Goal: Task Accomplishment & Management: Complete application form

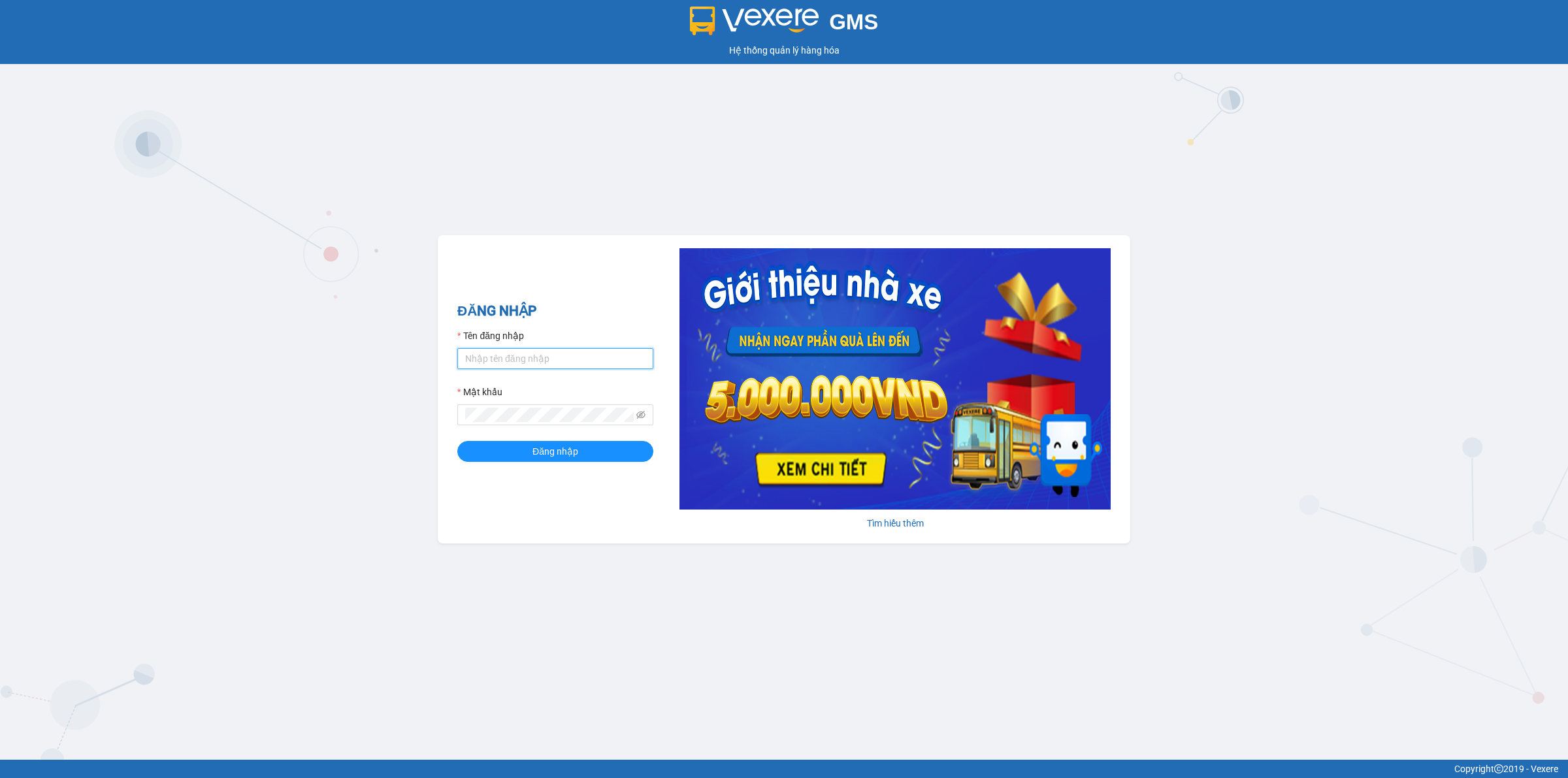
click at [538, 365] on input "Tên đăng nhập" at bounding box center [556, 358] width 196 height 21
type input "nguyenducanhnhanhang.longhoan"
click at [458, 441] on button "Đăng nhập" at bounding box center [556, 451] width 196 height 21
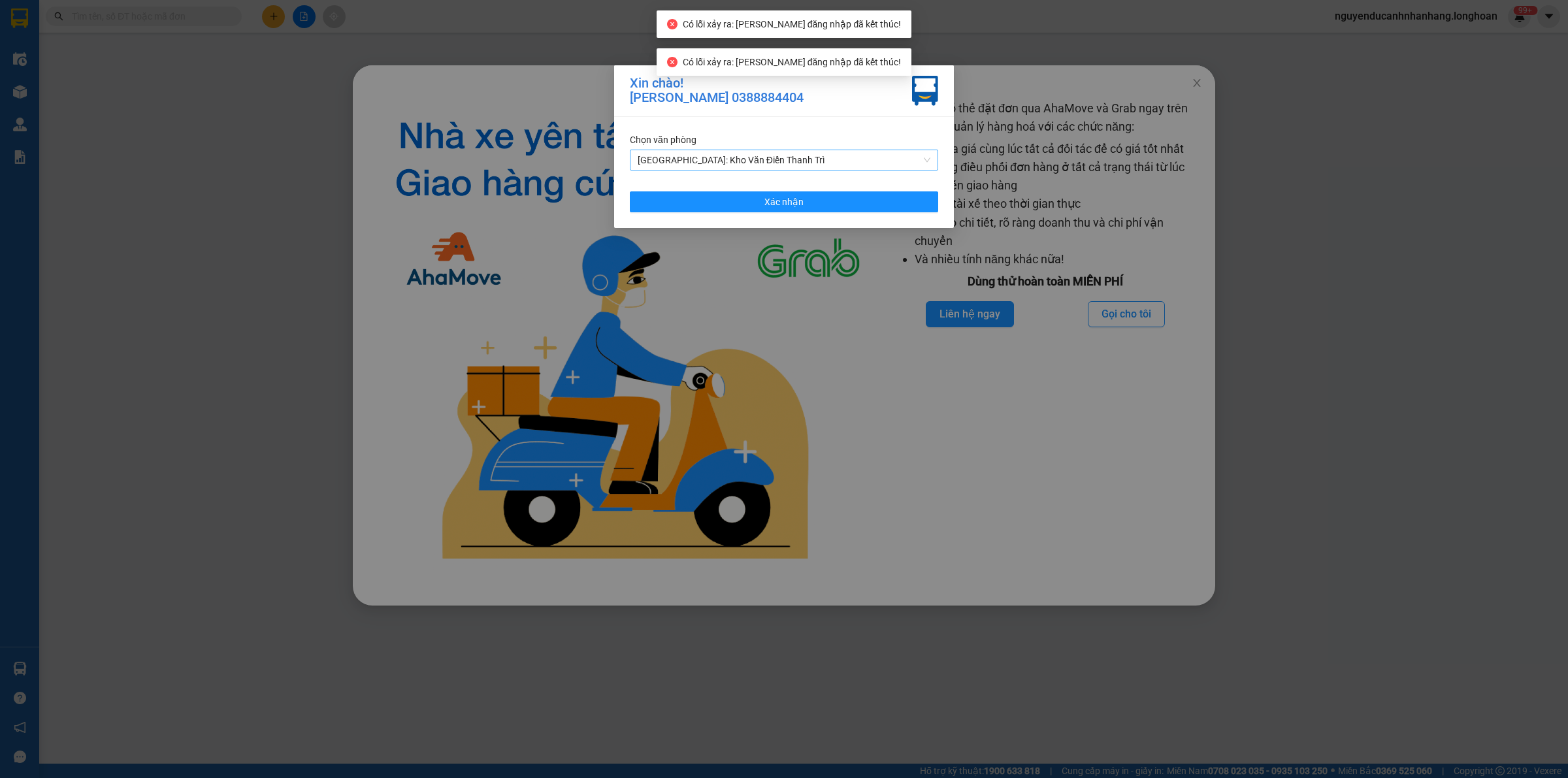
click at [790, 160] on span "Hà Nội: Kho Văn Điển Thanh Trì" at bounding box center [784, 160] width 293 height 19
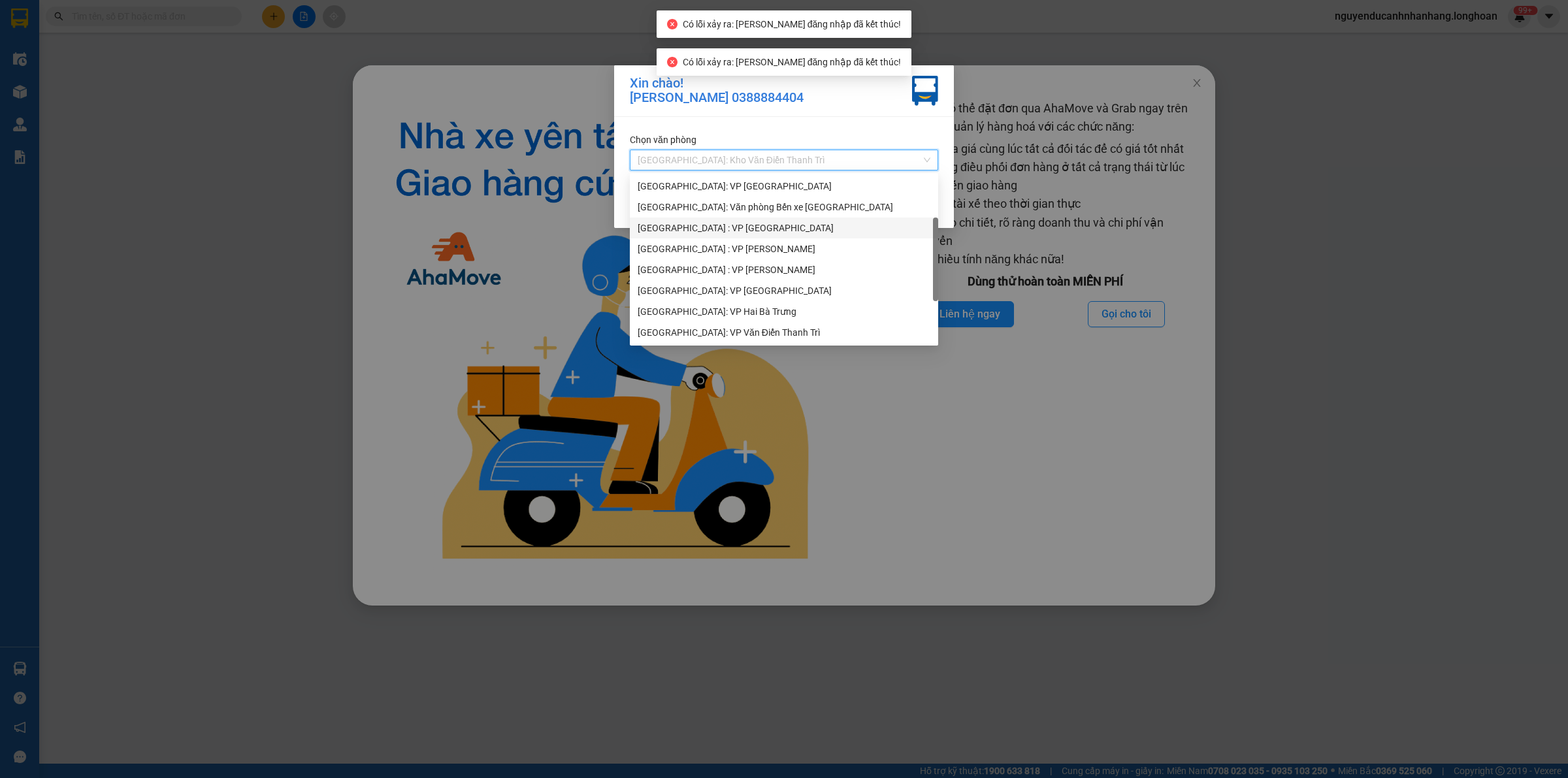
scroll to position [21, 0]
click at [753, 211] on div "Hà Nội : VP Hà Đông" at bounding box center [784, 207] width 293 height 15
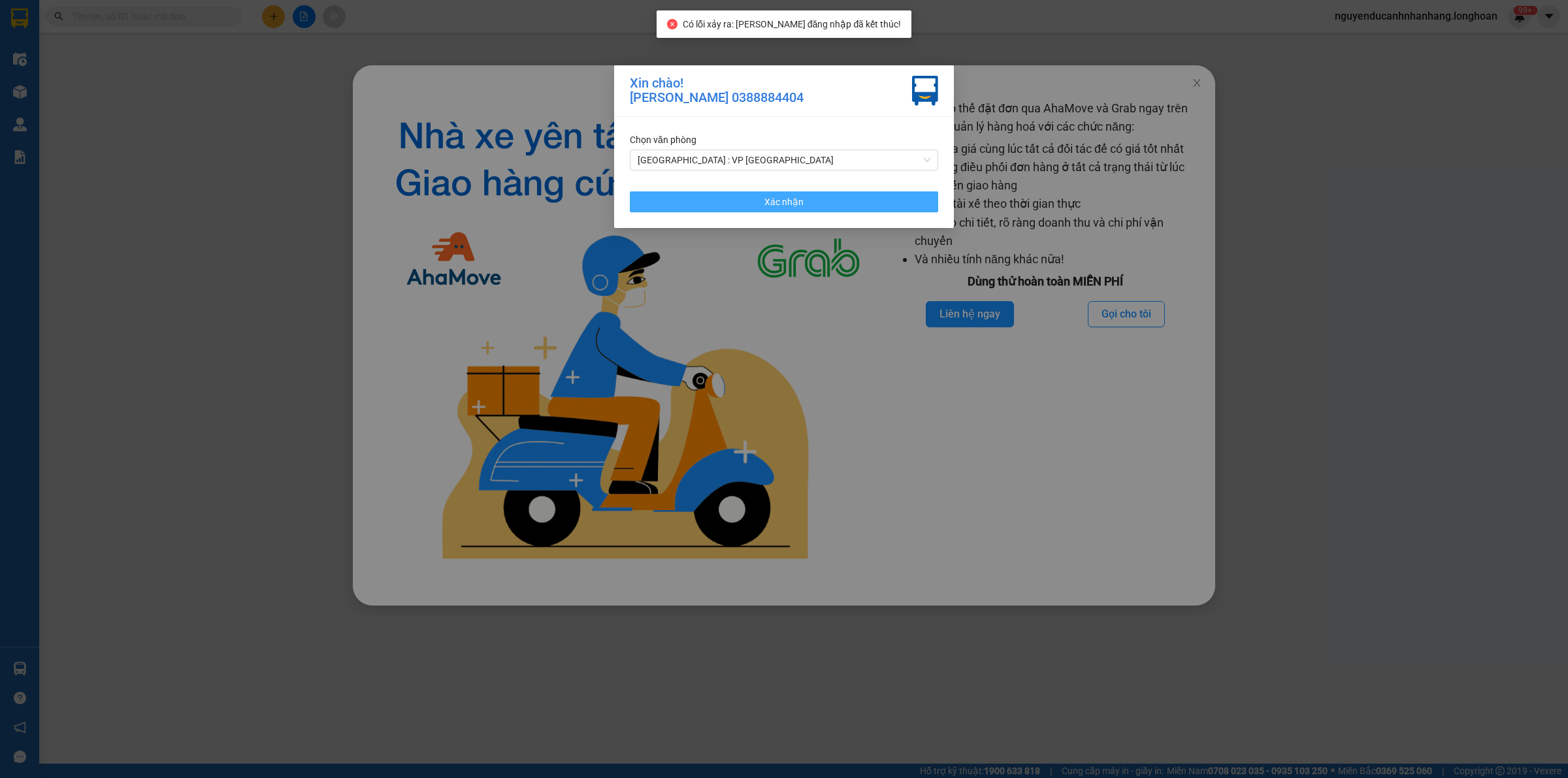
click at [799, 203] on span "Xác nhận" at bounding box center [784, 202] width 40 height 15
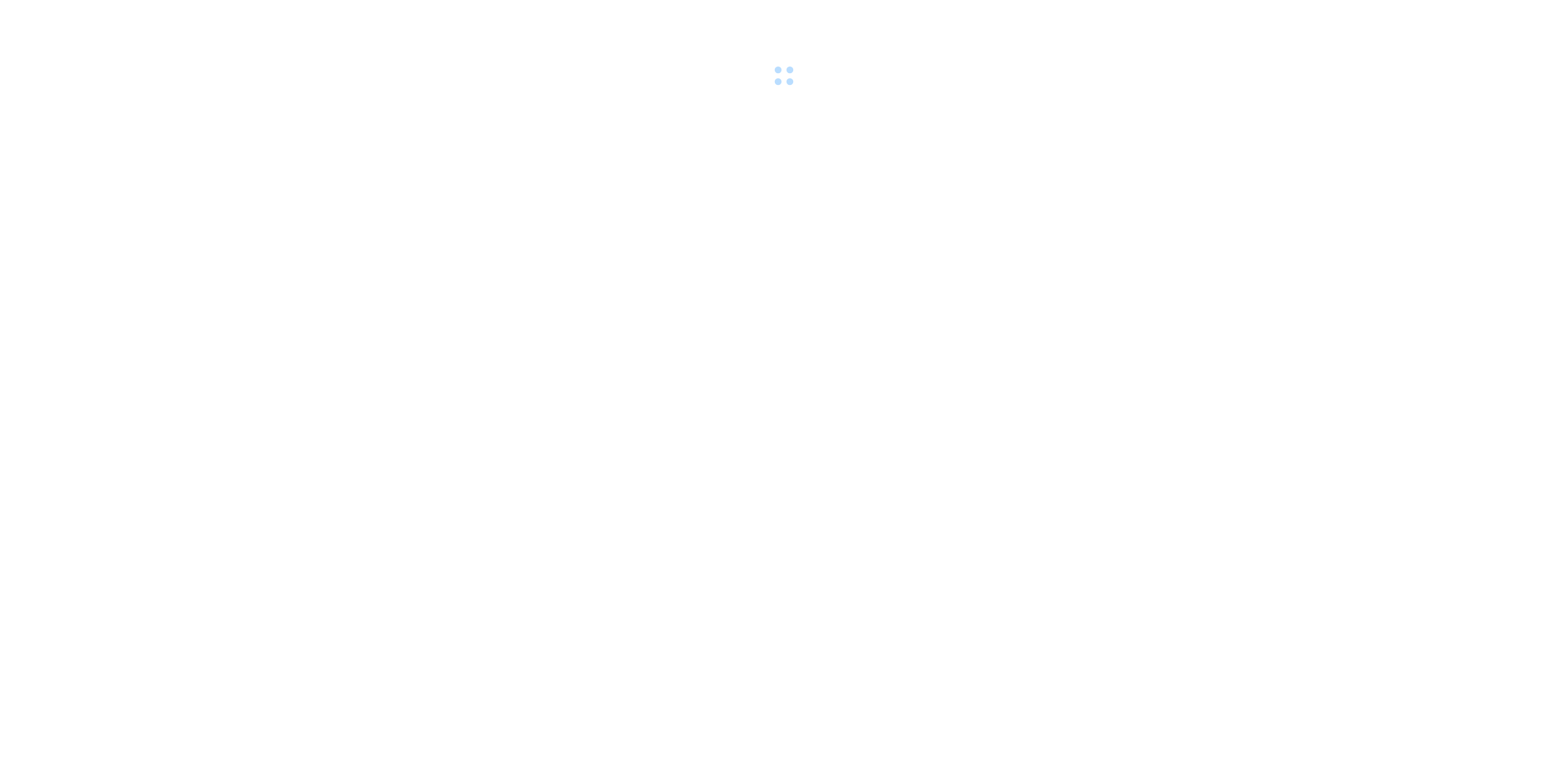
click at [1194, 84] on div at bounding box center [784, 45] width 1568 height 90
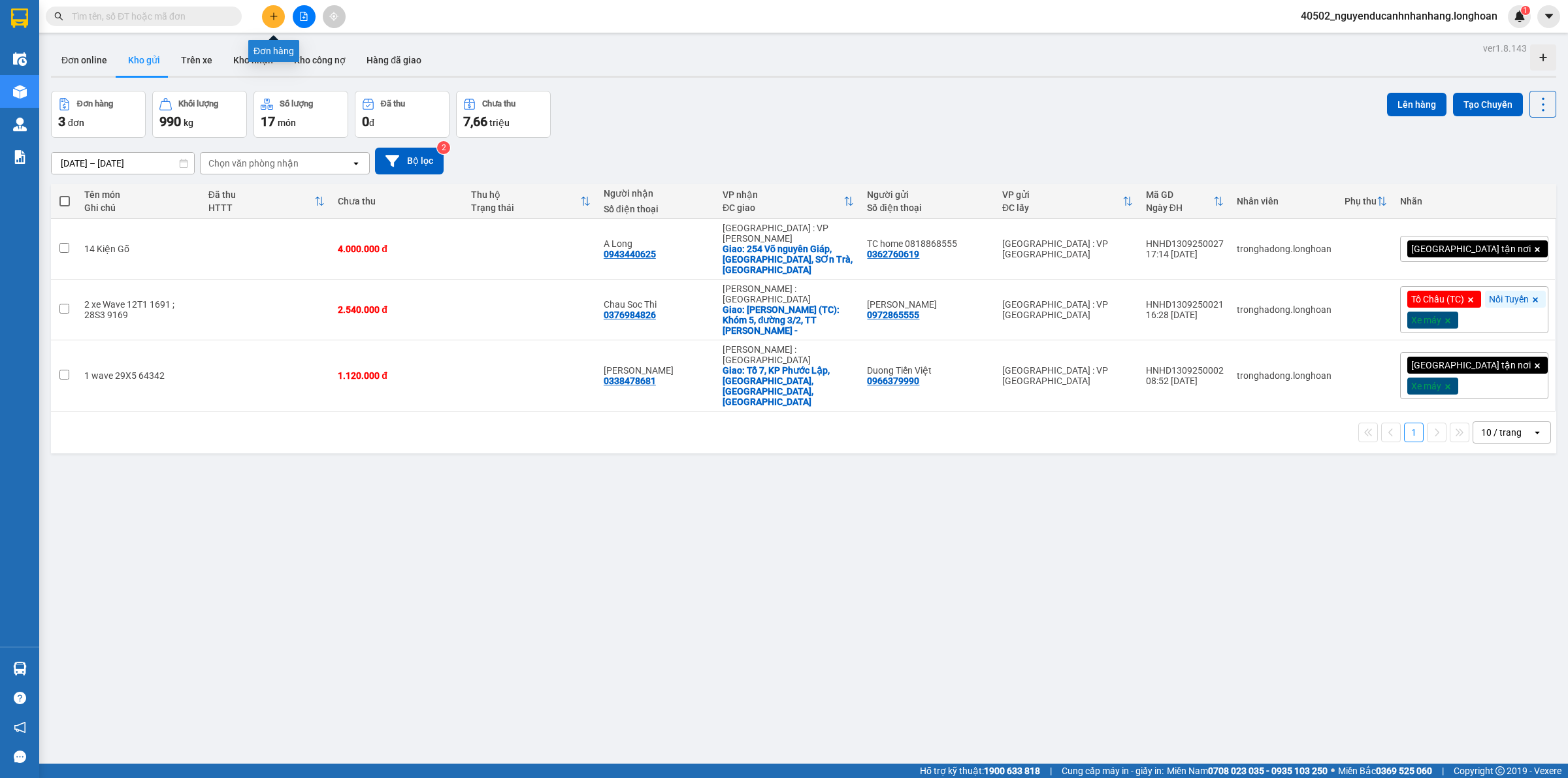
click at [266, 21] on button at bounding box center [274, 16] width 23 height 23
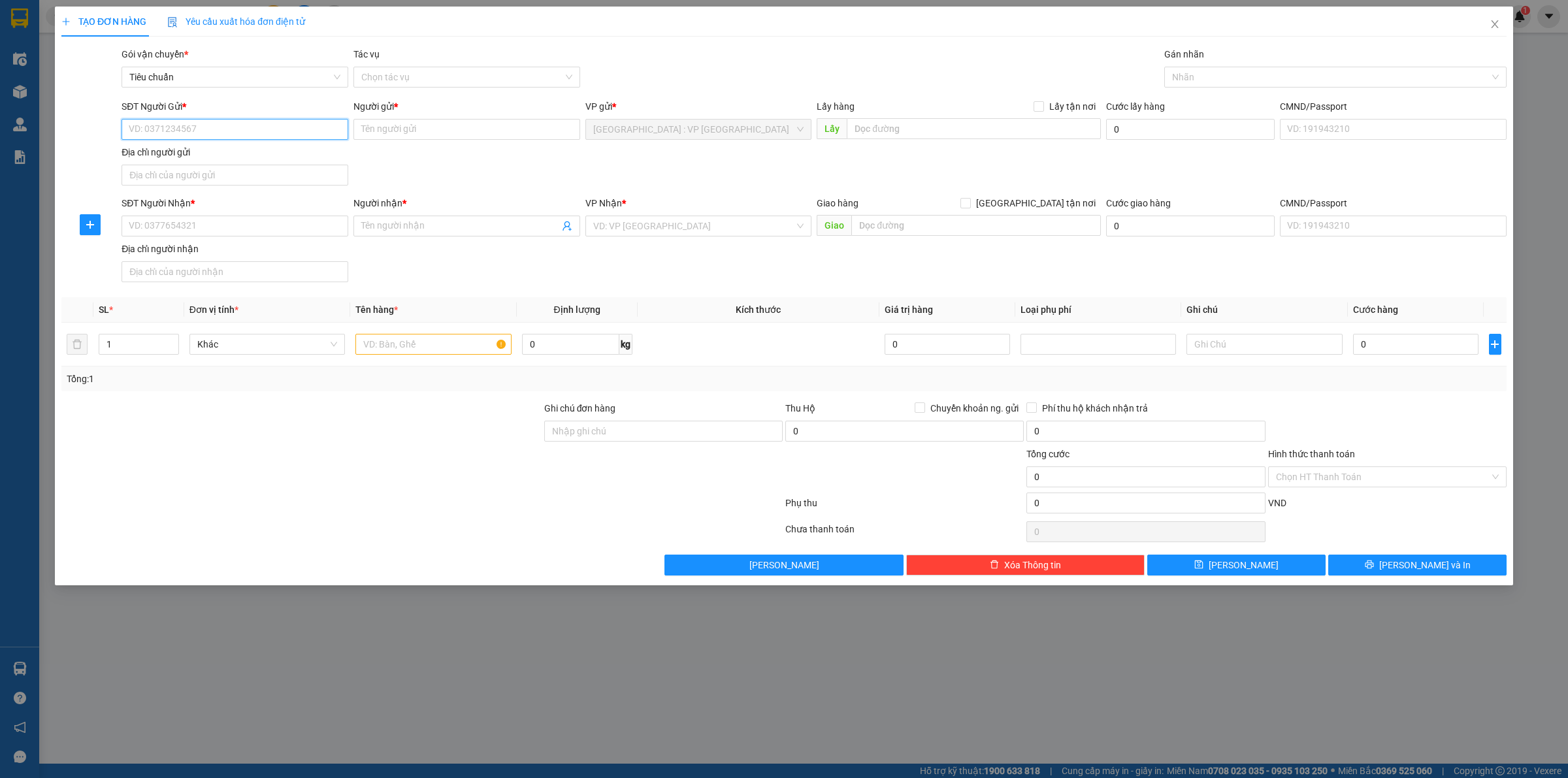
click at [239, 135] on input "SĐT Người Gửi *" at bounding box center [235, 129] width 227 height 21
type input "0966599489"
click at [461, 132] on input "Người gửi *" at bounding box center [467, 129] width 227 height 21
click at [282, 134] on input "0966599489" at bounding box center [235, 129] width 227 height 21
click at [159, 128] on input "0966599489" at bounding box center [235, 129] width 227 height 21
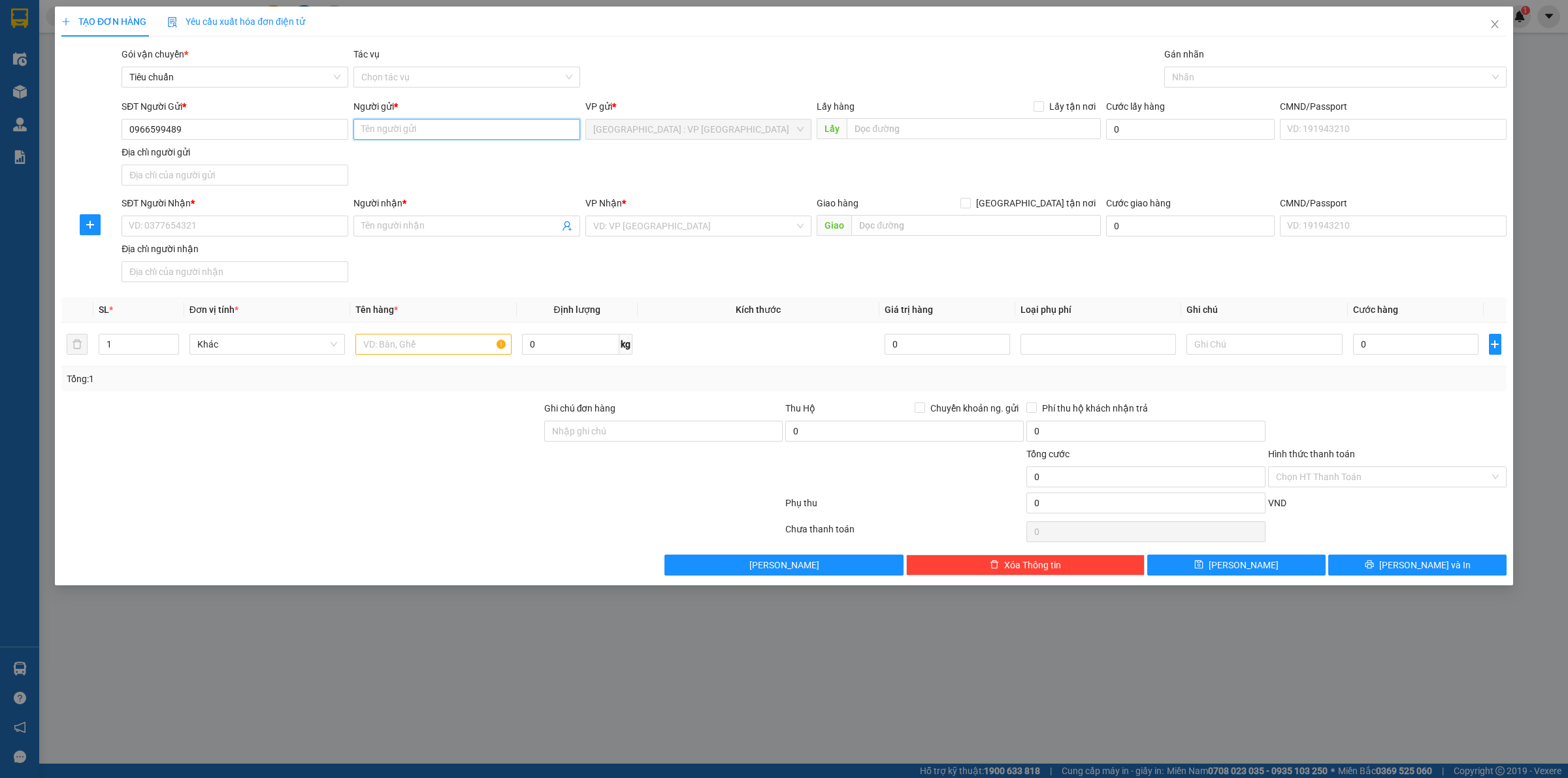
click at [427, 136] on input "Người gửi *" at bounding box center [467, 129] width 227 height 21
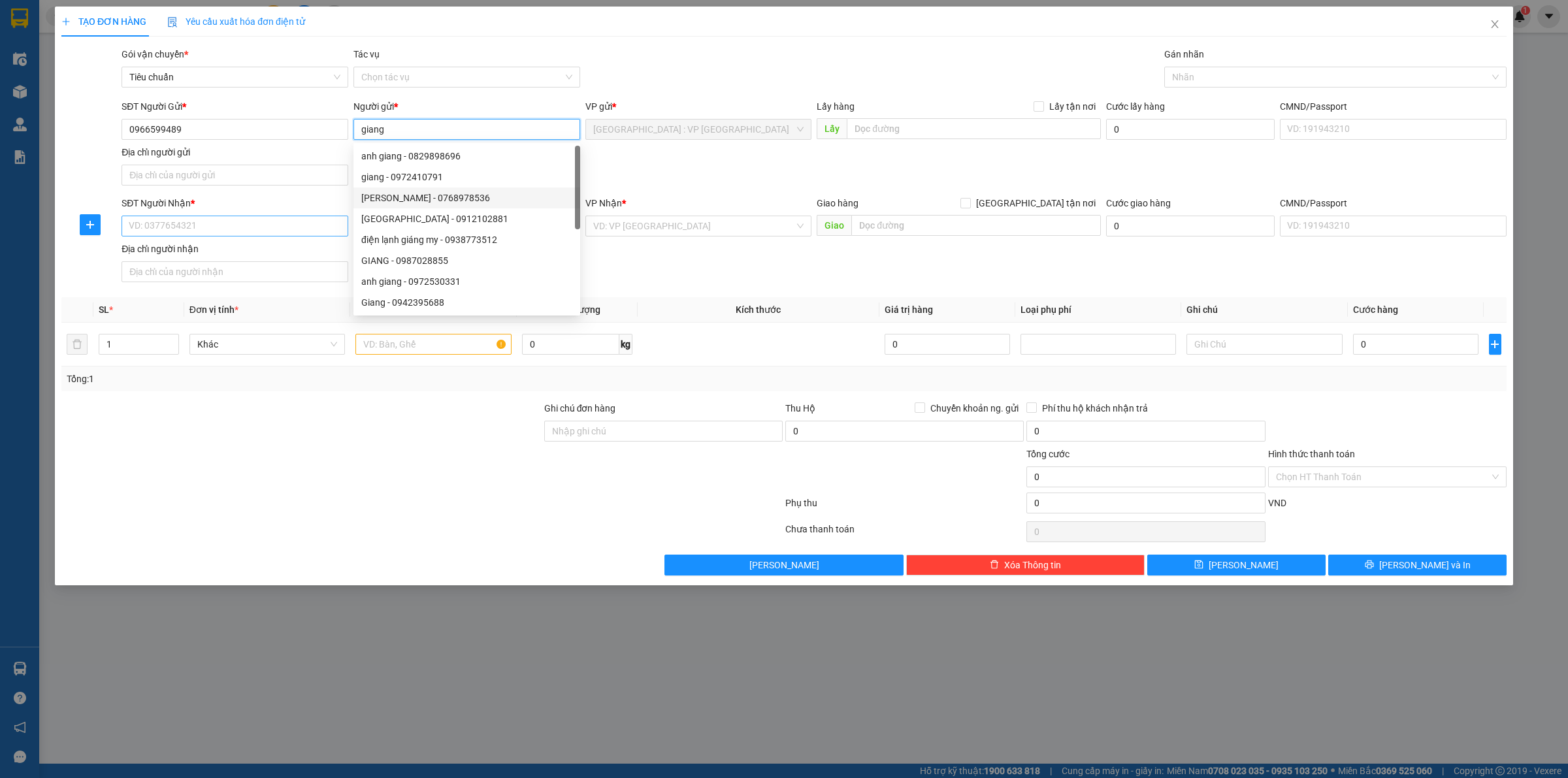
type input "giang"
click at [265, 231] on input "SĐT Người Nhận *" at bounding box center [235, 226] width 227 height 21
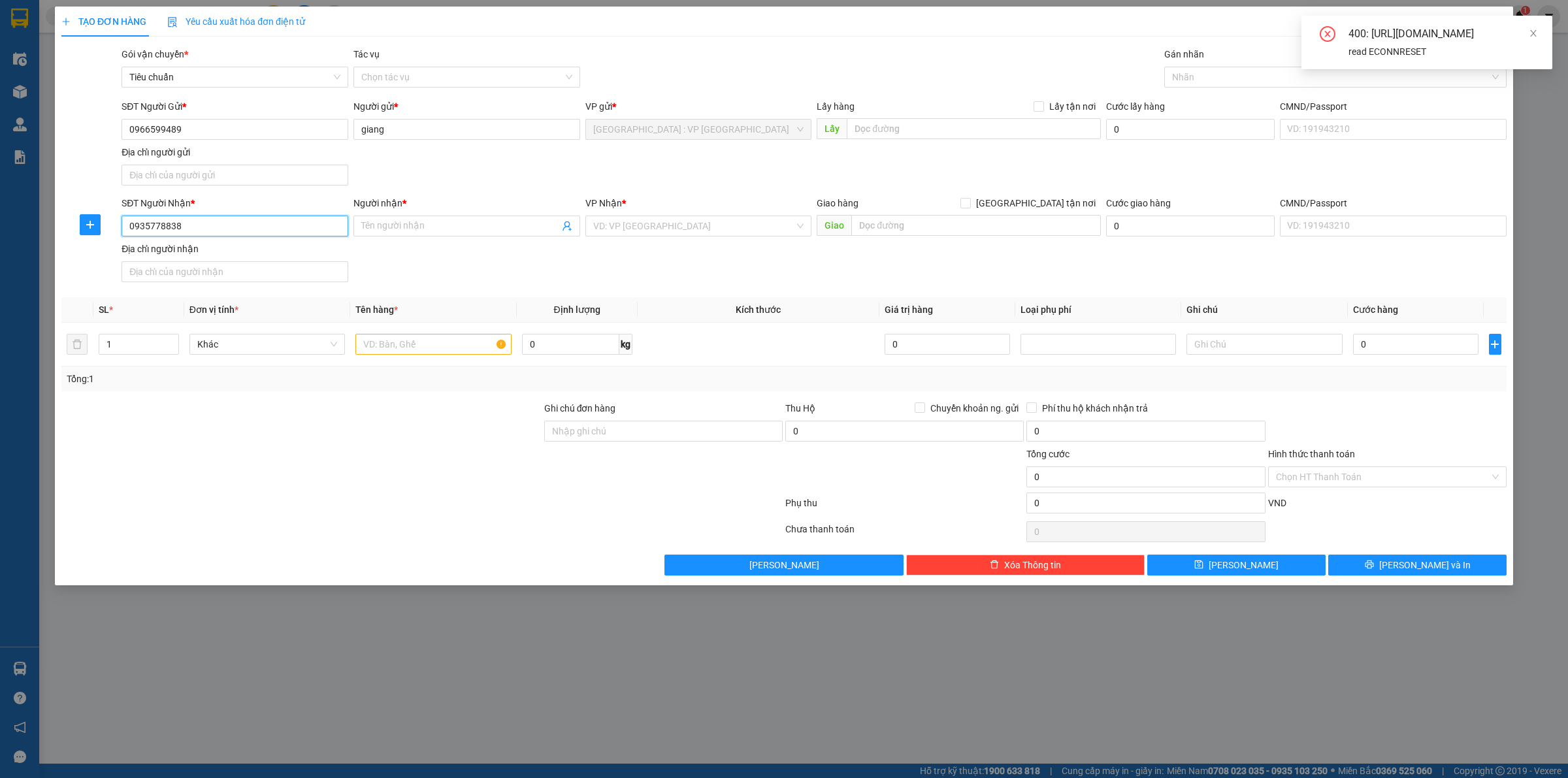
type input "0935778838"
click at [458, 212] on div "Người nhận *" at bounding box center [467, 206] width 227 height 19
click at [446, 226] on input "Người nhận *" at bounding box center [460, 226] width 198 height 15
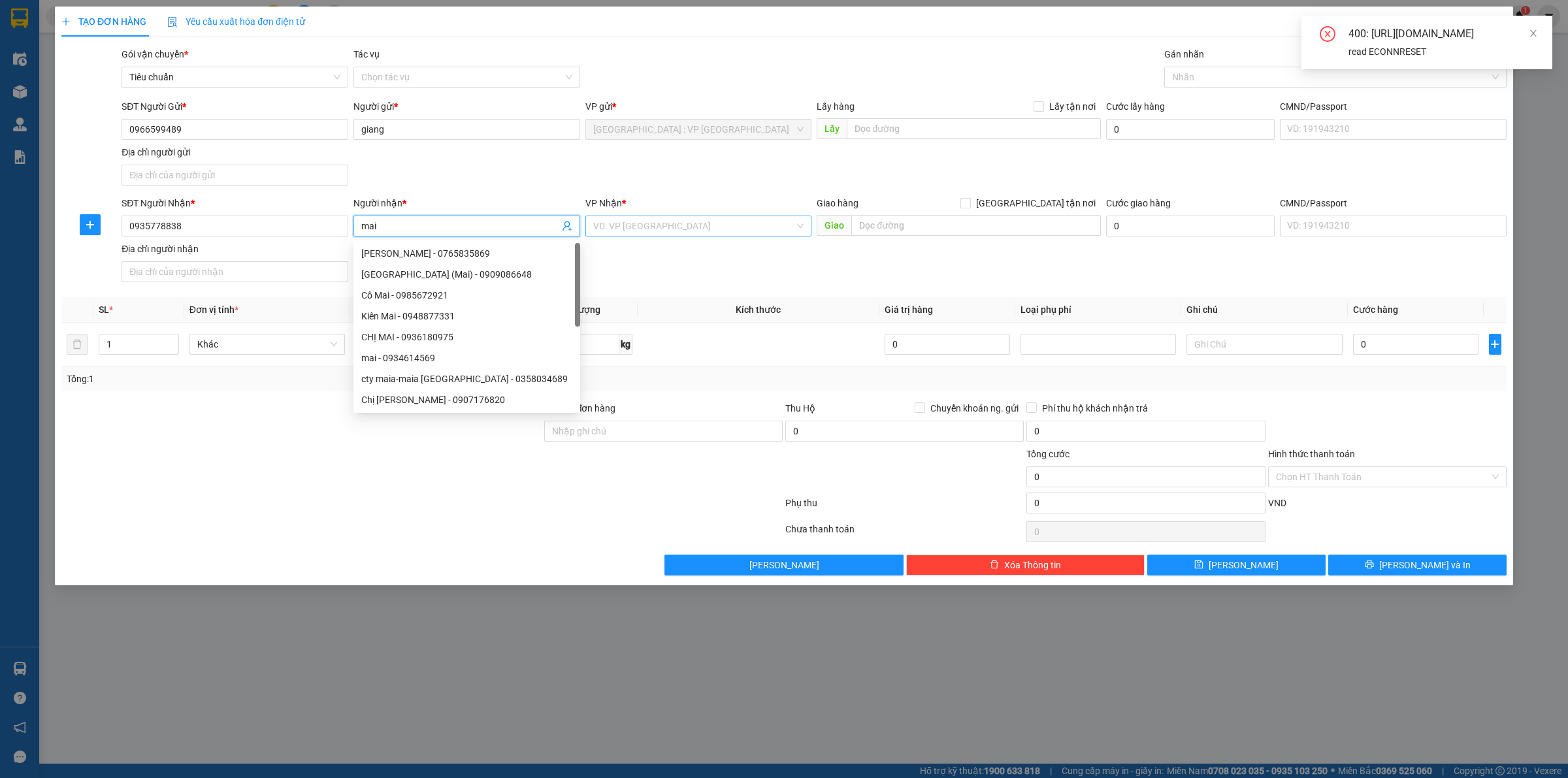
type input "mai"
drag, startPoint x: 677, startPoint y: 231, endPoint x: 759, endPoint y: 245, distance: 83.2
click at [678, 231] on input "search" at bounding box center [694, 226] width 202 height 19
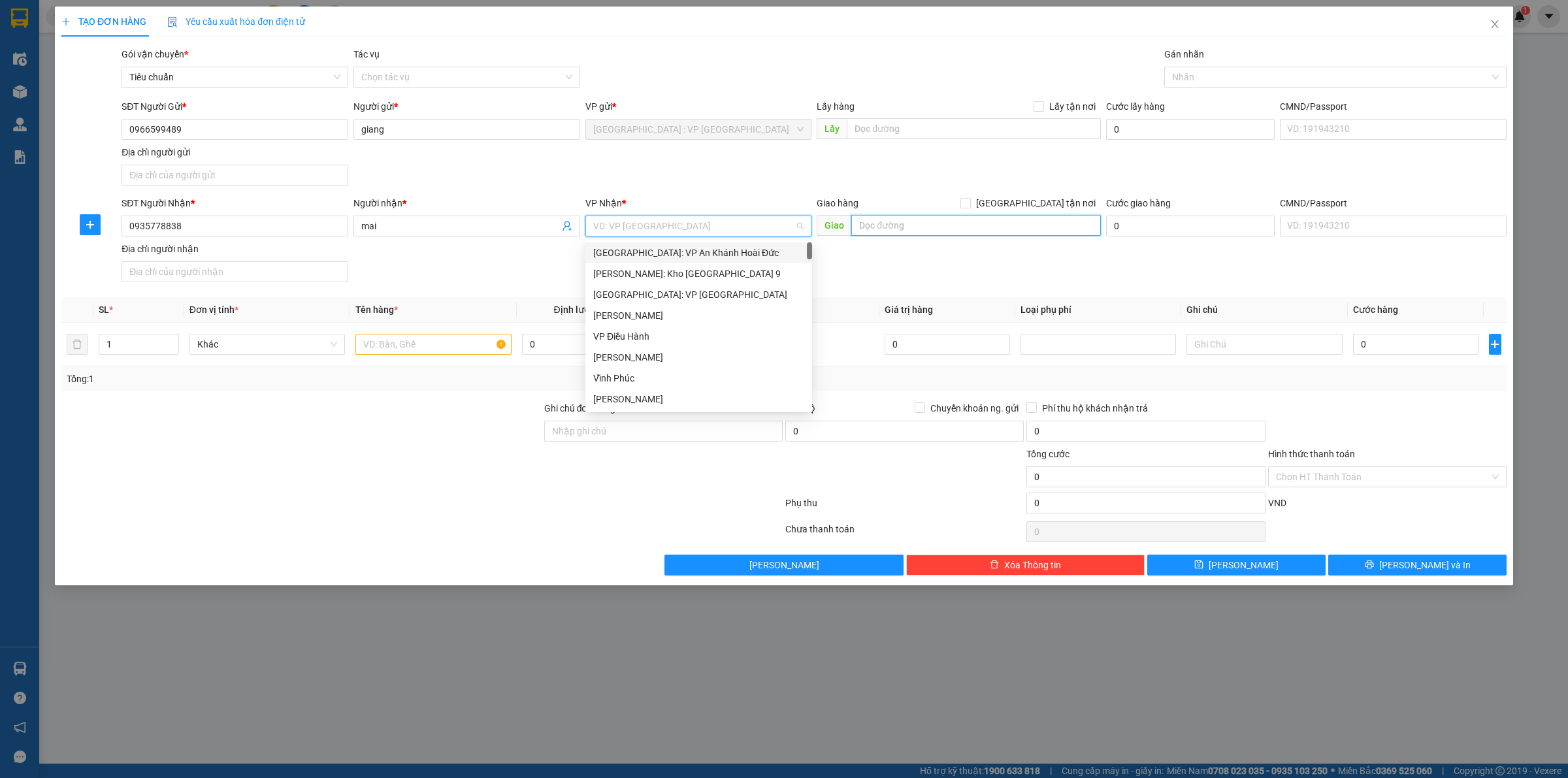
click at [915, 232] on input "text" at bounding box center [976, 225] width 249 height 21
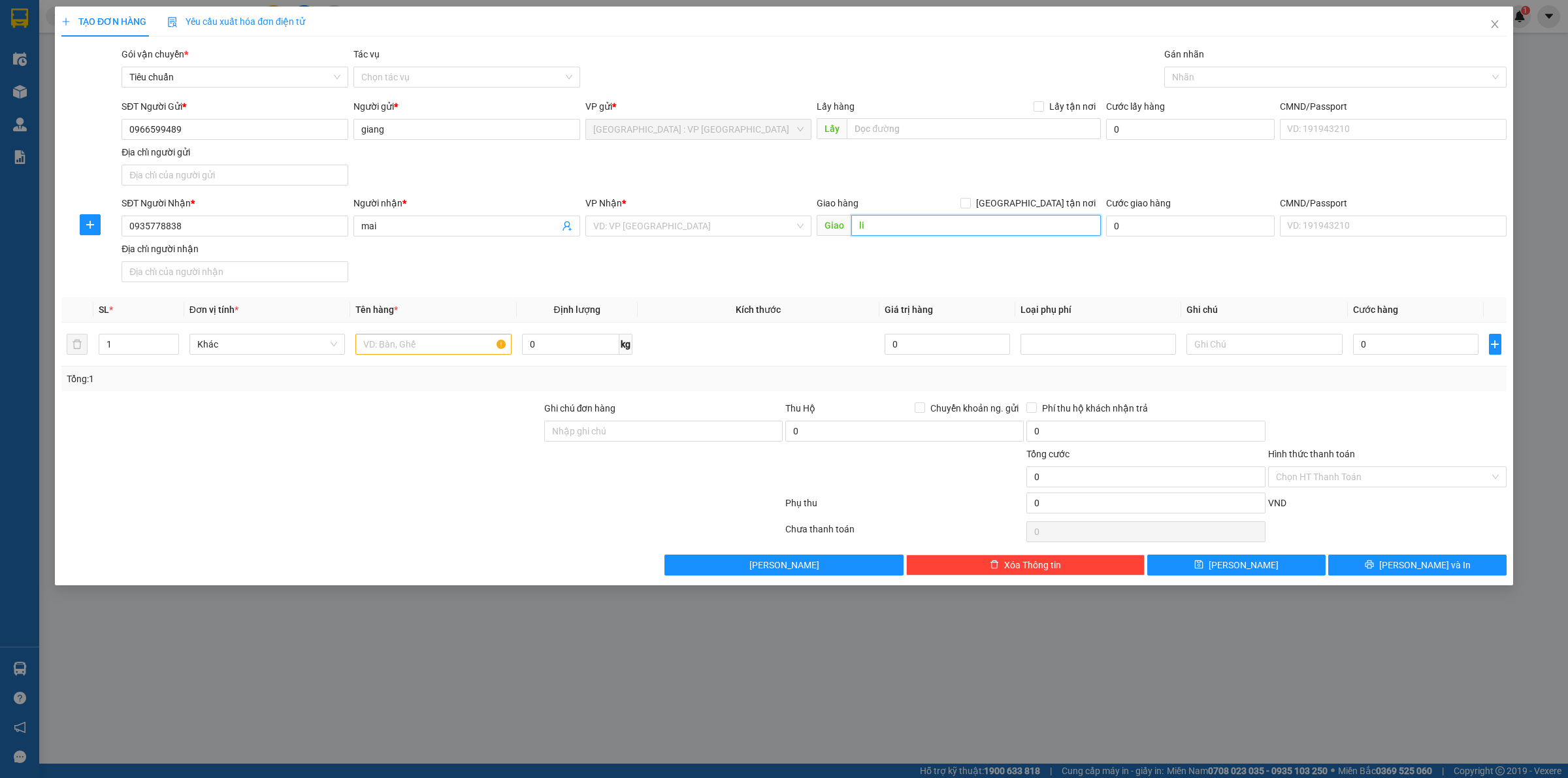
type input "l"
type input "lo 03 lk 33 đường 47 kdt mỹ gia nam nha trang khánh hoà"
click at [669, 233] on input "search" at bounding box center [694, 226] width 202 height 19
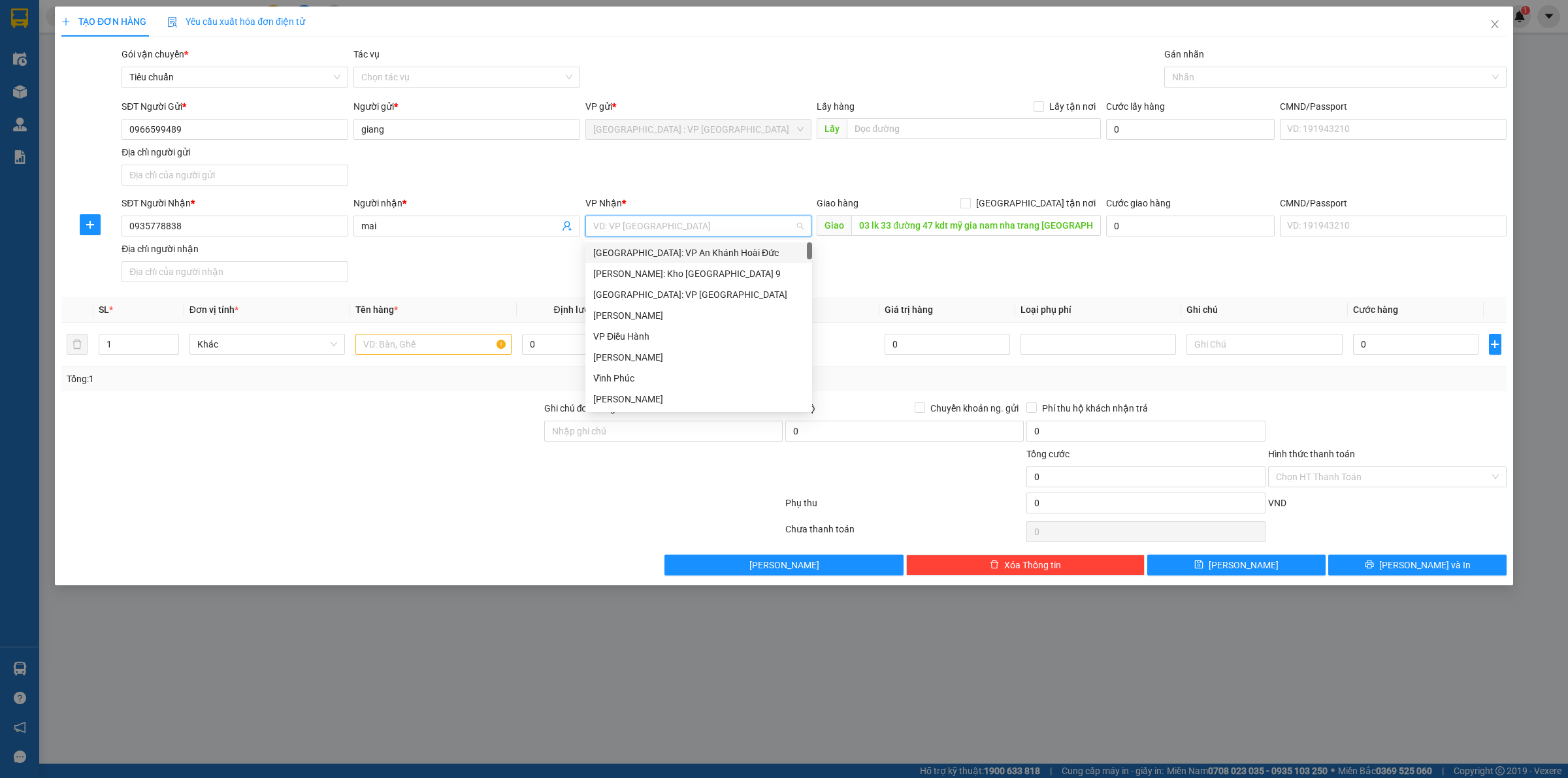
scroll to position [0, 0]
type input "nha"
drag, startPoint x: 698, startPoint y: 271, endPoint x: 1026, endPoint y: 190, distance: 337.9
click at [698, 272] on div "[GEOGRAPHIC_DATA]: Kho Bến Xe Phía Nam" at bounding box center [713, 274] width 239 height 15
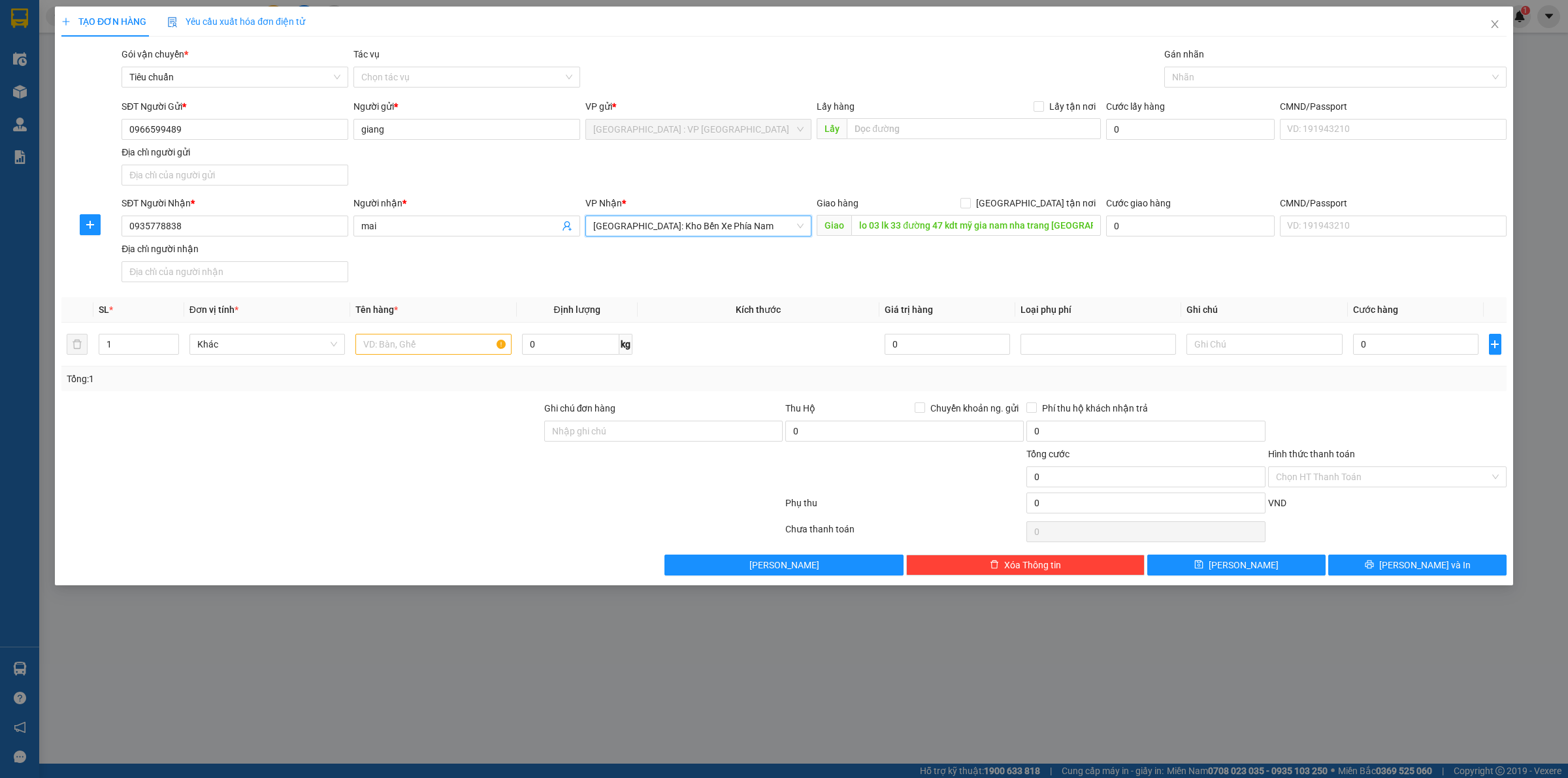
click at [1054, 199] on span "[GEOGRAPHIC_DATA] tận nơi" at bounding box center [1036, 203] width 130 height 15
click at [970, 199] on input "[GEOGRAPHIC_DATA] tận nơi" at bounding box center [965, 202] width 9 height 9
checkbox input "true"
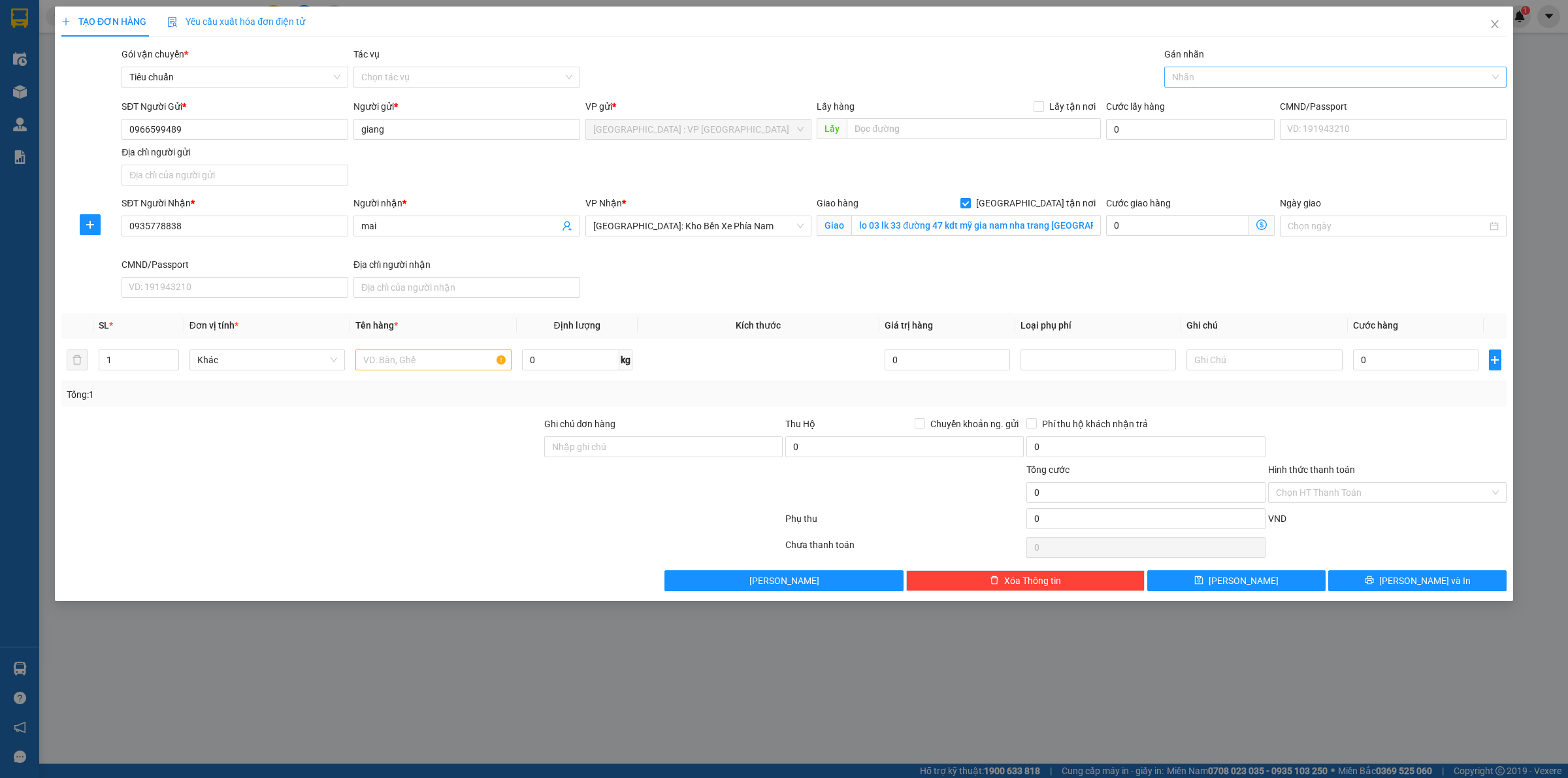
click at [1187, 75] on div at bounding box center [1329, 77] width 323 height 15
drag, startPoint x: 455, startPoint y: 381, endPoint x: 423, endPoint y: 354, distance: 41.9
click at [442, 371] on td at bounding box center [434, 360] width 166 height 44
click at [423, 354] on input "text" at bounding box center [433, 360] width 156 height 21
type input "1 kiện giấy nhỏ"
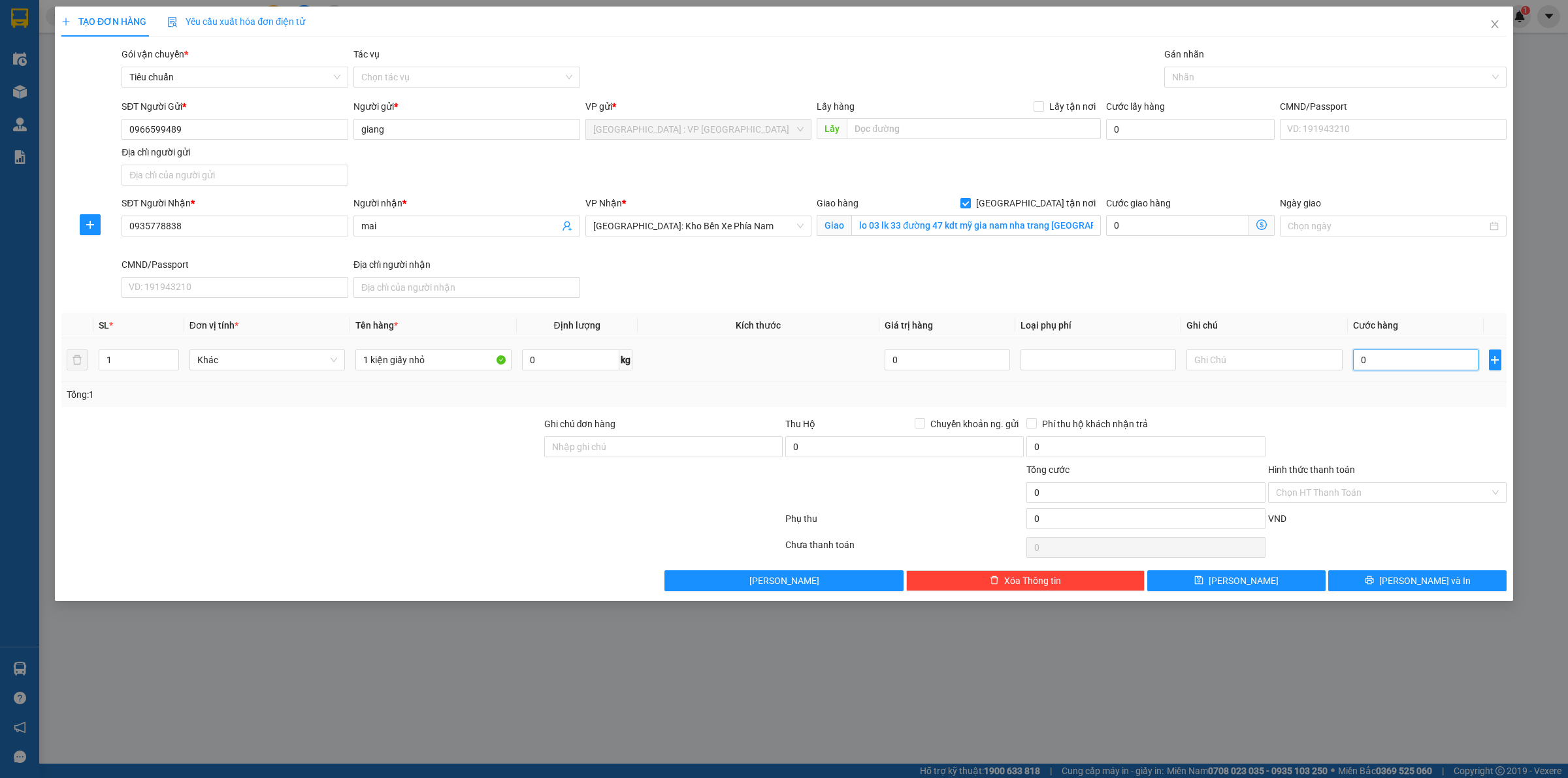
click at [1393, 353] on input "0" at bounding box center [1415, 360] width 125 height 21
type input "1"
type input "10"
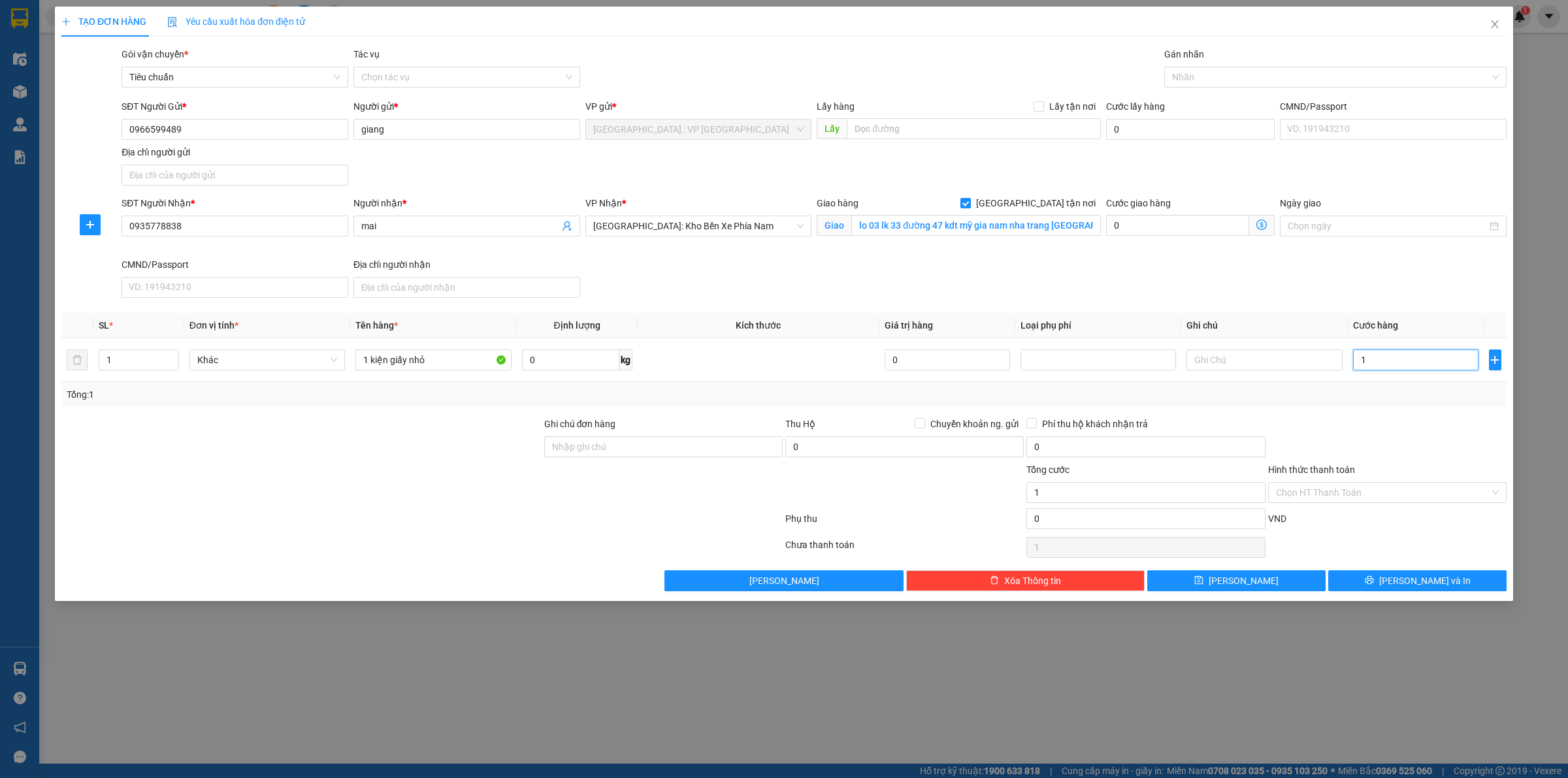
type input "10"
type input "100"
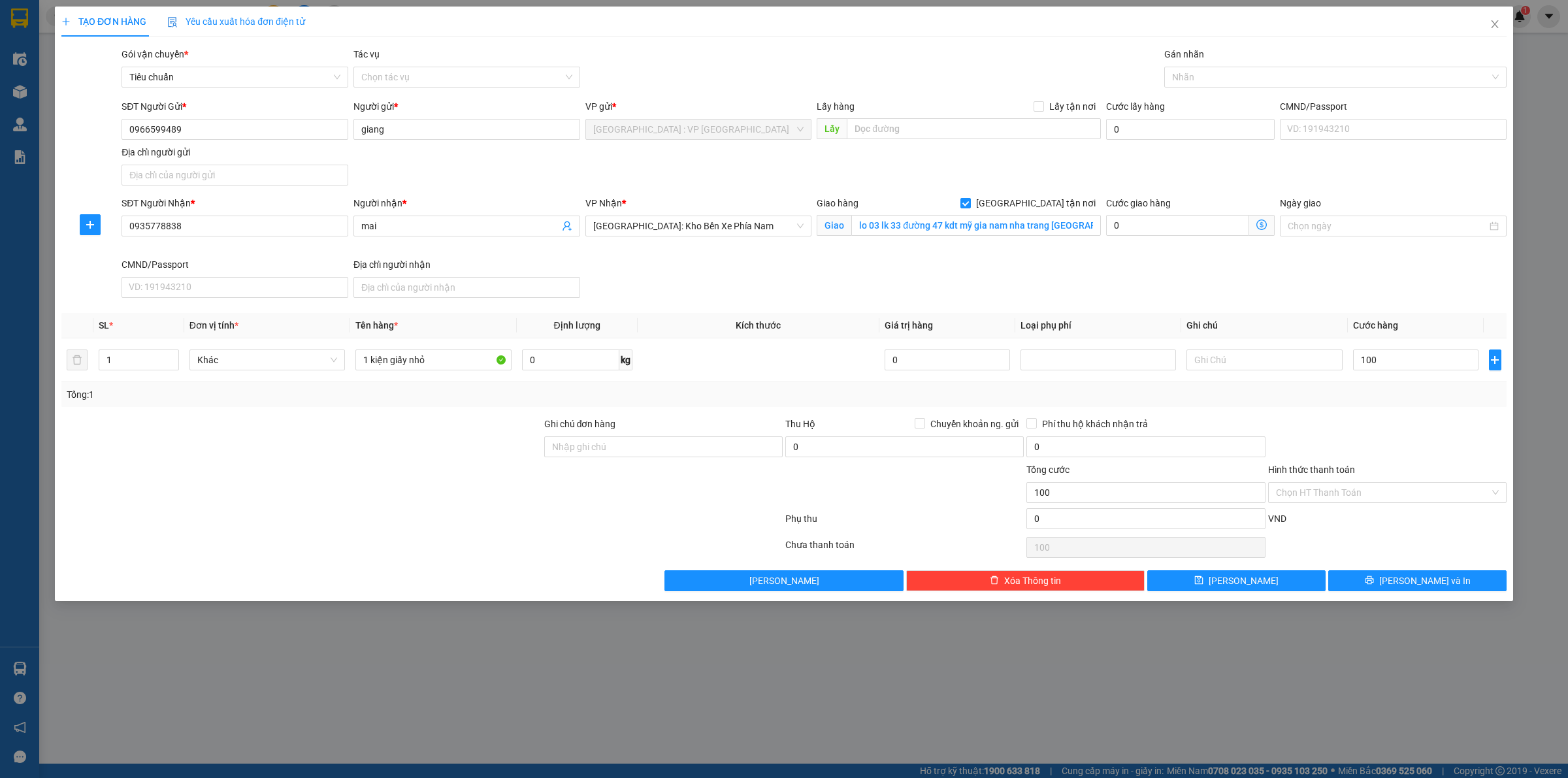
type input "100.000"
click at [1217, 303] on div "SĐT Người Nhận * 0935778838 Người nhận * mai VP Nhận * Nha Trang: Kho Bến Xe Ph…" at bounding box center [814, 249] width 1390 height 107
click at [634, 454] on input "Ghi chú đơn hàng" at bounding box center [663, 447] width 238 height 21
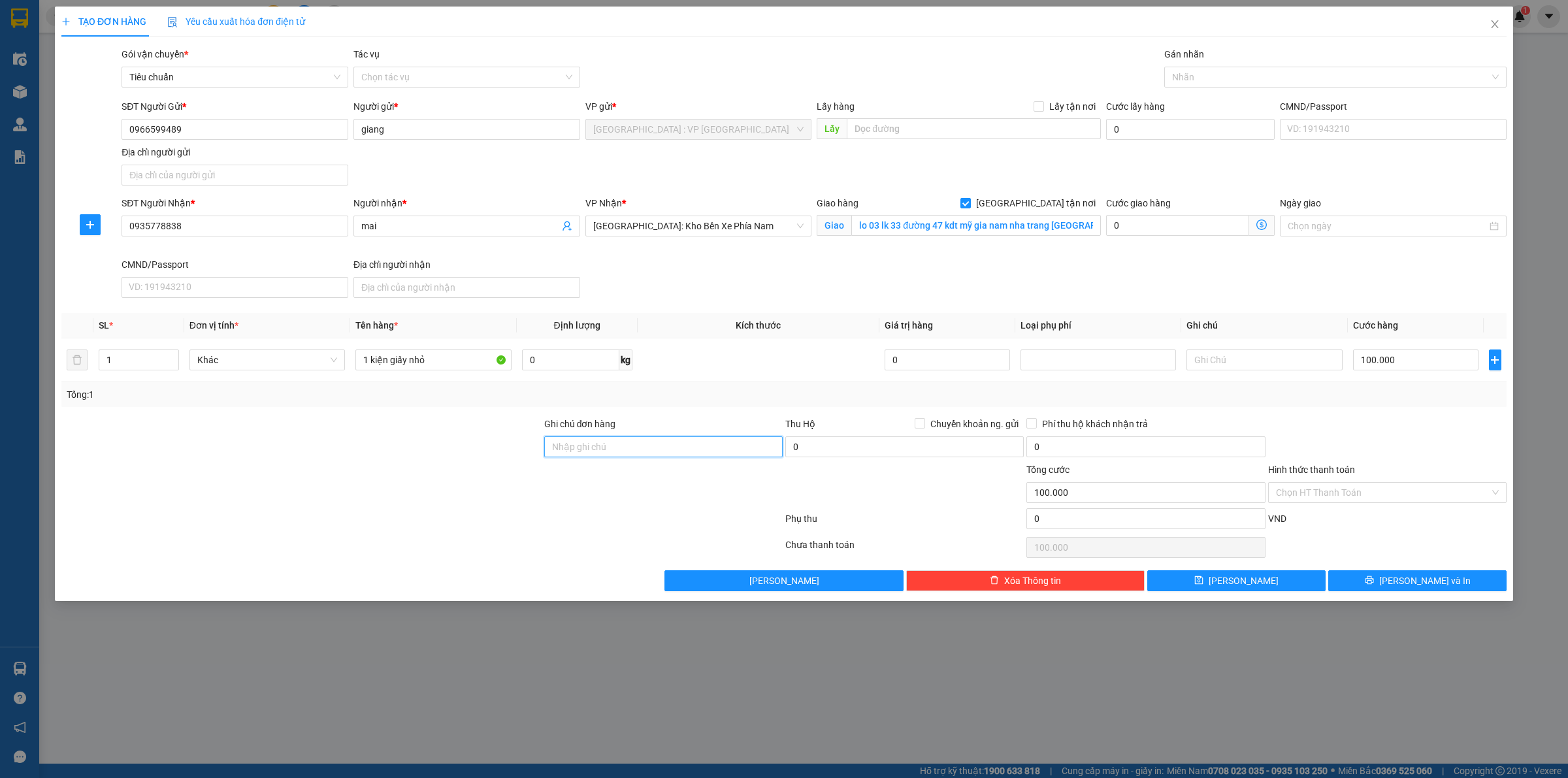
type input "HÀNG DỄ VỠ, ĐÃ BÁO KHÁCH GỬI BỂ VỠ KO ĐỀN"
click at [488, 357] on input "1 kiện giấy nhỏ" at bounding box center [433, 360] width 156 height 21
click at [1227, 86] on div "Nhãn" at bounding box center [1335, 77] width 342 height 21
type input "1 kiện giấy nhỏ ( hàng dễ vỡ )"
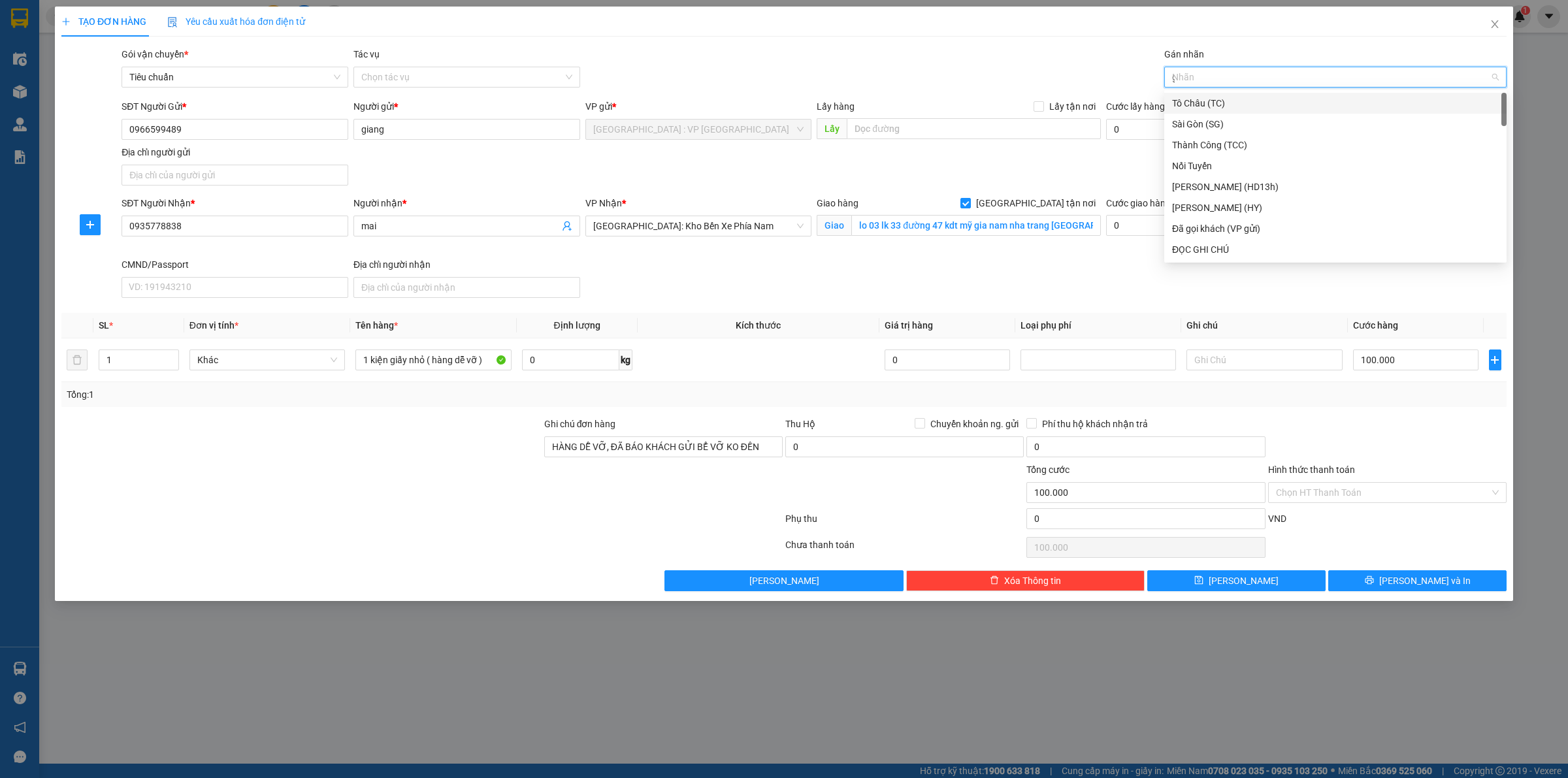
type input "gt"
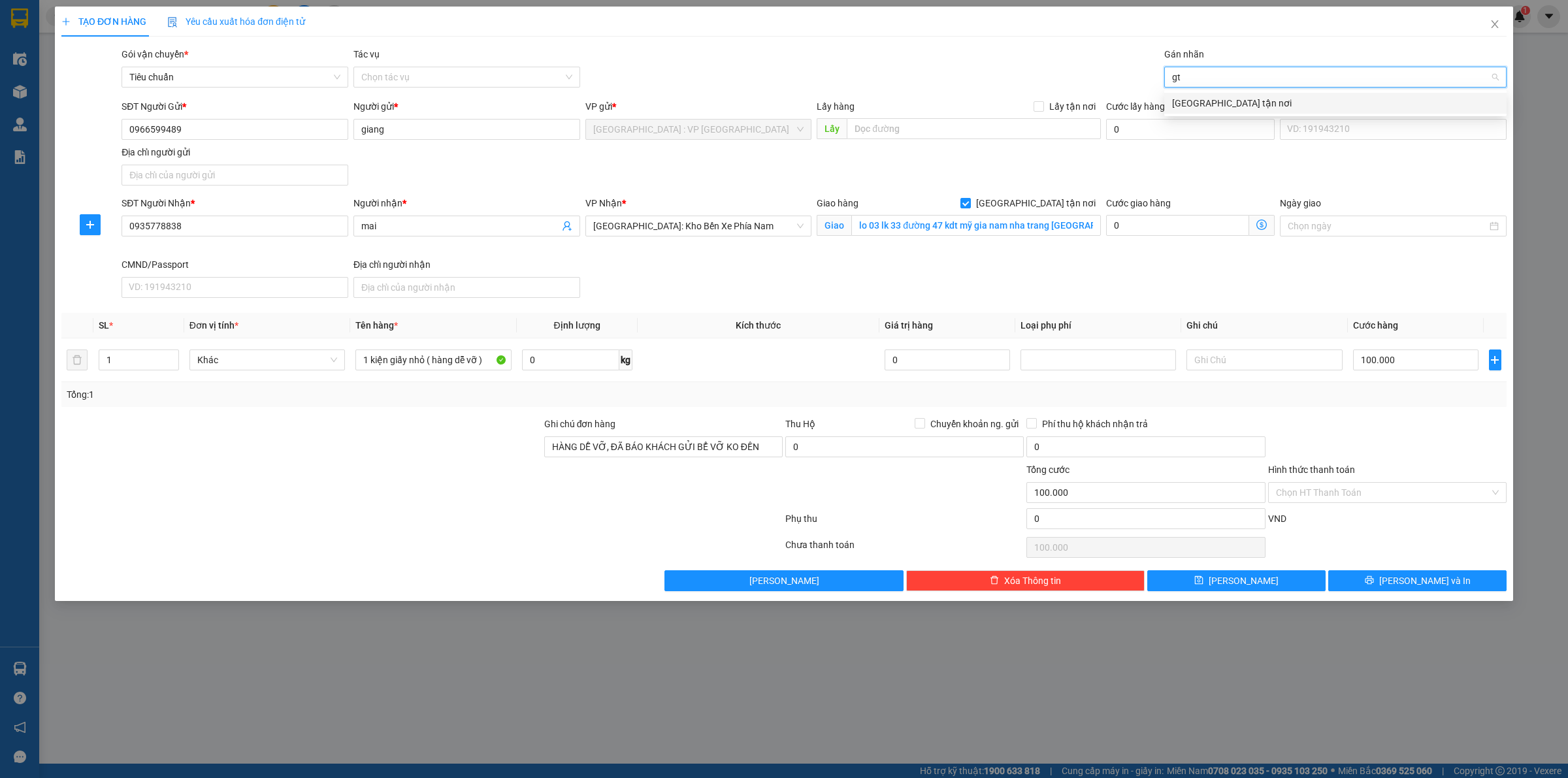
drag, startPoint x: 1243, startPoint y: 102, endPoint x: 1009, endPoint y: 53, distance: 239.1
click at [1243, 103] on div "[GEOGRAPHIC_DATA] tận nơi" at bounding box center [1335, 103] width 327 height 15
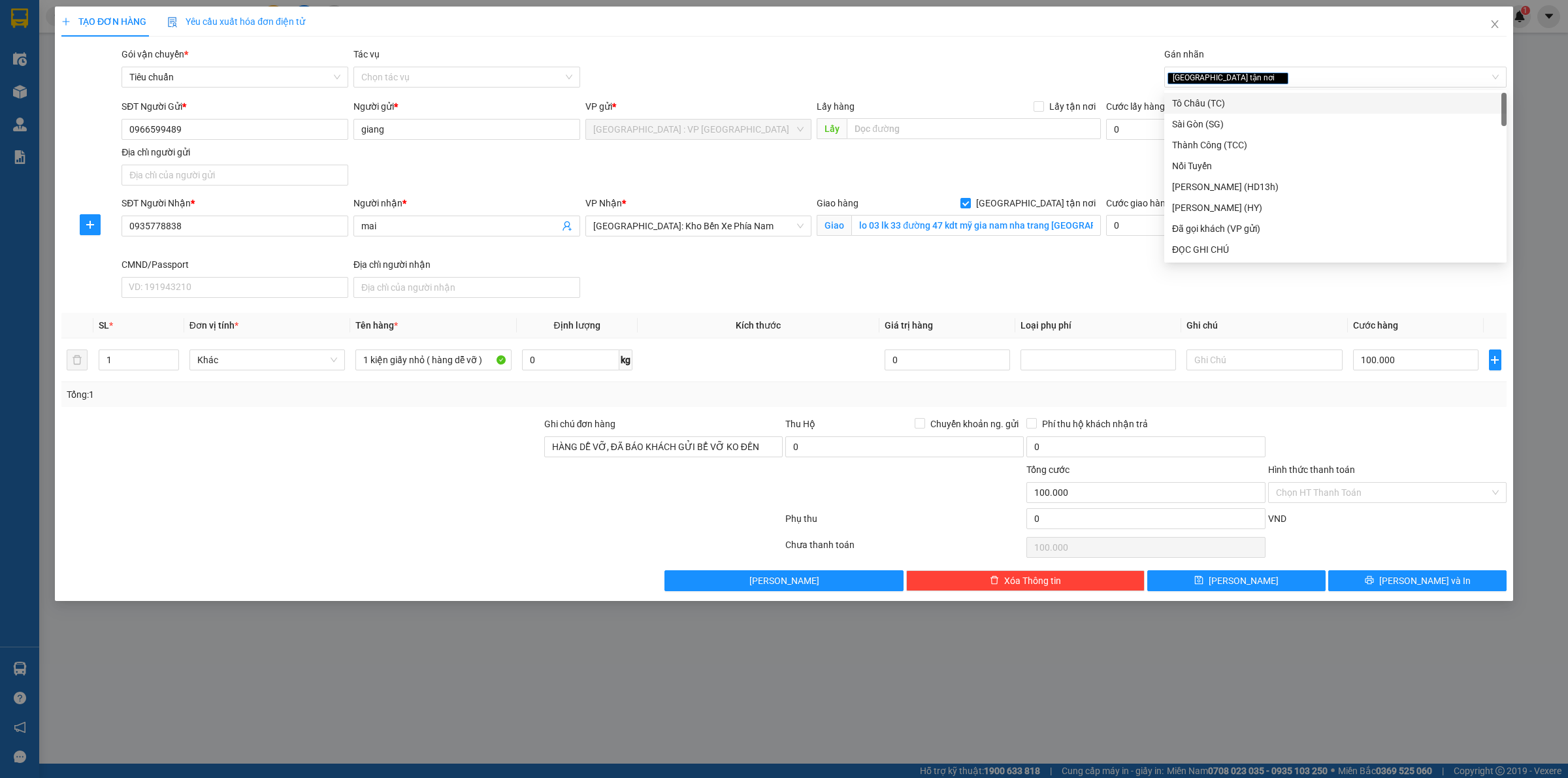
drag, startPoint x: 1009, startPoint y: 53, endPoint x: 1544, endPoint y: 485, distance: 687.6
click at [1009, 54] on div "Gói vận chuyển * Tiêu chuẩn Tác vụ Chọn tác vụ Gán nhãn Giao tận nơi" at bounding box center [814, 69] width 1390 height 46
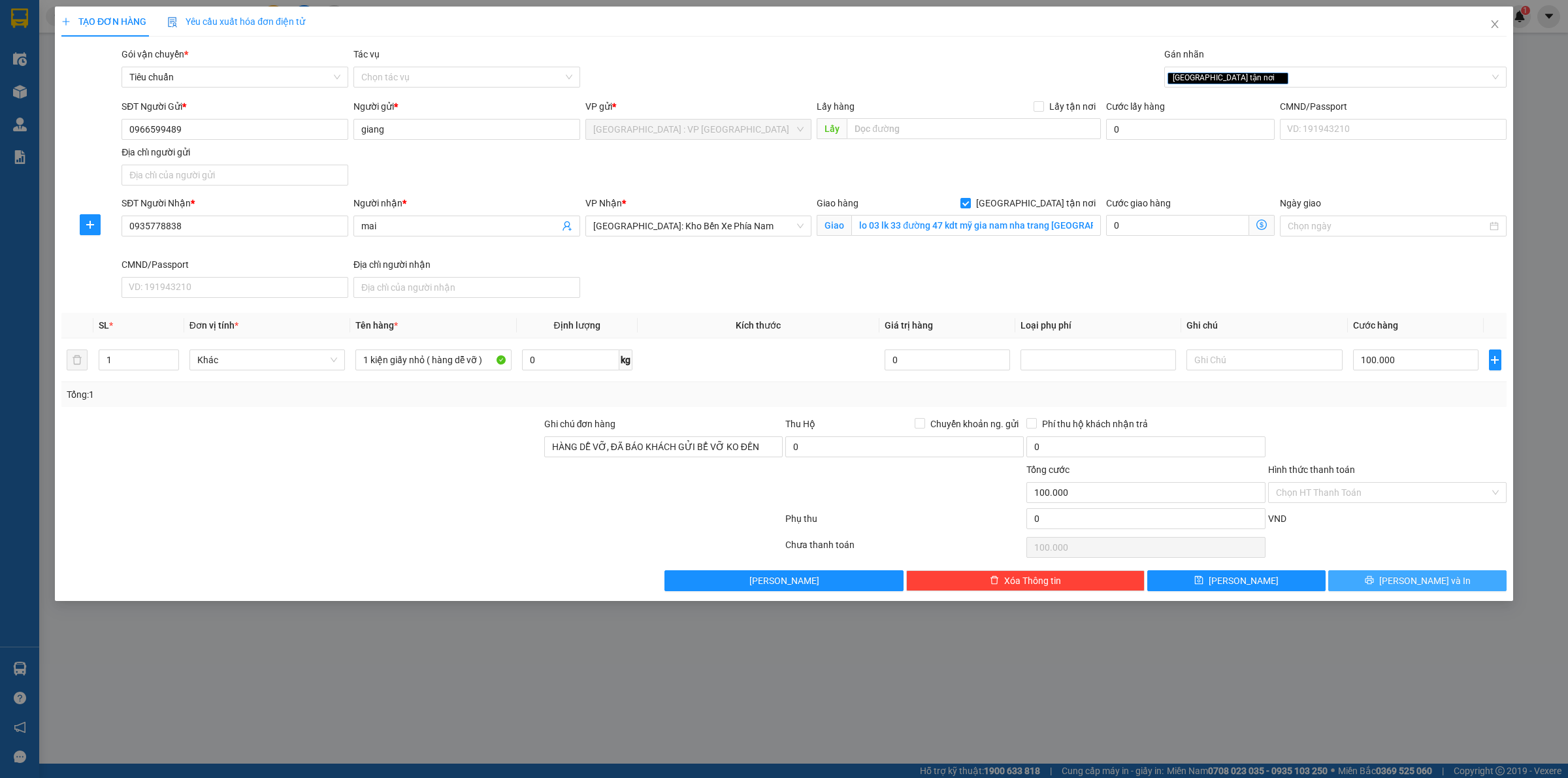
click at [1455, 574] on button "Lưu và In" at bounding box center [1417, 581] width 178 height 21
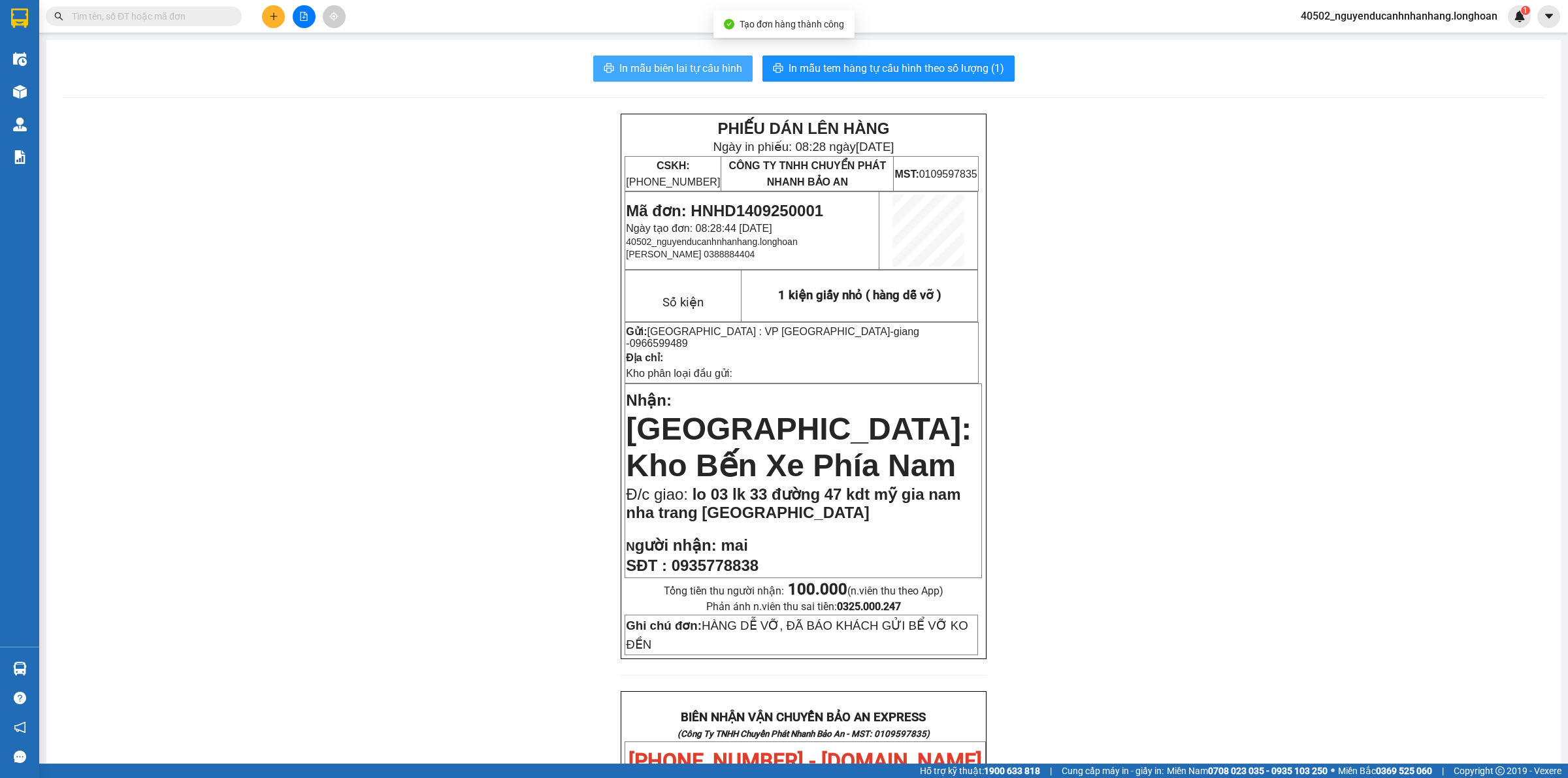
click at [709, 75] on span "In mẫu biên lai tự cấu hình" at bounding box center [681, 68] width 123 height 16
click at [832, 67] on span "In mẫu tem hàng tự cấu hình theo số lượng (1)" at bounding box center [896, 68] width 216 height 16
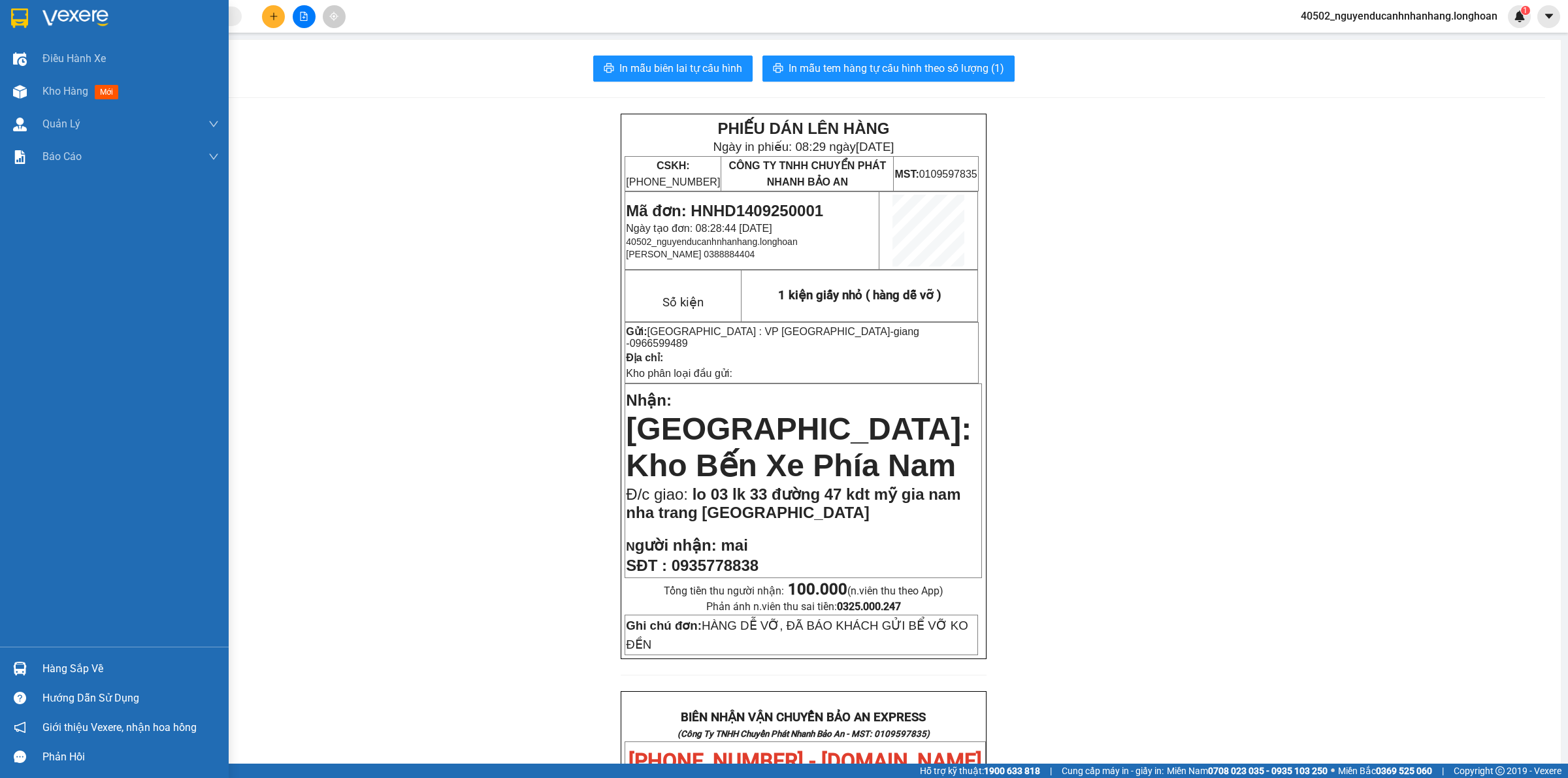
click at [25, 23] on img at bounding box center [19, 19] width 17 height 19
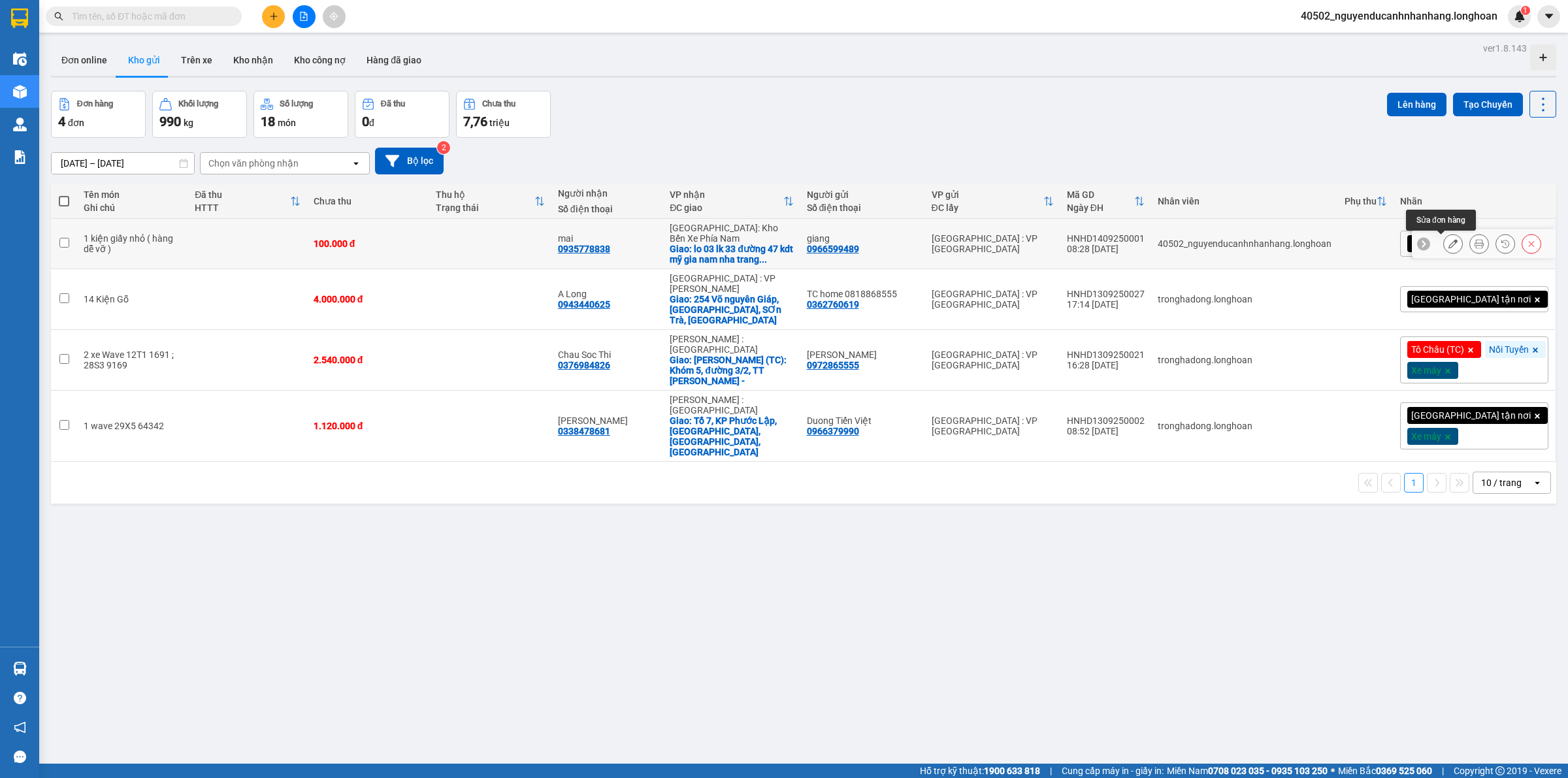
click at [1449, 245] on icon at bounding box center [1453, 243] width 9 height 9
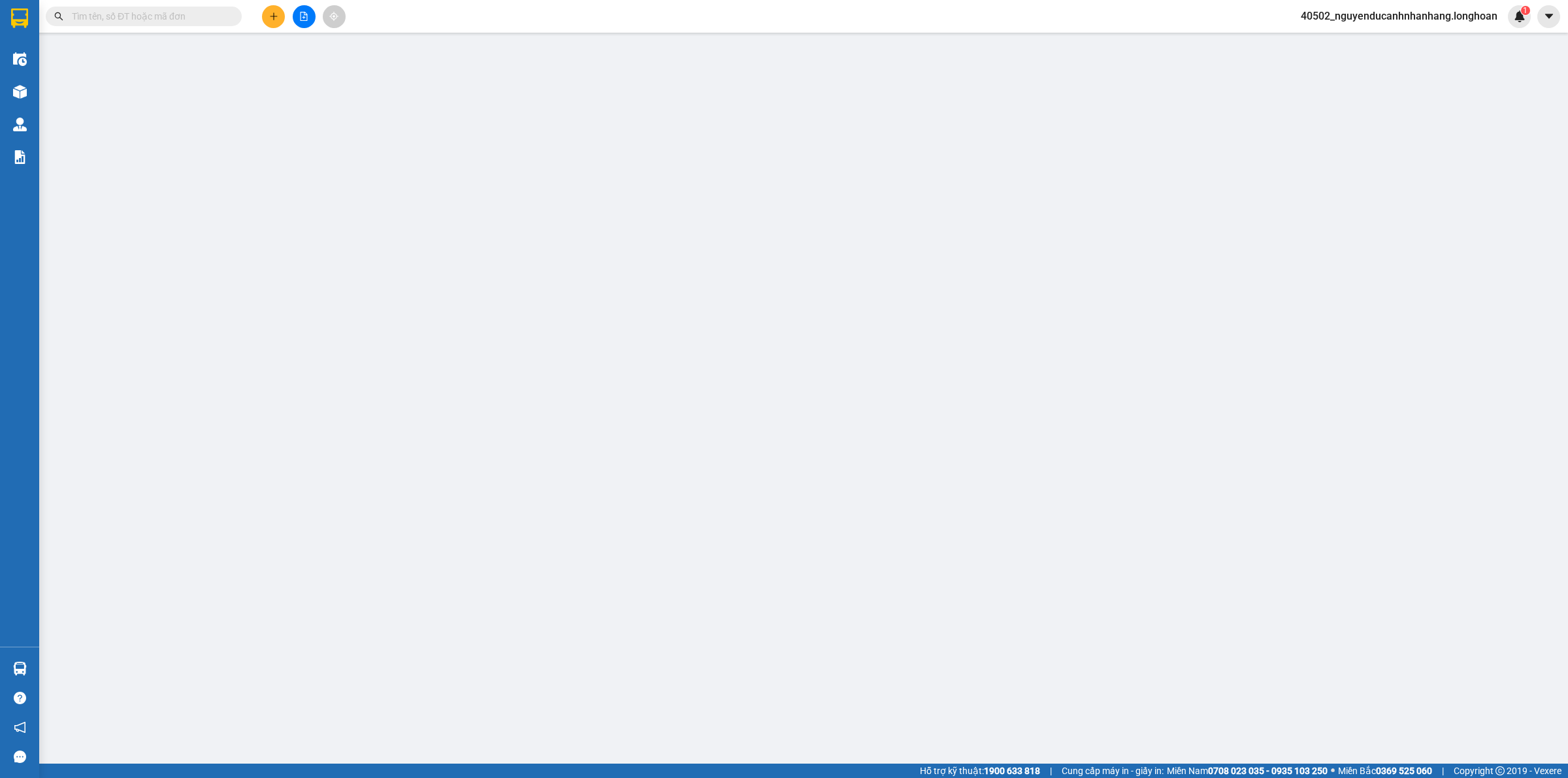
type input "0966599489"
type input "giang"
type input "0935778838"
type input "mai"
checkbox input "true"
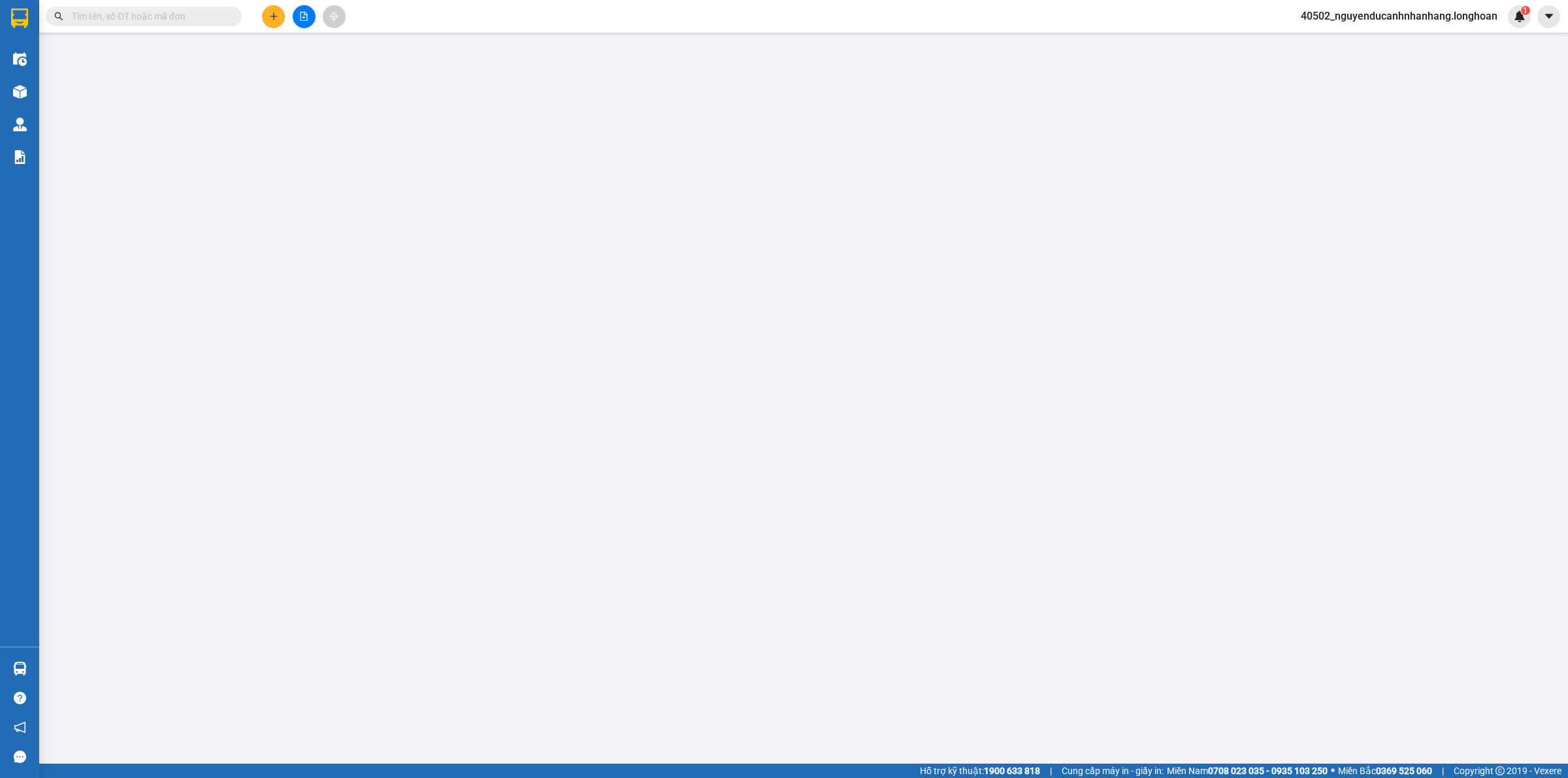
type input "lo 03 lk 33 đường 47 kdt mỹ gia nam nha trang khánh hoà"
type input "HÀNG DỄ VỠ, ĐÃ BÁO KHÁCH GỬI BỂ VỠ KO ĐỀN"
type input "100.000"
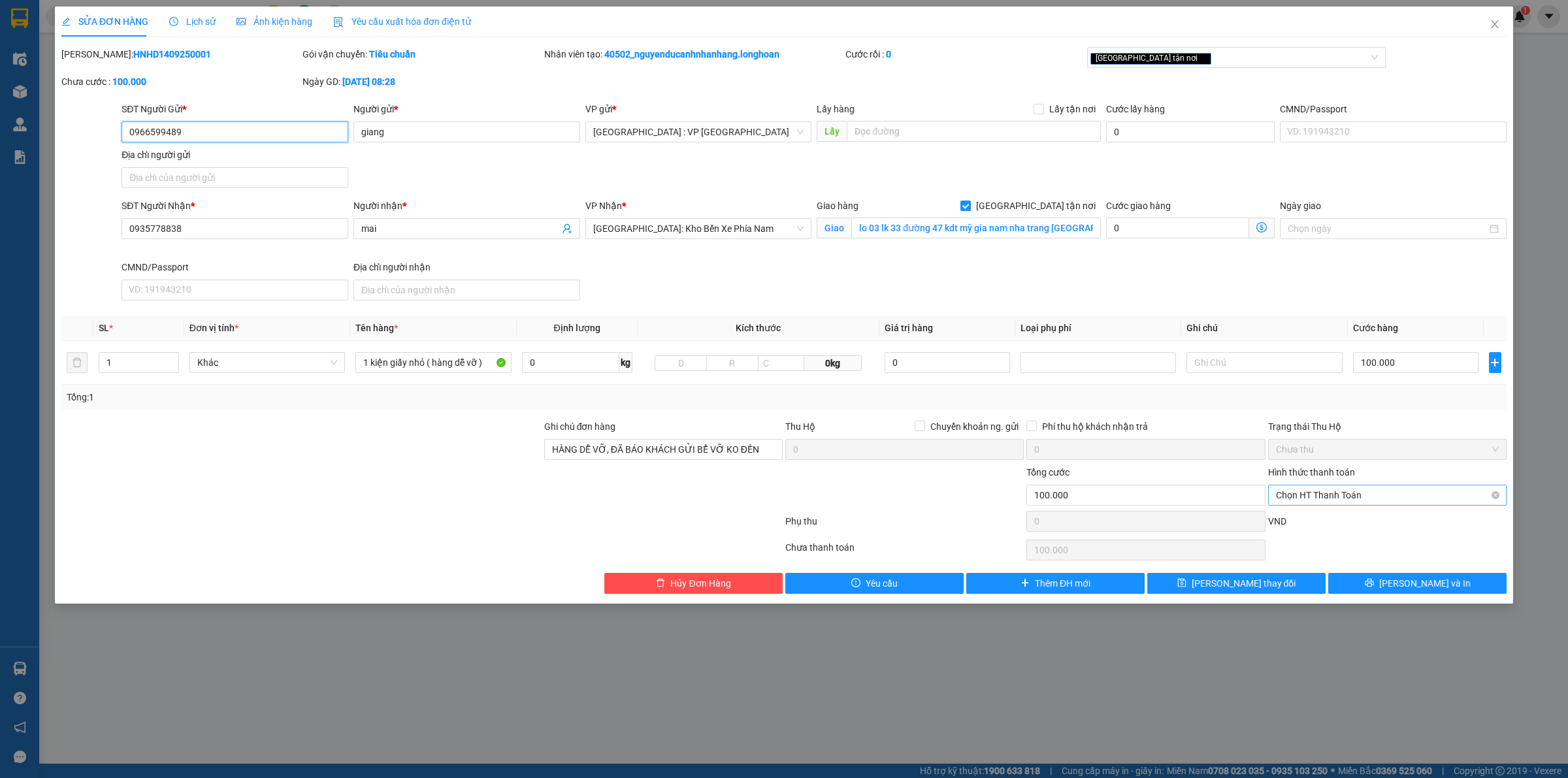
click at [1331, 501] on span "Chọn HT Thanh Toán" at bounding box center [1388, 495] width 223 height 19
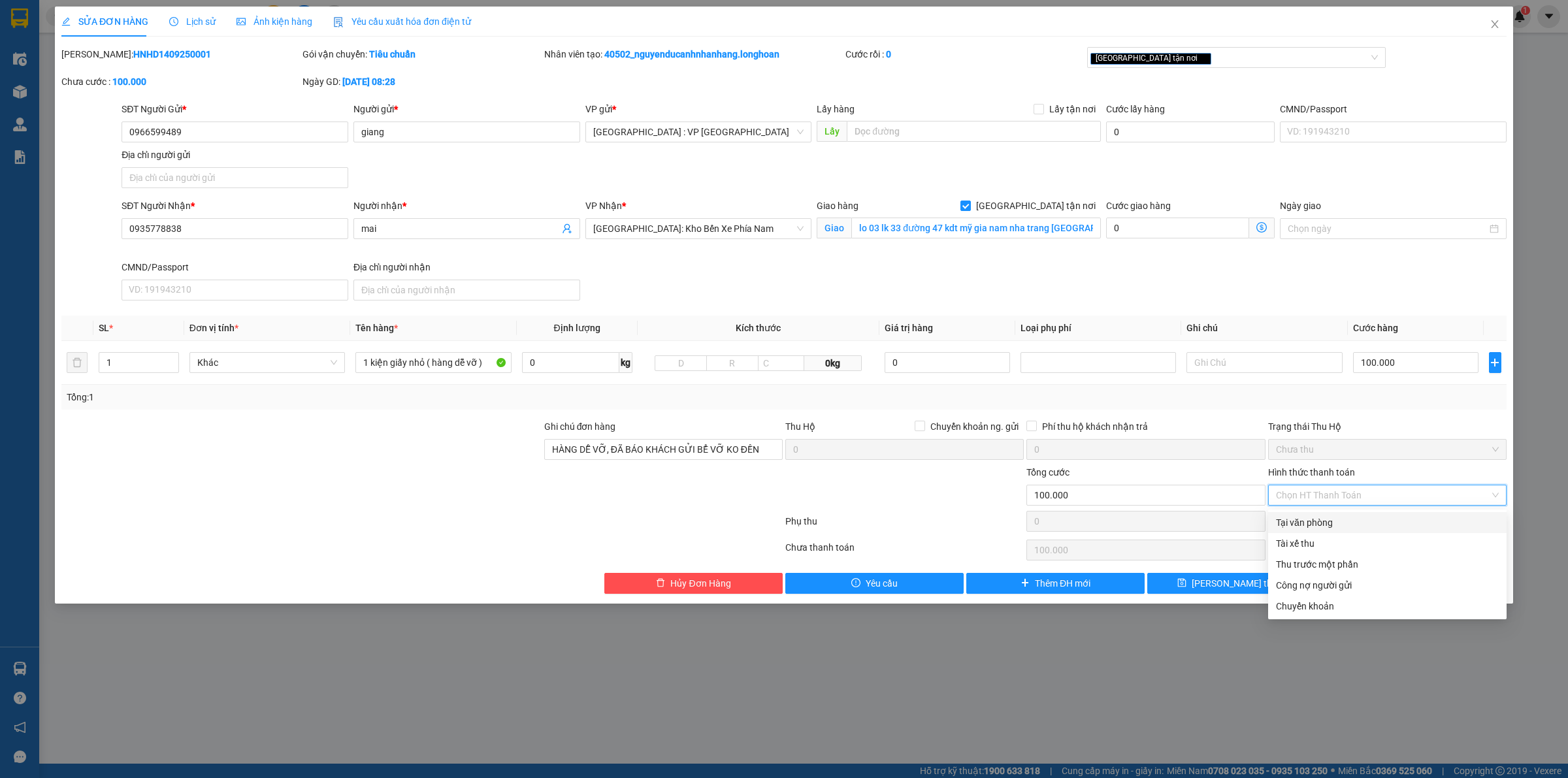
click at [1327, 521] on div "Tại văn phòng" at bounding box center [1388, 523] width 223 height 15
type input "0"
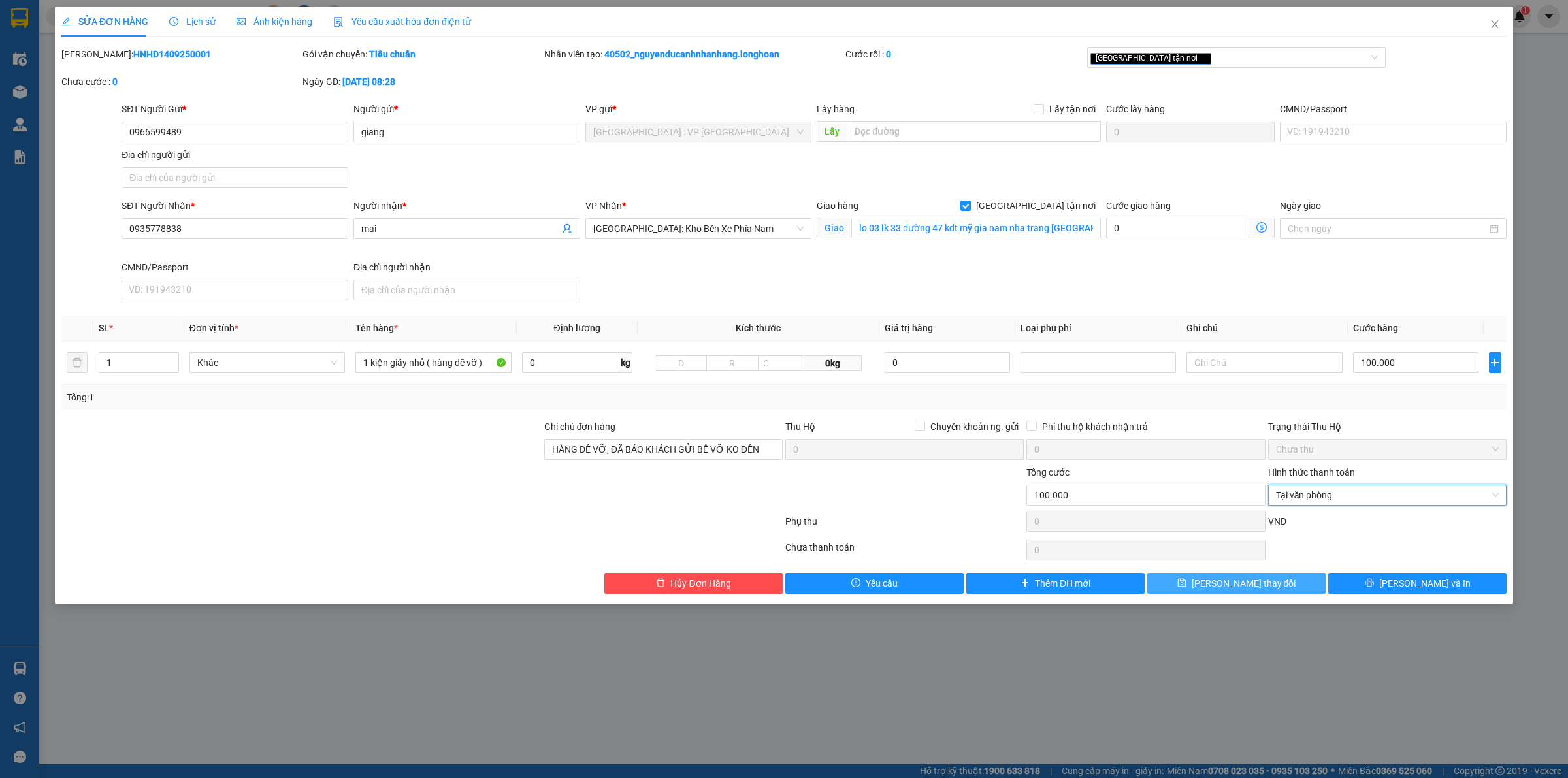
click at [1306, 587] on button "Lưu thay đổi" at bounding box center [1236, 584] width 178 height 21
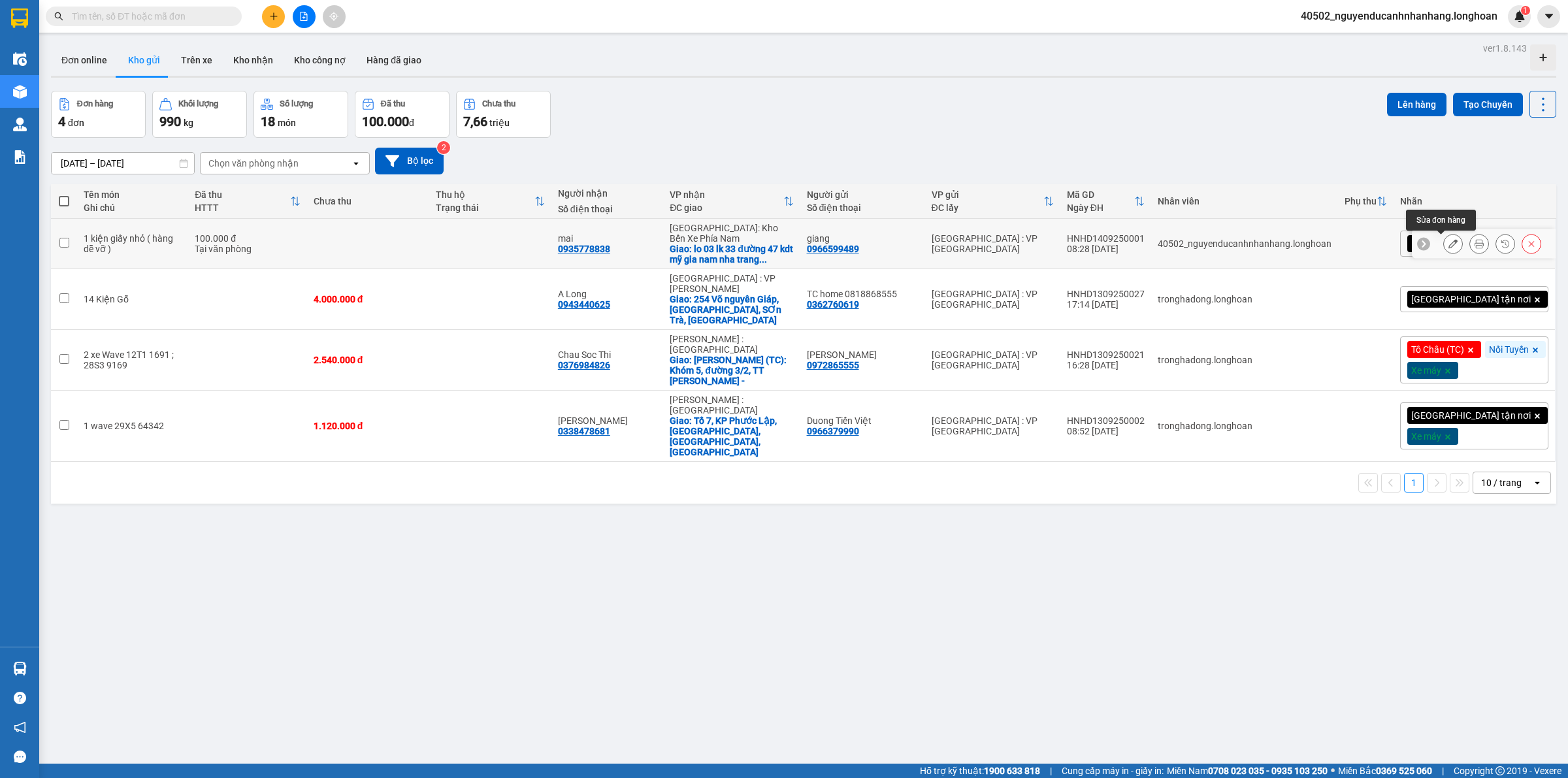
click at [1445, 249] on button at bounding box center [1453, 244] width 19 height 23
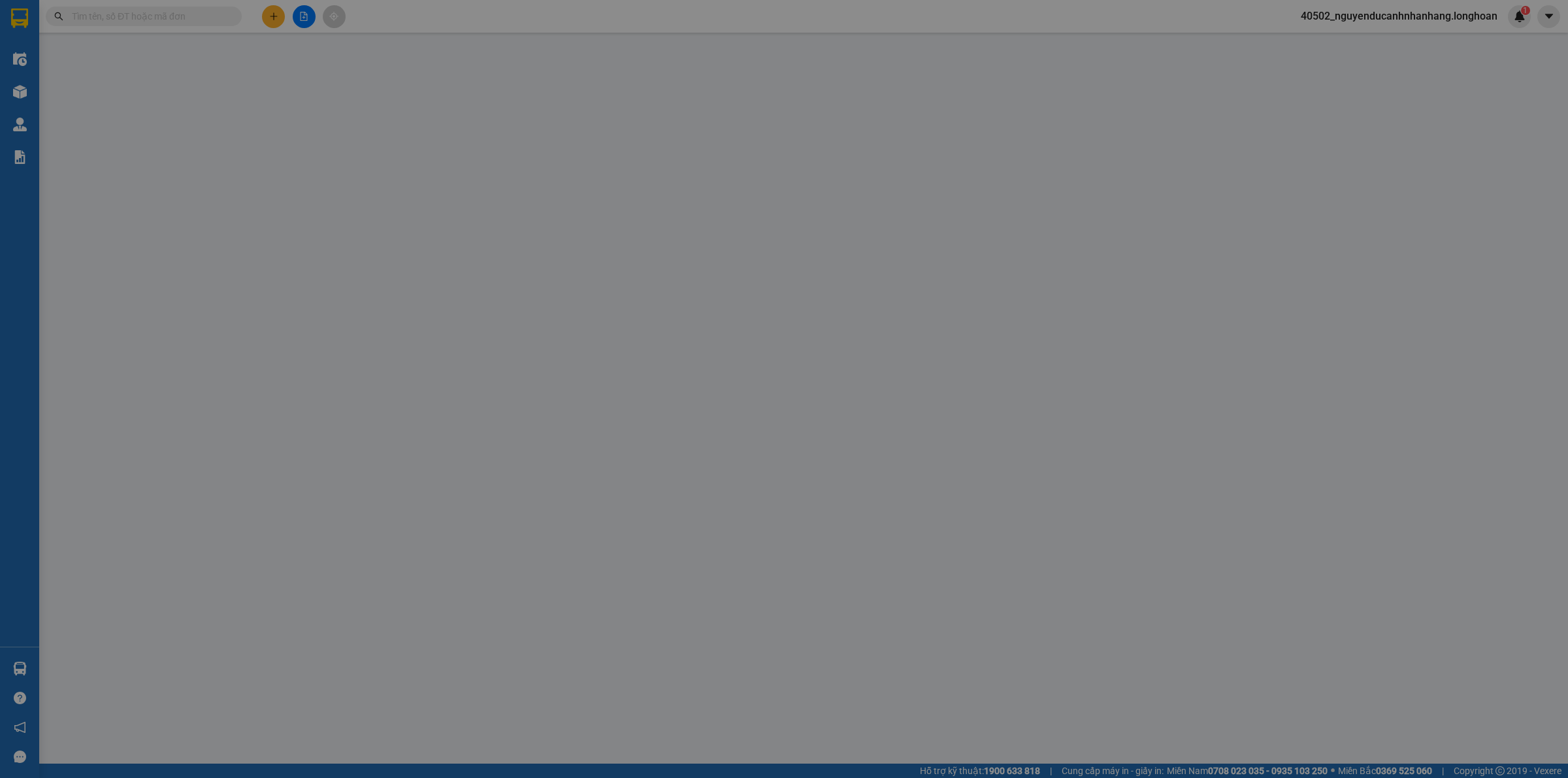
type input "0966599489"
type input "giang"
type input "0935778838"
type input "mai"
checkbox input "true"
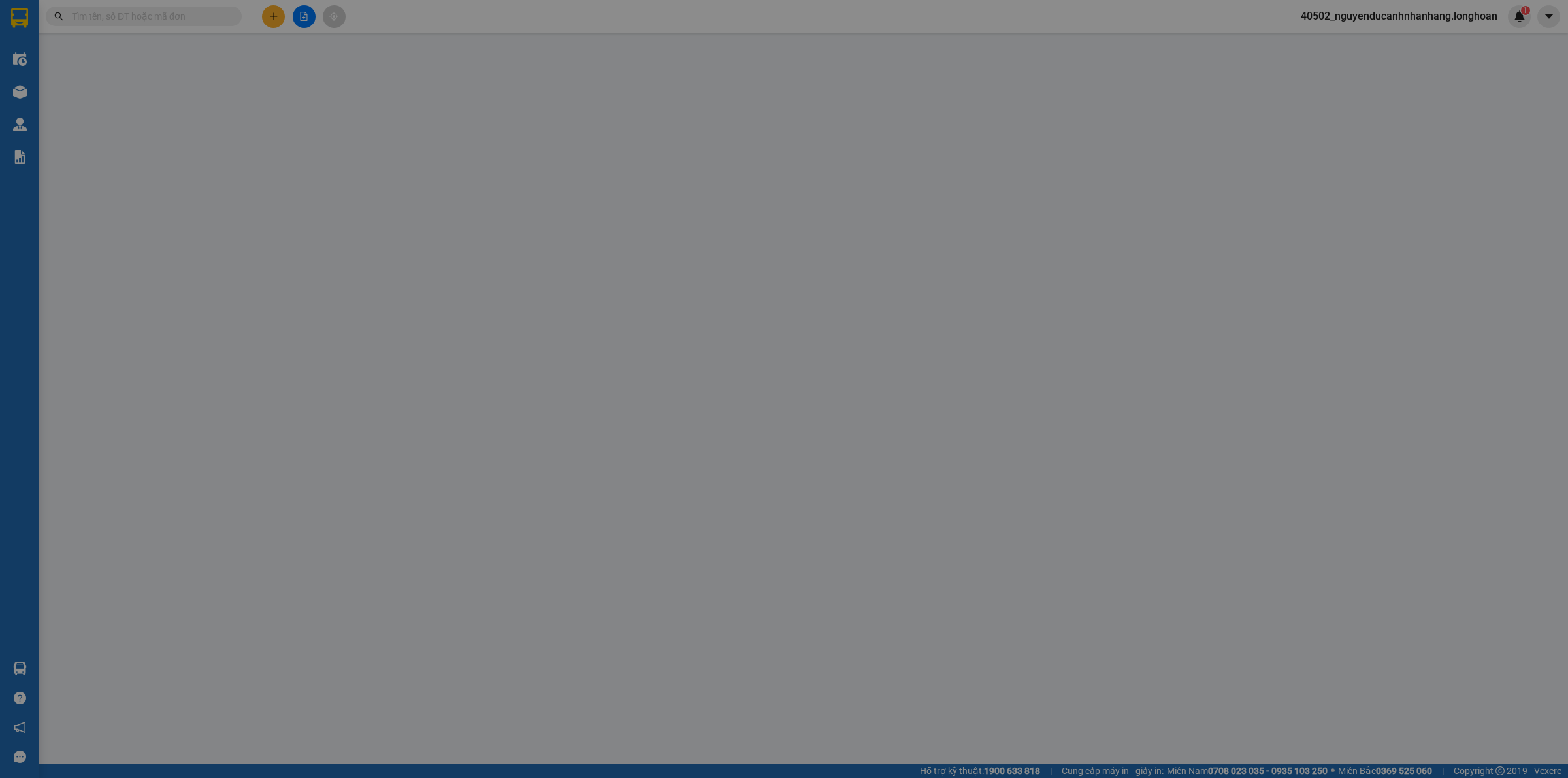
type input "lo 03 lk 33 đường 47 kdt mỹ gia nam nha trang khánh hoà"
type input "HÀNG DỄ VỠ, ĐÃ BÁO KHÁCH GỬI BỂ VỠ KO ĐỀN"
type input "100.000"
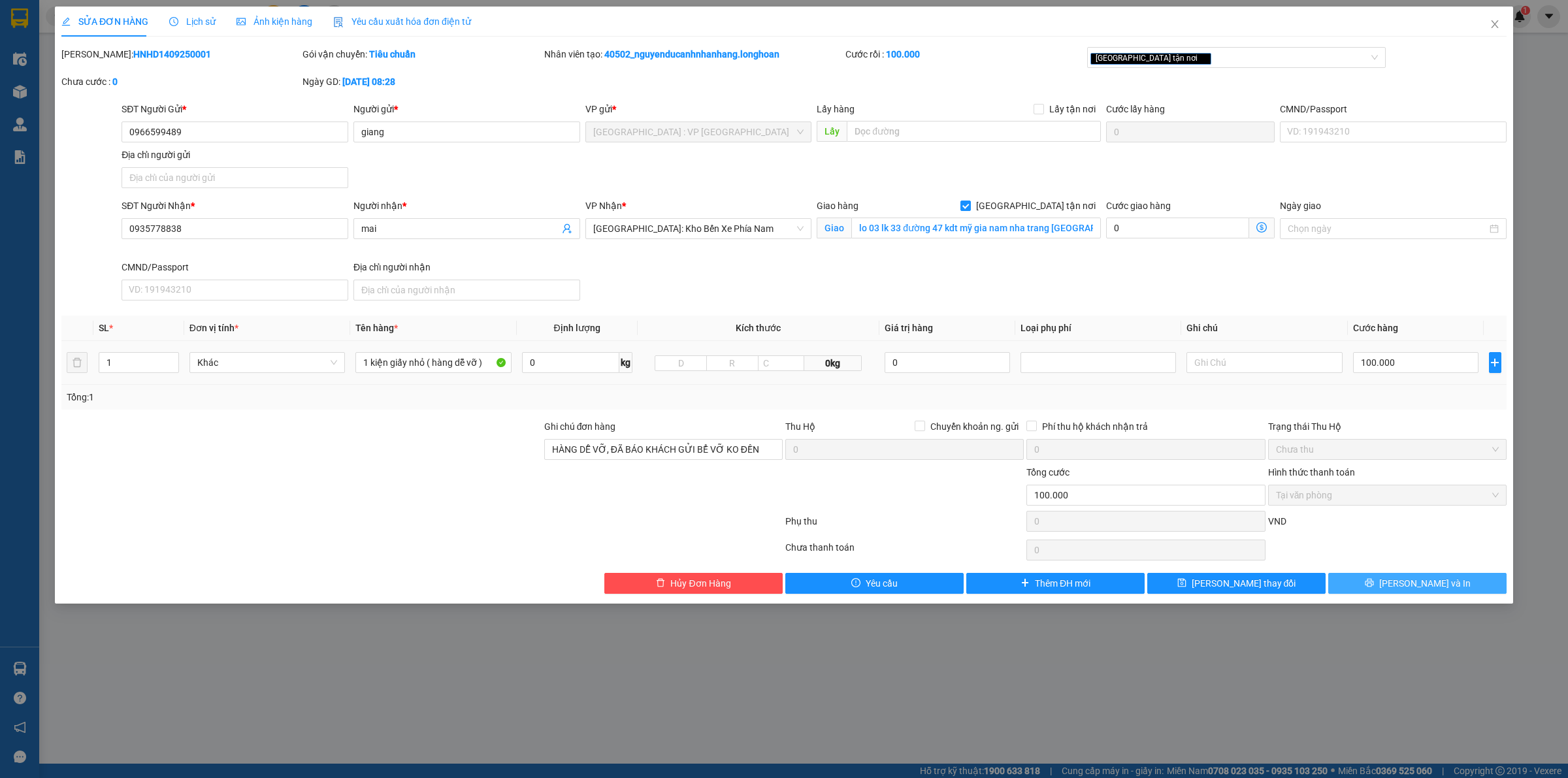
click at [1348, 579] on button "Lưu và In" at bounding box center [1417, 584] width 178 height 21
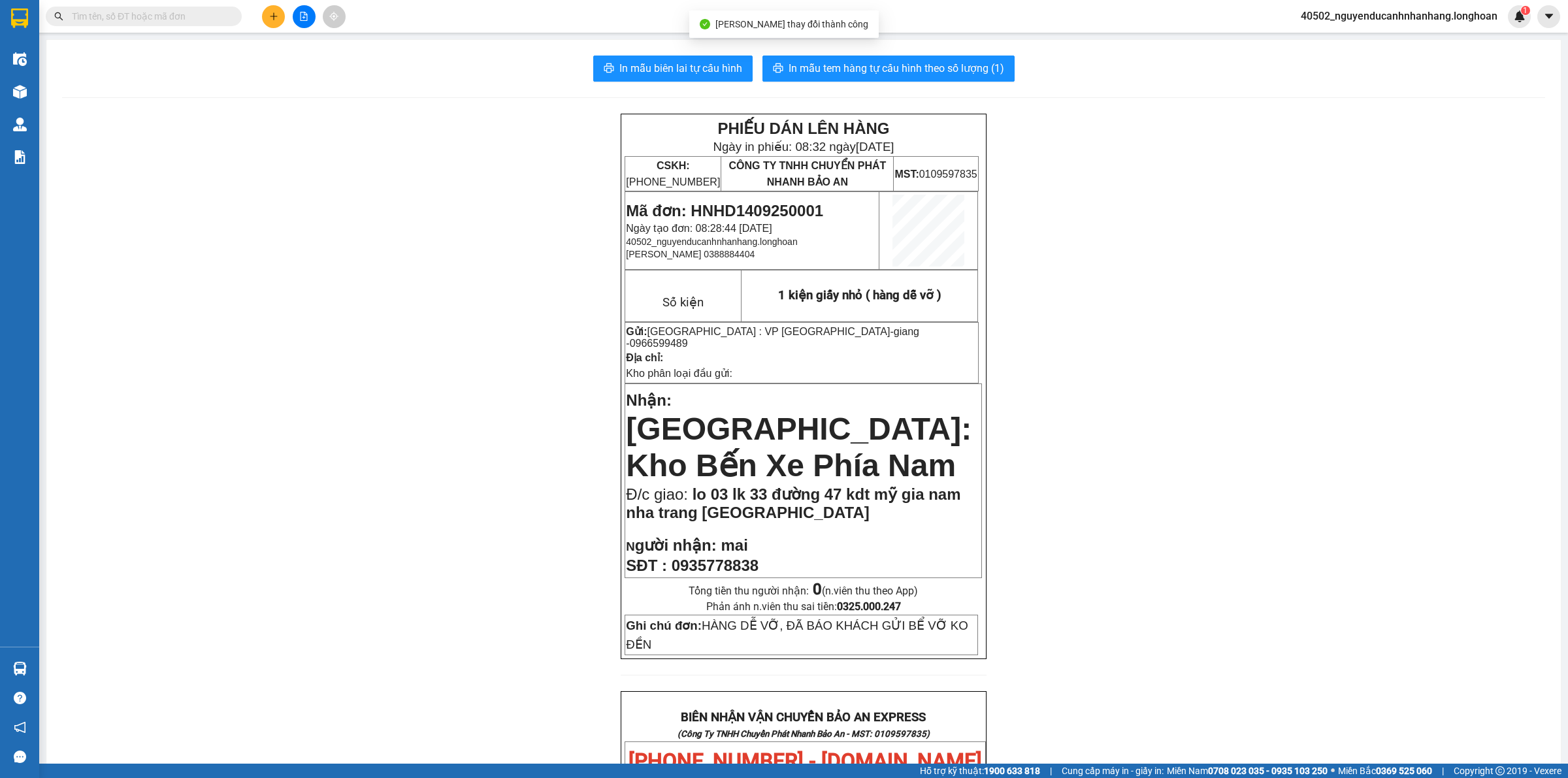
drag, startPoint x: 717, startPoint y: 53, endPoint x: 706, endPoint y: 64, distance: 15.6
click at [715, 54] on div "In mẫu biên lai tự cấu hình In mẫu tem hàng tự cấu hình theo số lượng (1) PHIẾU…" at bounding box center [803, 704] width 1515 height 1328
click at [706, 64] on span "In mẫu biên lai tự cấu hình" at bounding box center [681, 68] width 123 height 16
click at [269, 17] on icon "plus" at bounding box center [273, 16] width 9 height 9
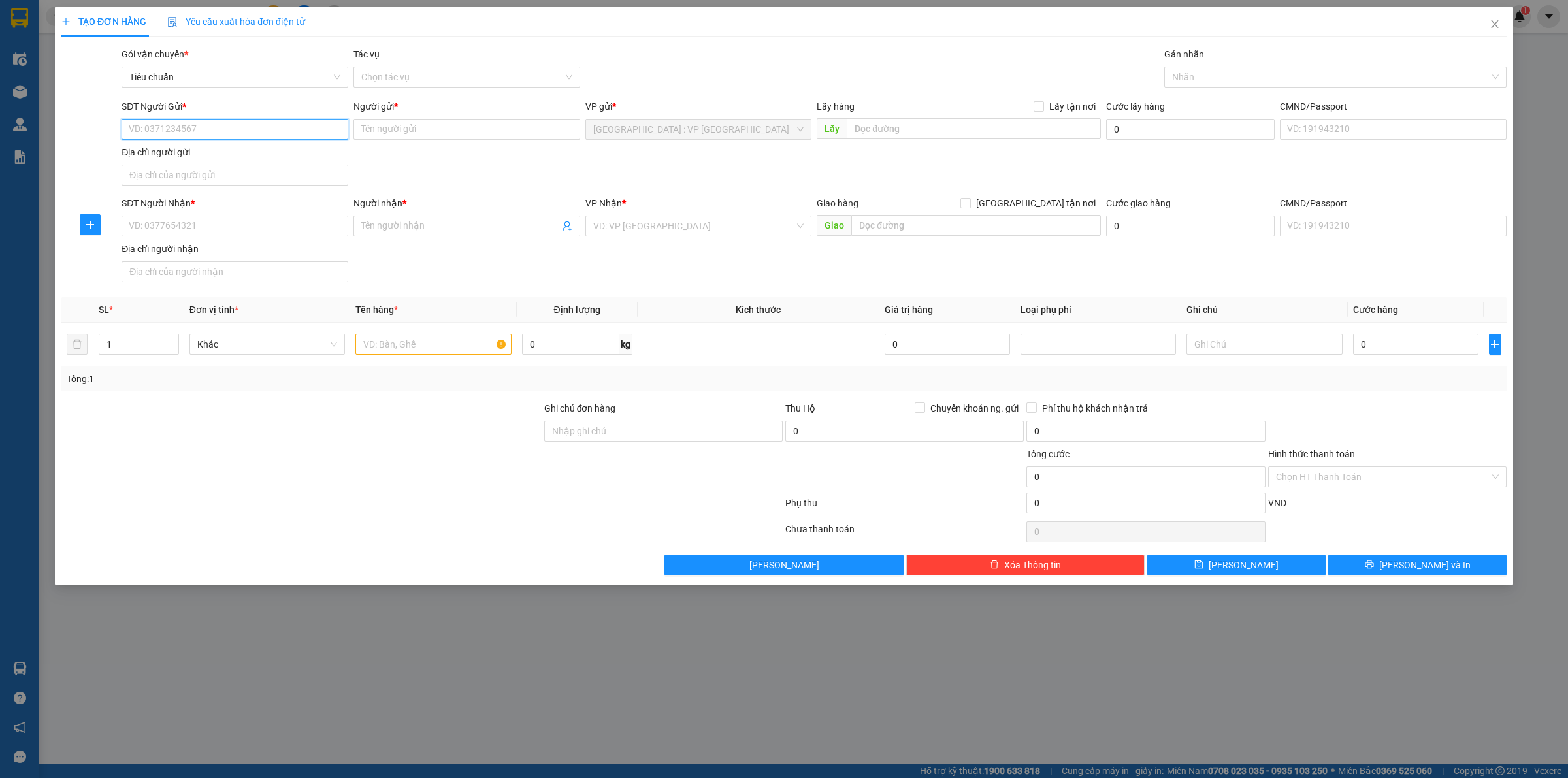
click at [308, 128] on input "SĐT Người Gửi *" at bounding box center [235, 129] width 227 height 21
type input "0378377384"
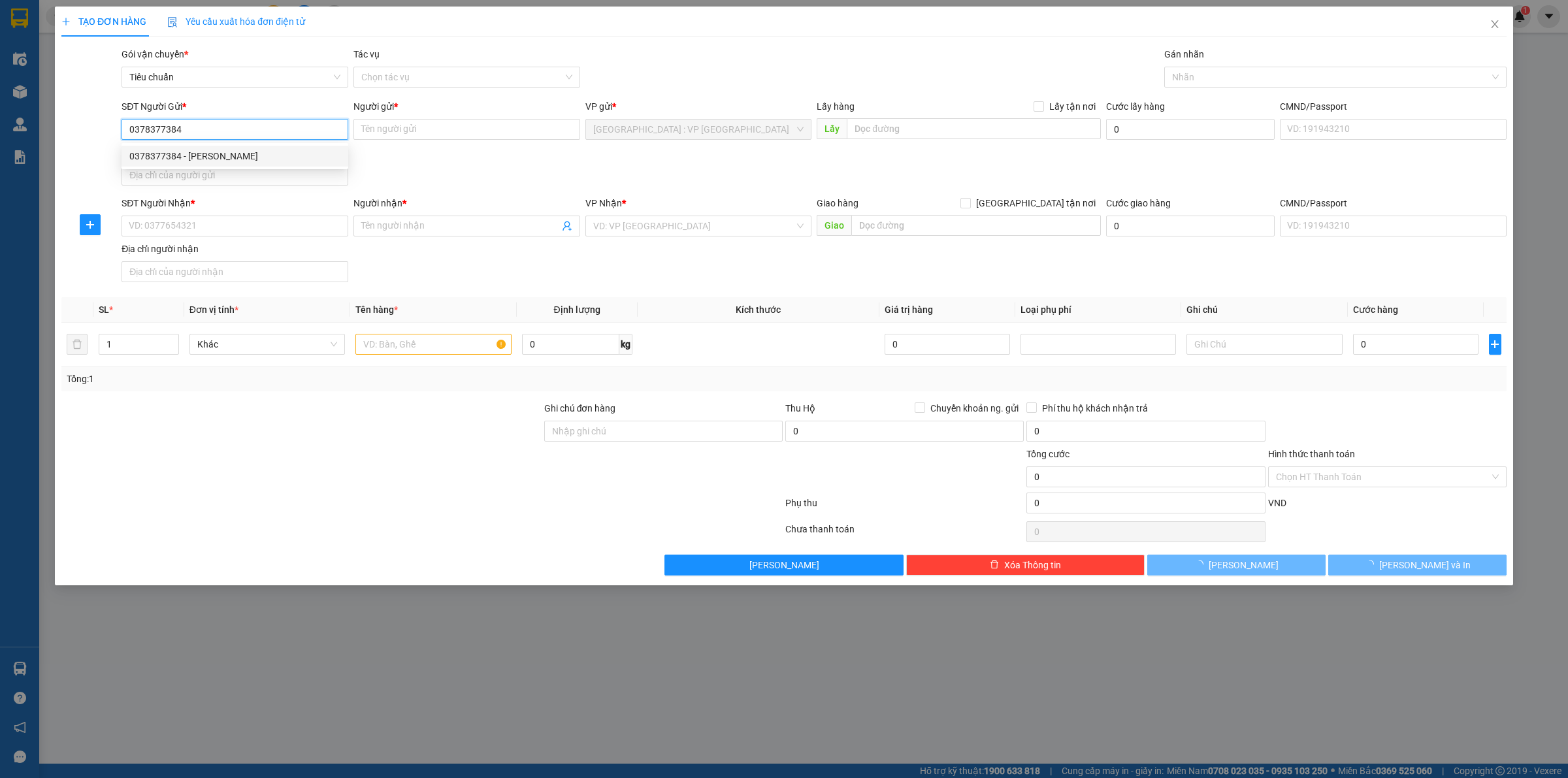
click at [226, 153] on div "0378377384 - Hảo Triệu" at bounding box center [234, 157] width 211 height 15
type input "Hảo Triệu"
checkbox input "true"
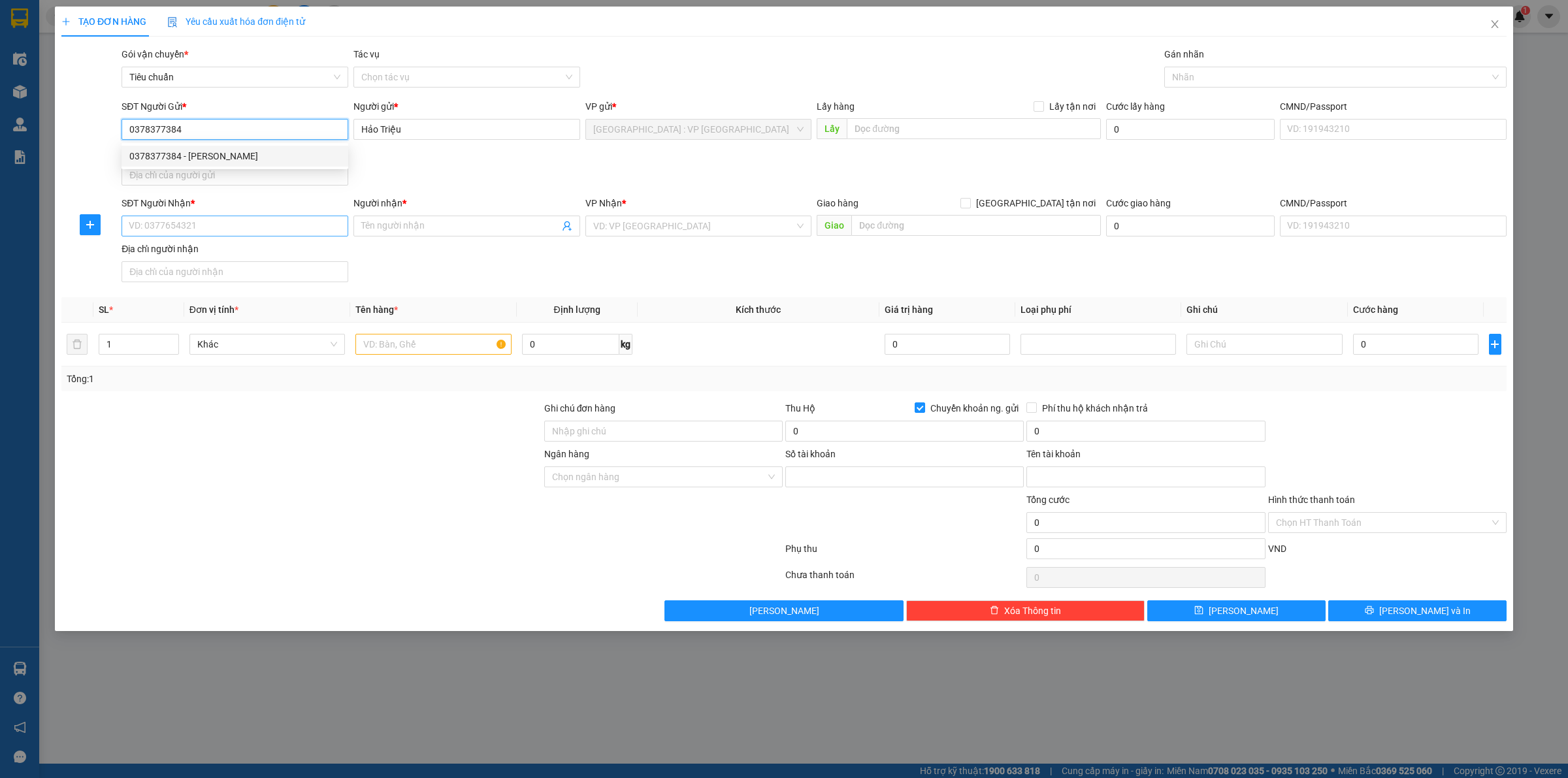
type input "0985571691"
type input "Triệu Văn Nhân"
type input "0378377384"
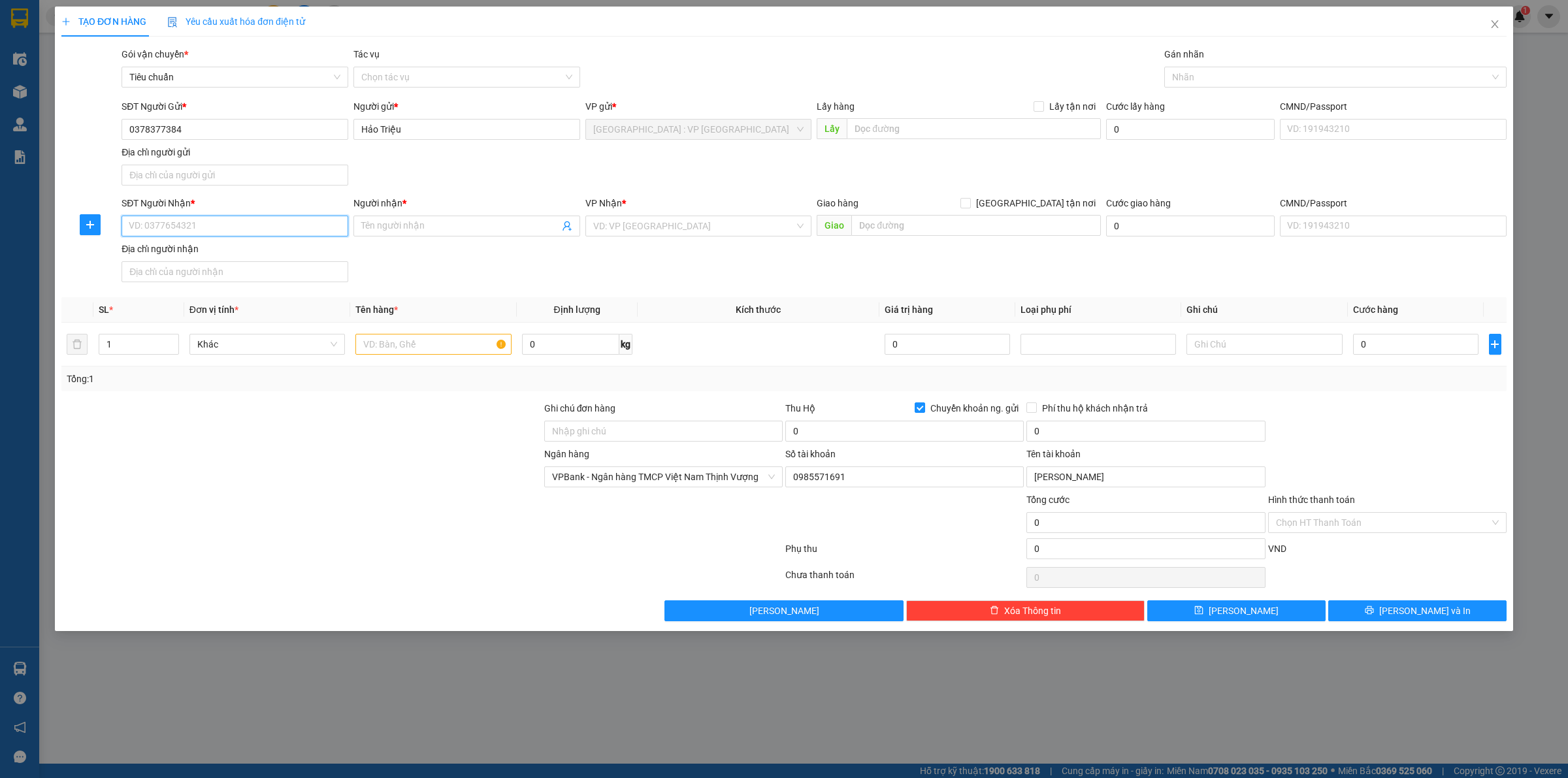
click at [210, 232] on input "SĐT Người Nhận *" at bounding box center [235, 226] width 227 height 21
type input "0938076133"
click at [391, 225] on input "Người nhận *" at bounding box center [460, 226] width 198 height 15
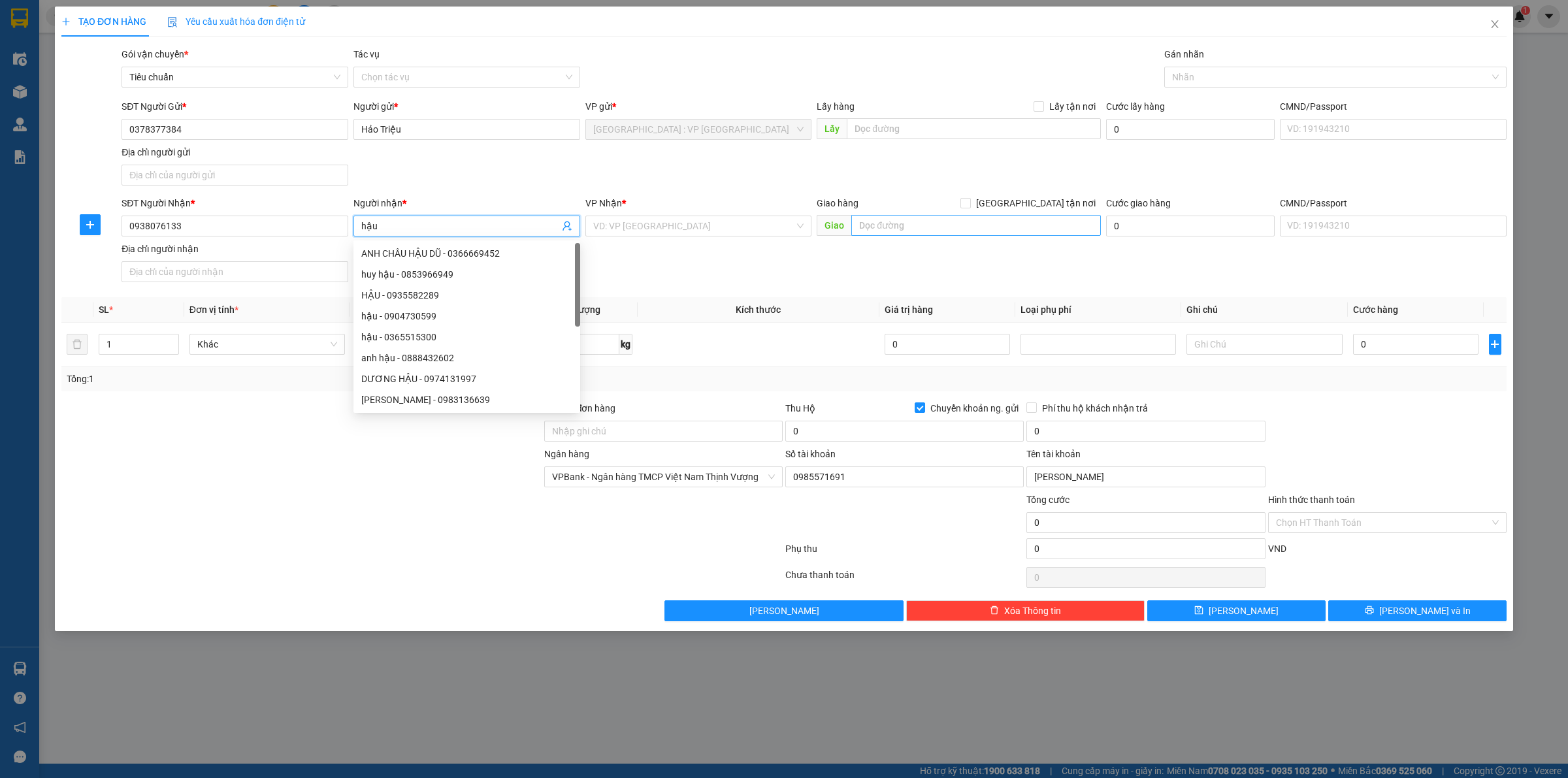
type input "hậu"
click at [916, 235] on input "text" at bounding box center [976, 225] width 249 height 21
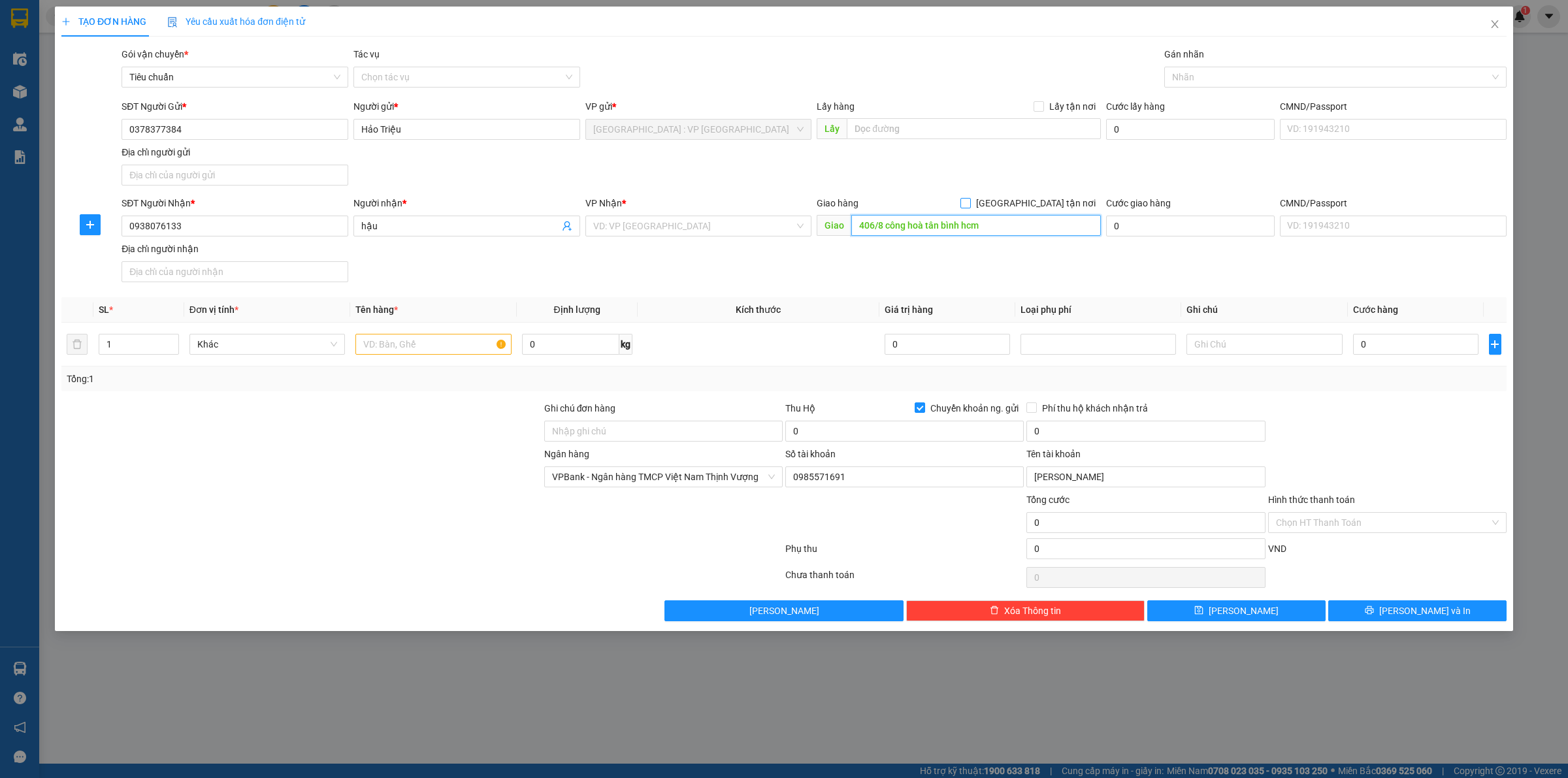
type input "406/8 công hoà tân bình hcm"
click at [1064, 203] on span "[GEOGRAPHIC_DATA] tận nơi" at bounding box center [1036, 203] width 130 height 15
click at [970, 203] on input "[GEOGRAPHIC_DATA] tận nơi" at bounding box center [965, 202] width 9 height 9
checkbox input "true"
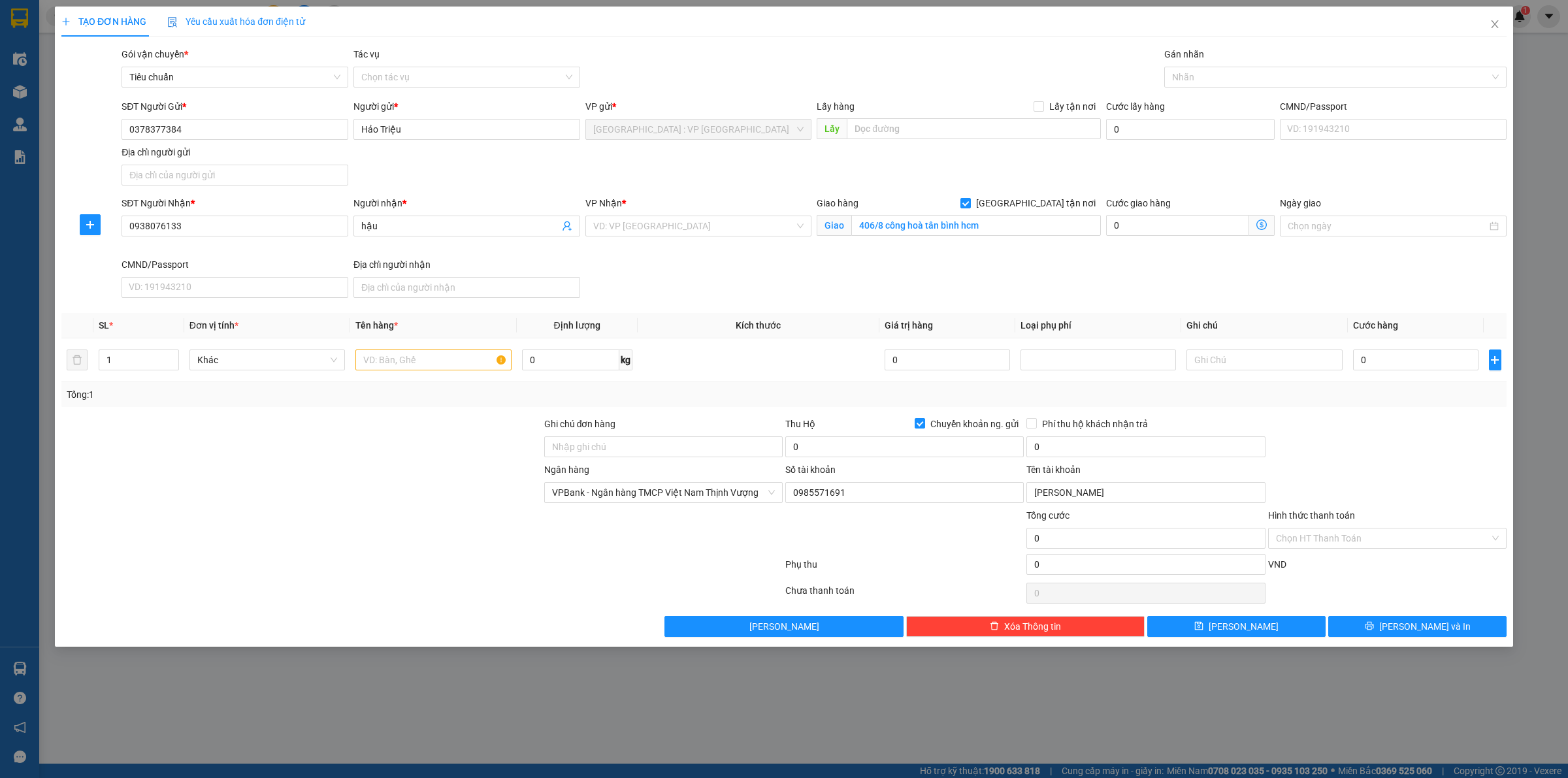
drag, startPoint x: 1085, startPoint y: 166, endPoint x: 677, endPoint y: 241, distance: 414.8
click at [1074, 167] on div "SĐT Người Gửi * 0378377384 Người gửi * Hảo Triệu VP gửi * Hà Nội : VP Hà Đông L…" at bounding box center [814, 144] width 1390 height 91
click at [668, 231] on input "search" at bounding box center [694, 226] width 202 height 19
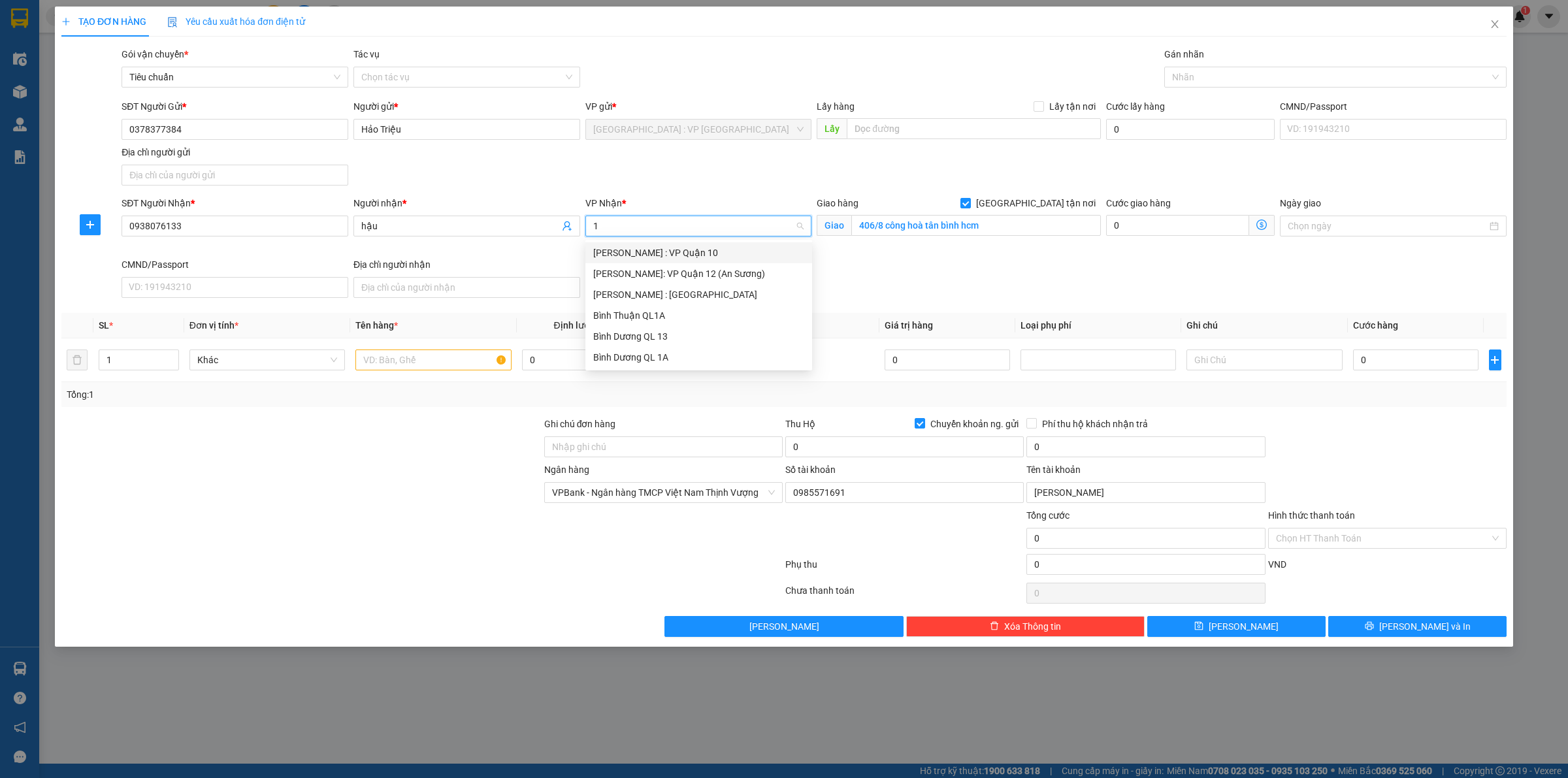
type input "12"
drag, startPoint x: 690, startPoint y: 269, endPoint x: 1036, endPoint y: 282, distance: 346.2
click at [690, 270] on div "Hồ Chí Minh : Kho Quận 12" at bounding box center [698, 274] width 211 height 15
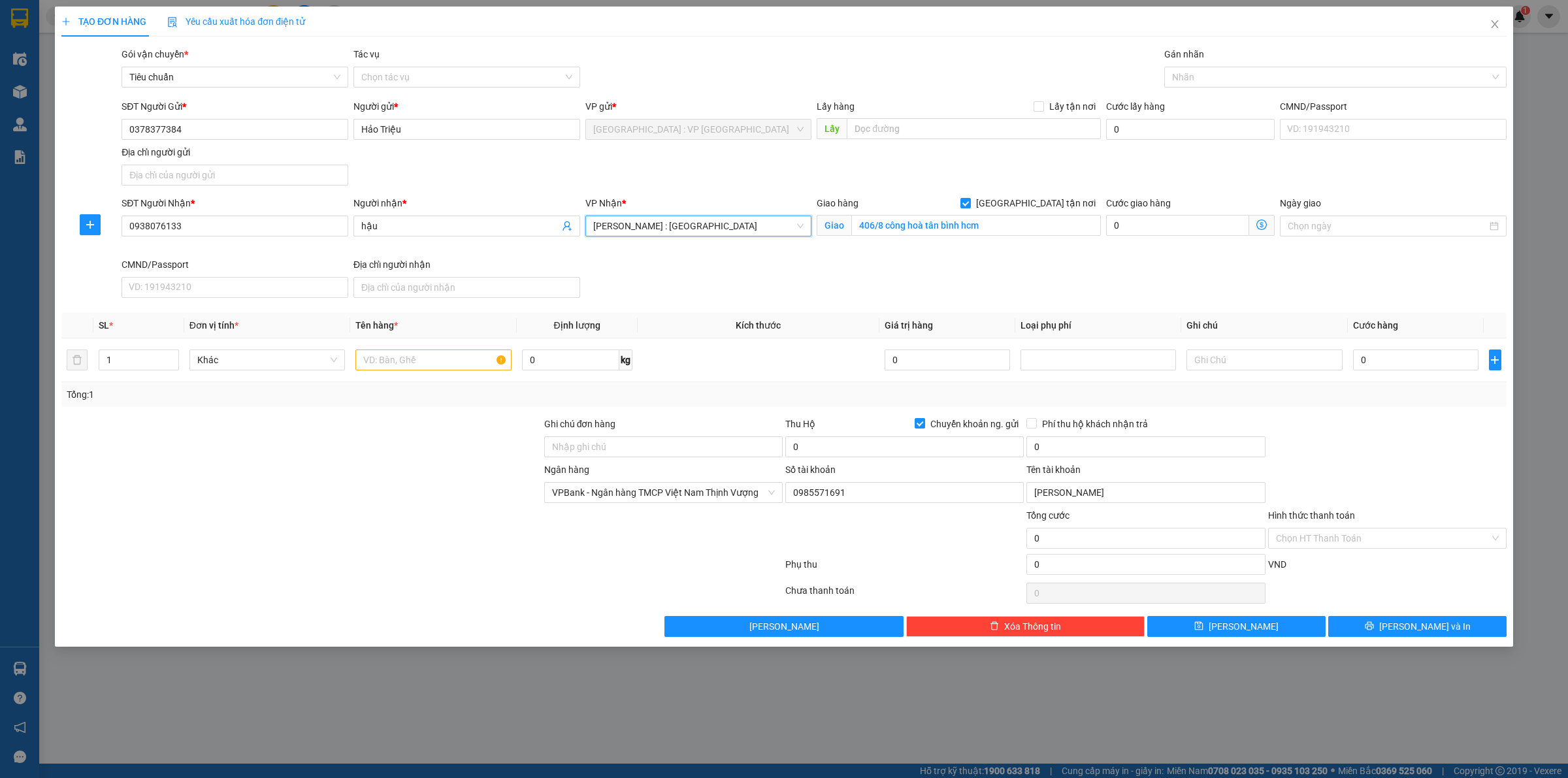
drag, startPoint x: 1036, startPoint y: 282, endPoint x: 1274, endPoint y: 53, distance: 330.3
click at [1046, 276] on div "SĐT Người Nhận * 0938076133 Người nhận * hậu VP Nhận * Hồ Chí Minh : Kho Quận 1…" at bounding box center [814, 249] width 1390 height 107
click at [1198, 79] on div at bounding box center [1329, 77] width 323 height 15
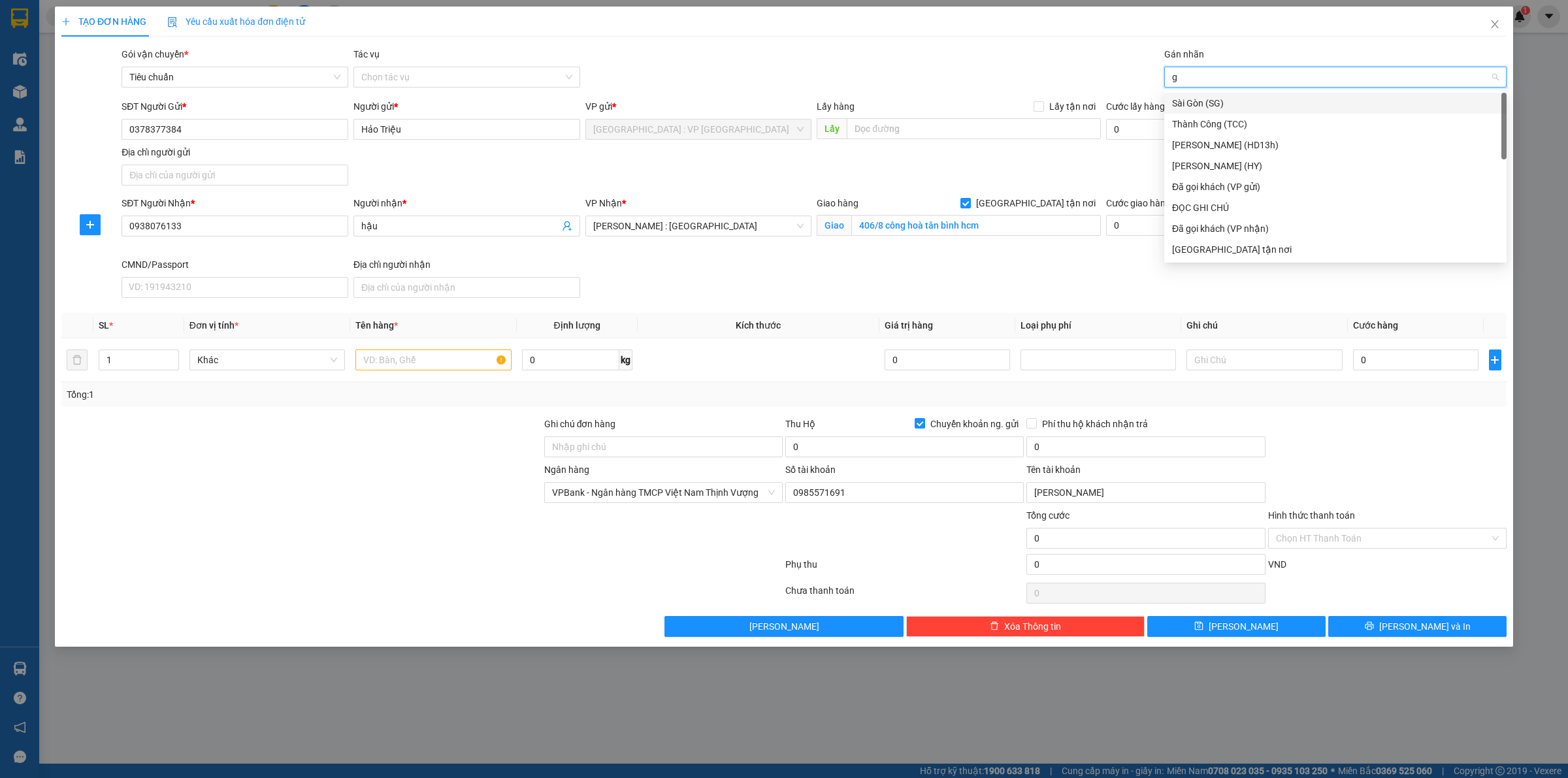
type input "gt"
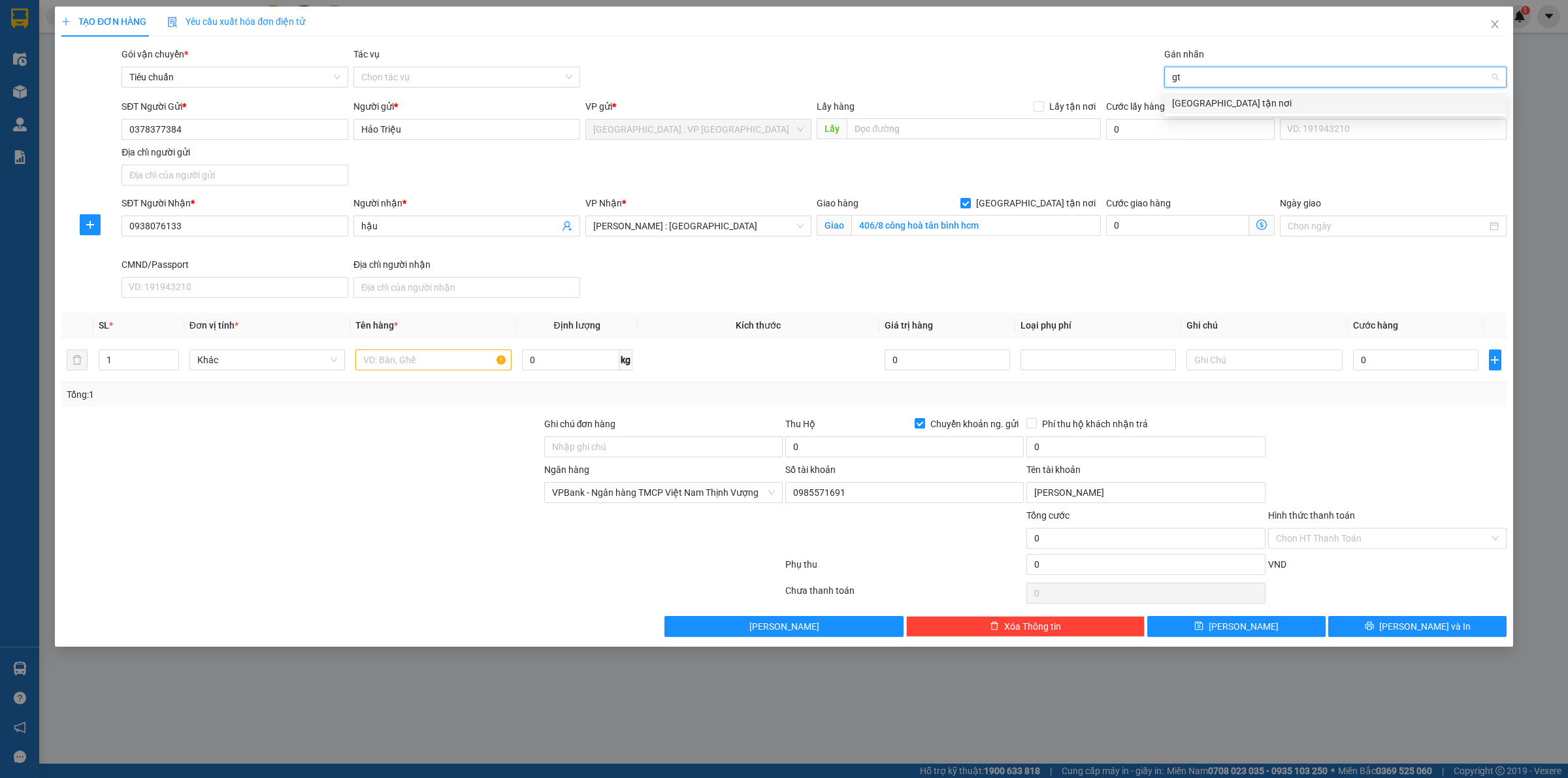
click at [1208, 98] on div "[GEOGRAPHIC_DATA] tận nơi" at bounding box center [1335, 103] width 327 height 15
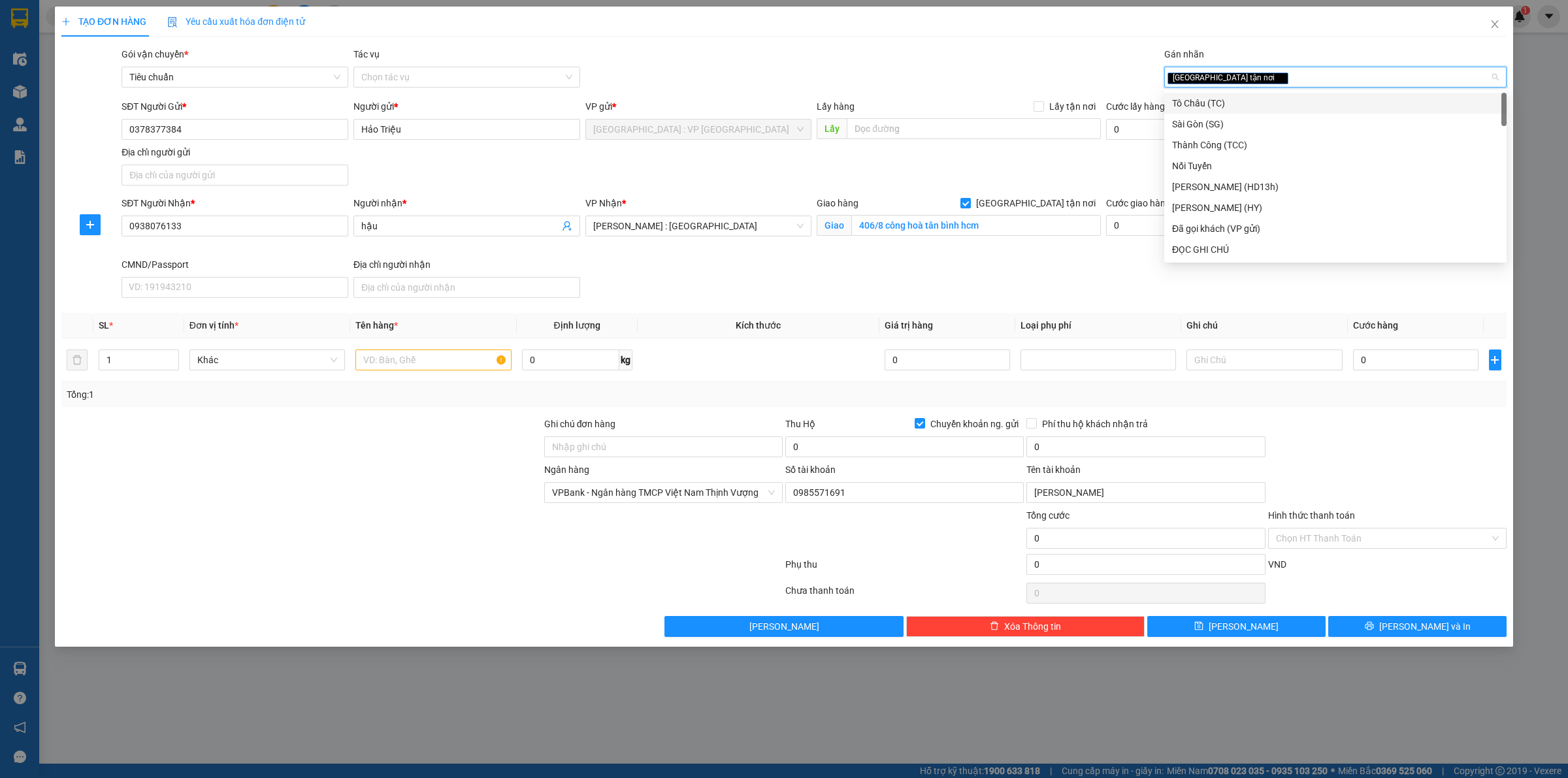
click at [1072, 47] on div "Gói vận chuyển * Tiêu chuẩn Tác vụ Chọn tác vụ Gán nhãn Giao tận nơi" at bounding box center [814, 69] width 1390 height 46
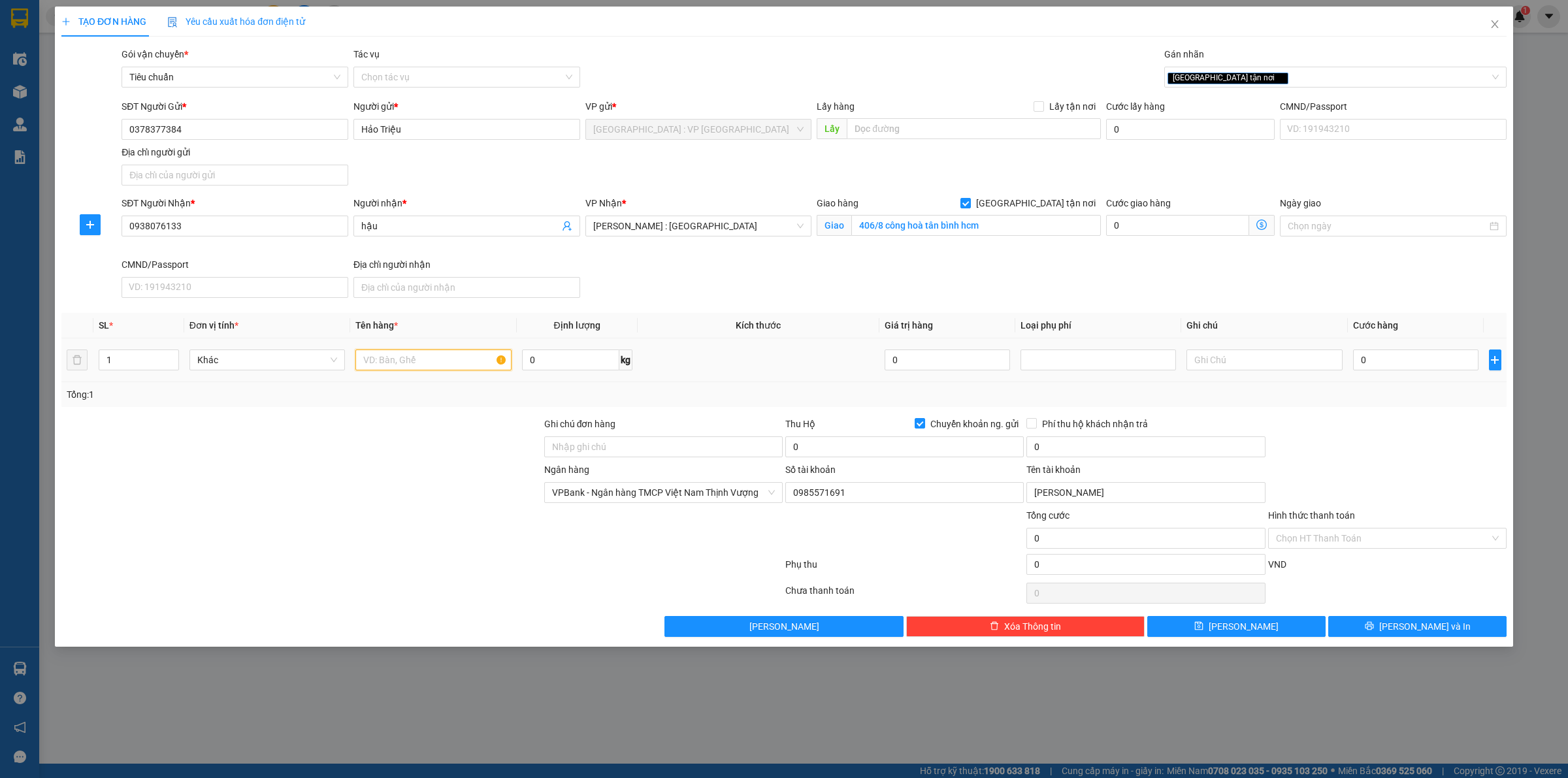
click at [426, 362] on input "text" at bounding box center [433, 360] width 156 height 21
type input "1 kiện bọc xốp nổ"
click at [698, 444] on input "Ghi chú đơn hàng" at bounding box center [663, 447] width 238 height 21
type input "HÀNG DỄ VỠ, ĐÃ BÁO KHÁCH GỬI BỂ VỠ KO ĐỀN"
click at [821, 458] on input "0" at bounding box center [904, 447] width 238 height 21
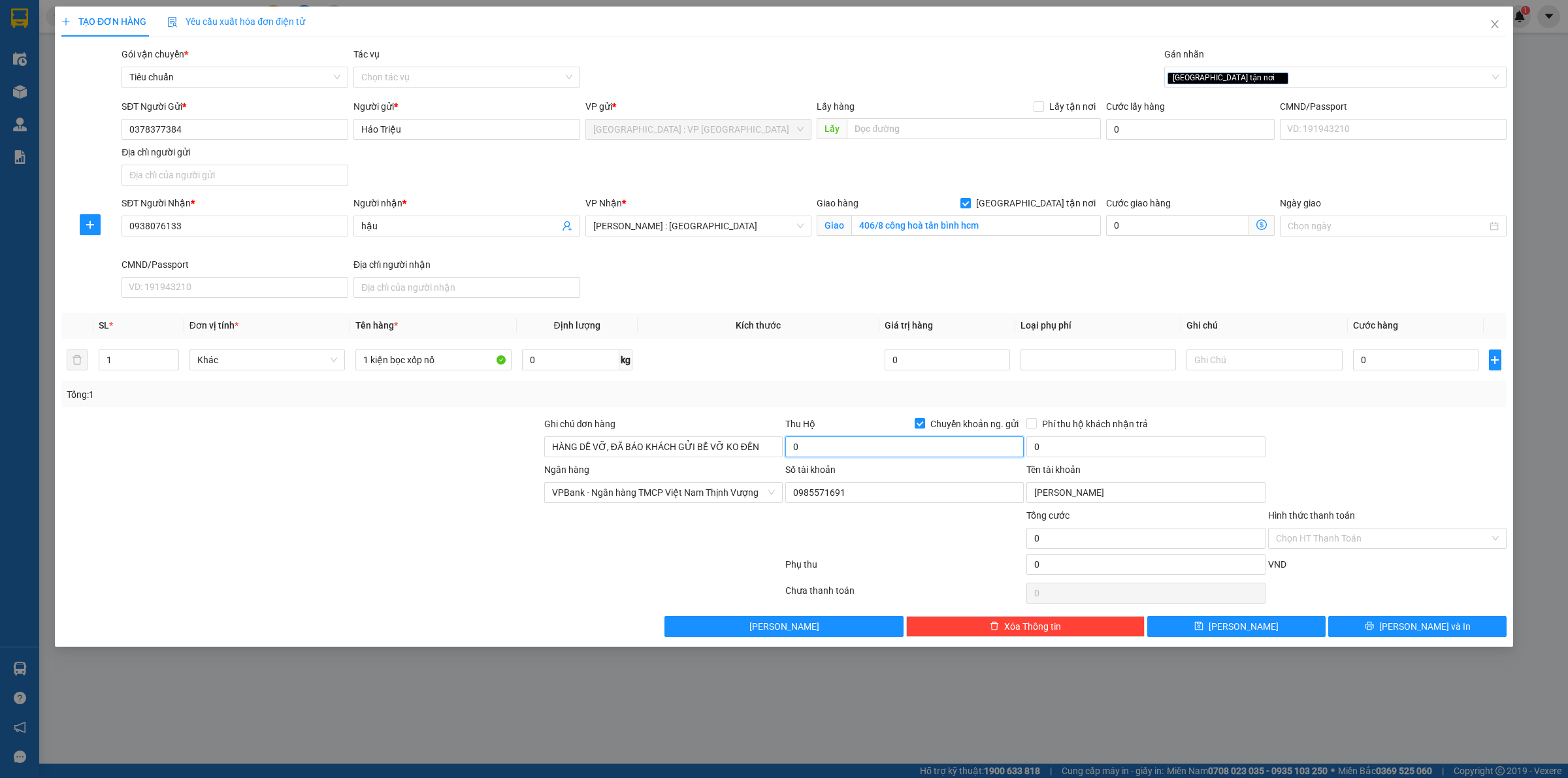
click at [821, 458] on input "0" at bounding box center [904, 447] width 238 height 21
type input "3.900.000"
click at [1067, 450] on input "0" at bounding box center [1145, 447] width 238 height 21
type input "20.000"
click at [1474, 365] on input "0" at bounding box center [1415, 360] width 125 height 21
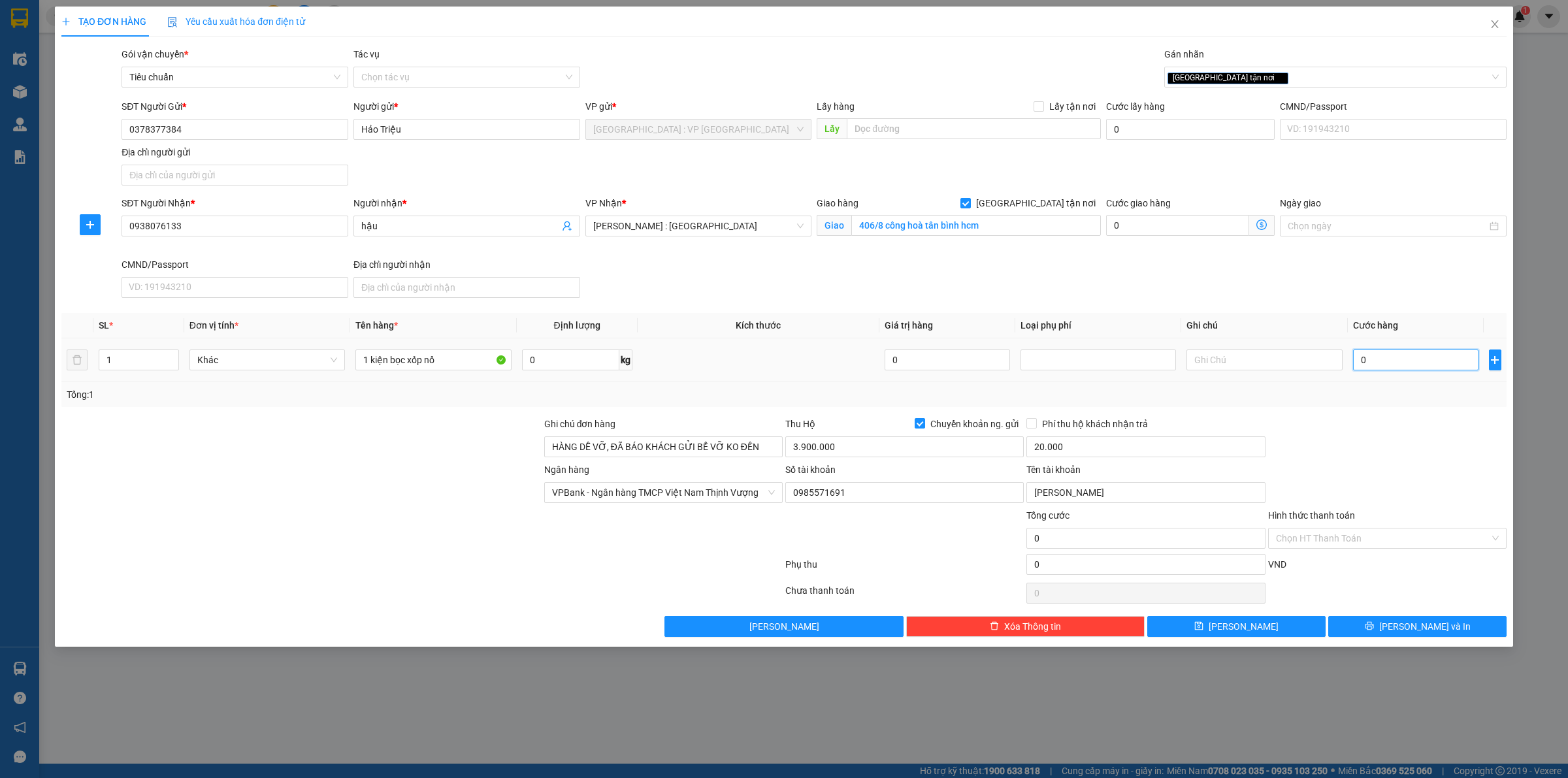
type input "2"
type input "23"
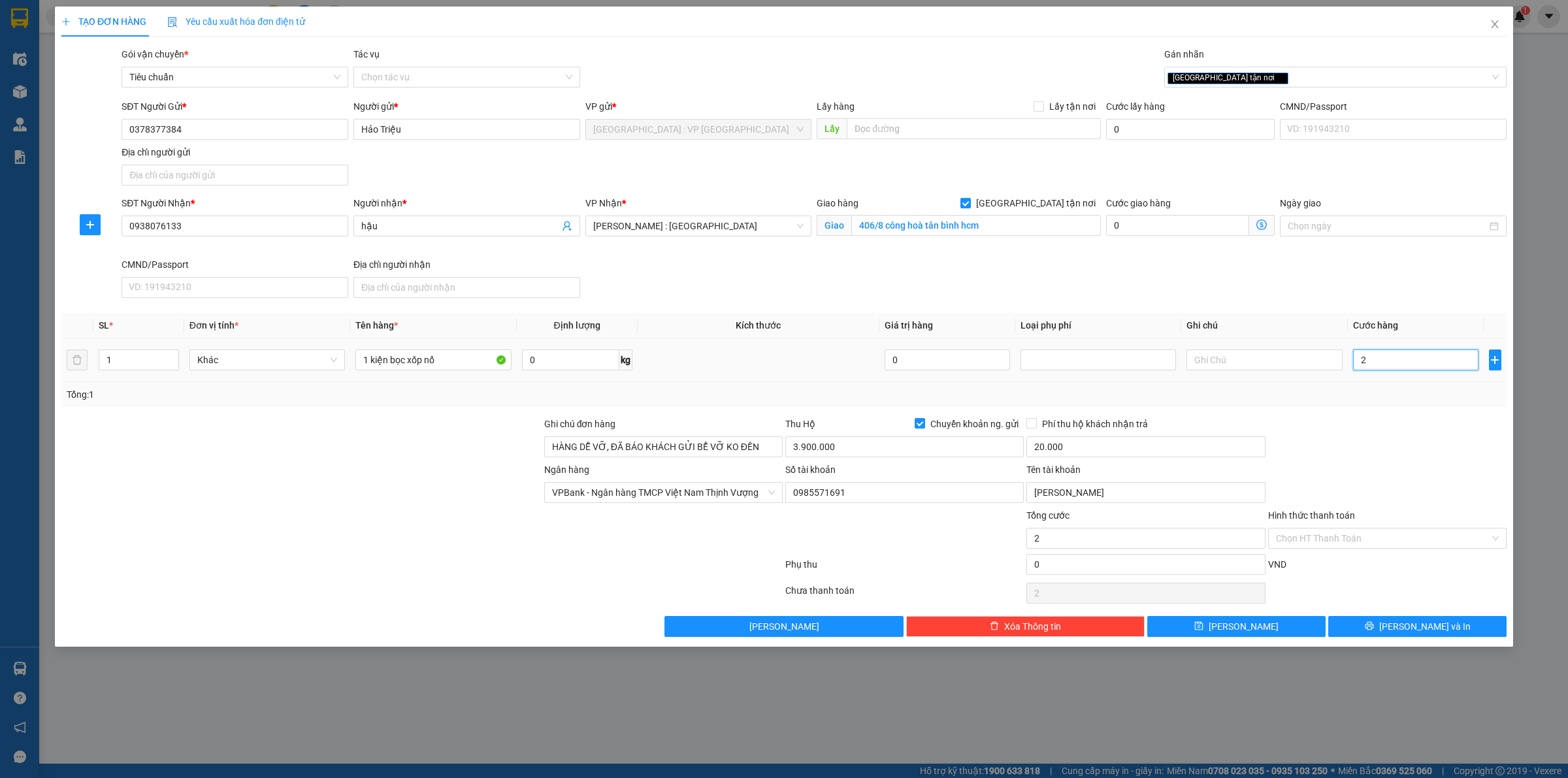
type input "23"
type input "230"
type input "230.000"
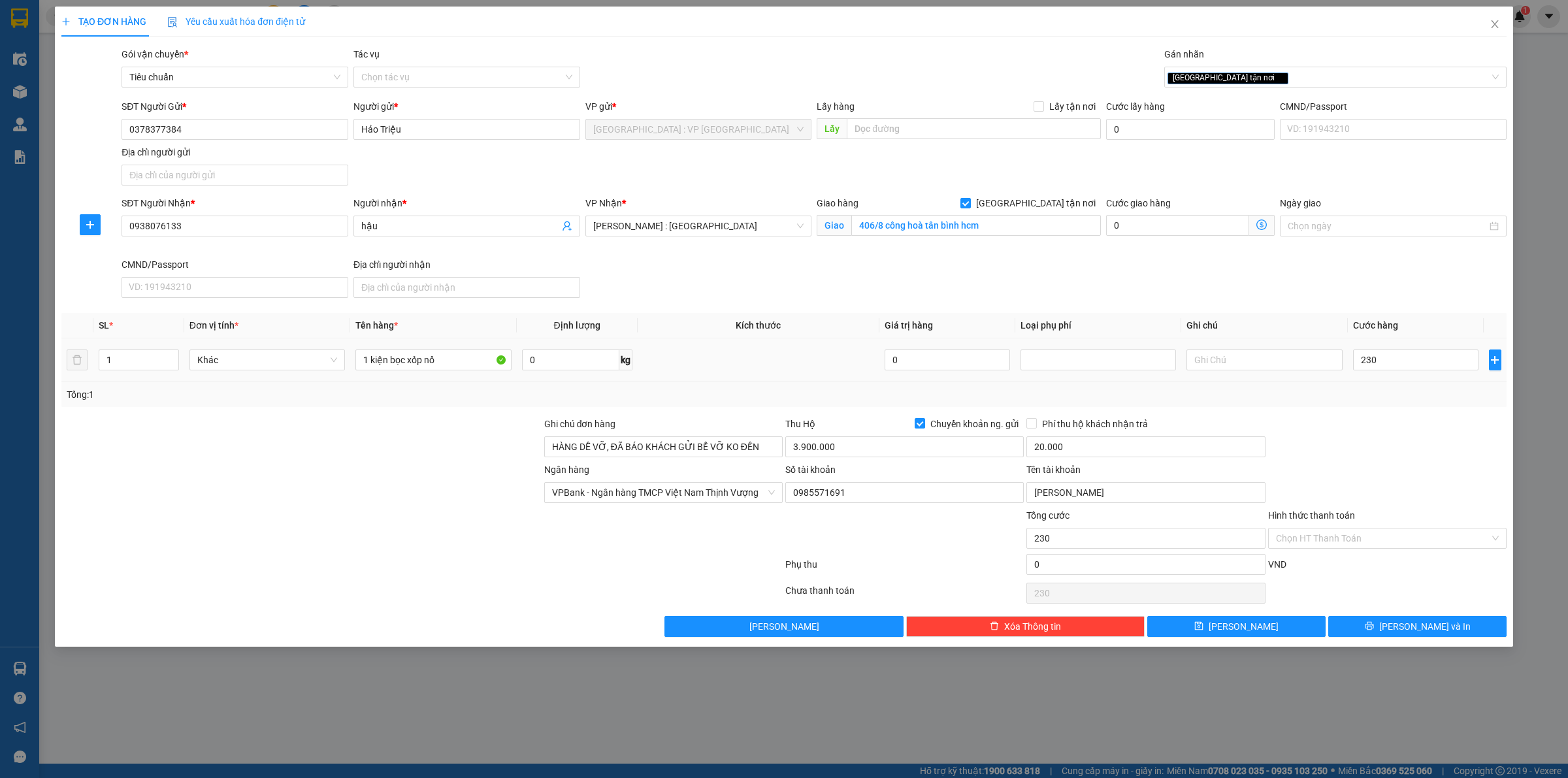
type input "230.000"
click at [1452, 429] on div at bounding box center [1387, 439] width 241 height 46
click at [263, 144] on div "SĐT Người Gửi * 0378377384 Người gửi * Hảo Triệu VP gửi * Hà Nội : VP Hà Đông L…" at bounding box center [814, 144] width 1390 height 91
click at [262, 140] on div "SĐT Người Gửi * 0378377384" at bounding box center [235, 122] width 227 height 46
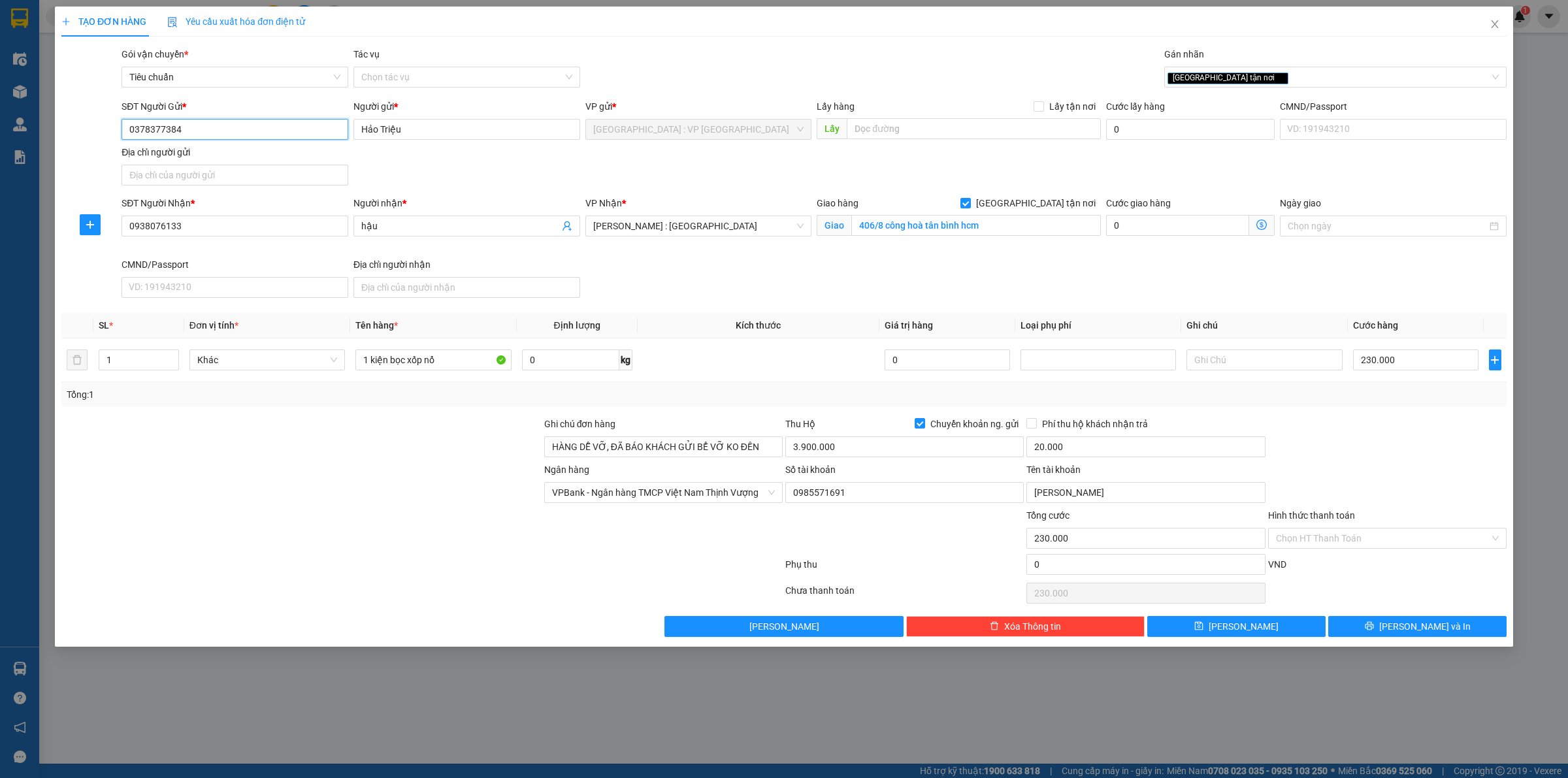
click at [259, 139] on input "0378377384" at bounding box center [235, 129] width 227 height 21
click at [1411, 354] on input "230.000" at bounding box center [1415, 360] width 125 height 21
type input "2"
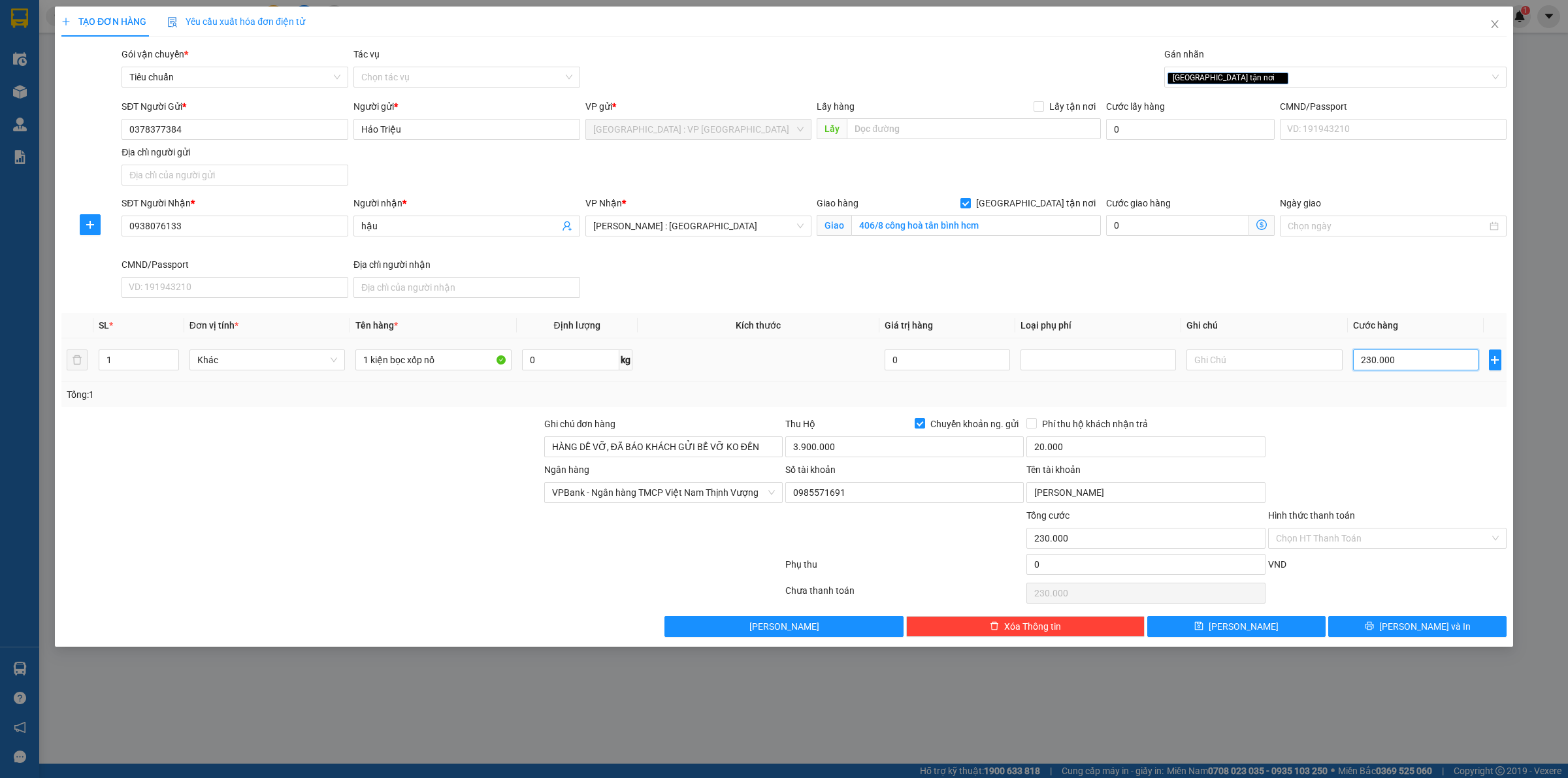
type input "2"
type input "20"
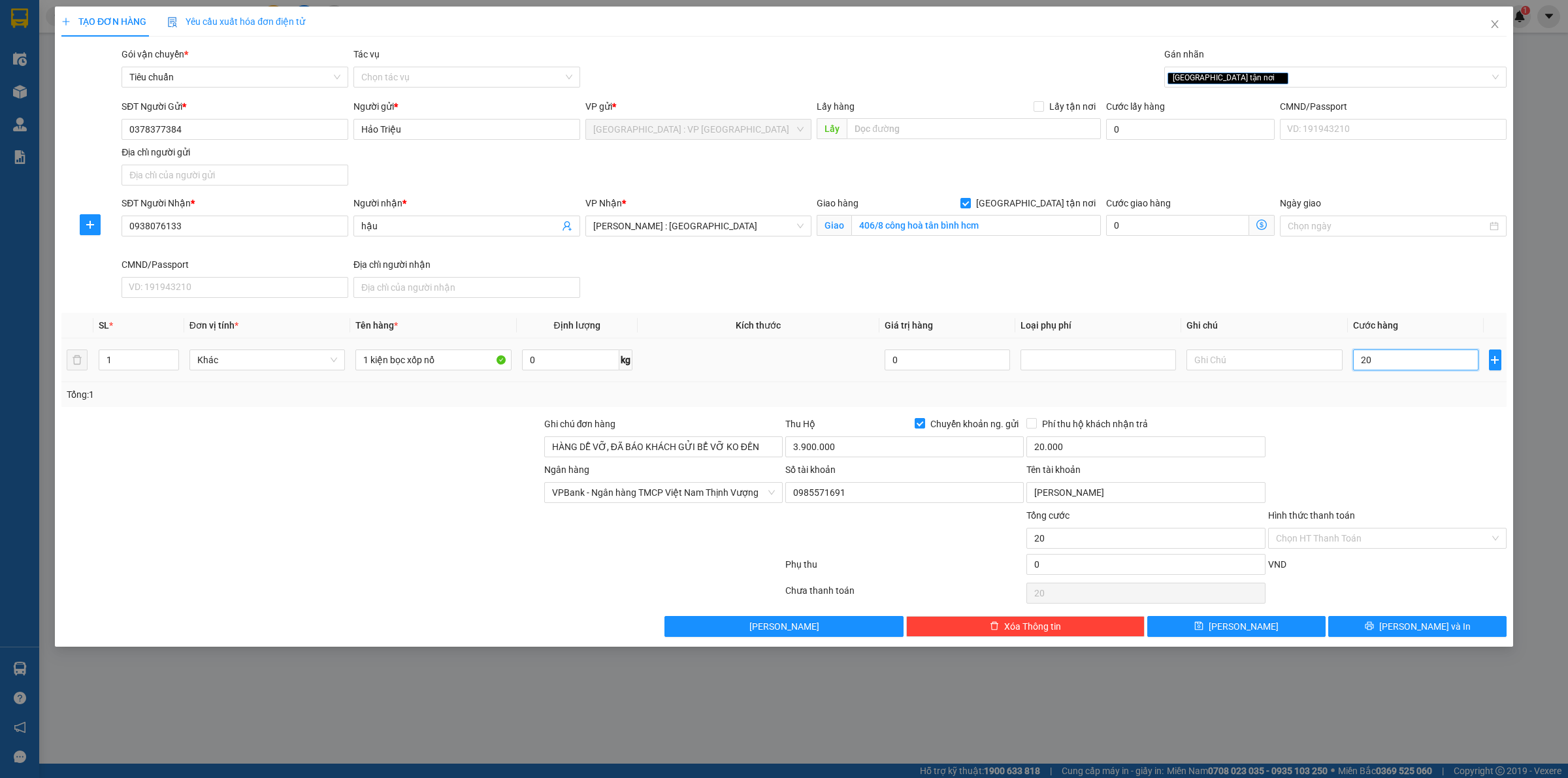
type input "200"
type input "2.000"
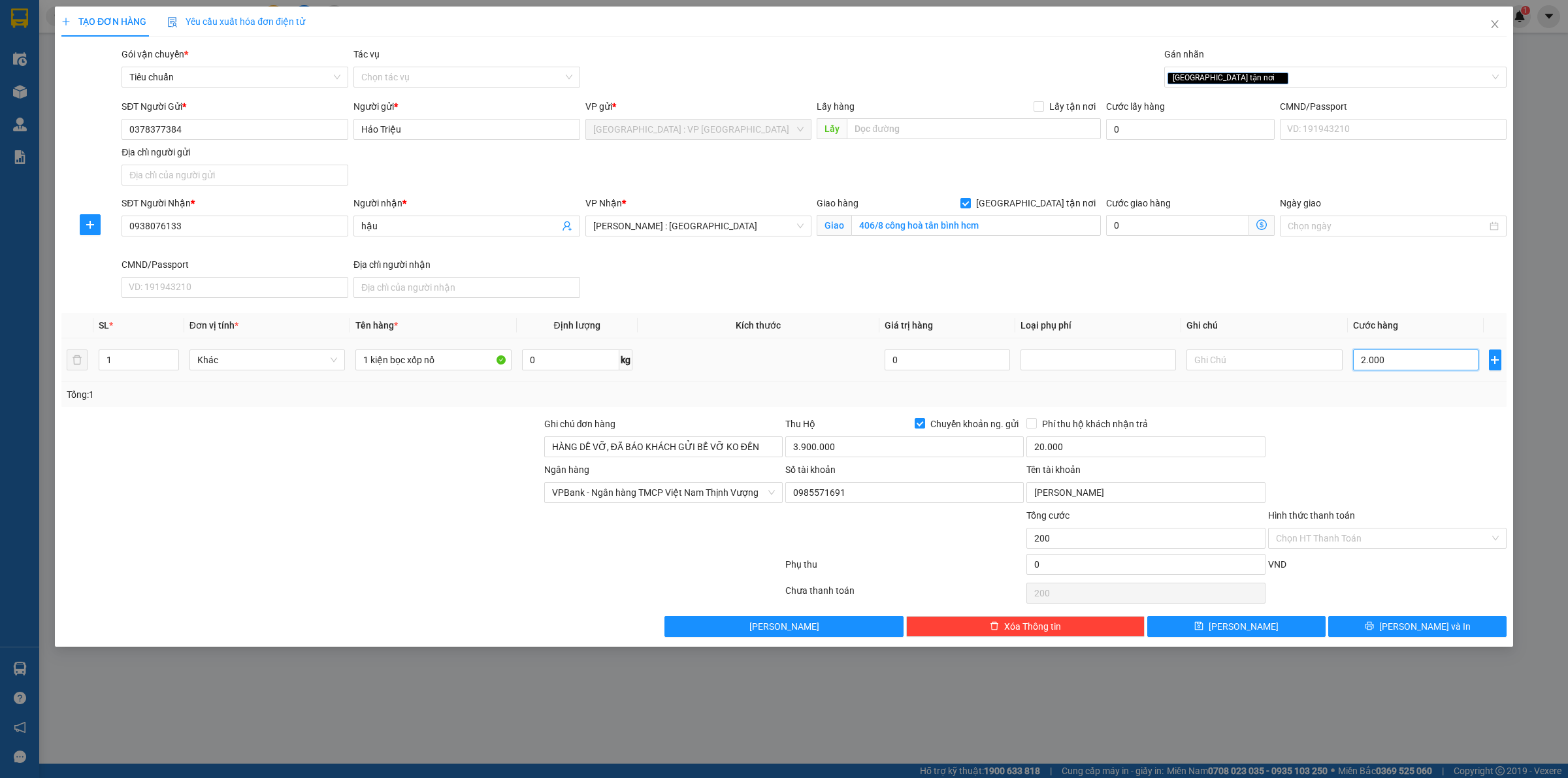
type input "2.000"
type input "20.000"
type input "200.000"
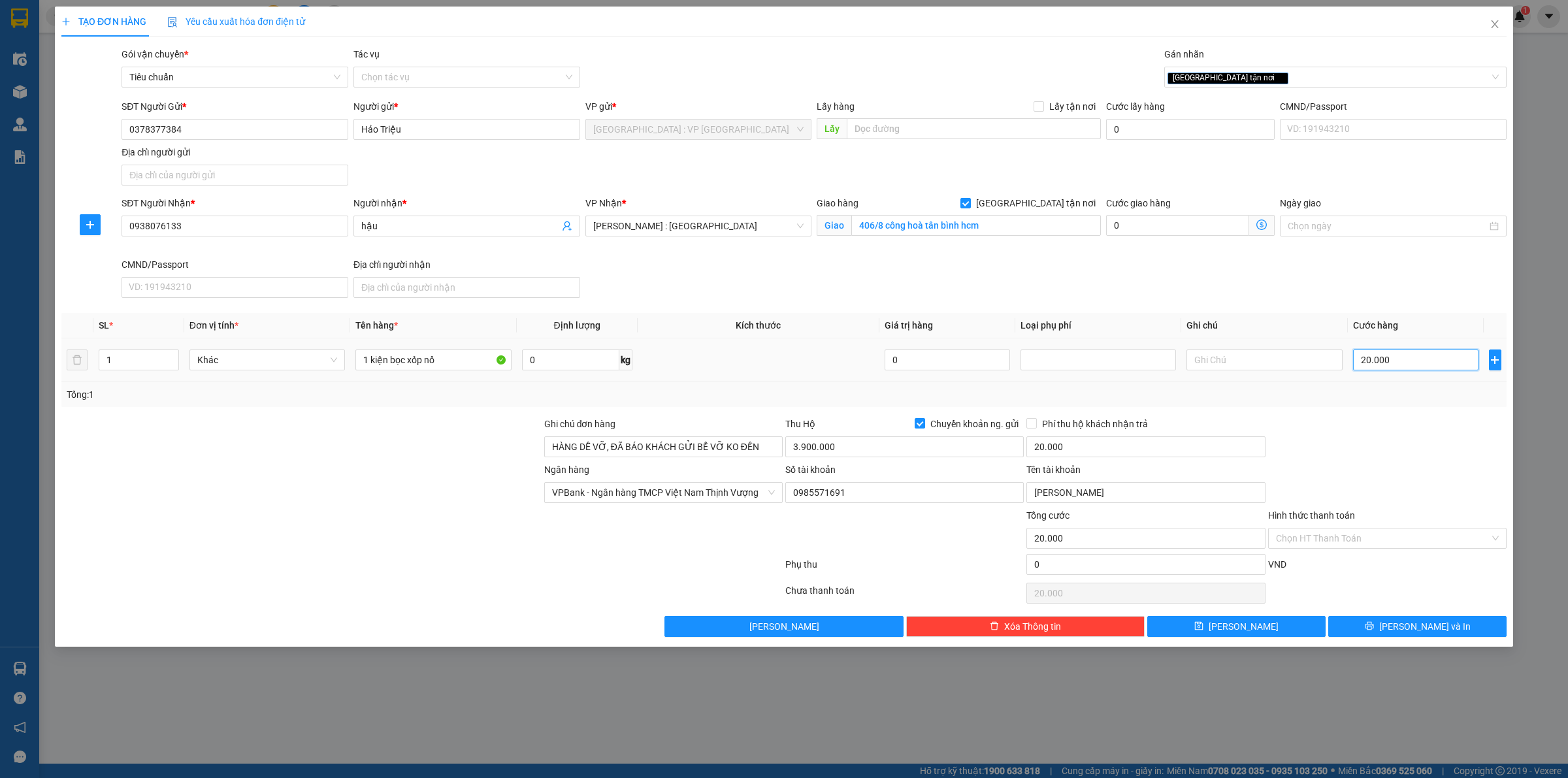
type input "200.000"
click at [1422, 459] on div at bounding box center [1387, 439] width 241 height 46
click at [1402, 366] on input "200.000" at bounding box center [1415, 360] width 125 height 21
type input "2"
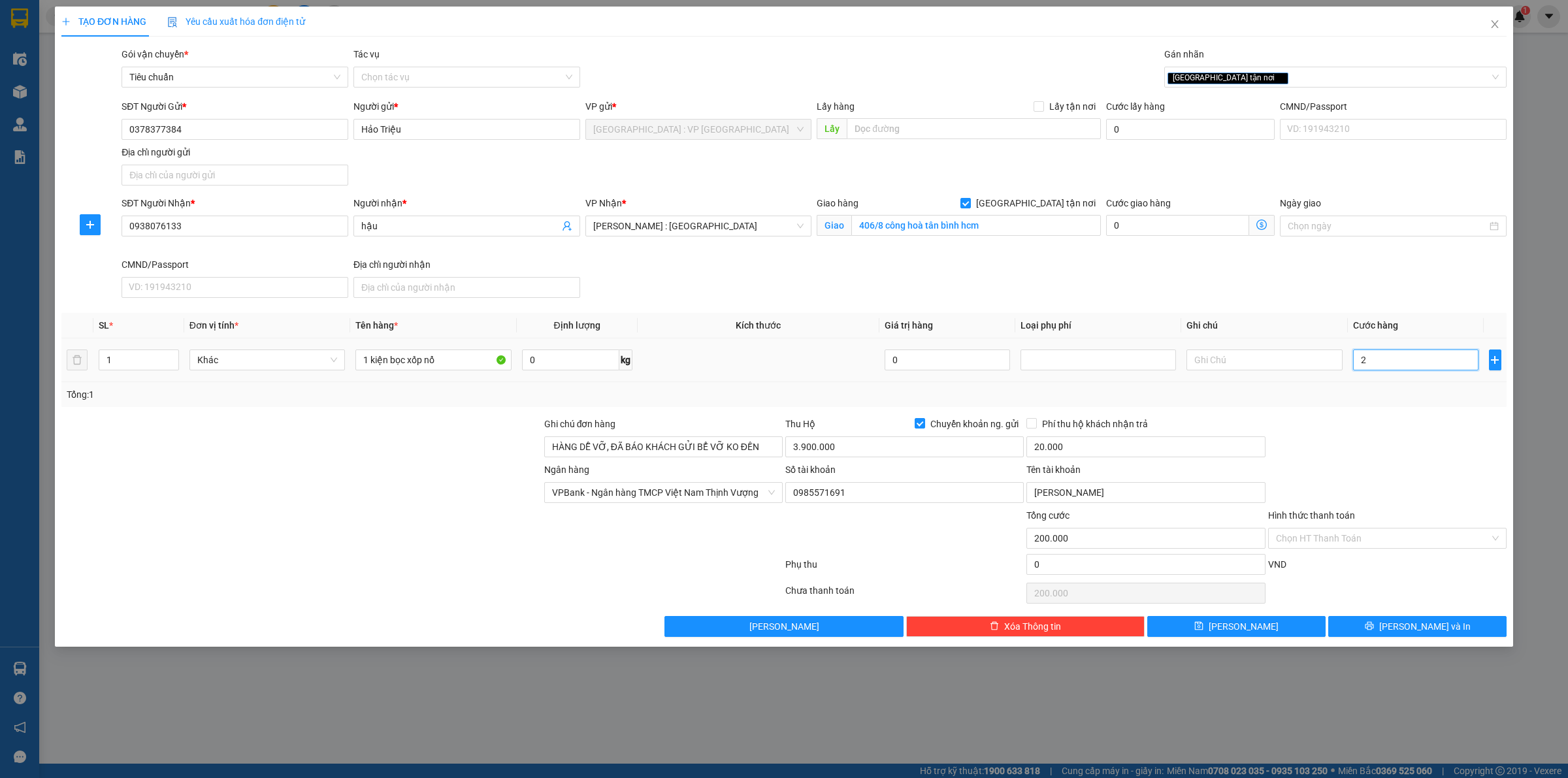
type input "2"
type input "23"
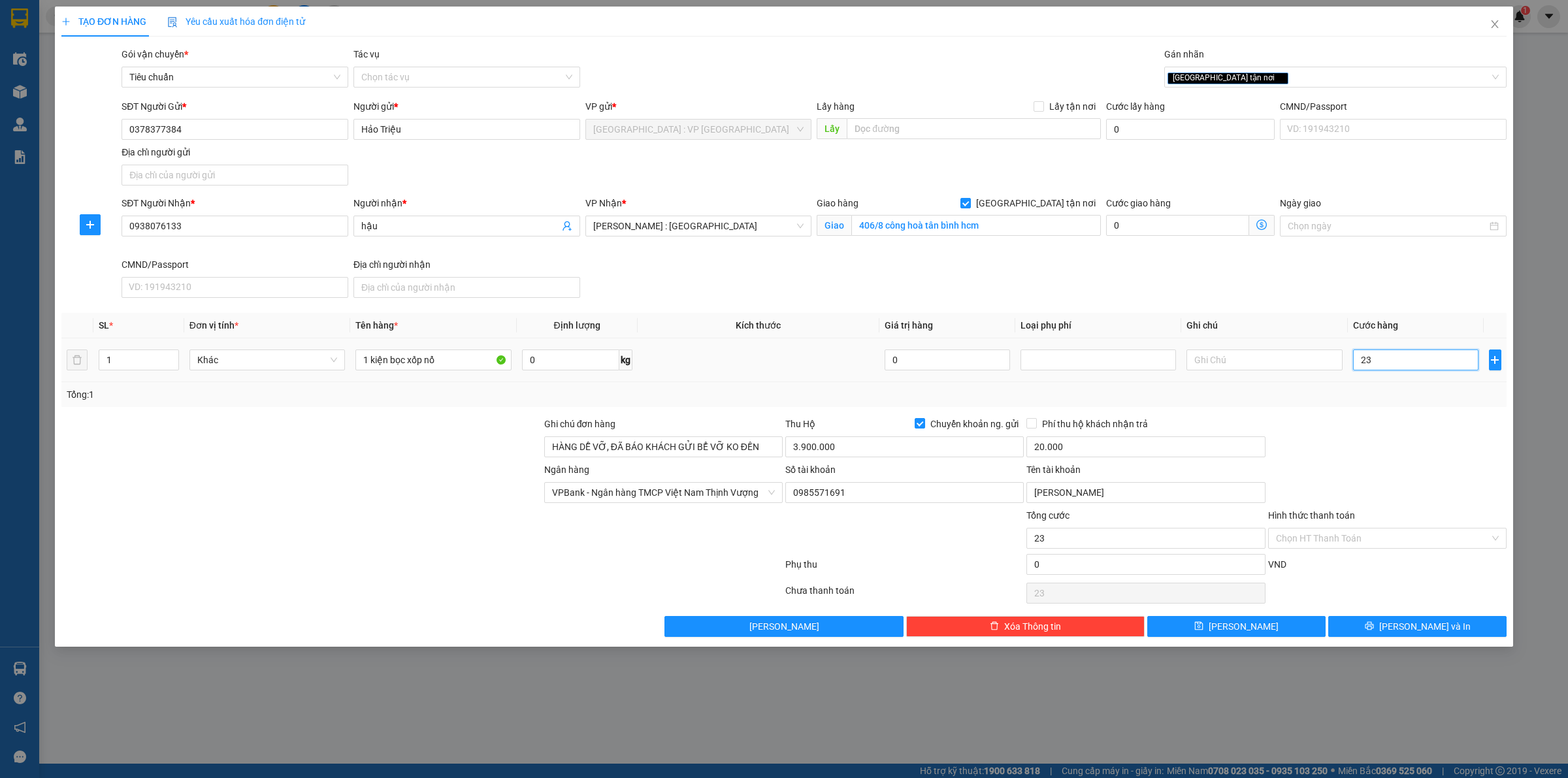
type input "230"
type input "230.000"
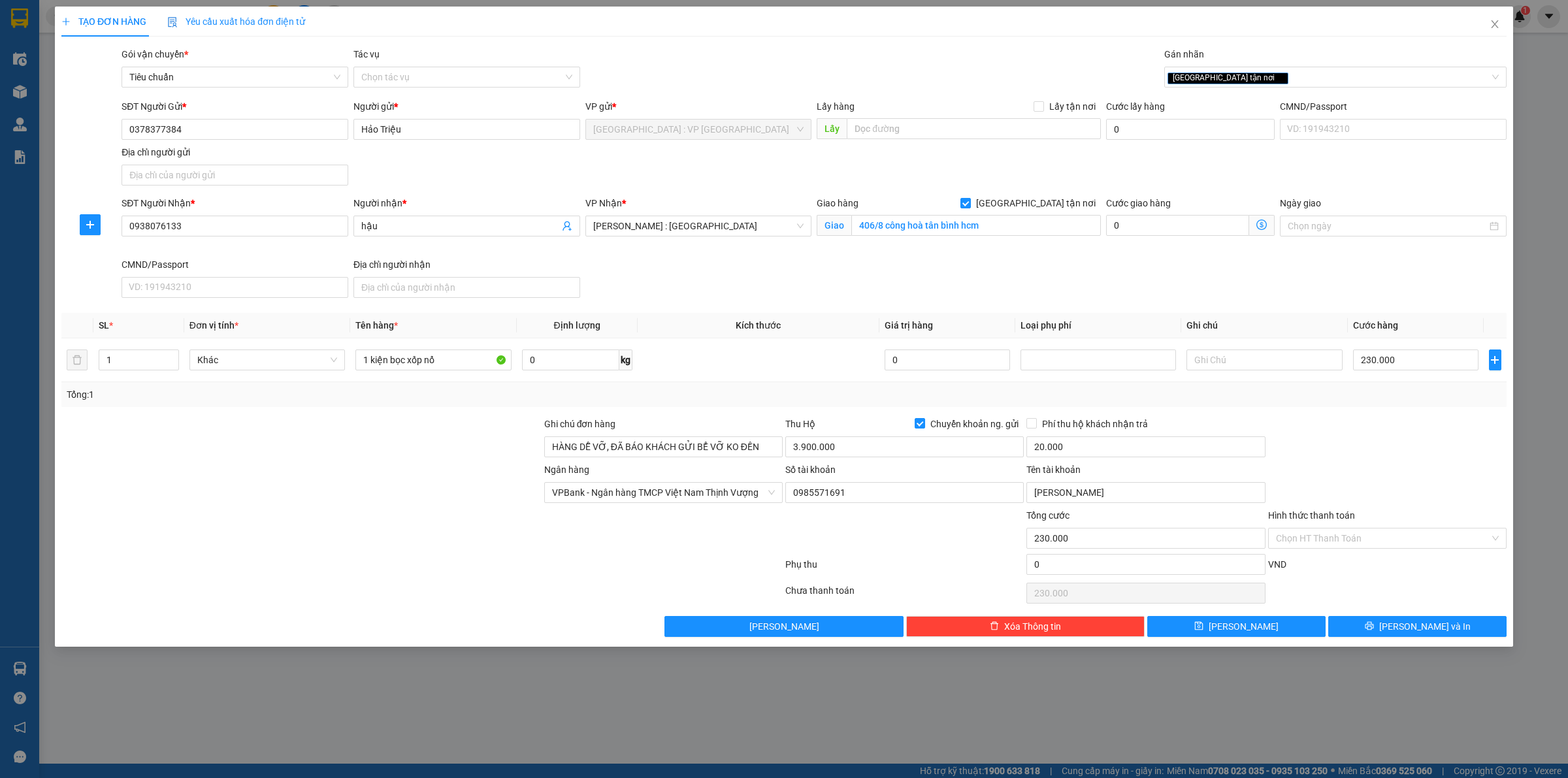
click at [1418, 392] on div "Tổng: 1" at bounding box center [784, 395] width 1435 height 15
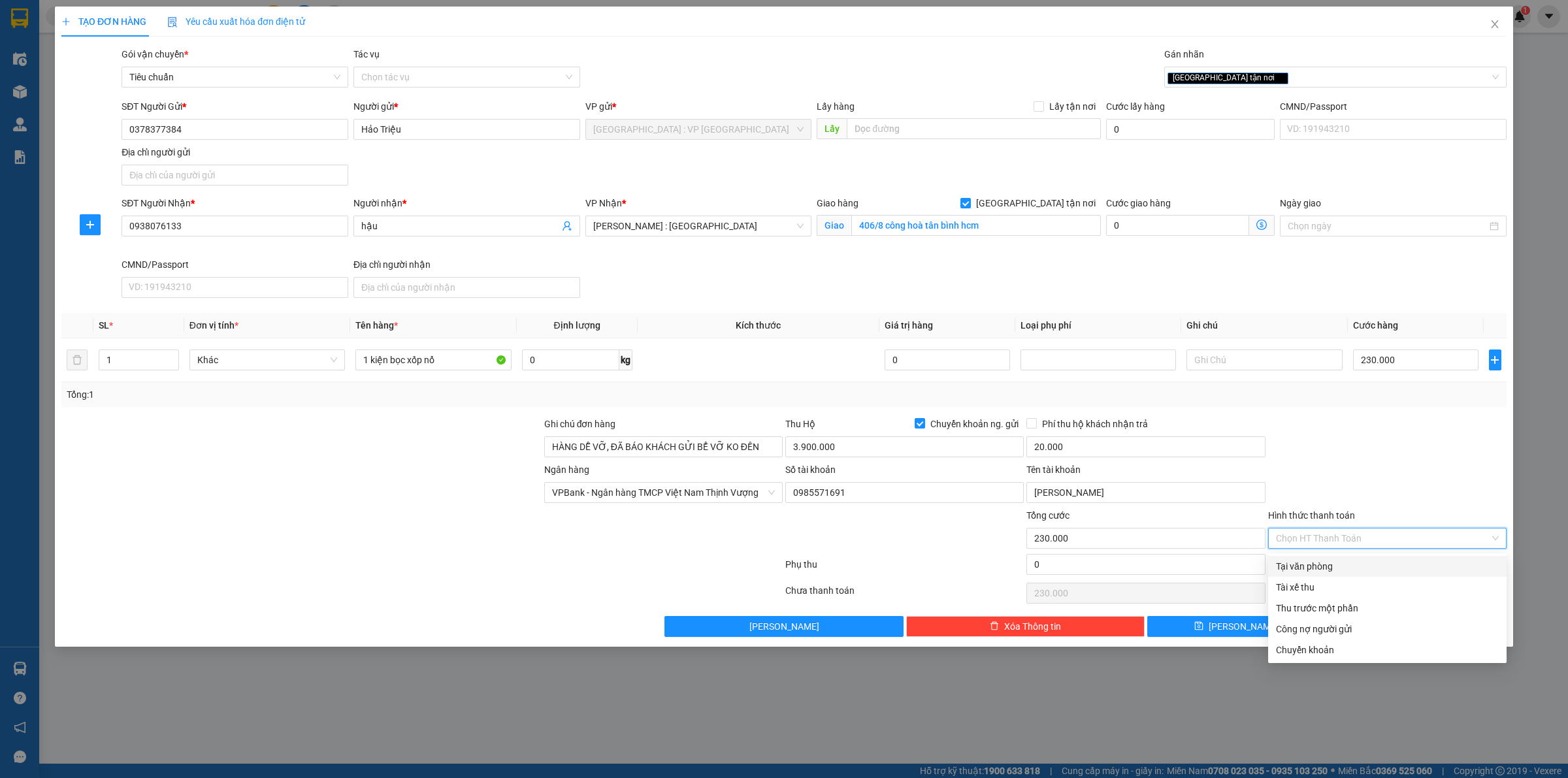
click at [1343, 534] on input "Hình thức thanh toán" at bounding box center [1383, 538] width 214 height 19
click at [1337, 563] on div "Tại văn phòng" at bounding box center [1388, 567] width 223 height 15
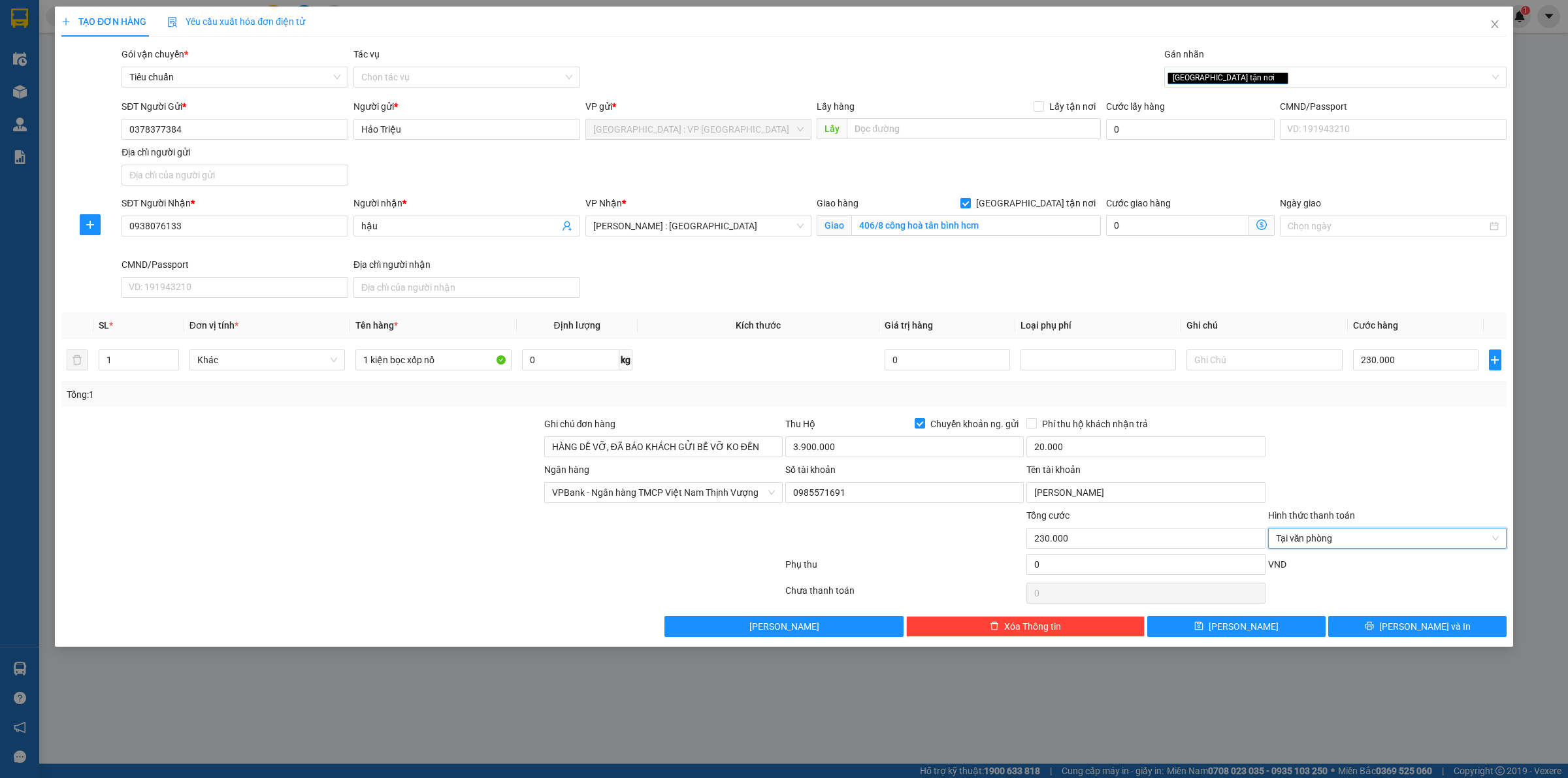
click at [1394, 487] on div "Ngân hàng VPBank - Ngân hàng TMCP Việt Nam Thịnh Vượng Số tài khoản 0985571691 …" at bounding box center [784, 485] width 1449 height 46
drag, startPoint x: 1345, startPoint y: 540, endPoint x: 1348, endPoint y: 554, distance: 14.3
click at [1344, 540] on span "Tại văn phòng" at bounding box center [1388, 538] width 223 height 19
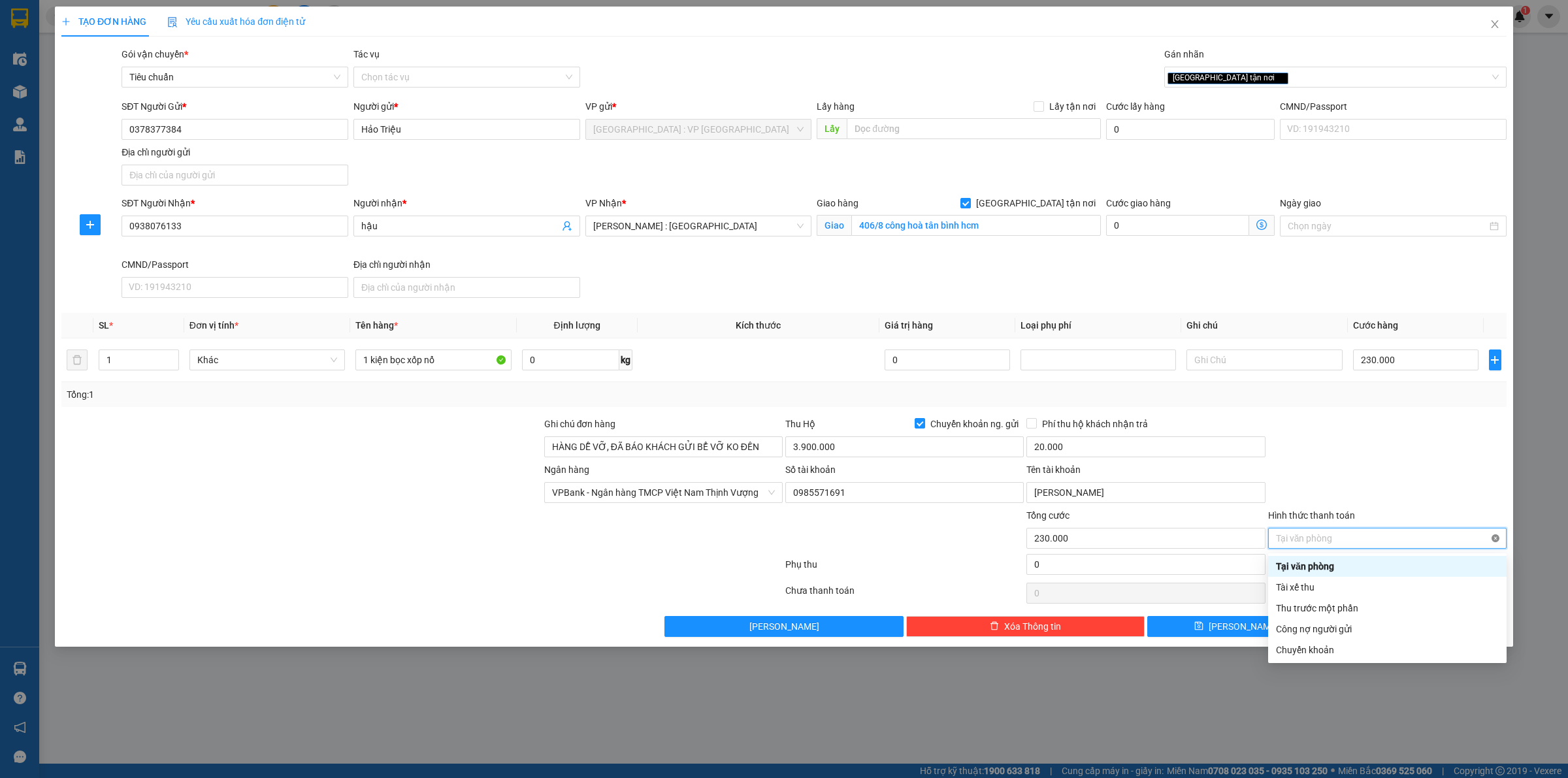
type input "230.000"
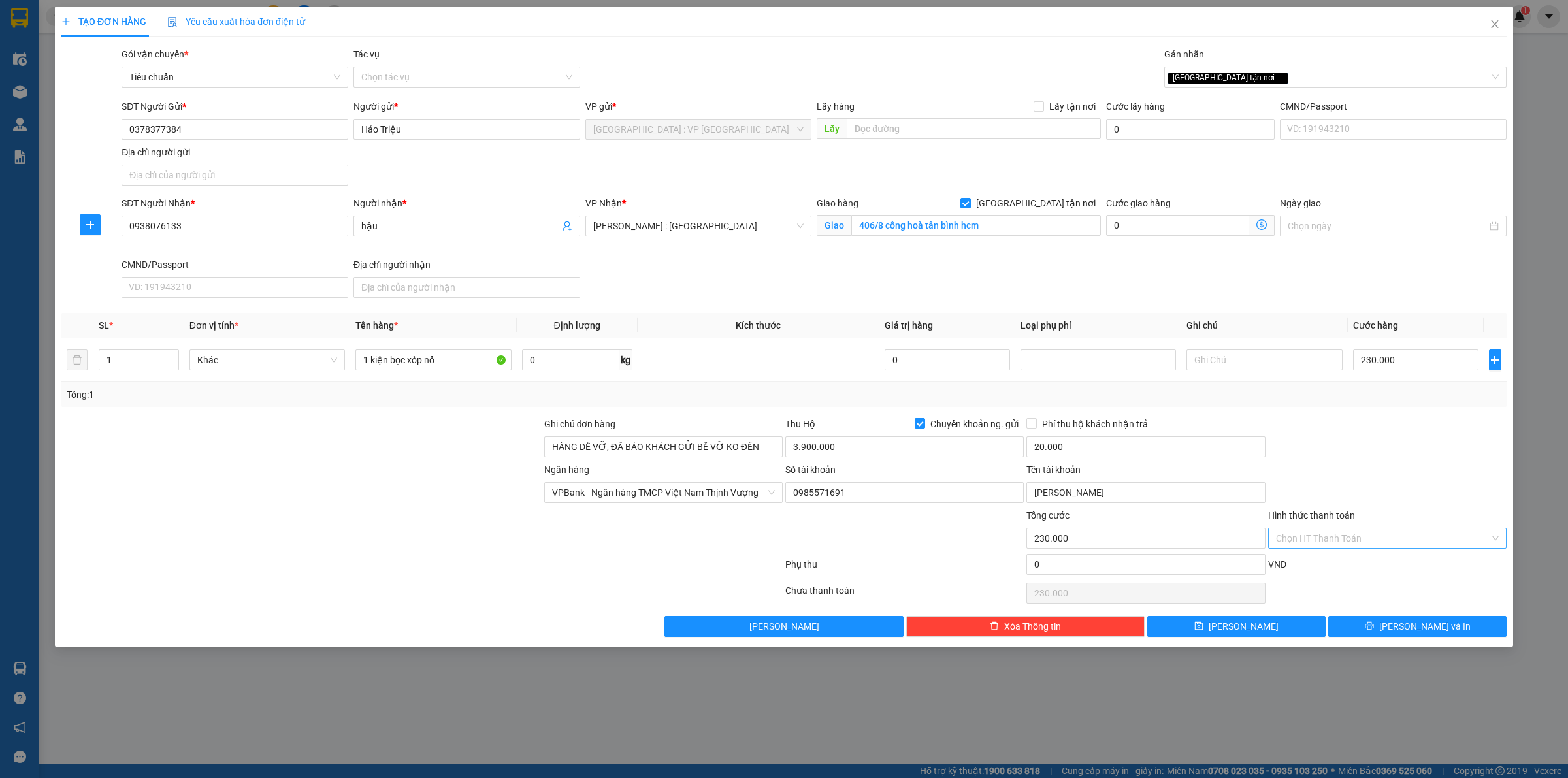
drag, startPoint x: 1416, startPoint y: 471, endPoint x: 1407, endPoint y: 467, distance: 9.8
click at [1415, 469] on div "Ngân hàng VPBank - Ngân hàng TMCP Việt Nam Thịnh Vượng Số tài khoản 0985571691 …" at bounding box center [784, 485] width 1449 height 46
click at [907, 445] on input "3.900.000" at bounding box center [904, 447] width 238 height 21
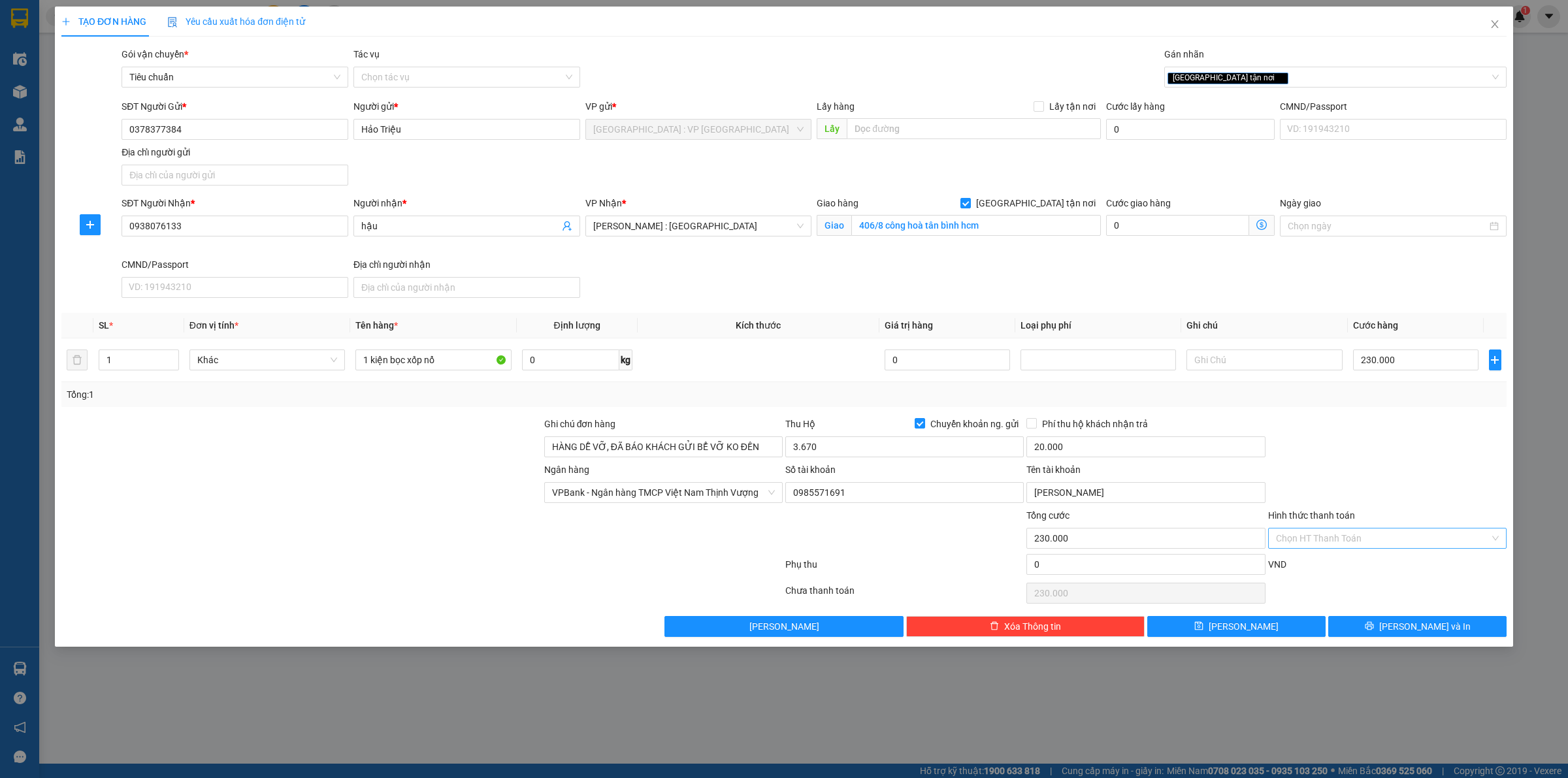
type input "3.670.000"
click at [849, 413] on div "Transit Pickup Surcharge Ids Transit Deliver Surcharge Ids Transit Deliver Surc…" at bounding box center [784, 341] width 1445 height 590
click at [1409, 630] on span "[PERSON_NAME] và In" at bounding box center [1425, 626] width 91 height 15
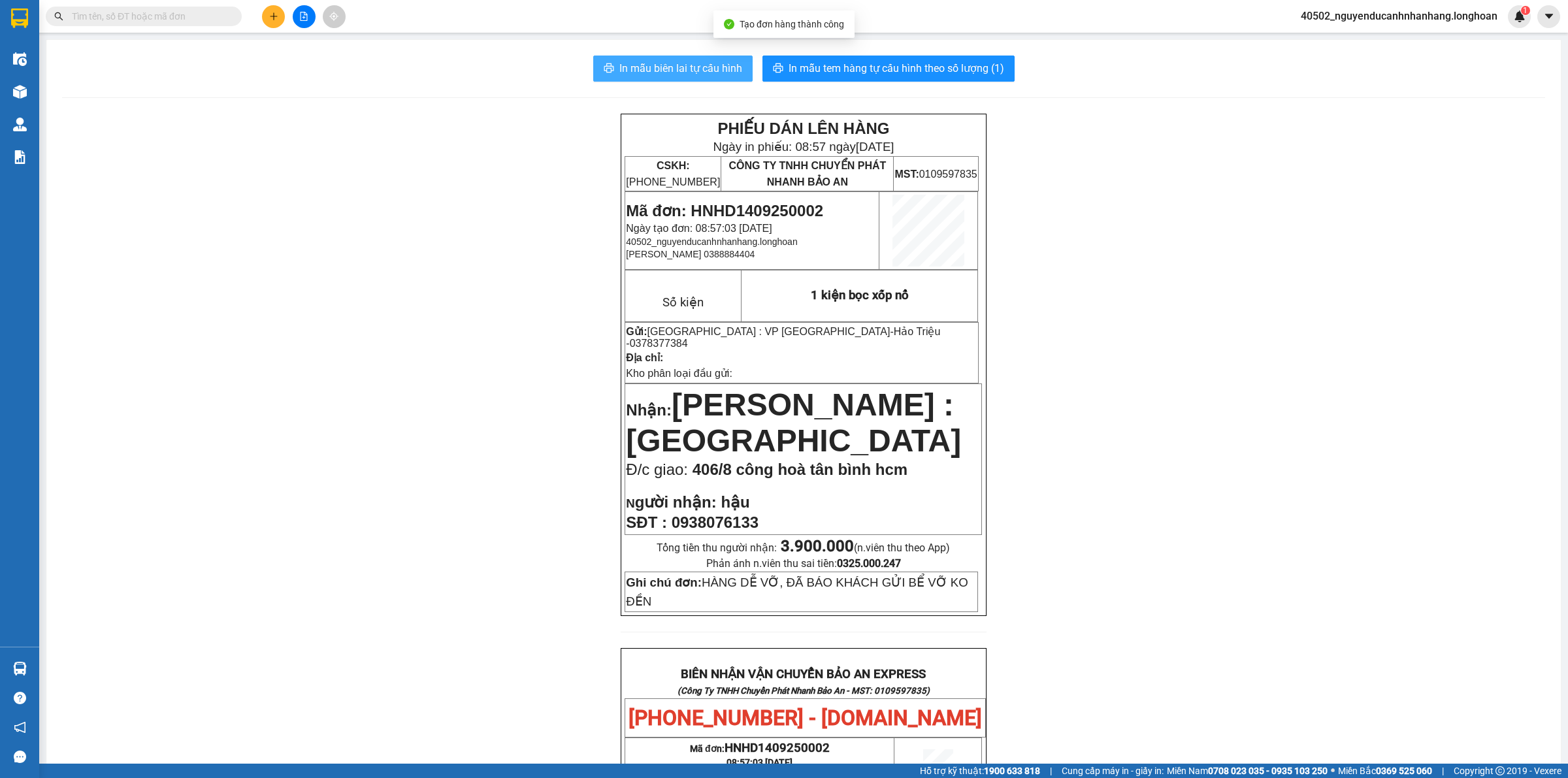
click at [693, 73] on span "In mẫu biên lai tự cấu hình" at bounding box center [681, 68] width 123 height 16
click at [843, 82] on button "In mẫu tem hàng tự cấu hình theo số lượng (1)" at bounding box center [889, 69] width 252 height 26
drag, startPoint x: 1423, startPoint y: 10, endPoint x: 1429, endPoint y: 26, distance: 17.1
click at [1423, 13] on span "40502_nguyenducanhnhanhang.longhoan" at bounding box center [1399, 16] width 218 height 16
click at [1386, 40] on span "Đăng xuất" at bounding box center [1404, 40] width 191 height 15
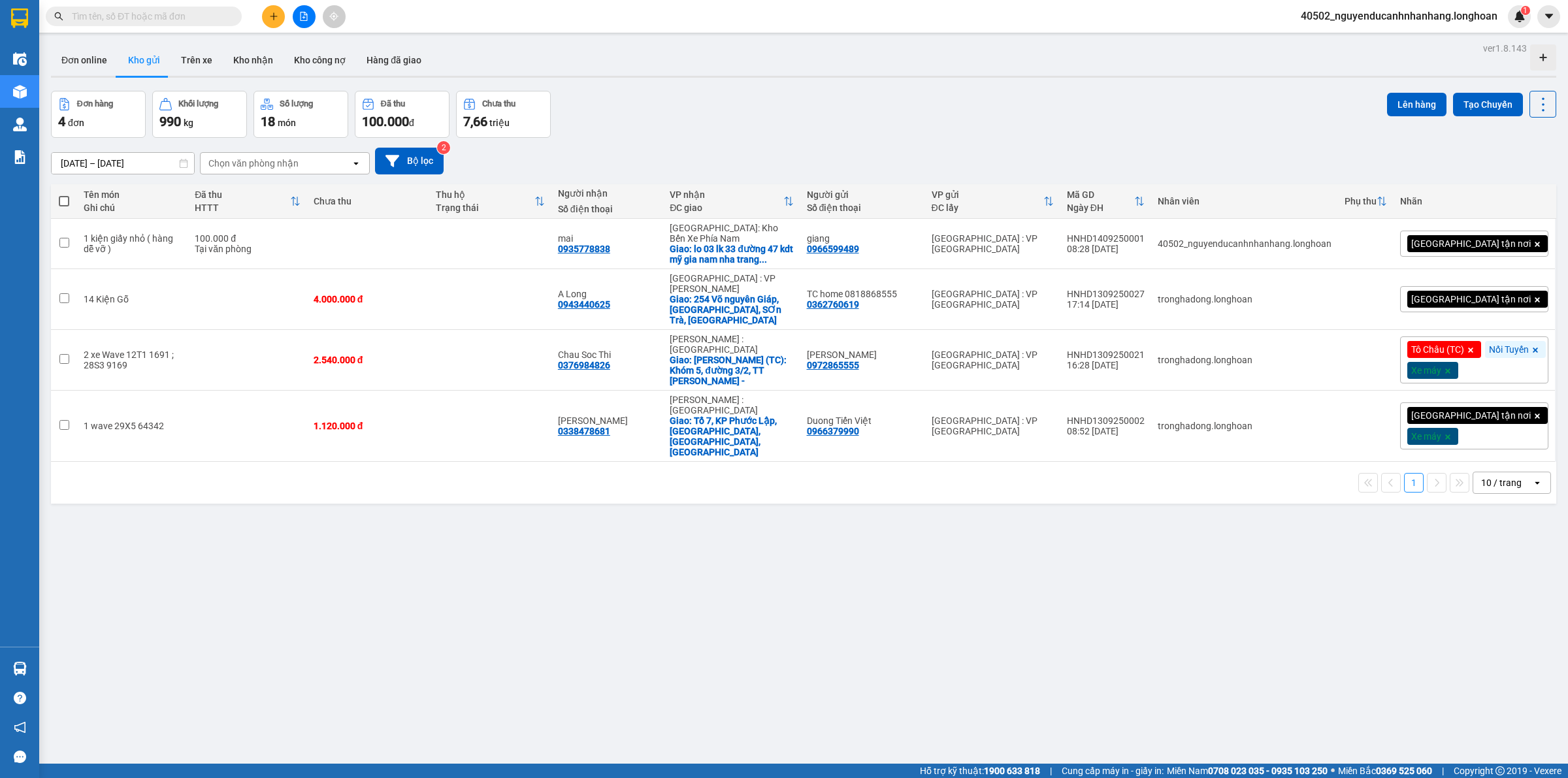
click at [200, 15] on input "text" at bounding box center [149, 16] width 154 height 15
paste input "0378377384"
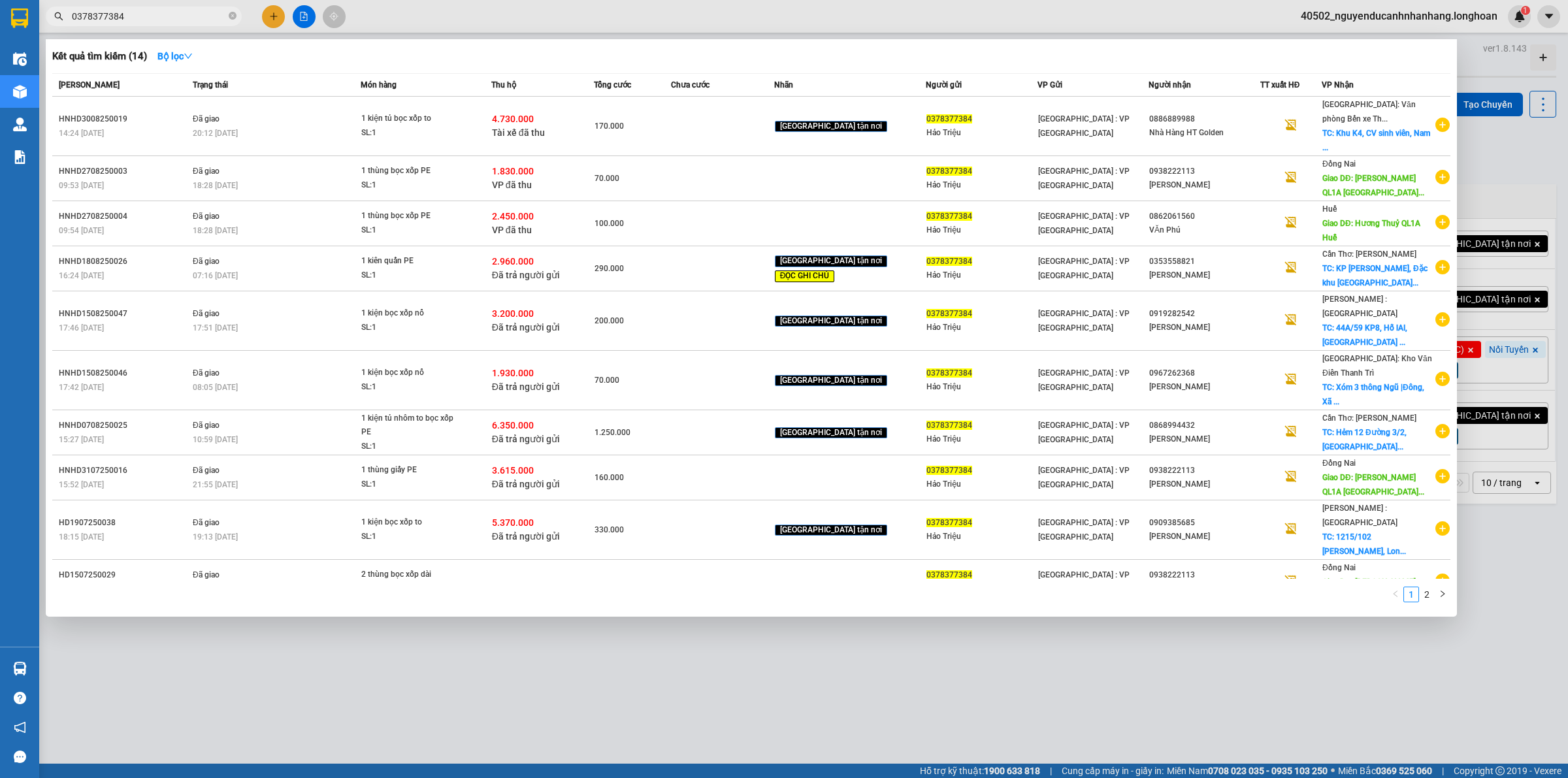
type input "0378377384"
click at [306, 13] on div at bounding box center [784, 389] width 1568 height 778
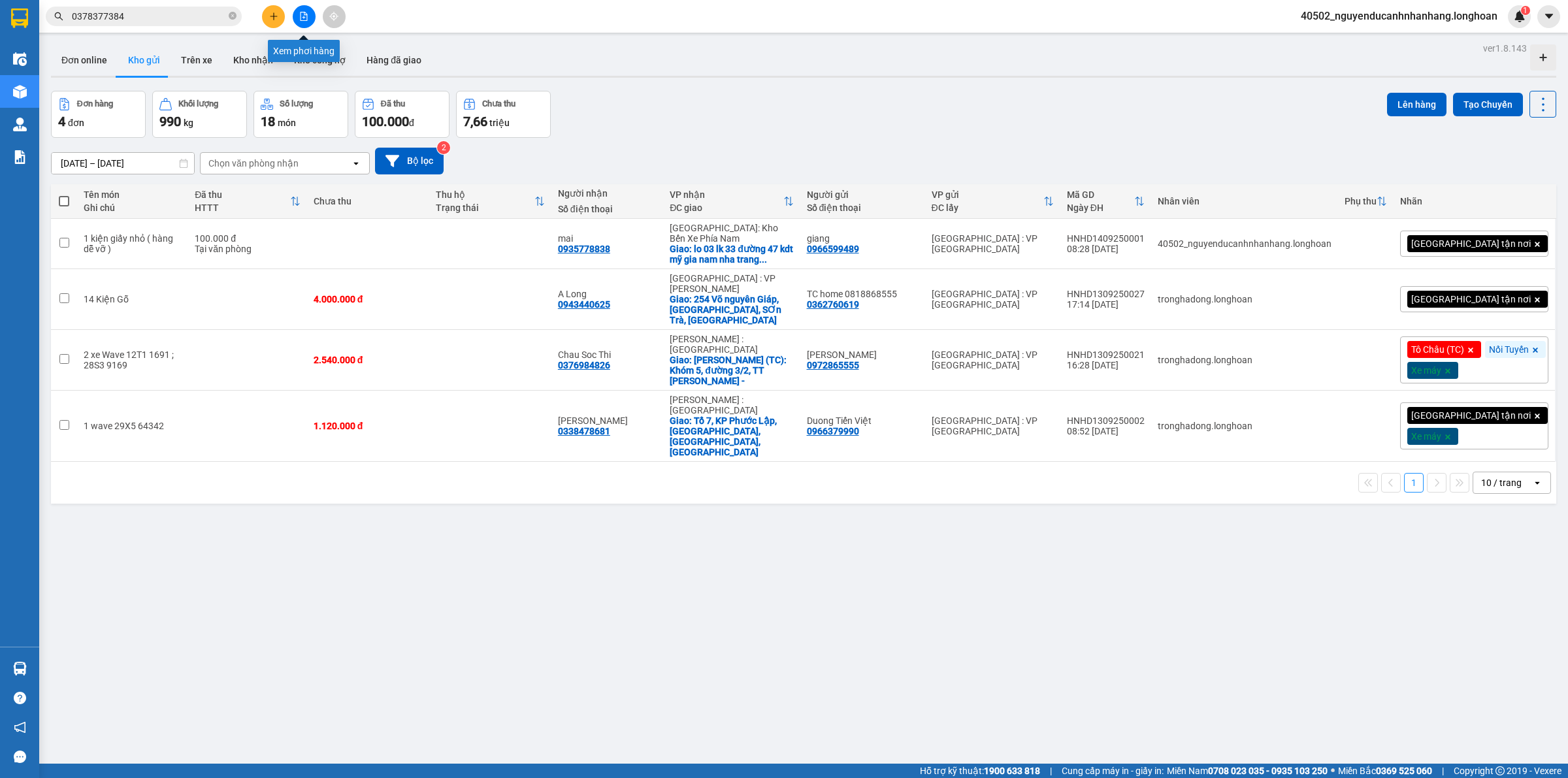
click at [300, 18] on icon "file-add" at bounding box center [304, 16] width 7 height 9
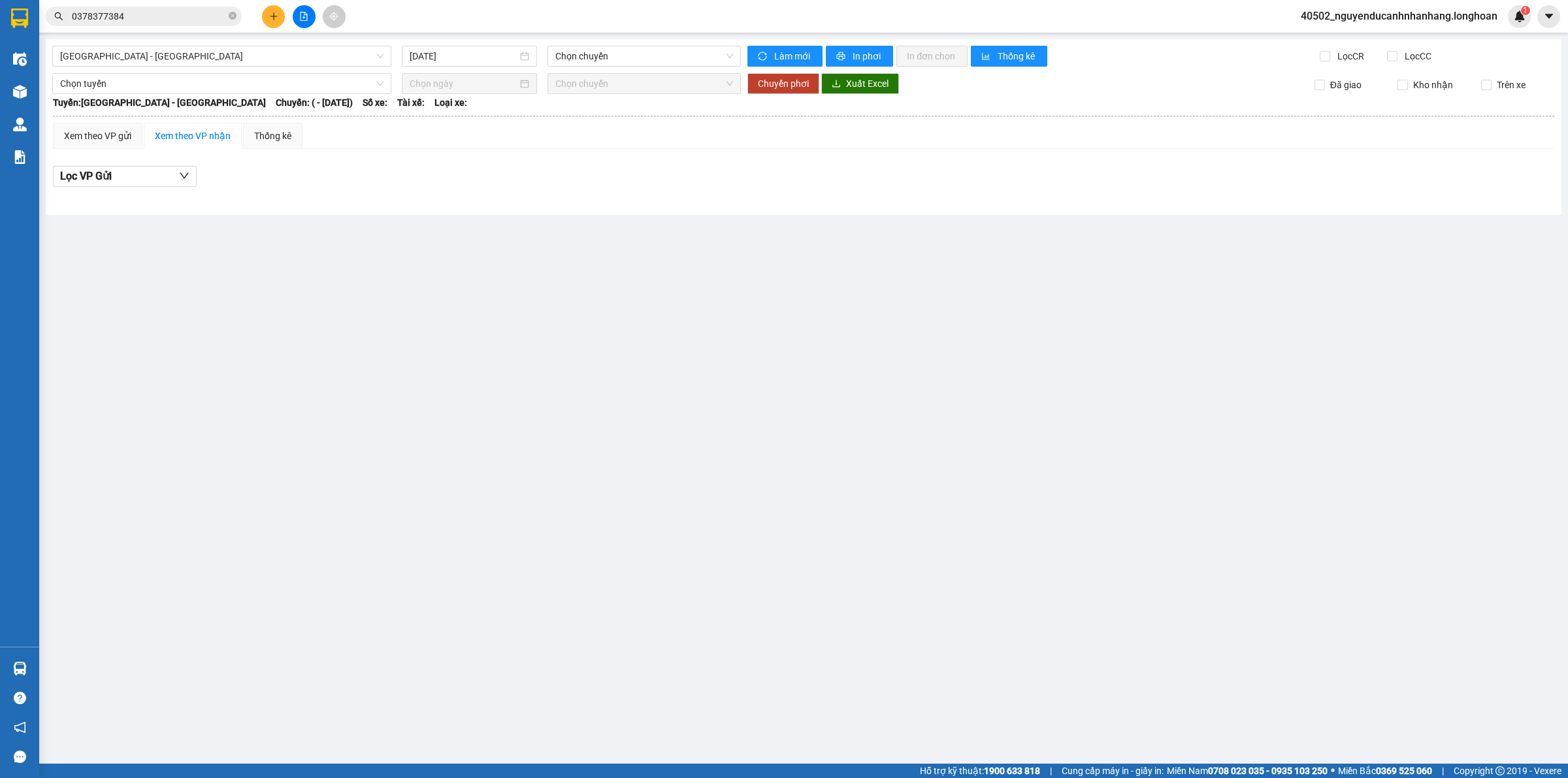
click at [324, 67] on div "Hải Phòng - Hà Nội 14/09/2025 Chọn chuyến Làm mới In phơi In đơn chọn Thống kê …" at bounding box center [804, 128] width 1516 height 176
click at [311, 57] on span "[GEOGRAPHIC_DATA] - [GEOGRAPHIC_DATA]" at bounding box center [221, 56] width 324 height 19
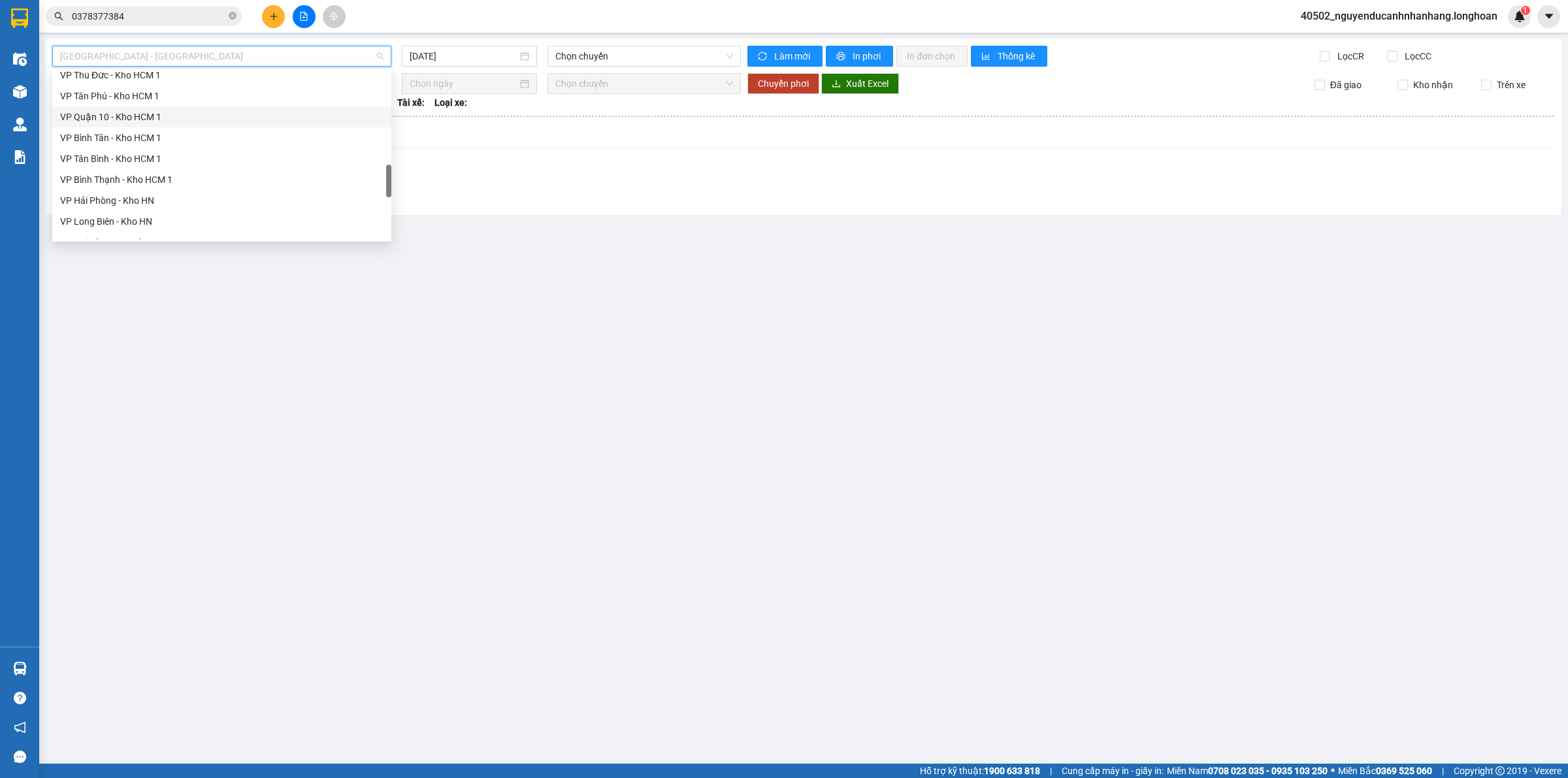
scroll to position [899, 0]
click at [112, 122] on div "Nam [GEOGRAPHIC_DATA]" at bounding box center [221, 124] width 324 height 15
type input "[DATE]"
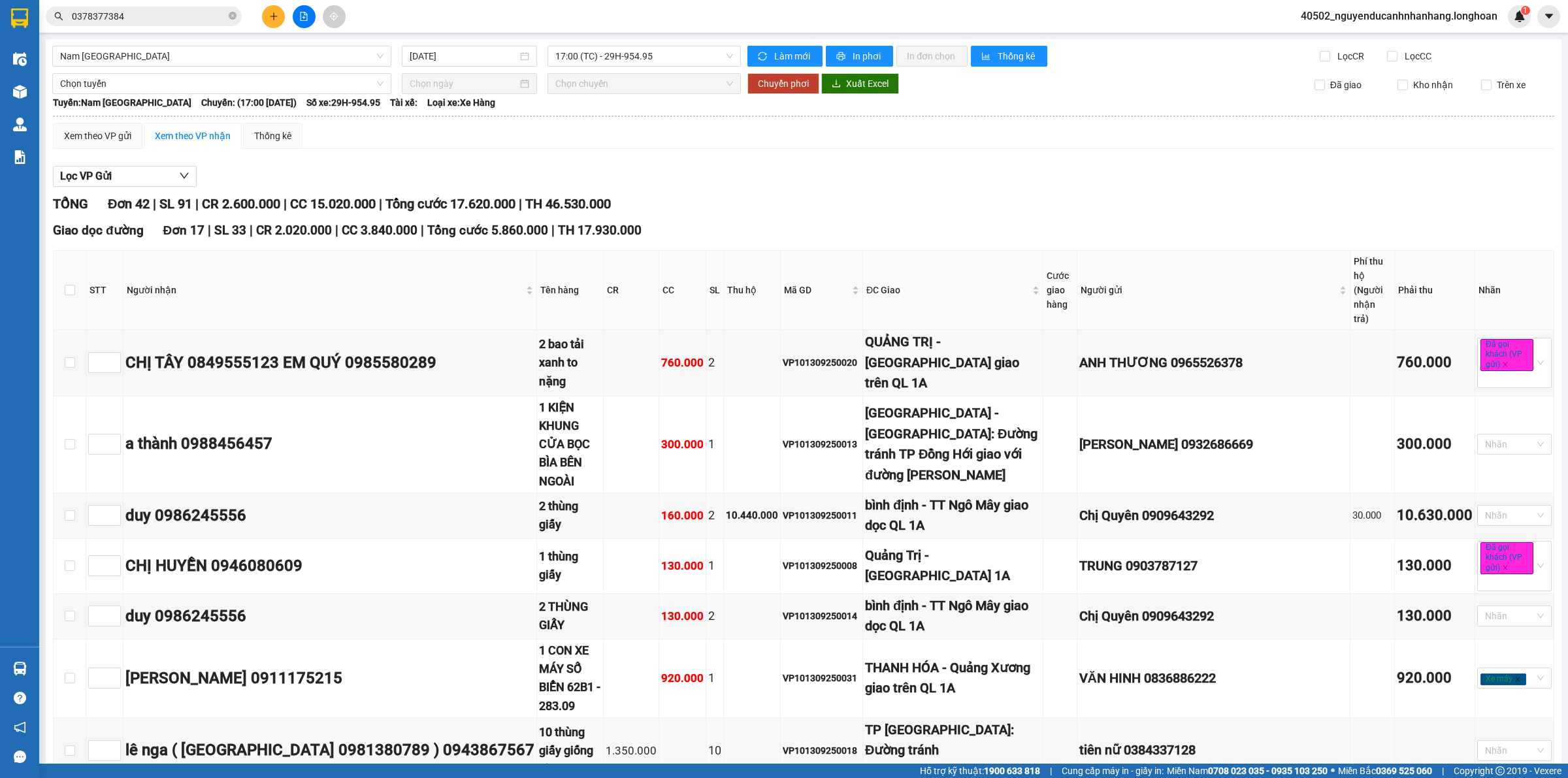
click at [1331, 23] on span "40502_nguyenducanhnhanhang.longhoan" at bounding box center [1399, 16] width 218 height 16
click at [1335, 41] on span "Đăng xuất" at bounding box center [1404, 40] width 191 height 15
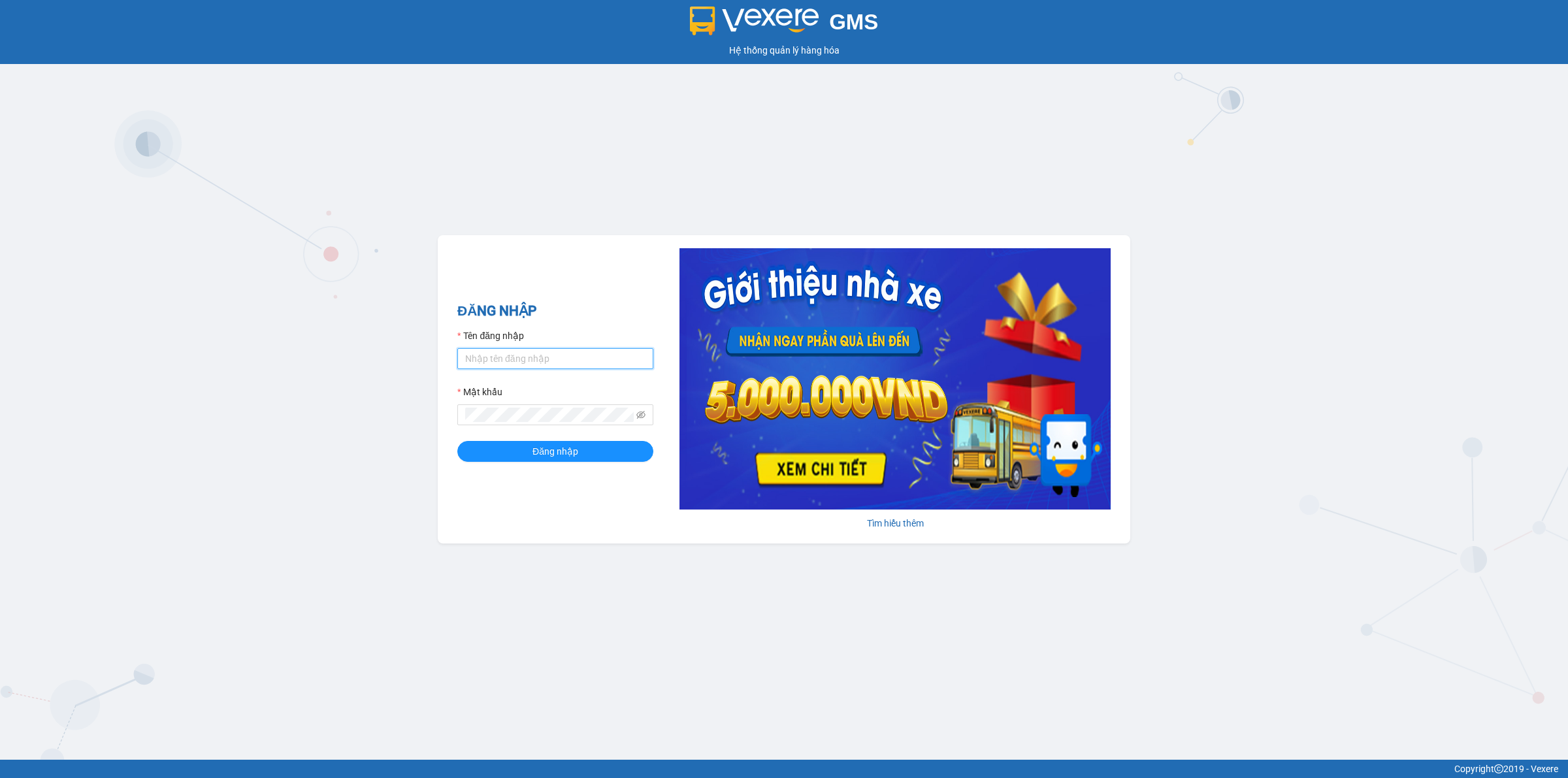
click at [583, 368] on input "Tên đăng nhập" at bounding box center [556, 358] width 196 height 21
type input "nguyenducanhnhanhang.longhoan"
click at [638, 420] on icon "eye-invisible" at bounding box center [640, 414] width 9 height 9
click at [458, 441] on button "Đăng nhập" at bounding box center [556, 451] width 196 height 21
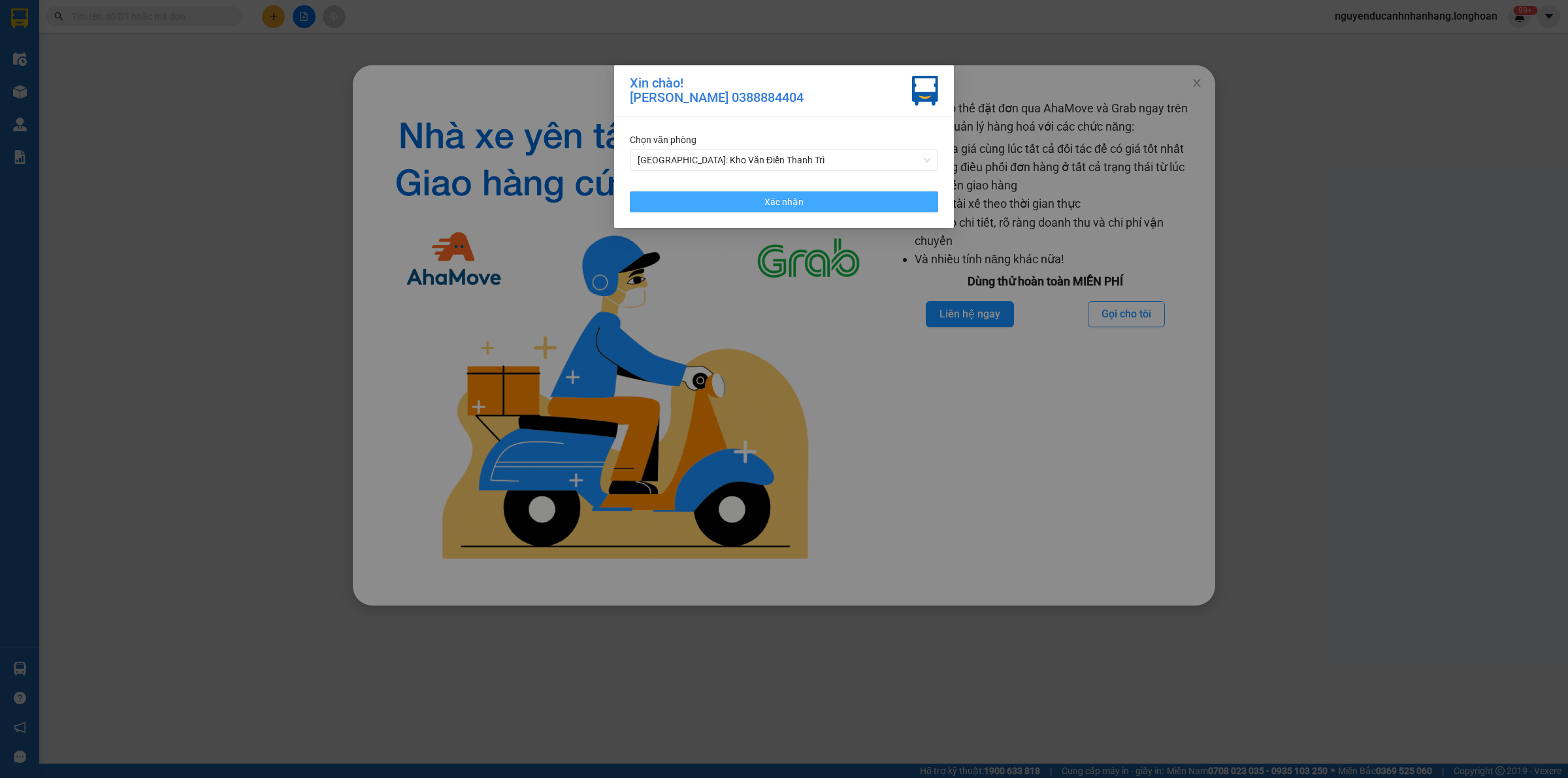
click at [777, 198] on span "Xác nhận" at bounding box center [784, 202] width 40 height 15
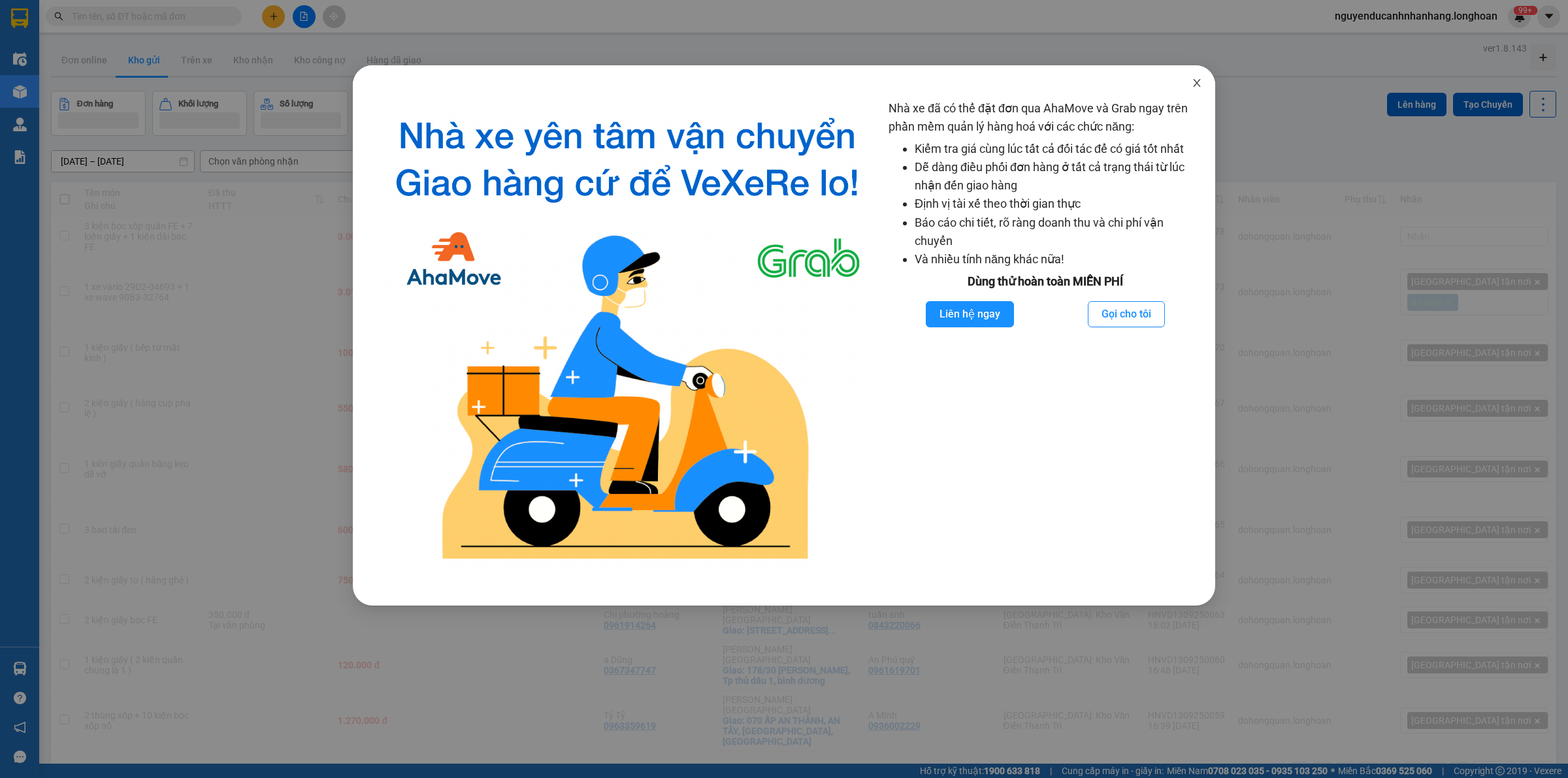
click at [1196, 84] on icon "close" at bounding box center [1197, 82] width 10 height 10
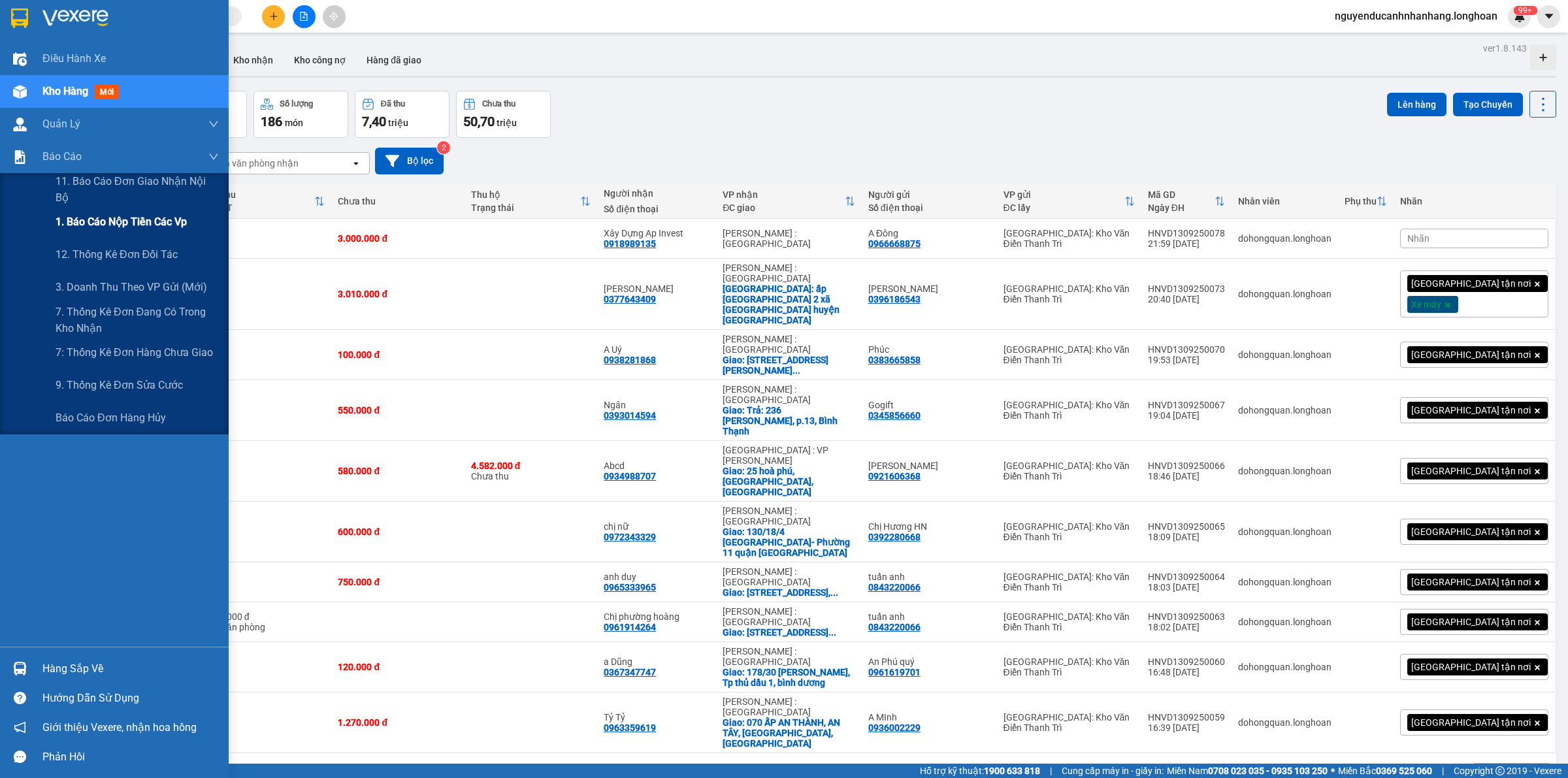
click at [110, 232] on div "1. Báo cáo nộp tiền các vp" at bounding box center [137, 222] width 163 height 32
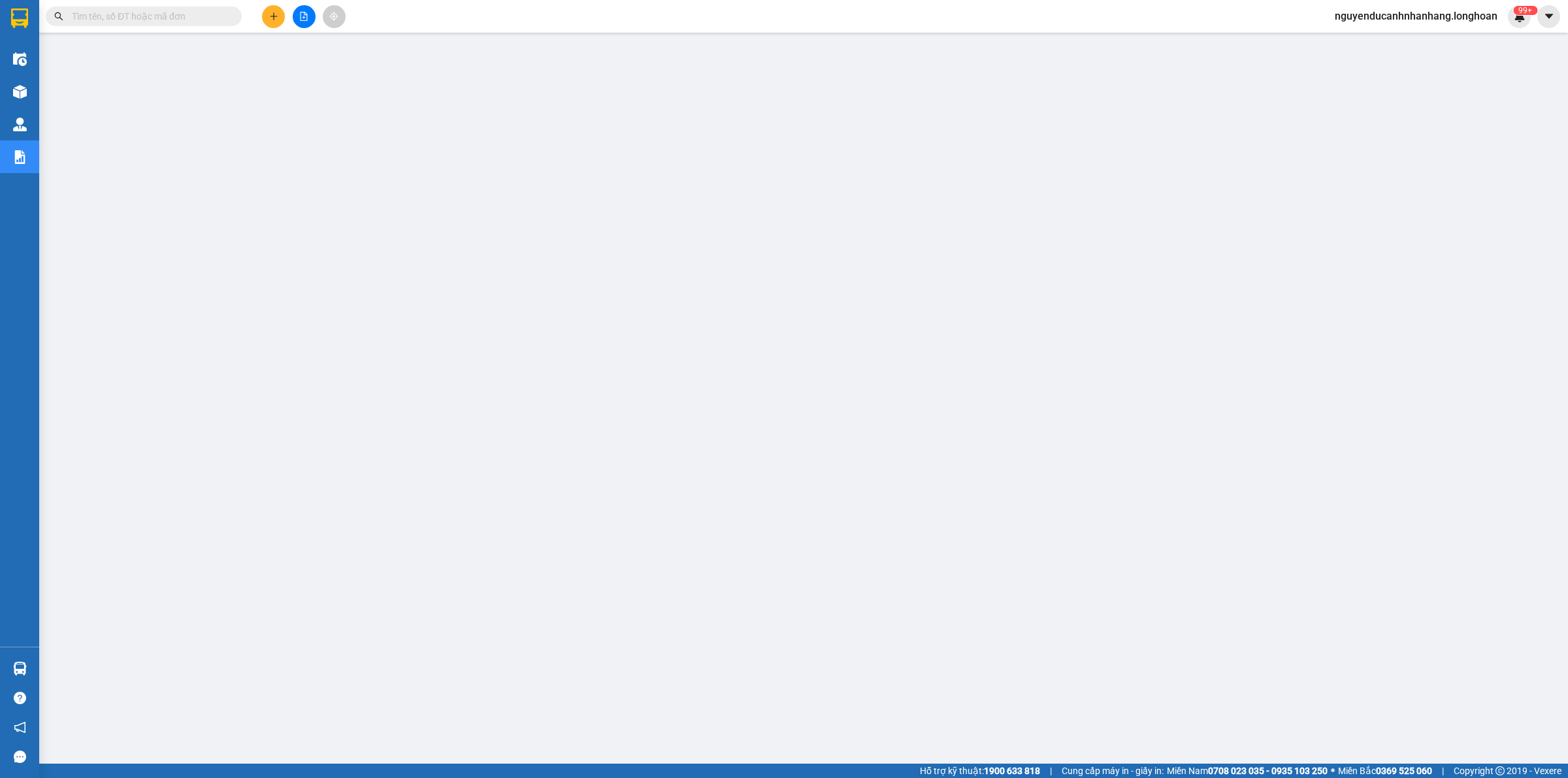
click at [210, 16] on input "text" at bounding box center [149, 16] width 154 height 15
paste input "VP101009250022"
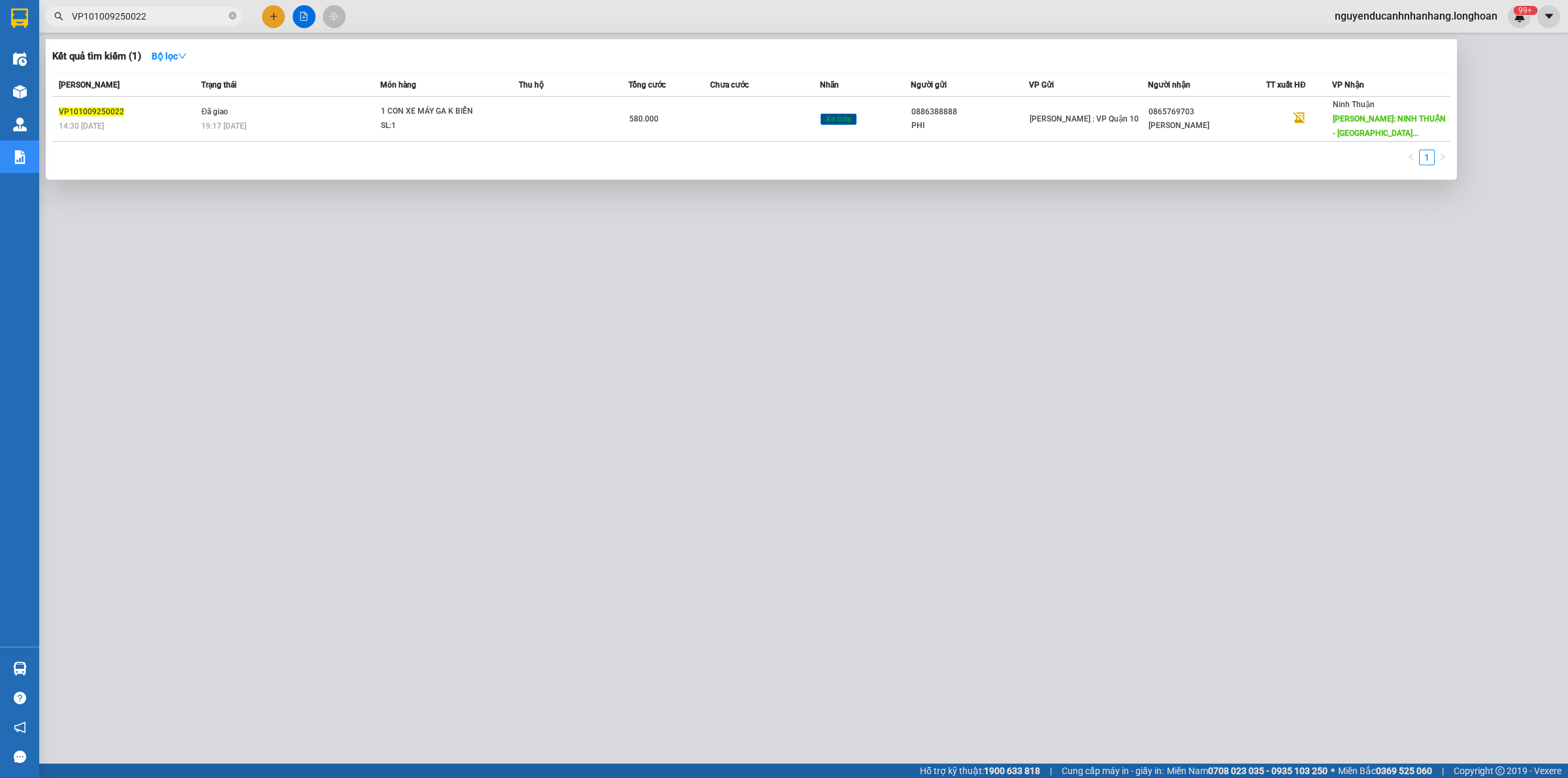
type input "VP101009250022"
click at [220, 107] on span "Đã giao" at bounding box center [214, 111] width 27 height 9
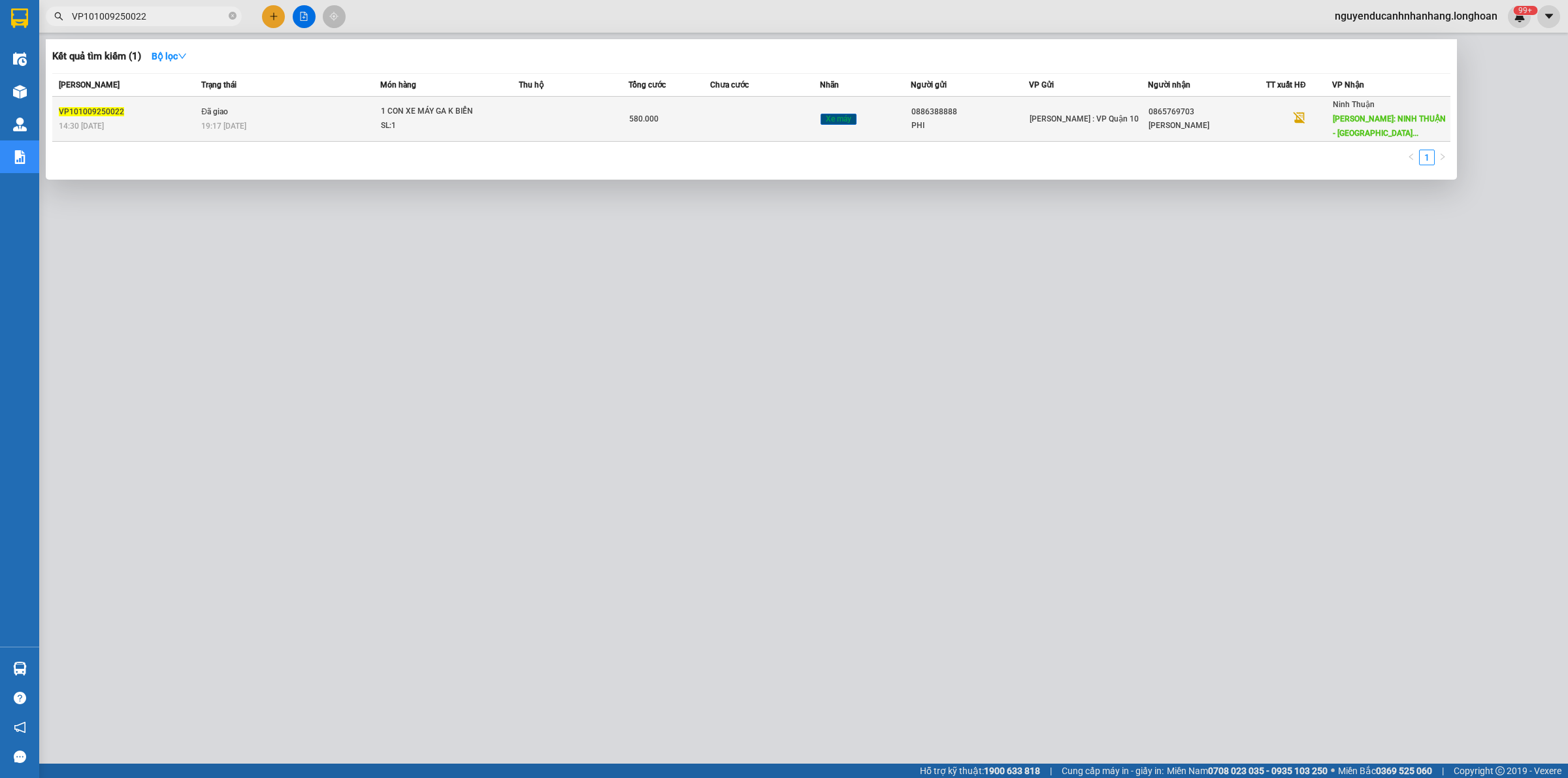
click at [337, 128] on div "19:17 [DATE]" at bounding box center [290, 126] width 178 height 15
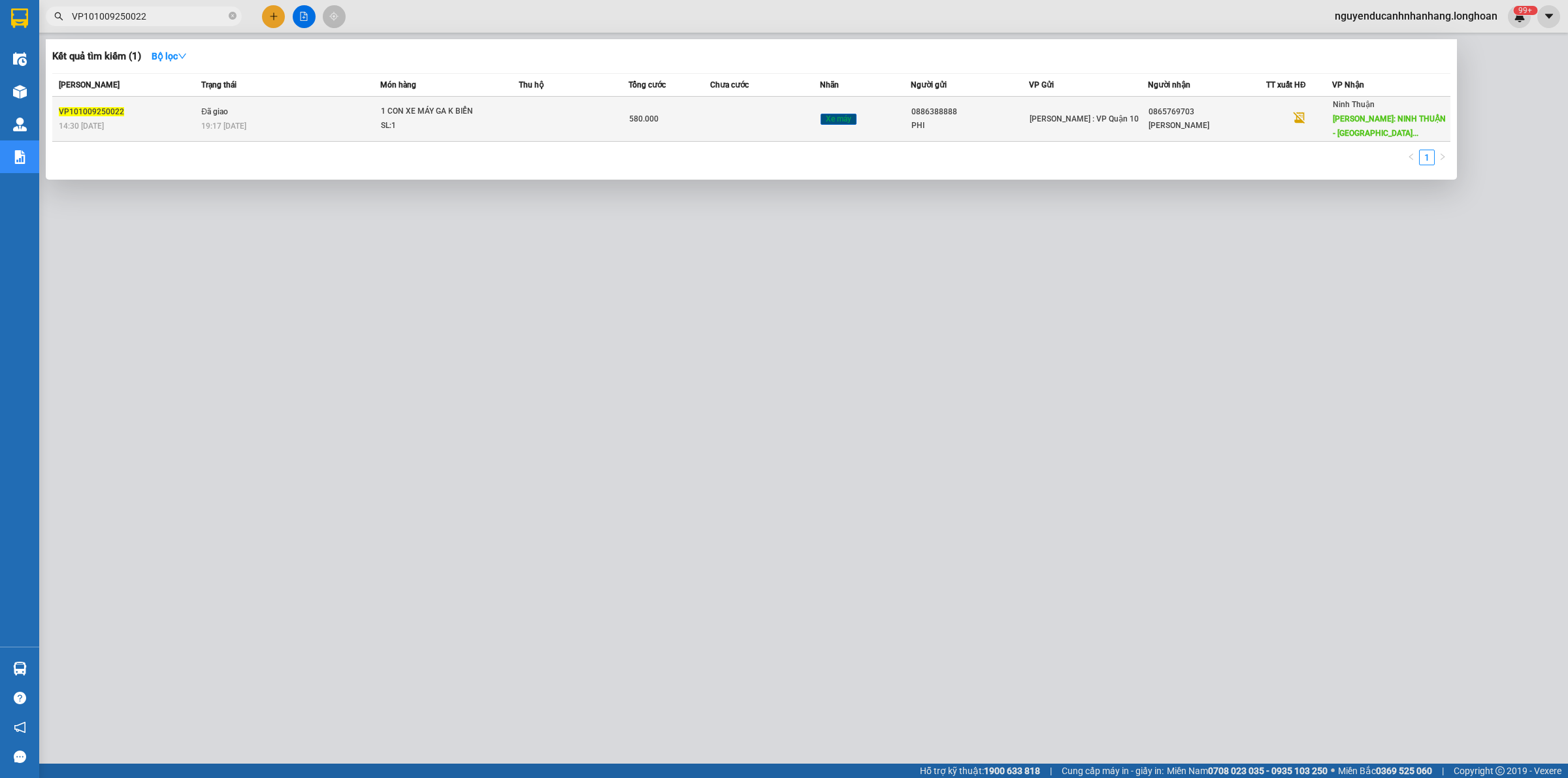
drag, startPoint x: 194, startPoint y: 126, endPoint x: 144, endPoint y: 126, distance: 50.0
click at [194, 126] on div "14:30 [DATE]" at bounding box center [128, 126] width 139 height 15
click at [142, 126] on div "14:30 [DATE]" at bounding box center [128, 126] width 139 height 15
click at [491, 131] on span "1 CON XE MÁY GA K BIỂN SL: 1" at bounding box center [450, 118] width 137 height 28
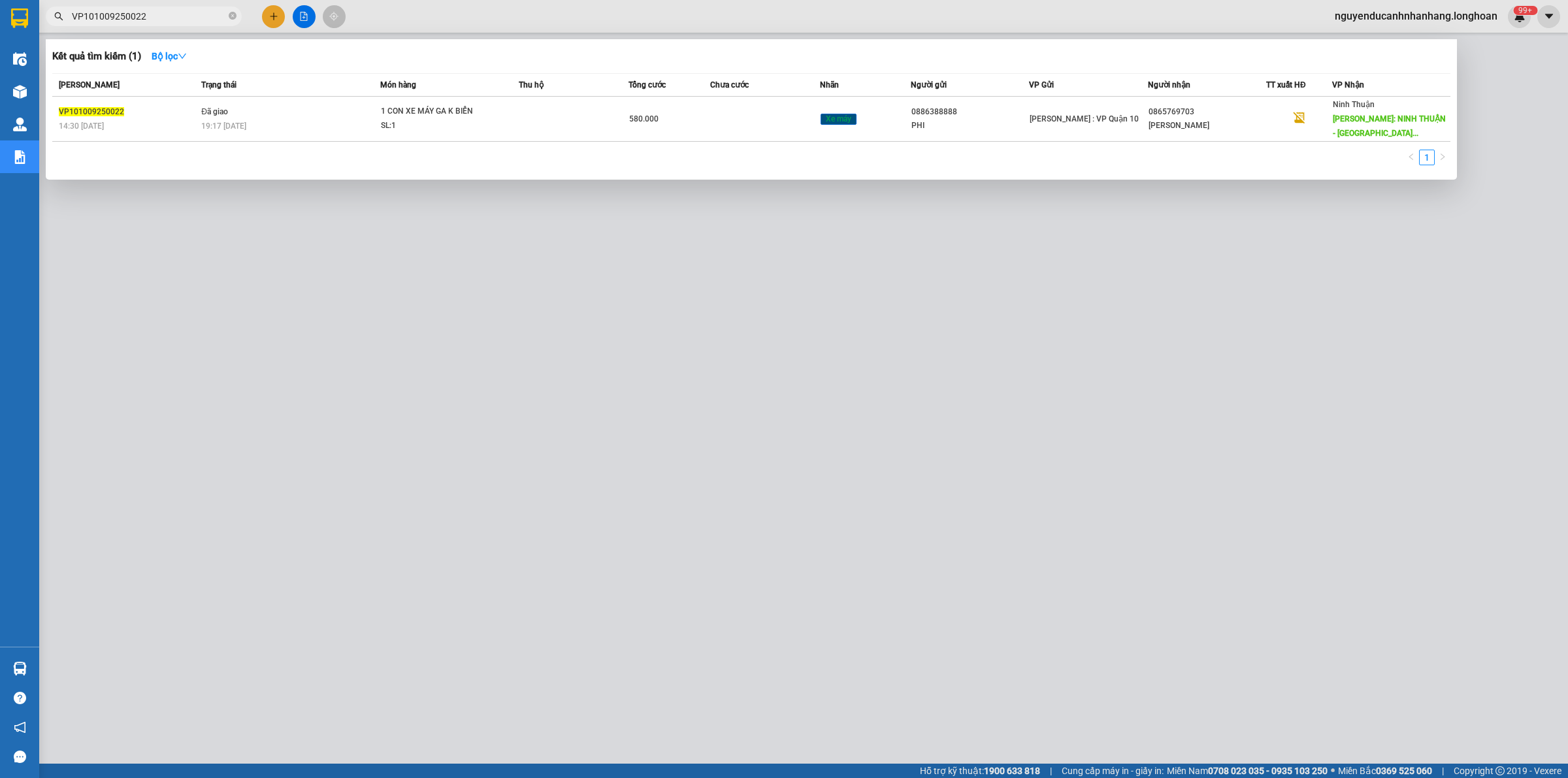
click at [178, 15] on input "VP101009250022" at bounding box center [149, 16] width 154 height 15
drag, startPoint x: 235, startPoint y: 15, endPoint x: 191, endPoint y: 20, distance: 44.3
click at [233, 15] on icon "close-circle" at bounding box center [233, 16] width 8 height 8
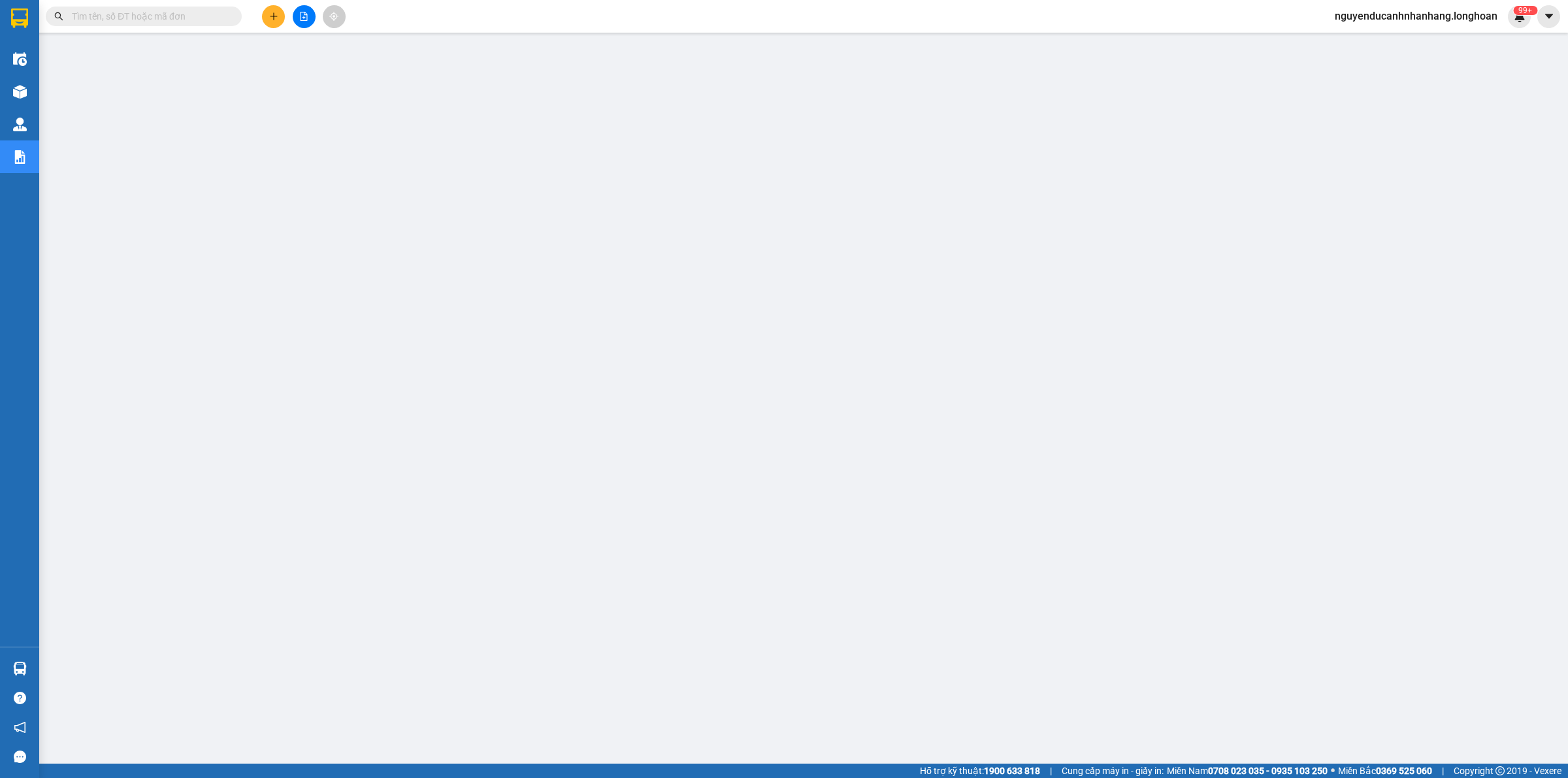
click at [191, 20] on input "text" at bounding box center [149, 16] width 154 height 15
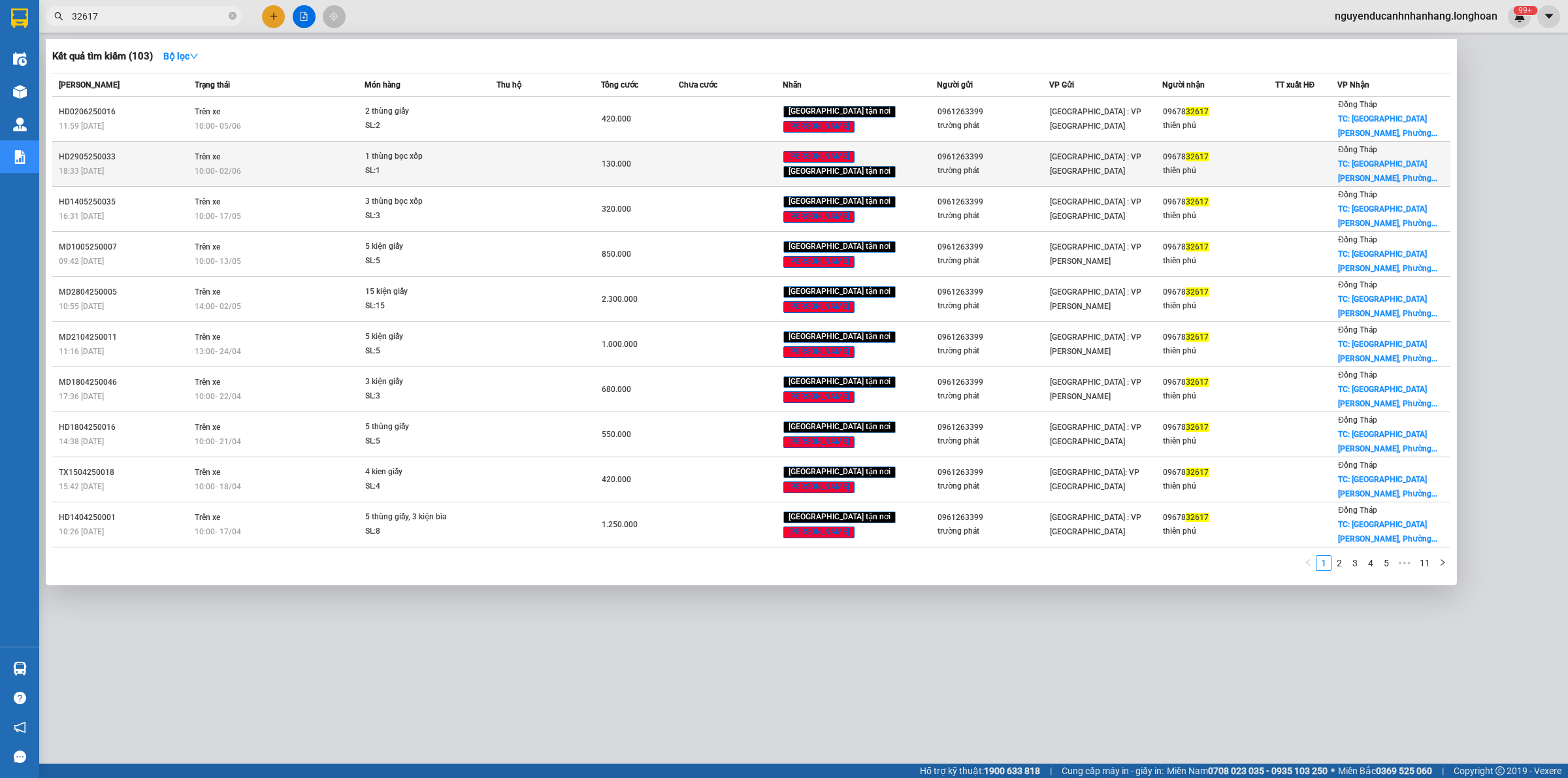
type input "32617"
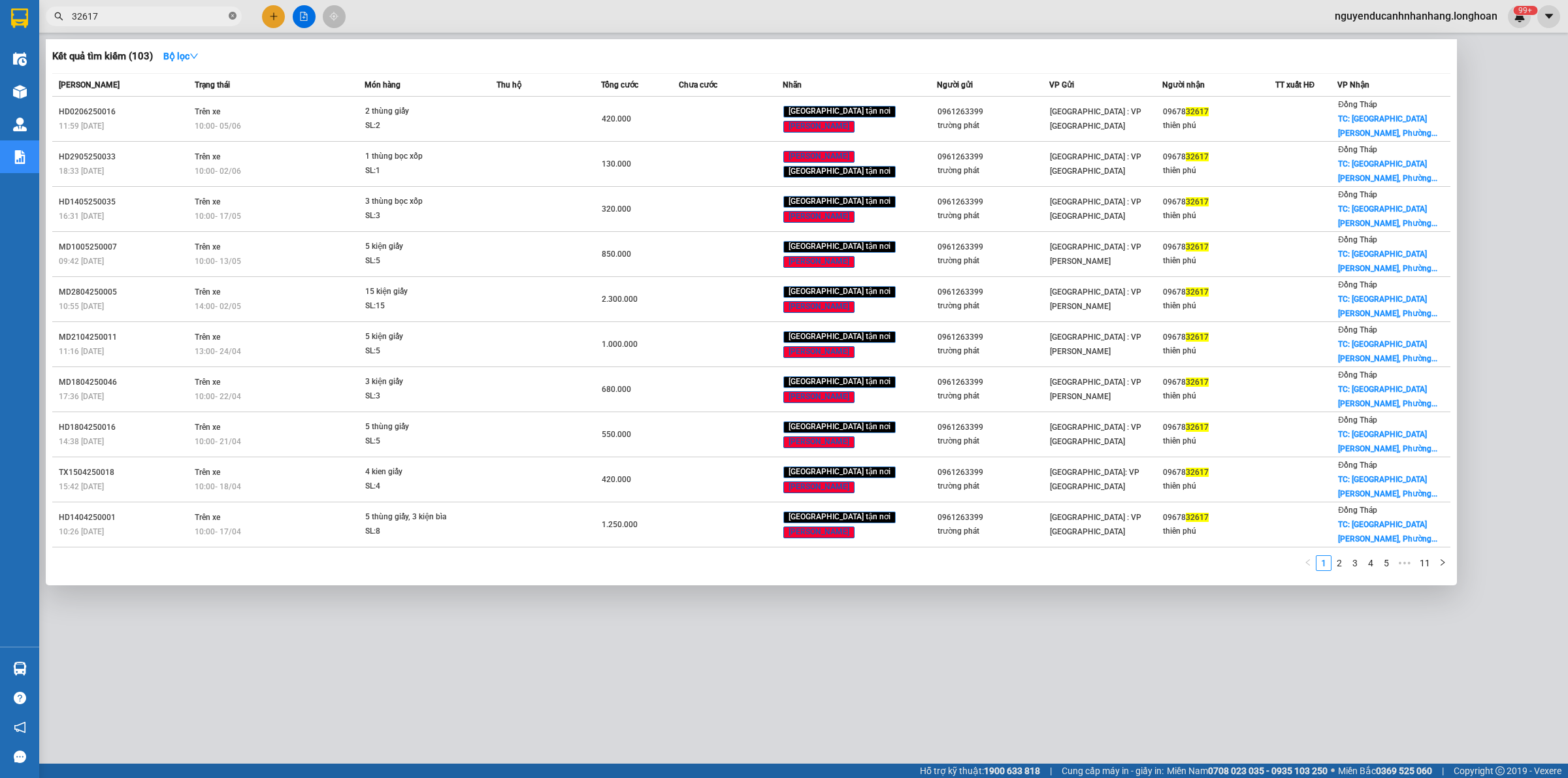
click at [229, 19] on icon "close-circle" at bounding box center [233, 16] width 8 height 8
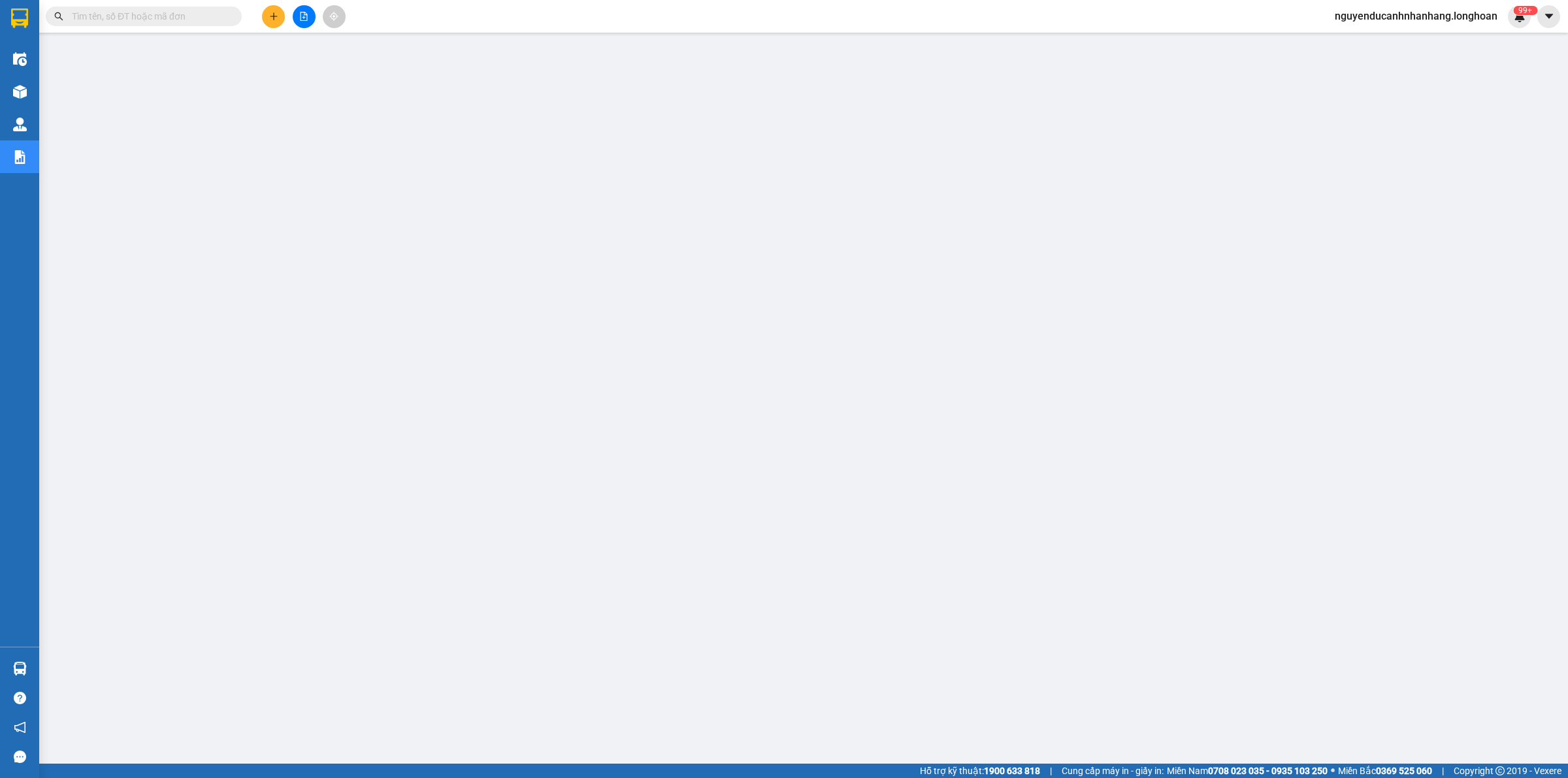
click at [214, 18] on input "text" at bounding box center [149, 16] width 154 height 15
click at [266, 18] on button at bounding box center [274, 16] width 23 height 23
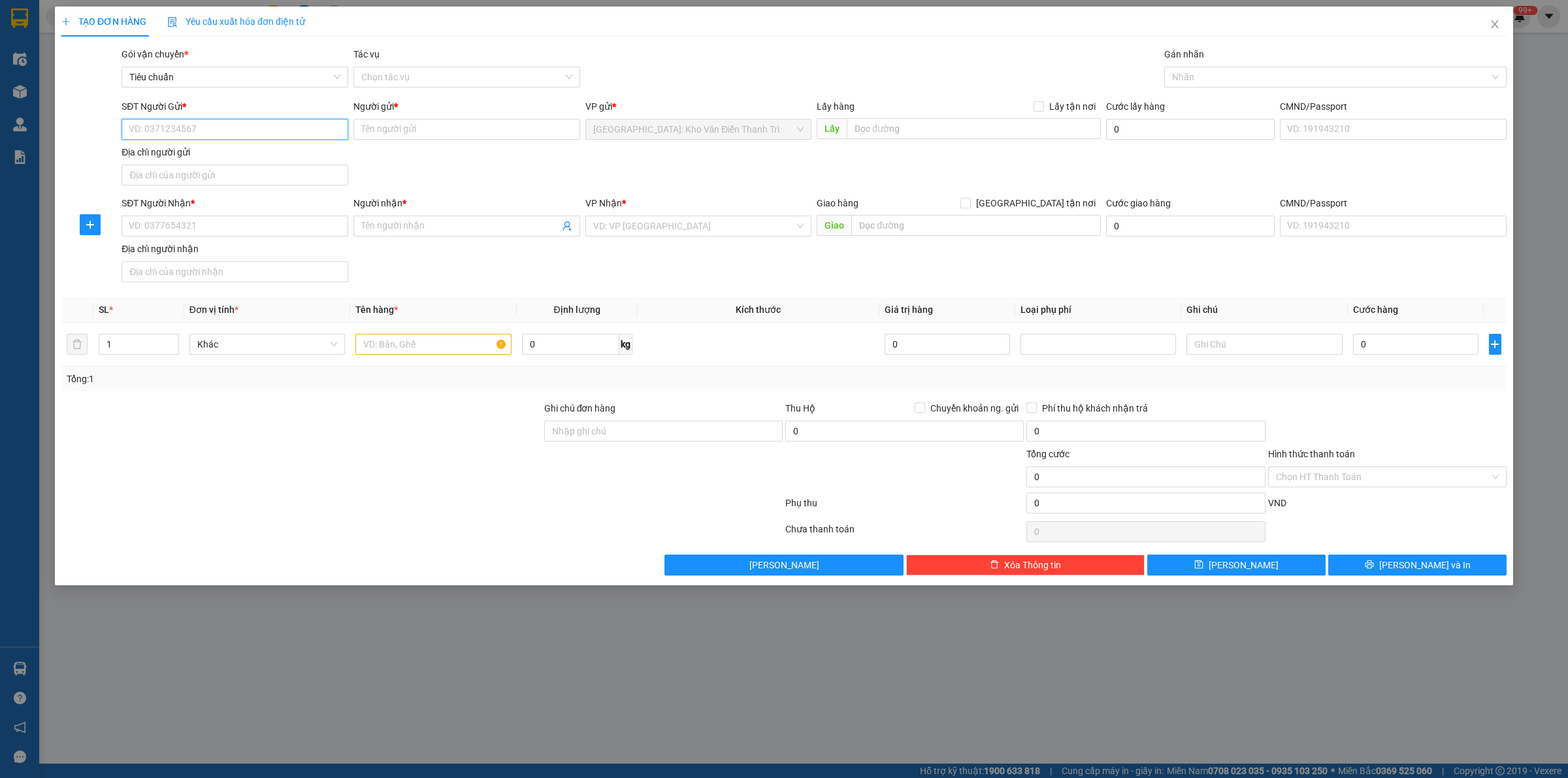
click at [266, 132] on input "SĐT Người Gửi *" at bounding box center [235, 129] width 227 height 21
type input "0352281773"
click at [249, 158] on div "0352281773 - Phượng" at bounding box center [234, 157] width 211 height 15
type input "Phượng"
type input "0352281773"
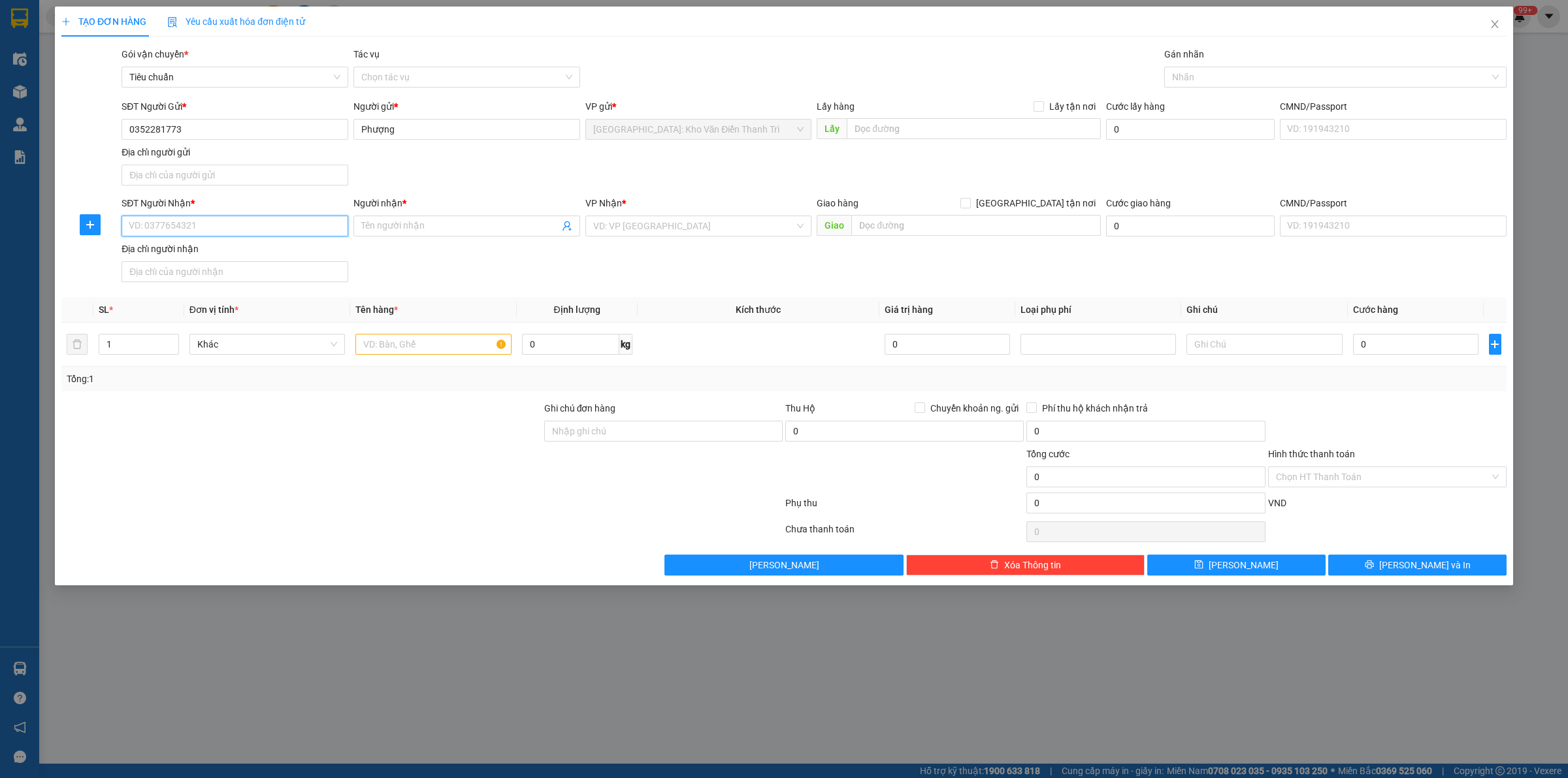
click at [208, 229] on input "SĐT Người Nhận *" at bounding box center [235, 226] width 227 height 21
click at [262, 259] on div "0383779570 - lê thị Vinh" at bounding box center [234, 253] width 211 height 15
type input "0383779570"
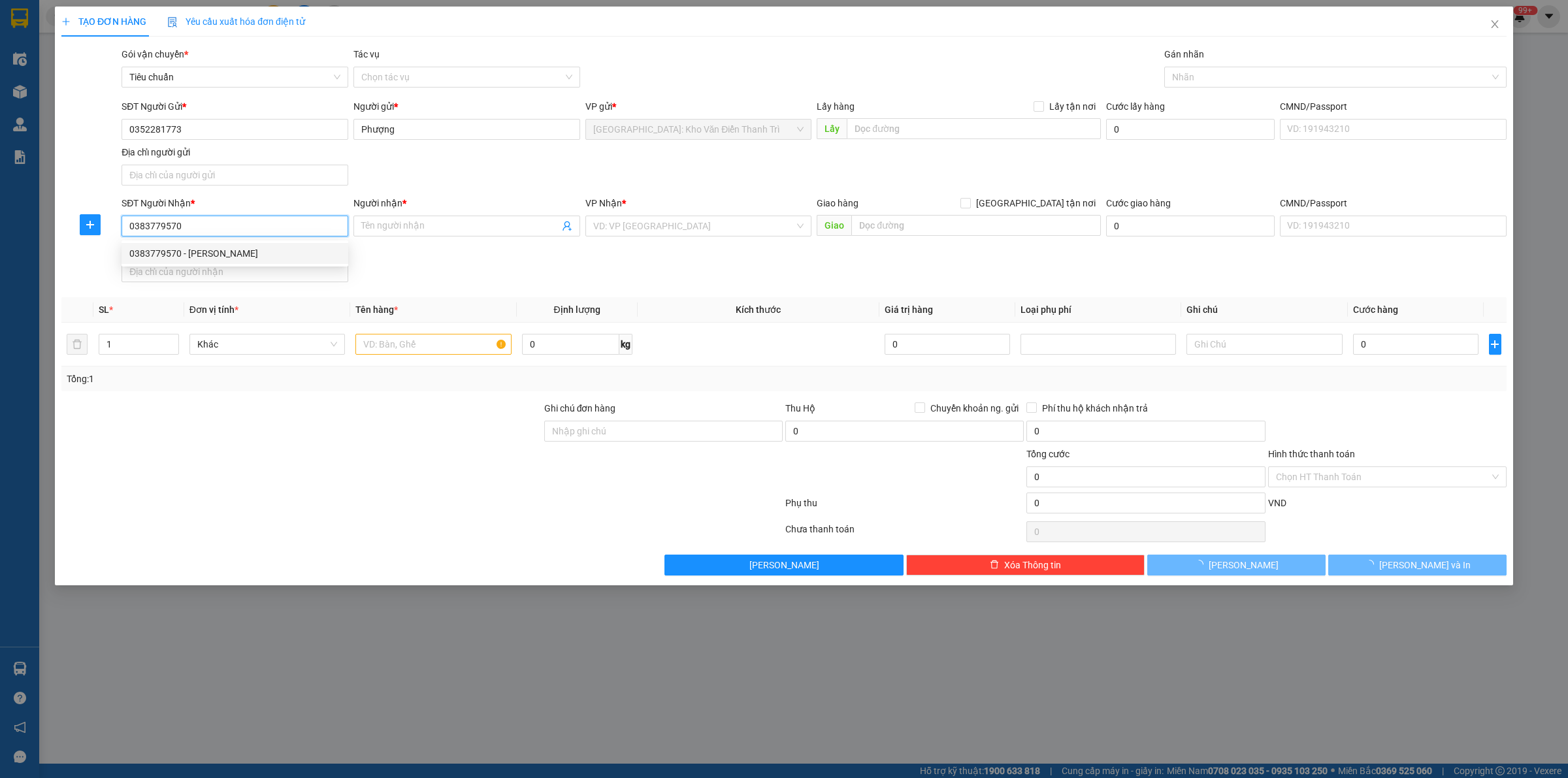
type input "lê thị Vinh"
type input "Phú Yên - Chành xe Ngọc, Vòng xoay Thuận Thảo Tuy Hoà QL 1A"
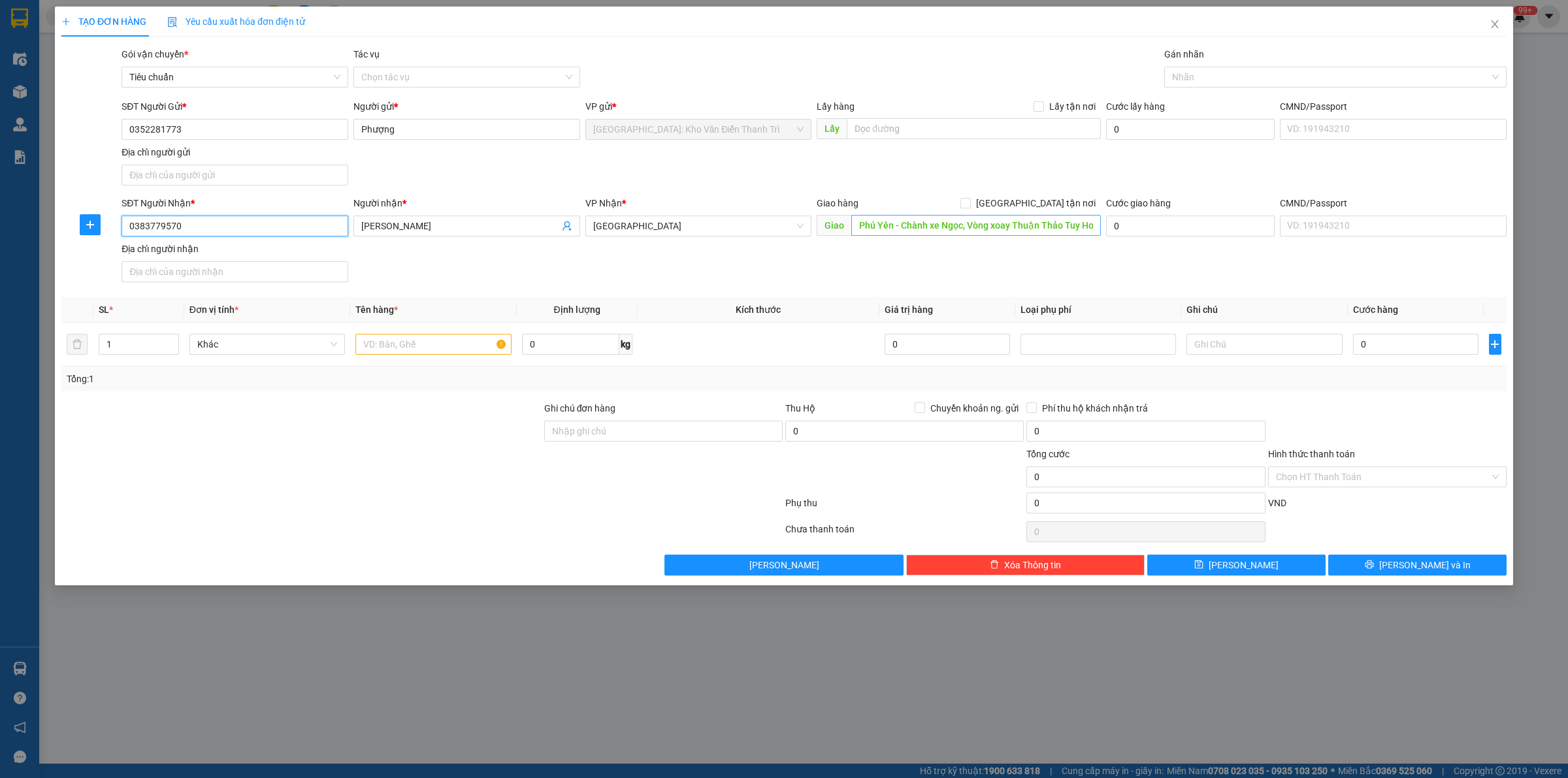
type input "0383779570"
click at [1017, 231] on input "Phú Yên - Chành xe Ngọc, Vòng xoay Thuận Thảo Tuy Hoà QL 1A" at bounding box center [976, 225] width 249 height 21
click at [999, 224] on input "Phú Yên - Chành xe Ngọc, Vòng xoay Thuận Thảo Tuy Hoà QL 1A" at bounding box center [976, 225] width 249 height 21
click at [1071, 227] on input "Phú Yên - Chành xe Ngọc, Vòng xoay Thuận Thảo Tuy Hoà QL 1A" at bounding box center [976, 225] width 249 height 21
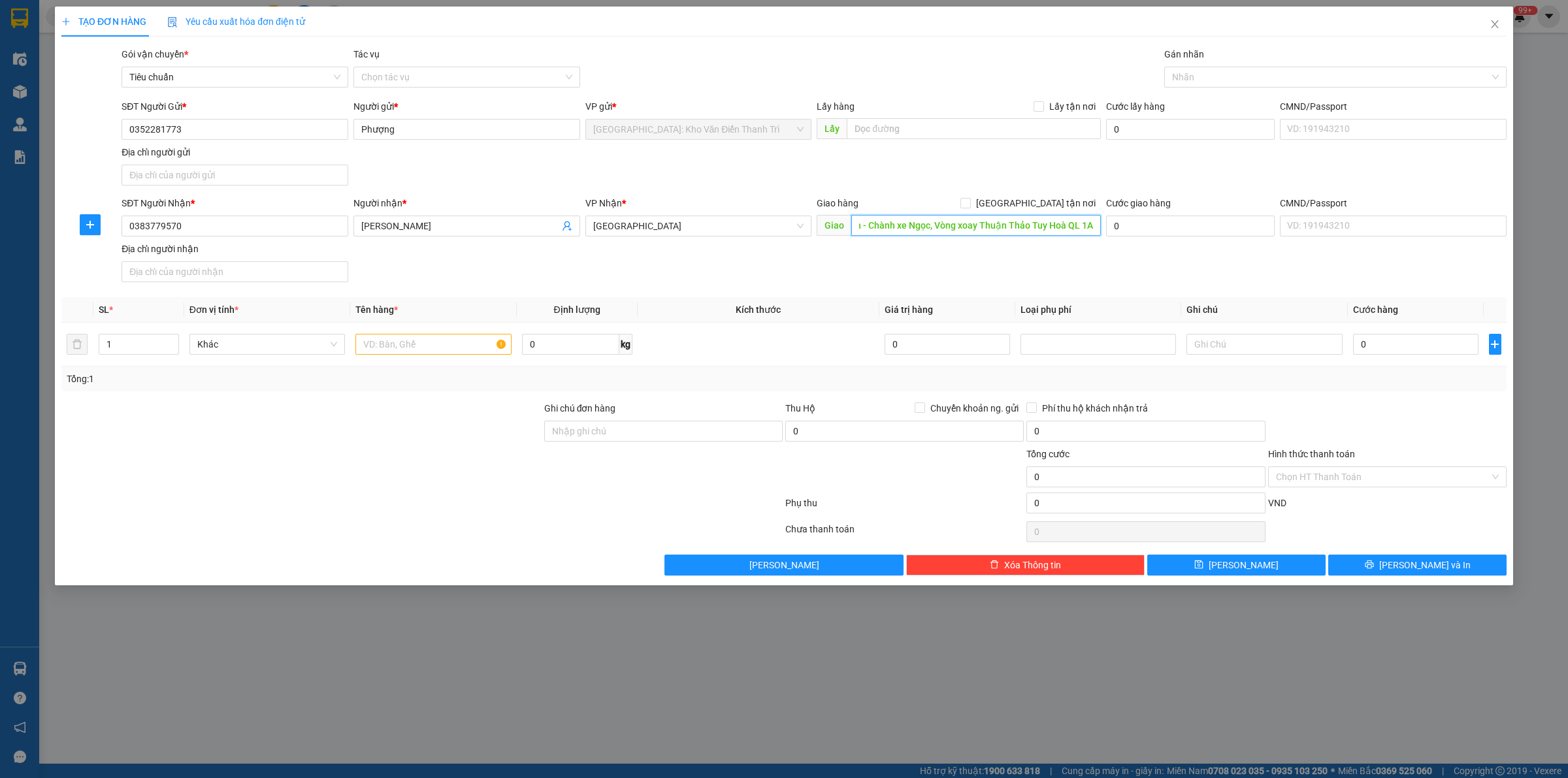
click at [1071, 227] on input "Phú Yên - Chành xe Ngọc, Vòng xoay Thuận Thảo Tuy Hoà QL 1A" at bounding box center [976, 225] width 249 height 21
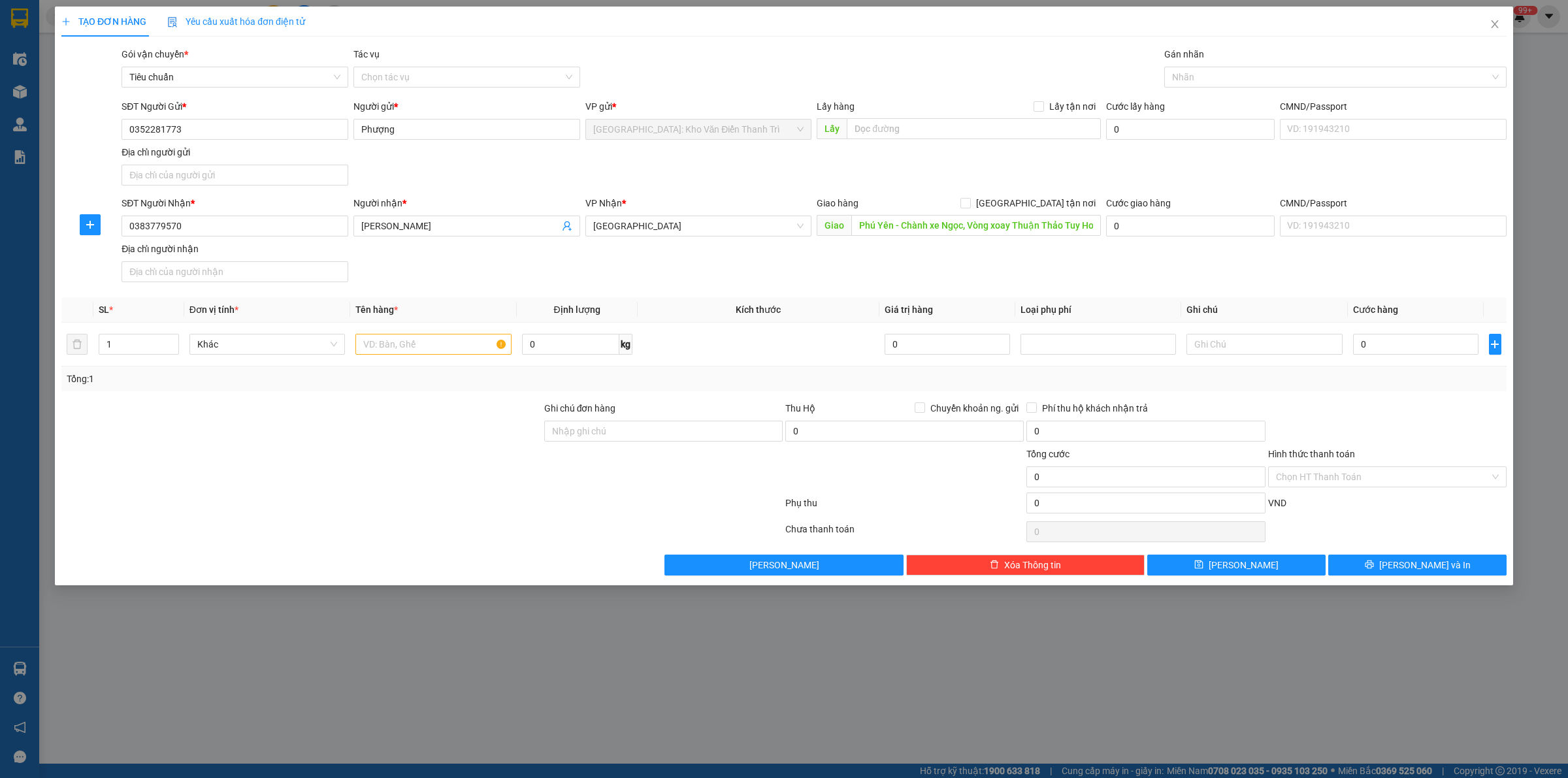
drag, startPoint x: 1195, startPoint y: 169, endPoint x: 1112, endPoint y: 196, distance: 87.3
click at [1193, 171] on div "SĐT Người Gửi * 0352281773 Người gửi * Phượng VP gửi * Hà Nội: Kho Văn Điển Tha…" at bounding box center [814, 144] width 1390 height 91
click at [1050, 198] on span "[GEOGRAPHIC_DATA] tận nơi" at bounding box center [1036, 203] width 130 height 15
click at [970, 198] on input "[GEOGRAPHIC_DATA] tận nơi" at bounding box center [965, 202] width 9 height 9
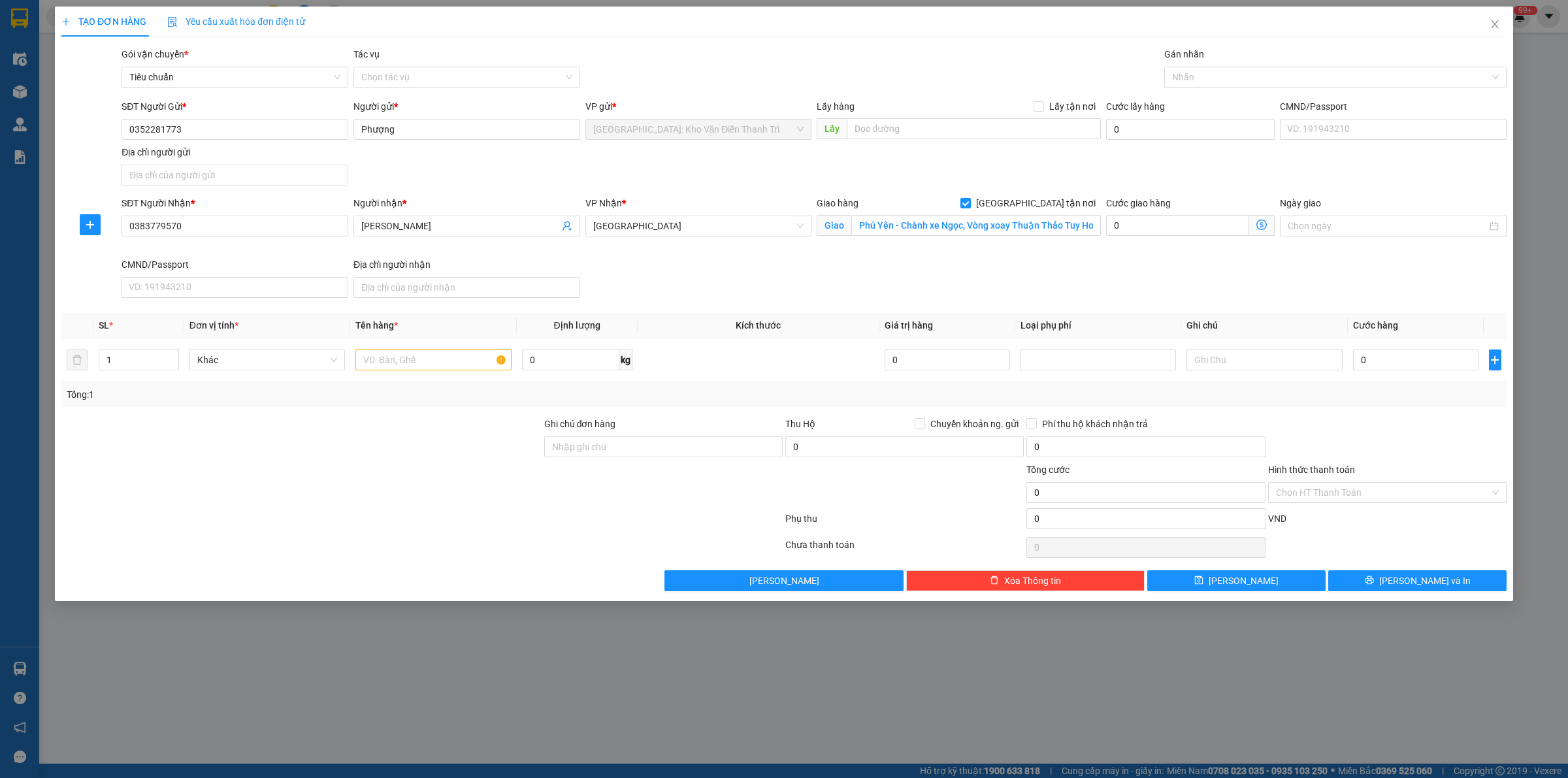
click at [1155, 169] on div "SĐT Người Gửi * 0352281773 Người gửi * Phượng VP gửi * Hà Nội: Kho Văn Điển Tha…" at bounding box center [814, 144] width 1390 height 91
click at [1075, 203] on span "[GEOGRAPHIC_DATA] tận nơi" at bounding box center [1036, 203] width 130 height 15
click at [970, 203] on input "[GEOGRAPHIC_DATA] tận nơi" at bounding box center [965, 202] width 9 height 9
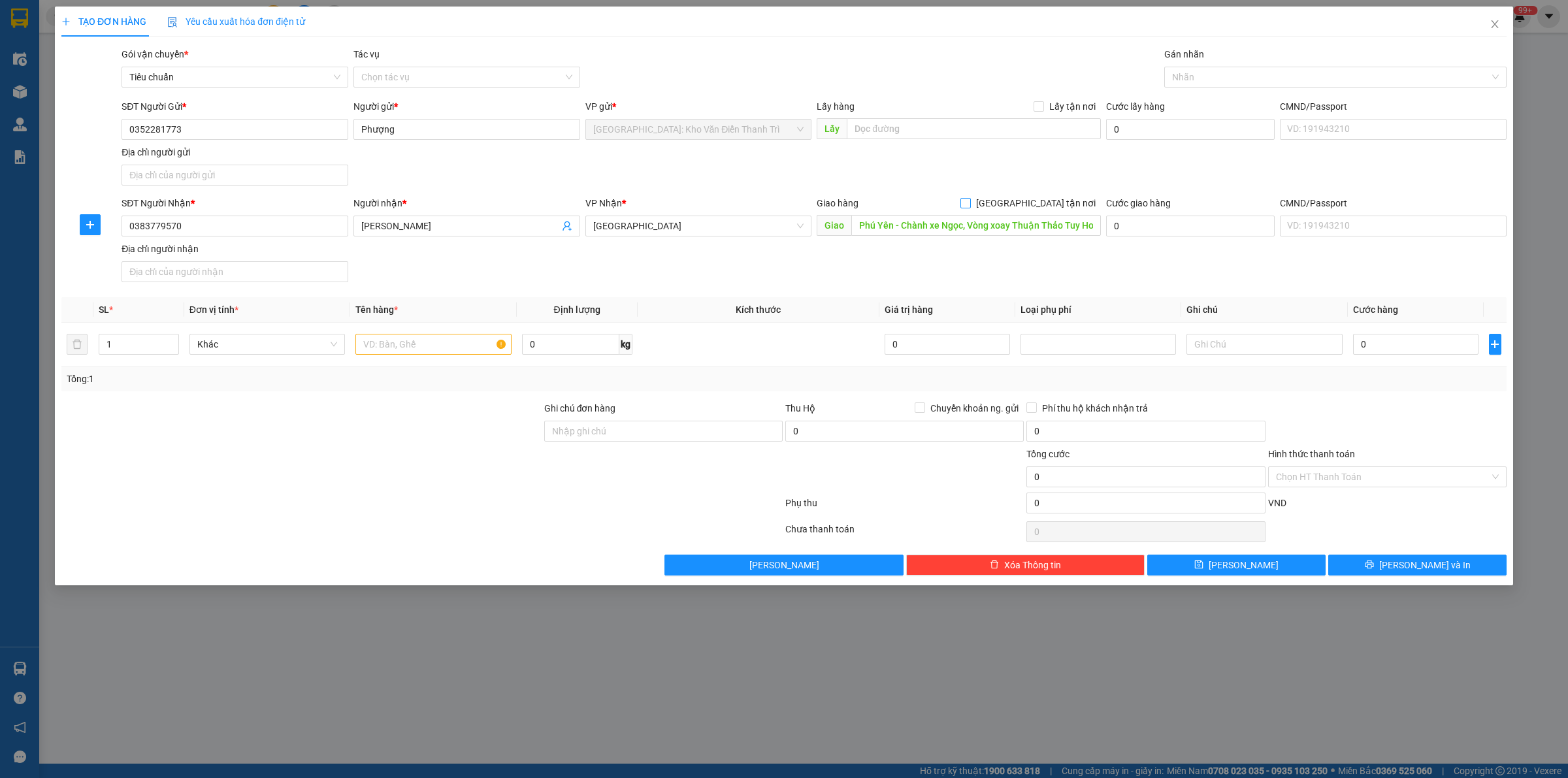
click at [1059, 197] on span "[GEOGRAPHIC_DATA] tận nơi" at bounding box center [1036, 203] width 130 height 15
click at [970, 198] on input "[GEOGRAPHIC_DATA] tận nơi" at bounding box center [965, 202] width 9 height 9
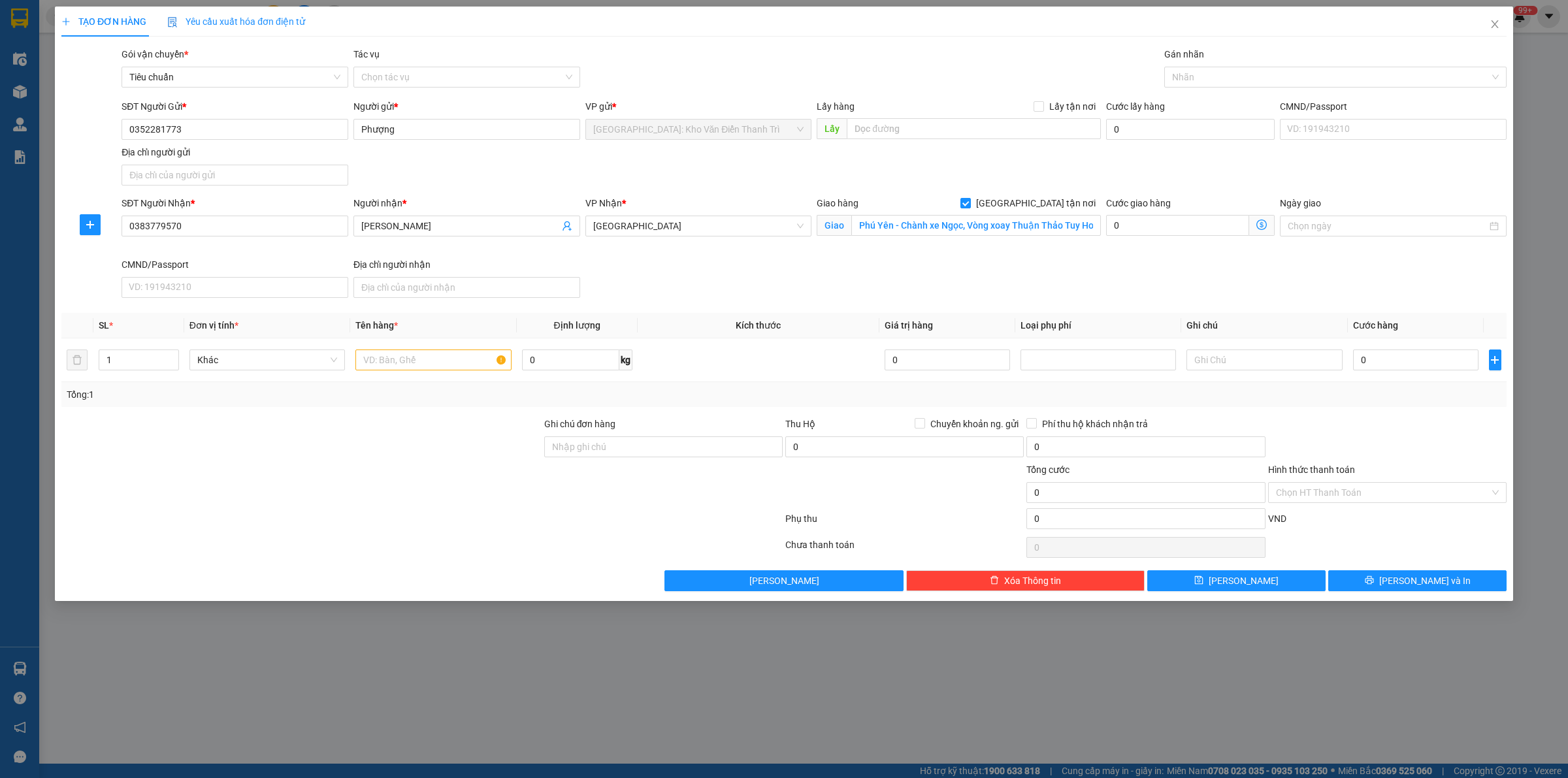
click at [1116, 183] on div "SĐT Người Gửi * 0352281773 Người gửi * Phượng VP gửi * Hà Nội: Kho Văn Điển Tha…" at bounding box center [814, 144] width 1390 height 91
click at [1050, 204] on span "[GEOGRAPHIC_DATA] tận nơi" at bounding box center [1036, 203] width 130 height 15
click at [970, 204] on input "[GEOGRAPHIC_DATA] tận nơi" at bounding box center [965, 202] width 9 height 9
checkbox input "false"
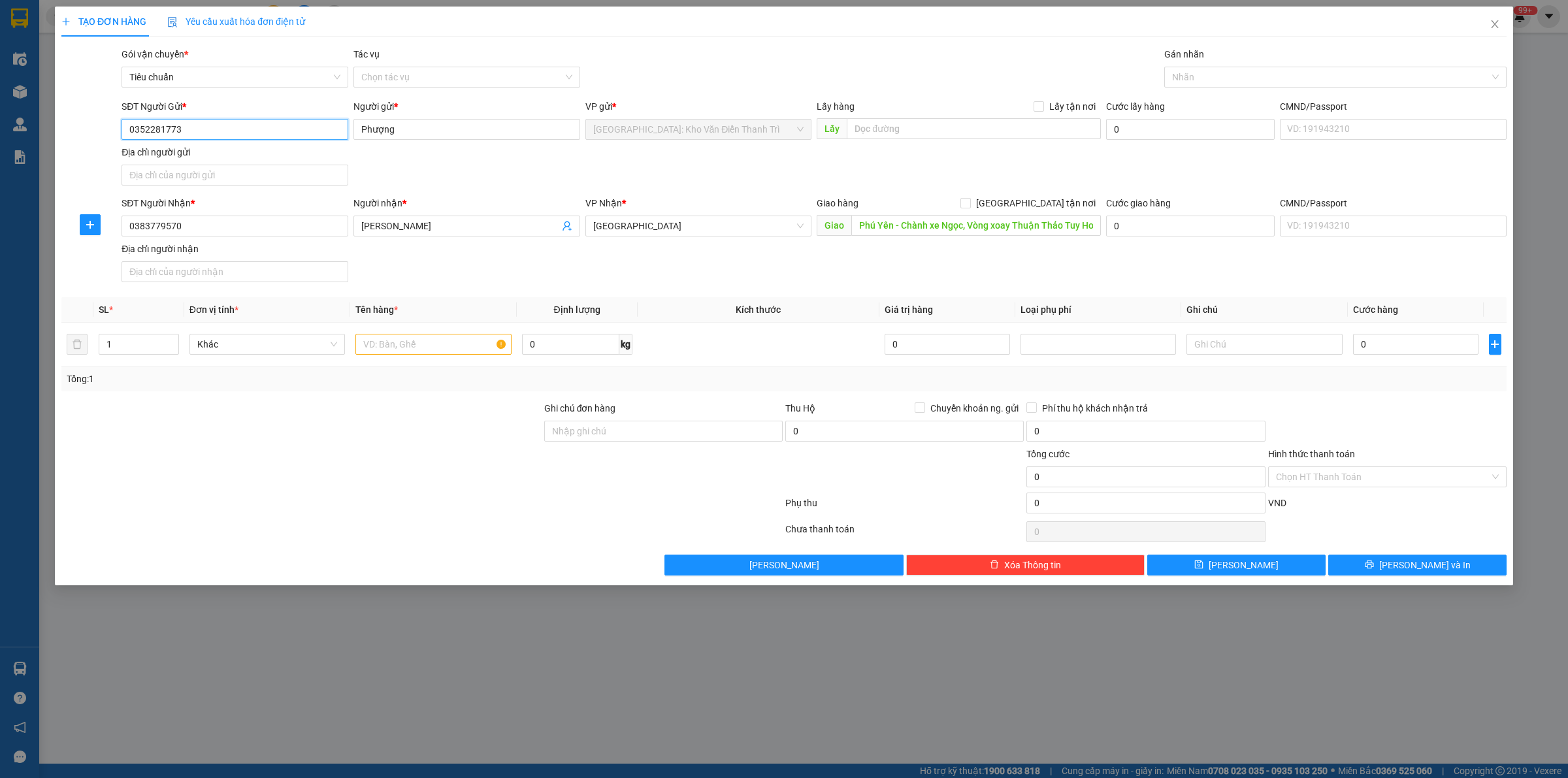
click at [218, 132] on input "0352281773" at bounding box center [235, 129] width 227 height 21
click at [242, 217] on input "0383779570" at bounding box center [235, 226] width 227 height 21
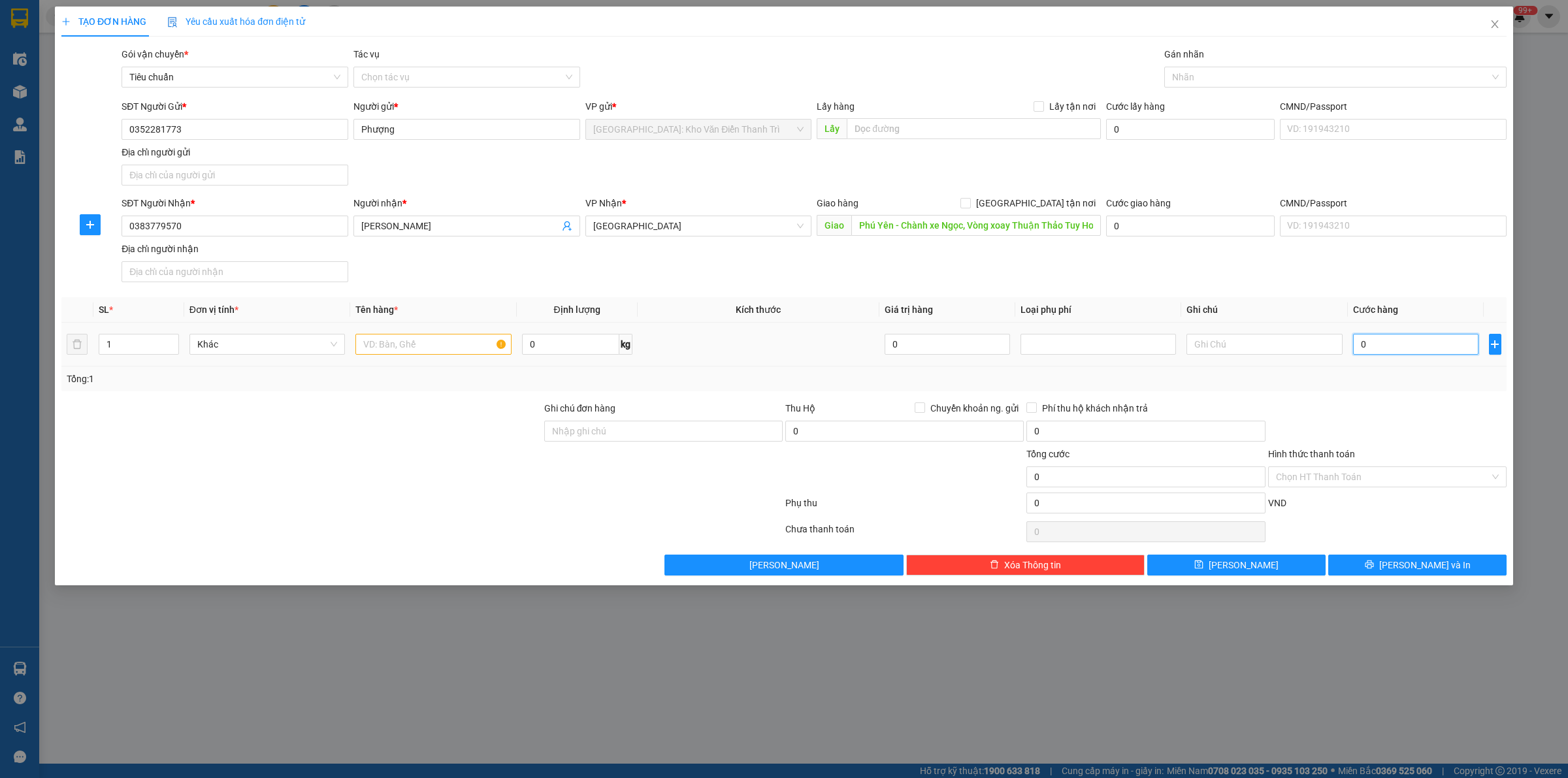
click at [1443, 354] on input "0" at bounding box center [1415, 345] width 125 height 21
type input "1"
type input "19"
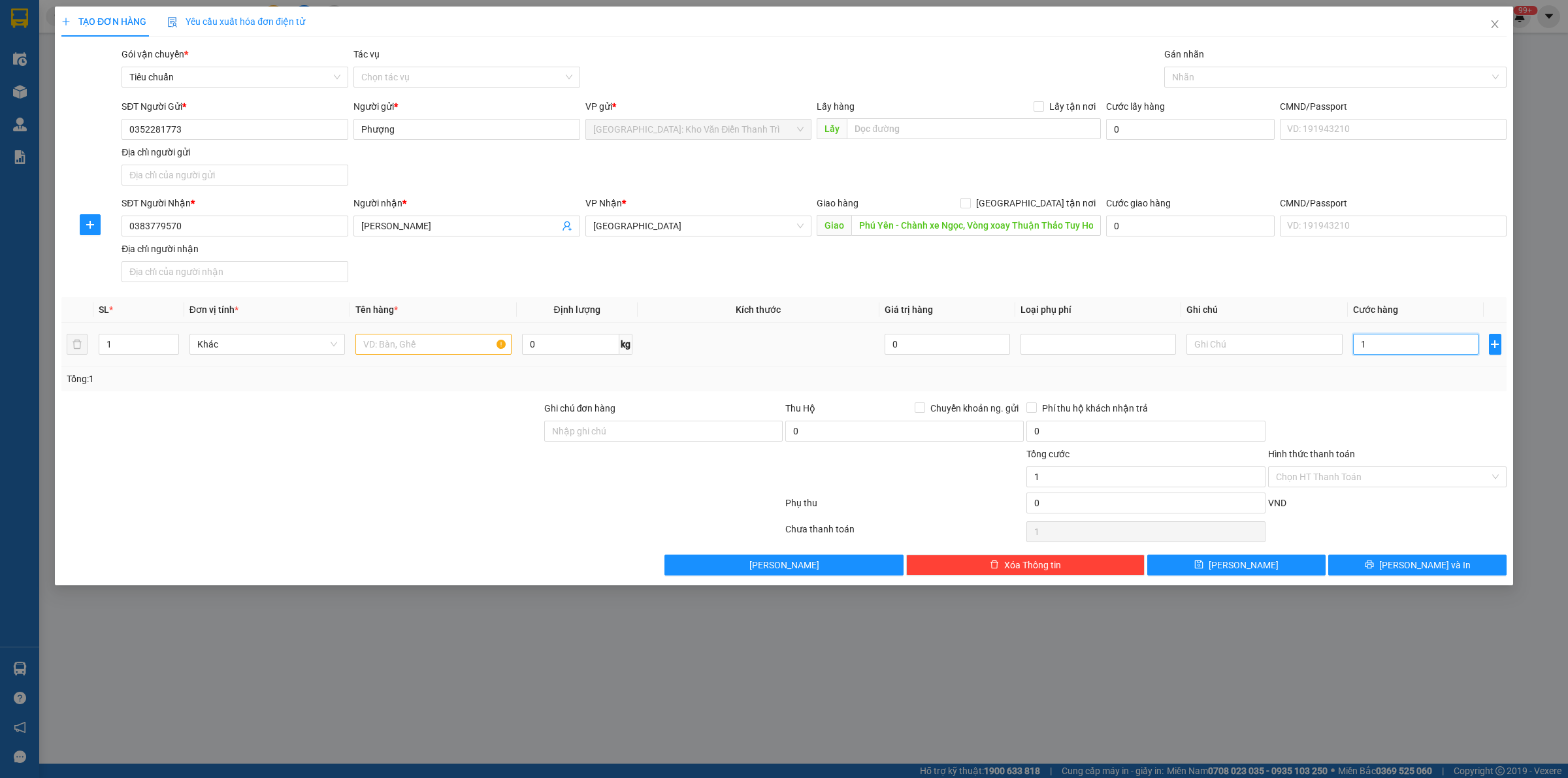
type input "19"
type input "190"
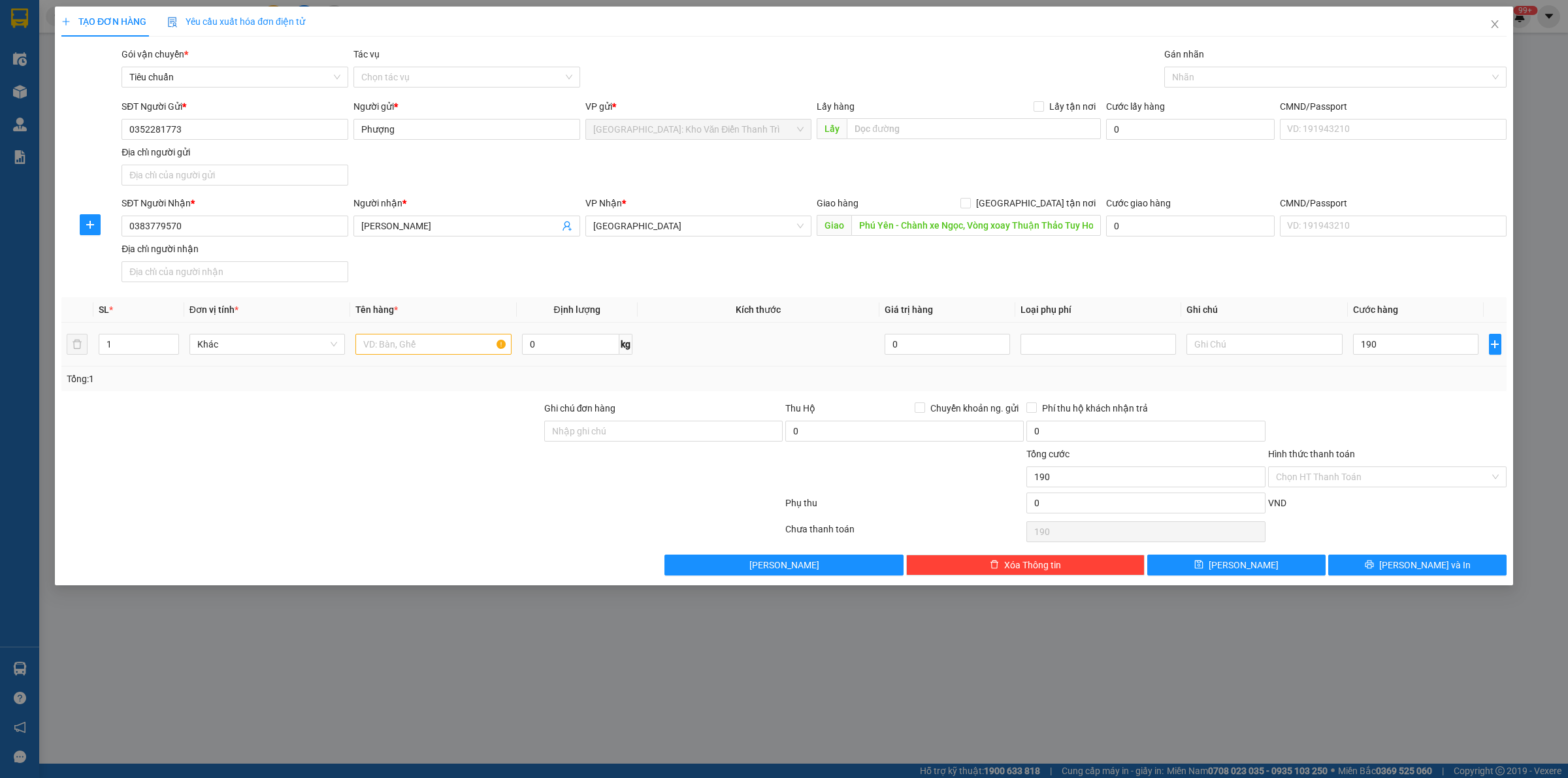
type input "190.000"
drag, startPoint x: 1444, startPoint y: 413, endPoint x: 840, endPoint y: 420, distance: 604.0
click at [1443, 413] on div at bounding box center [1387, 424] width 241 height 46
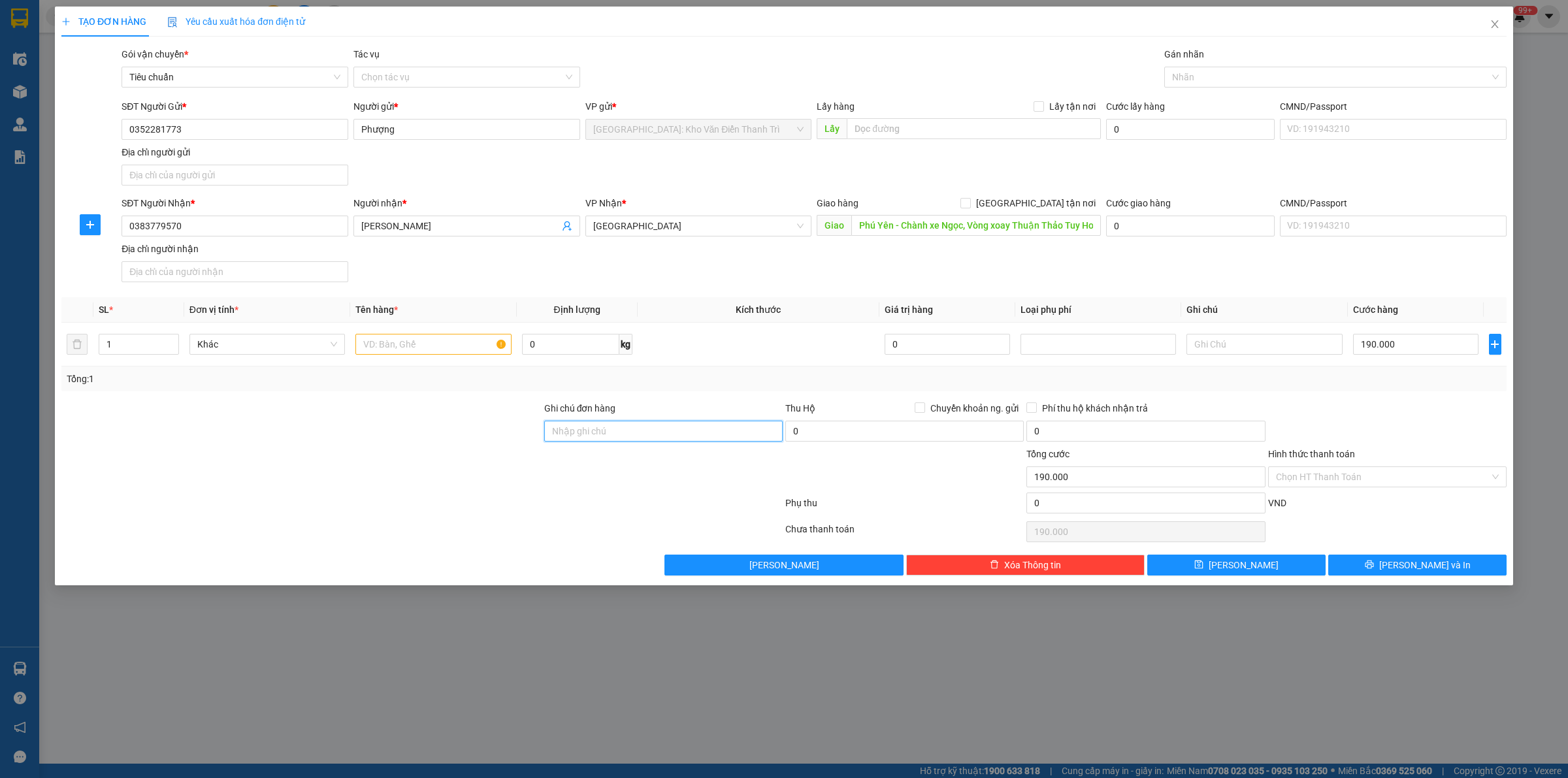
drag, startPoint x: 747, startPoint y: 432, endPoint x: 742, endPoint y: 442, distance: 11.2
click at [745, 433] on input "Ghi chú đơn hàng" at bounding box center [663, 431] width 238 height 21
type input "HÀNG DỄ VỠ, ĐÃ BÁO KHÁCH GỬI BỂ VỠ KO ĐỀN"
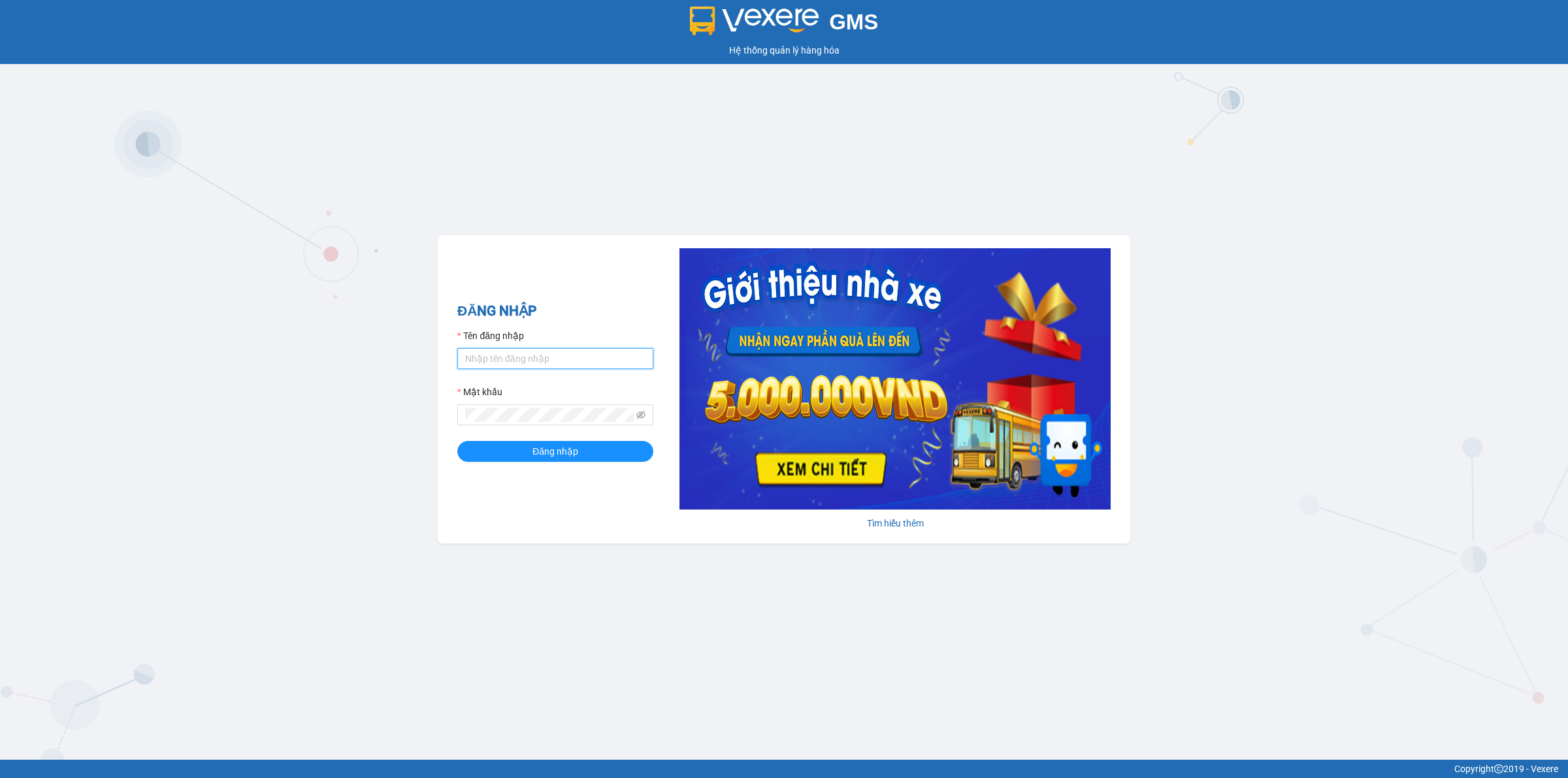
click at [572, 356] on input "Tên đăng nhập" at bounding box center [556, 358] width 196 height 21
type input "nguyenducanhnhanhang.longhoan"
click at [641, 420] on span at bounding box center [640, 415] width 9 height 15
click at [639, 418] on span at bounding box center [640, 415] width 9 height 15
click at [639, 418] on icon "eye-invisible" at bounding box center [640, 415] width 9 height 8
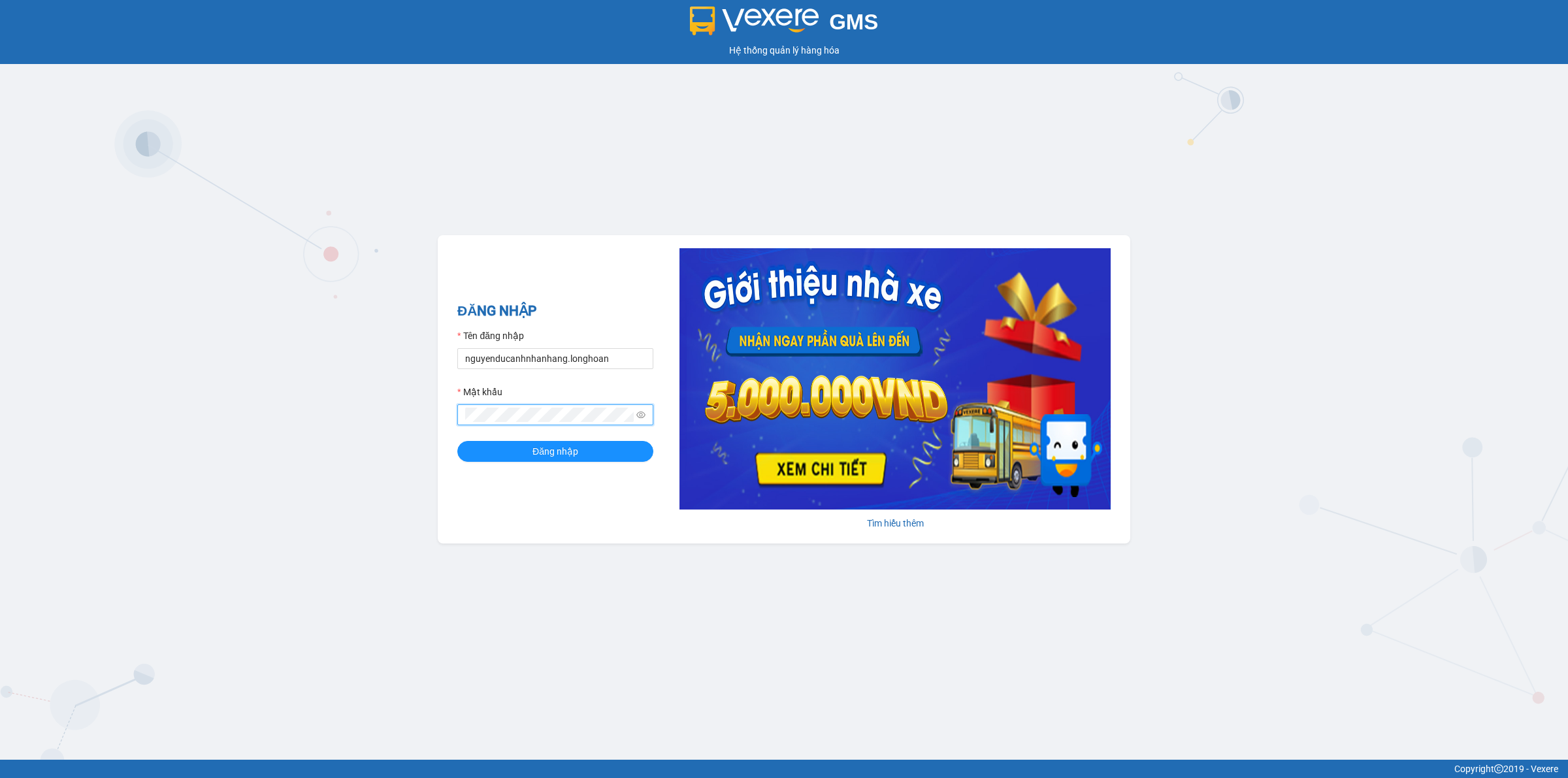
click at [458, 441] on button "Đăng nhập" at bounding box center [556, 451] width 196 height 21
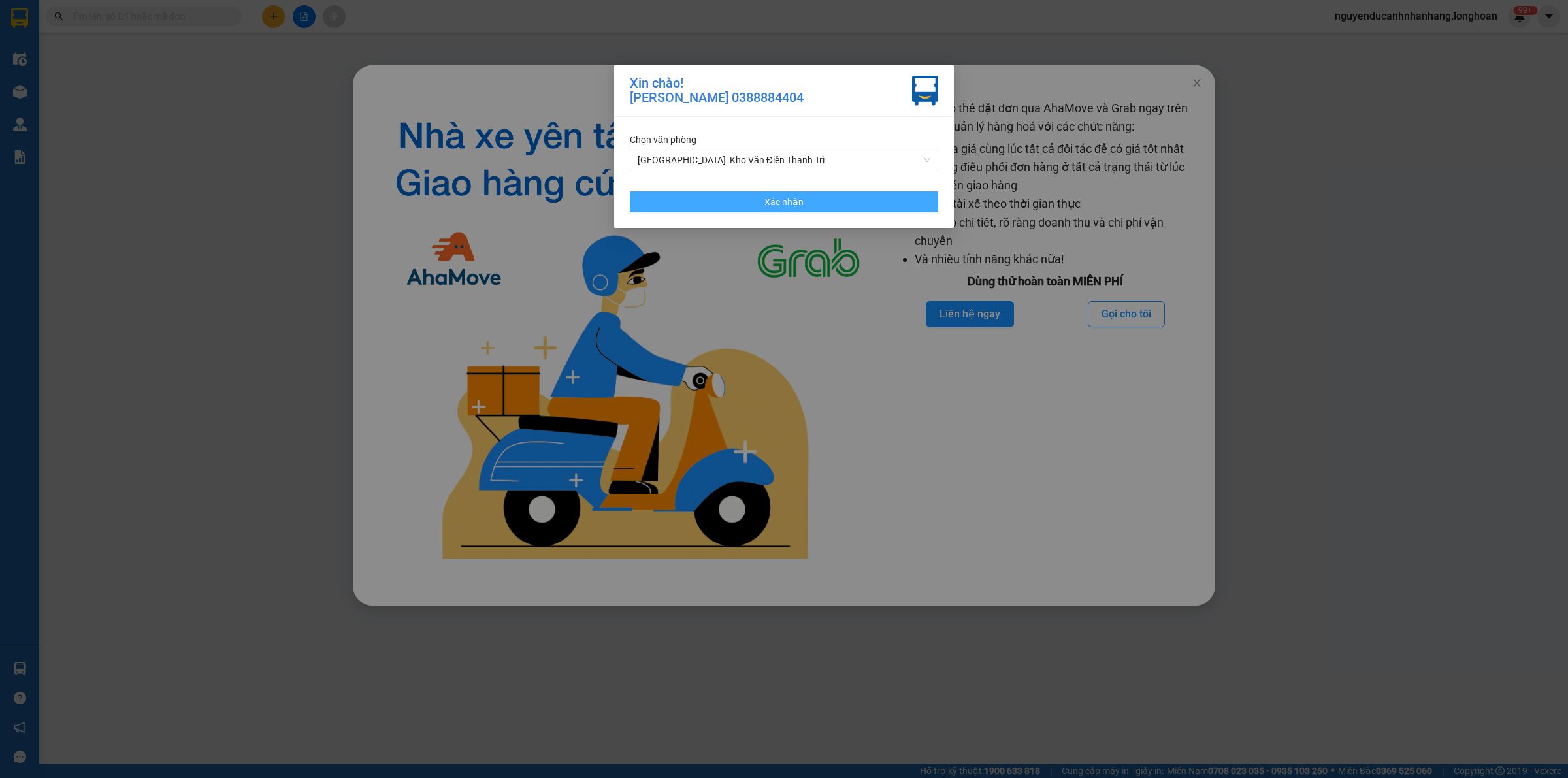
click at [850, 196] on button "Xác nhận" at bounding box center [784, 202] width 308 height 21
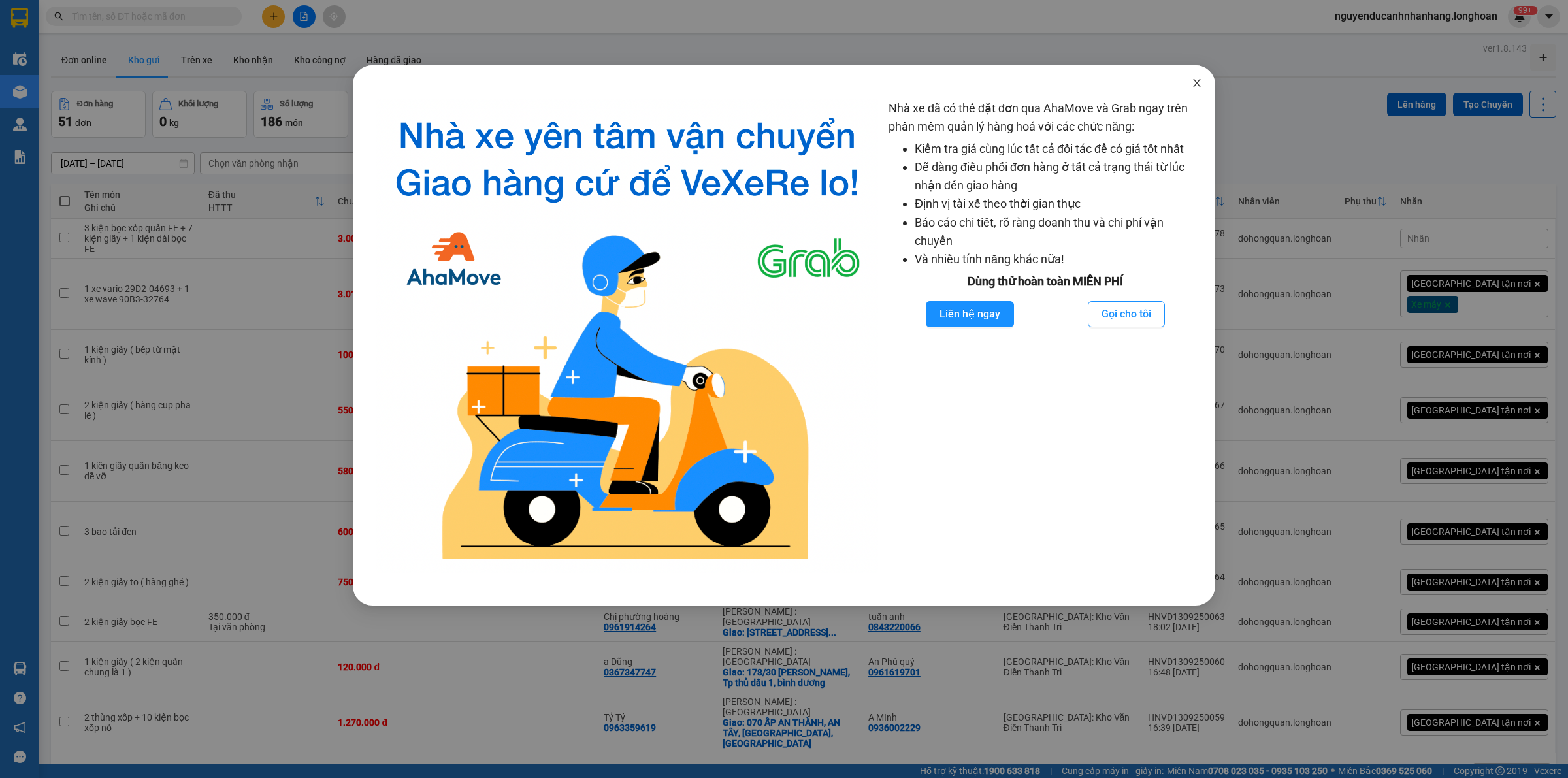
click at [1202, 85] on span "Close" at bounding box center [1197, 83] width 36 height 36
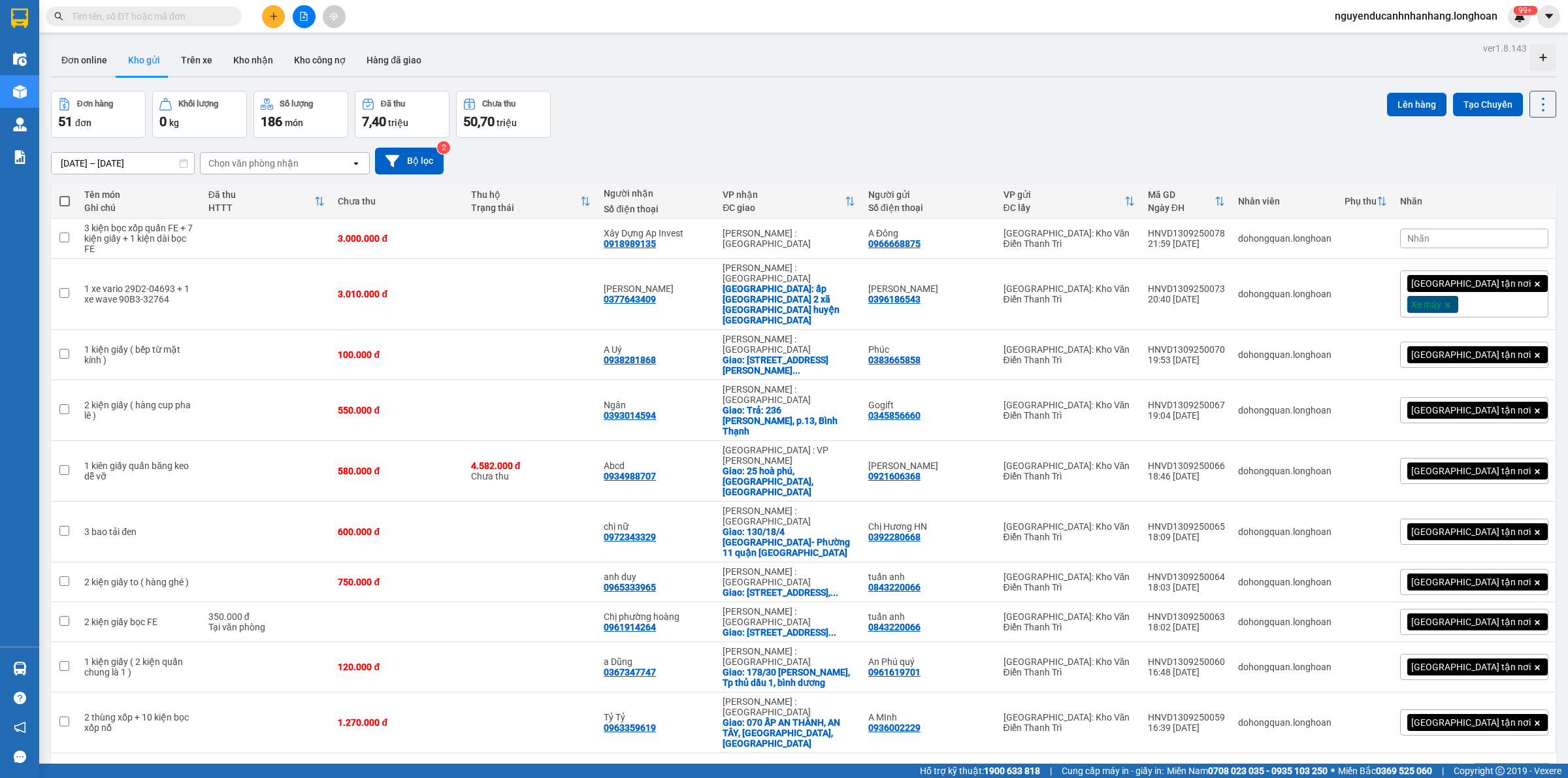
click at [300, 20] on icon "file-add" at bounding box center [304, 16] width 9 height 9
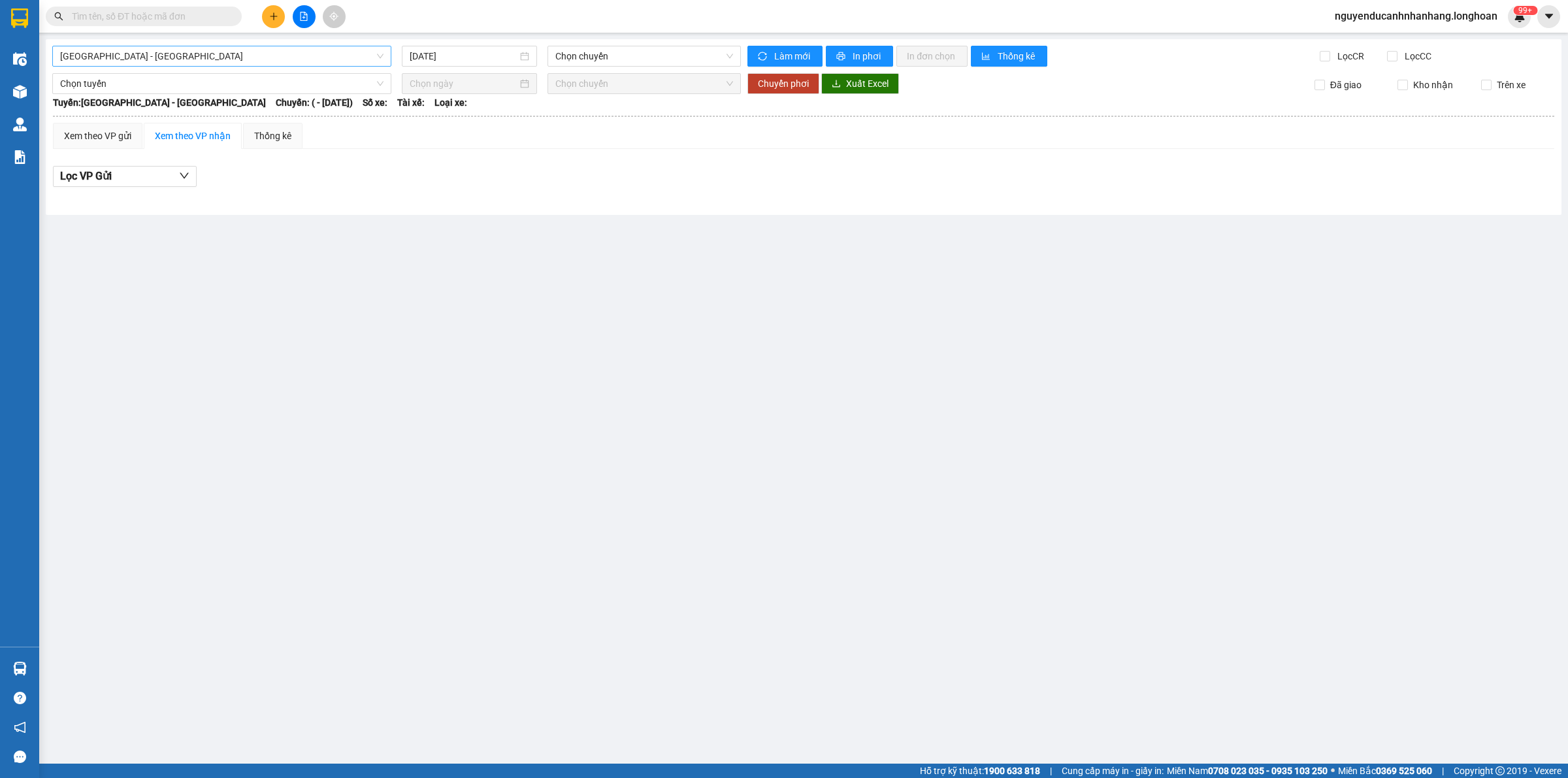
click at [298, 65] on span "[GEOGRAPHIC_DATA] - [GEOGRAPHIC_DATA]" at bounding box center [221, 56] width 324 height 19
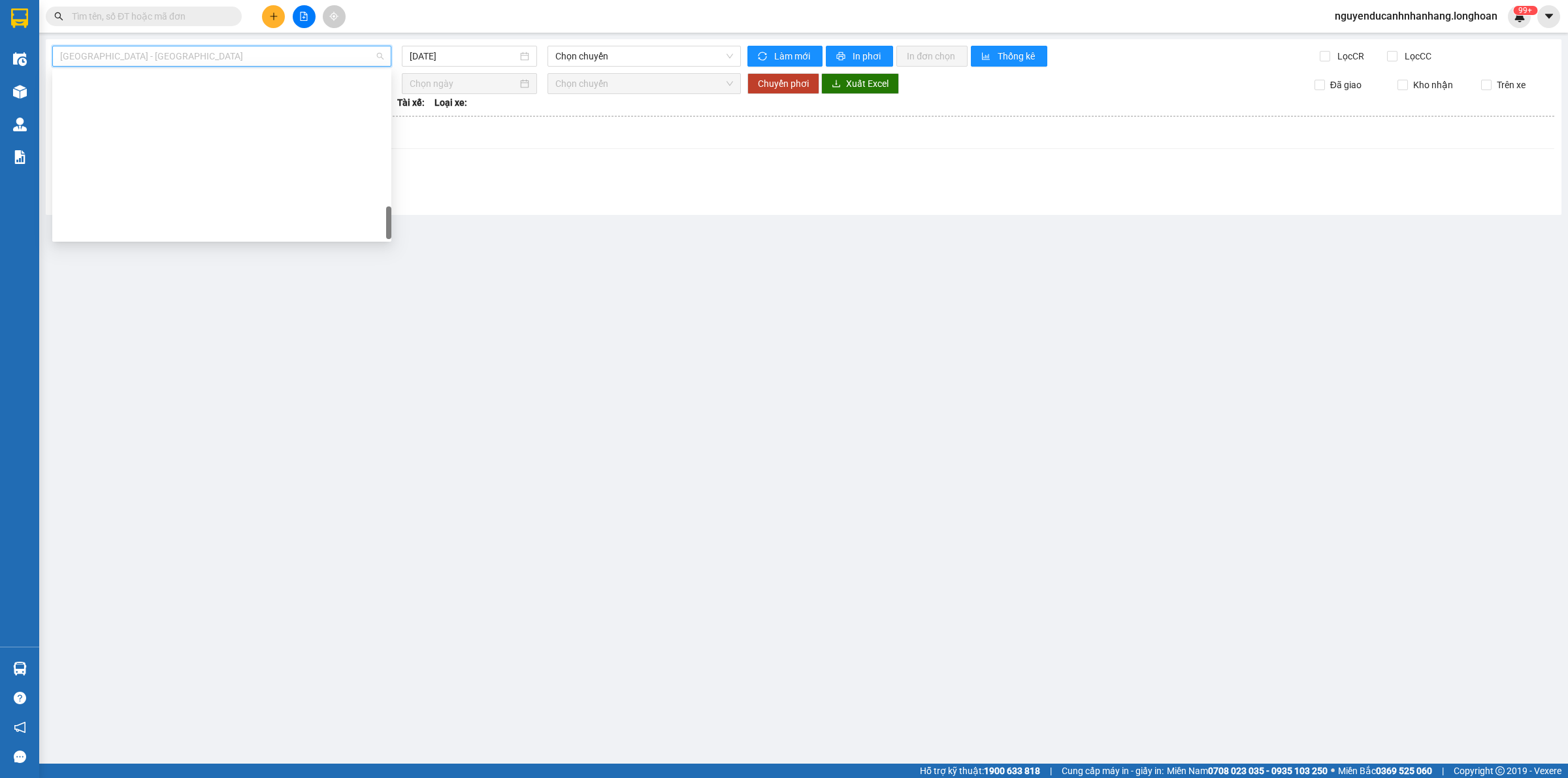
scroll to position [899, 0]
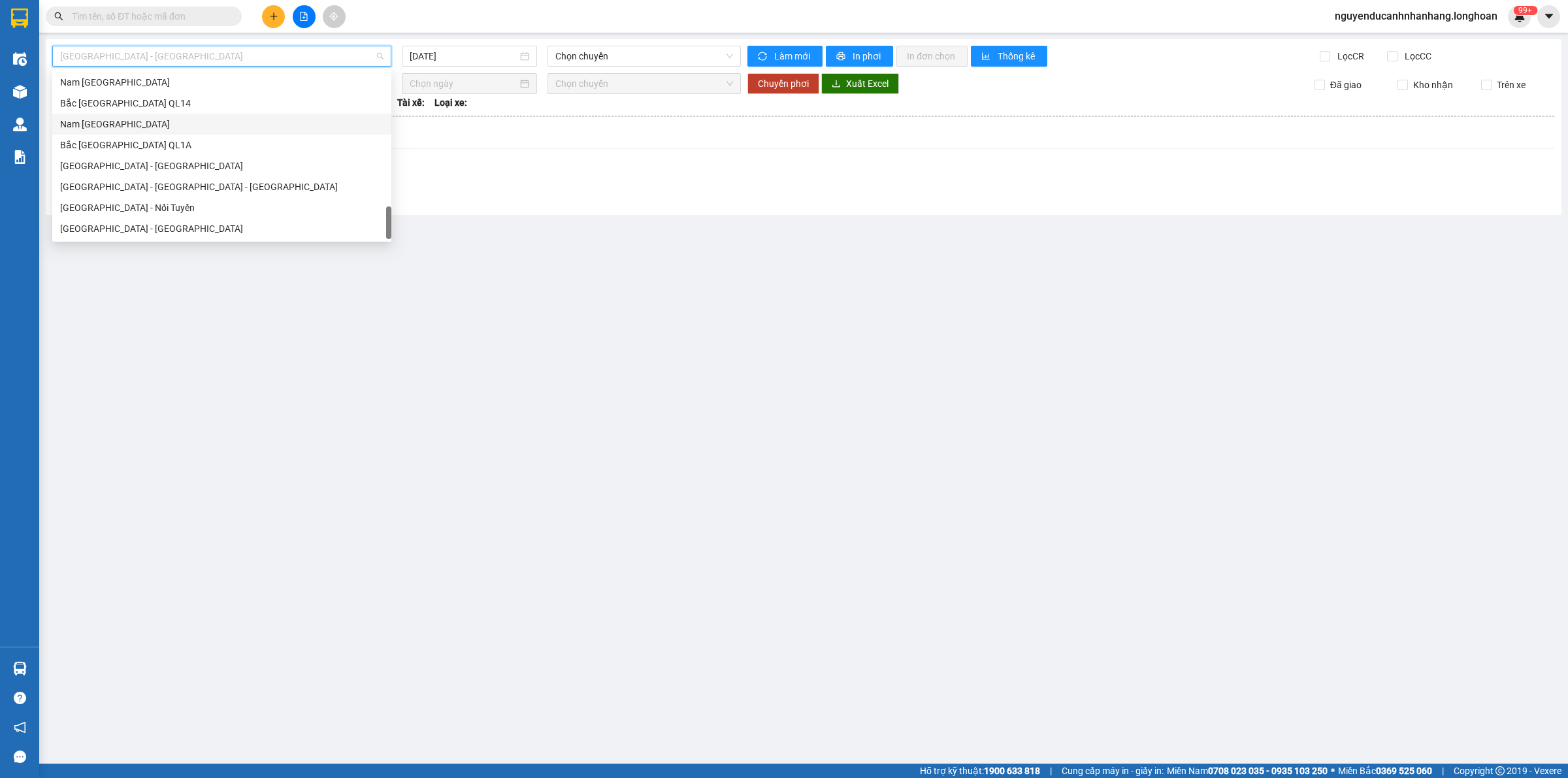
click at [148, 124] on div "Nam [GEOGRAPHIC_DATA]" at bounding box center [221, 124] width 324 height 15
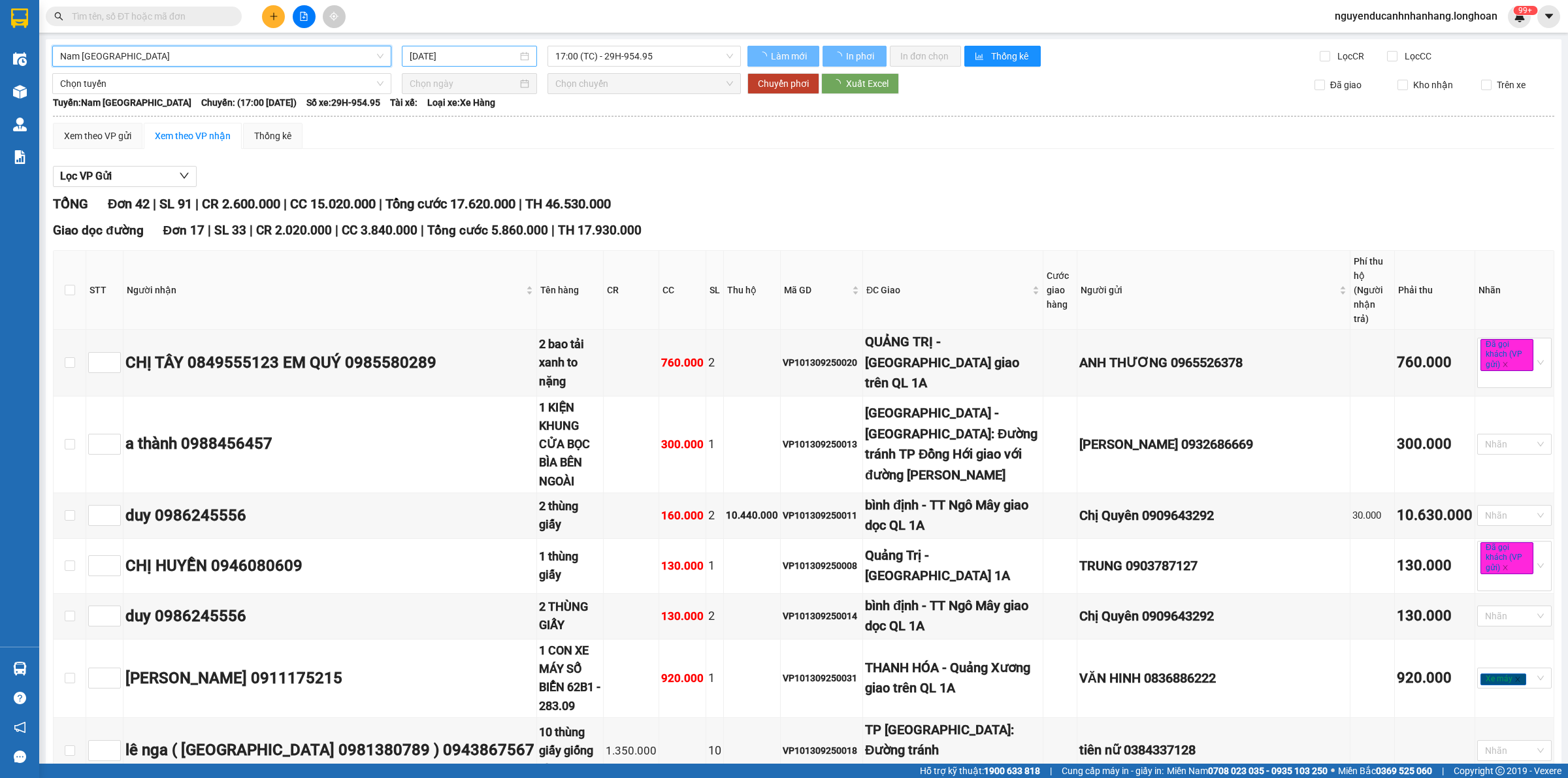
click at [471, 61] on input "[DATE]" at bounding box center [463, 56] width 108 height 15
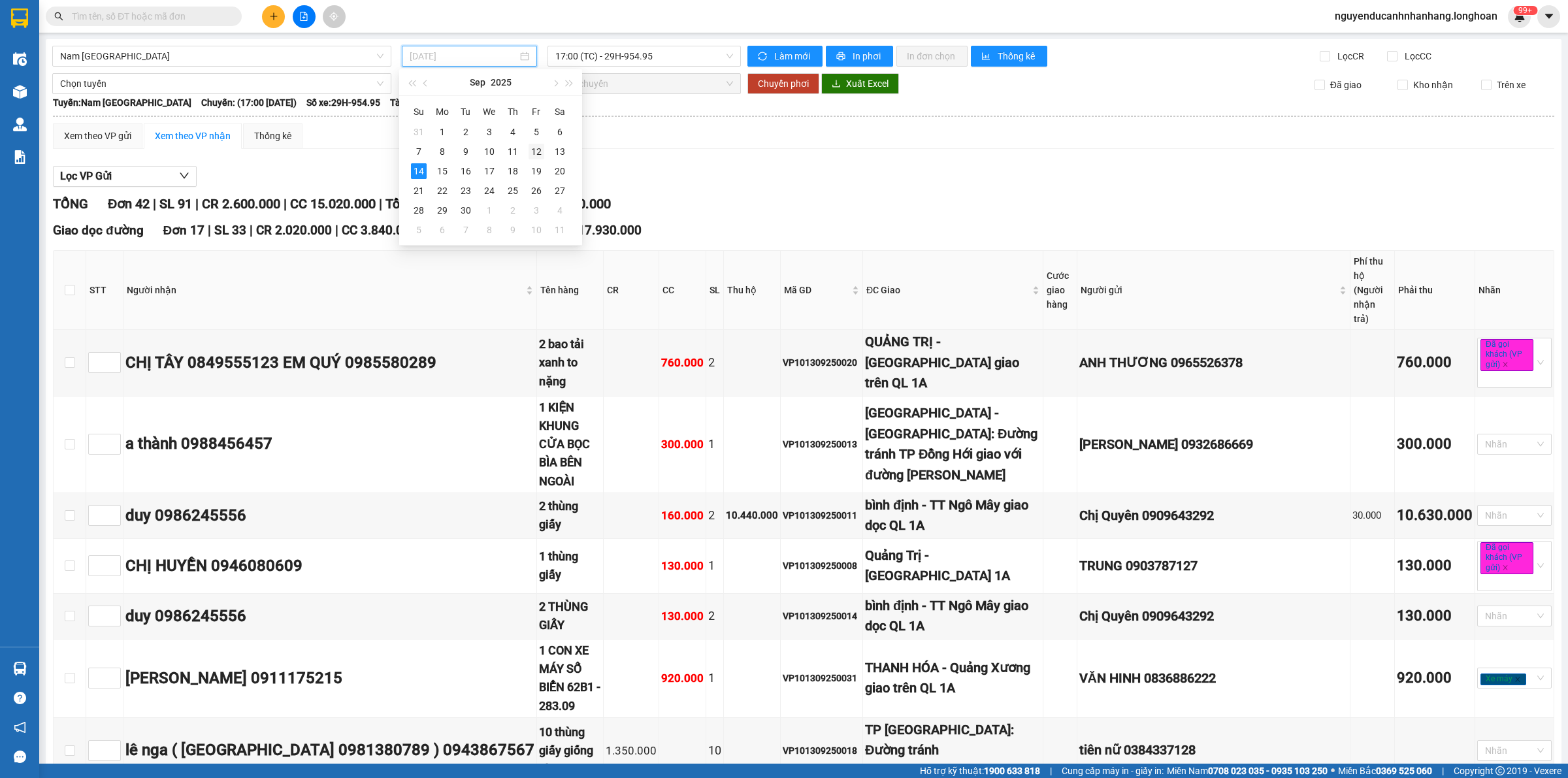
click at [533, 149] on div "12" at bounding box center [536, 151] width 15 height 15
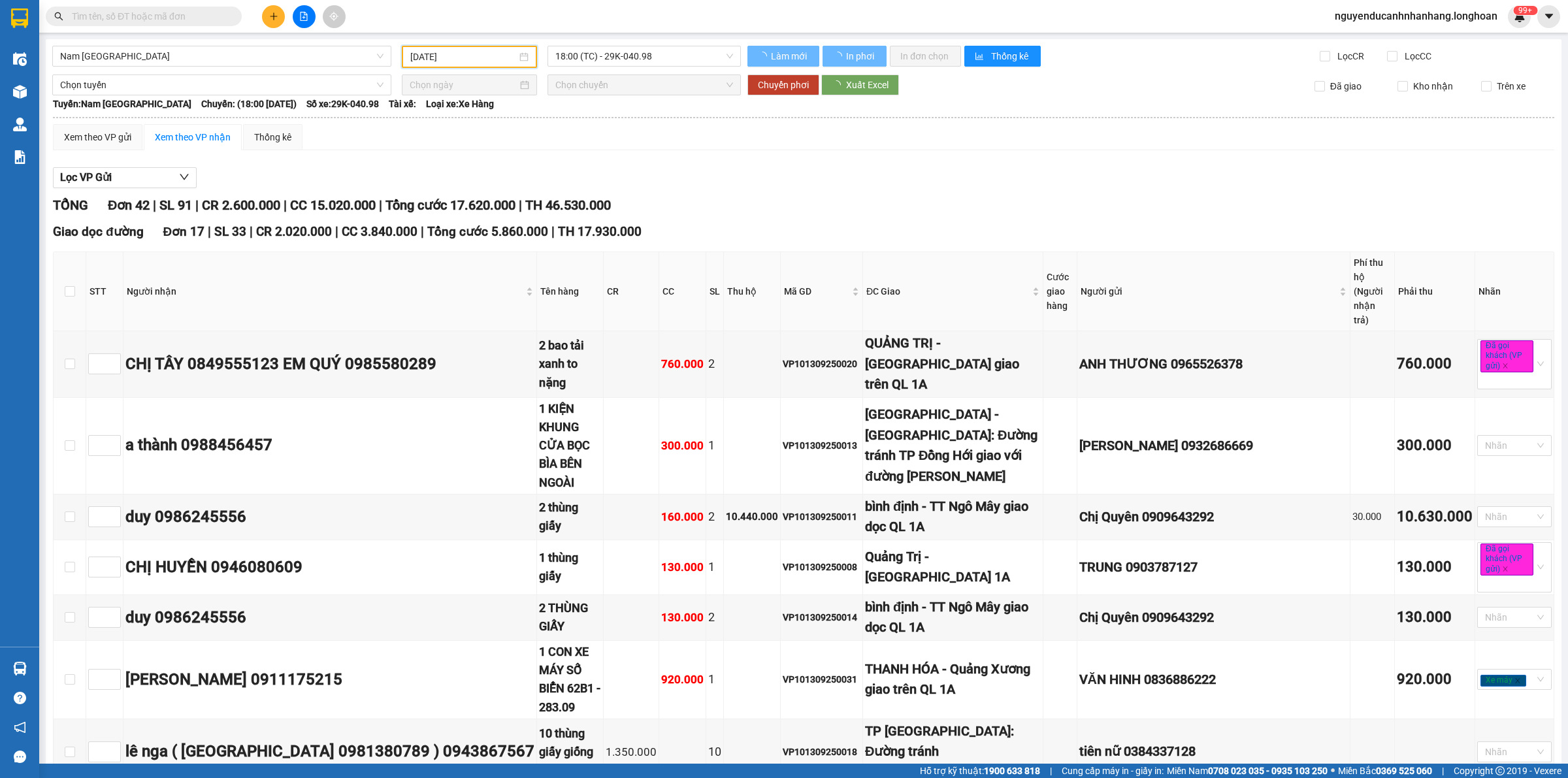
click at [492, 57] on input "[DATE]" at bounding box center [463, 57] width 107 height 15
click at [505, 152] on div "11" at bounding box center [513, 151] width 15 height 15
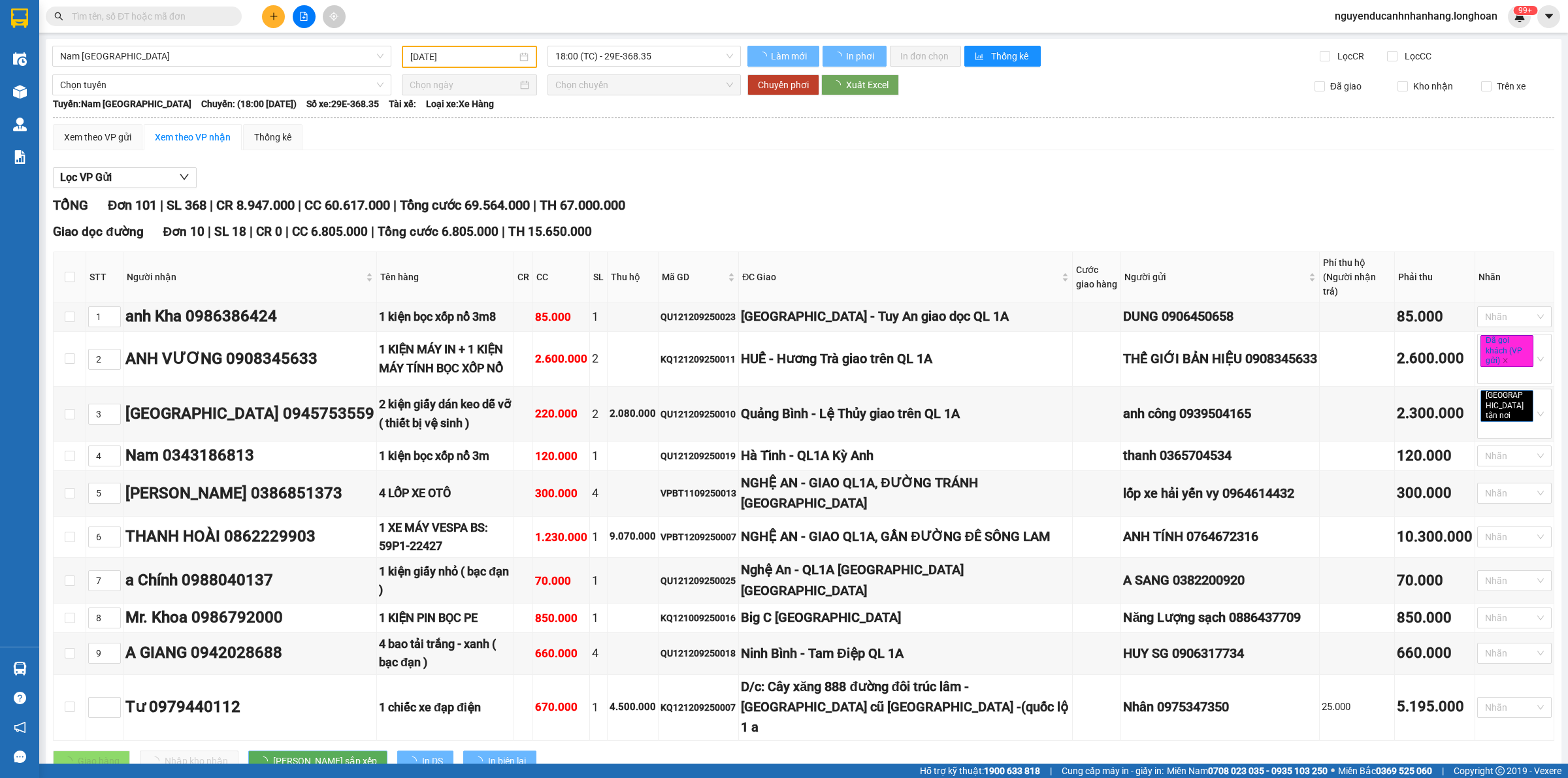
click at [493, 50] on input "[DATE]" at bounding box center [463, 57] width 107 height 15
type input "[DATE]"
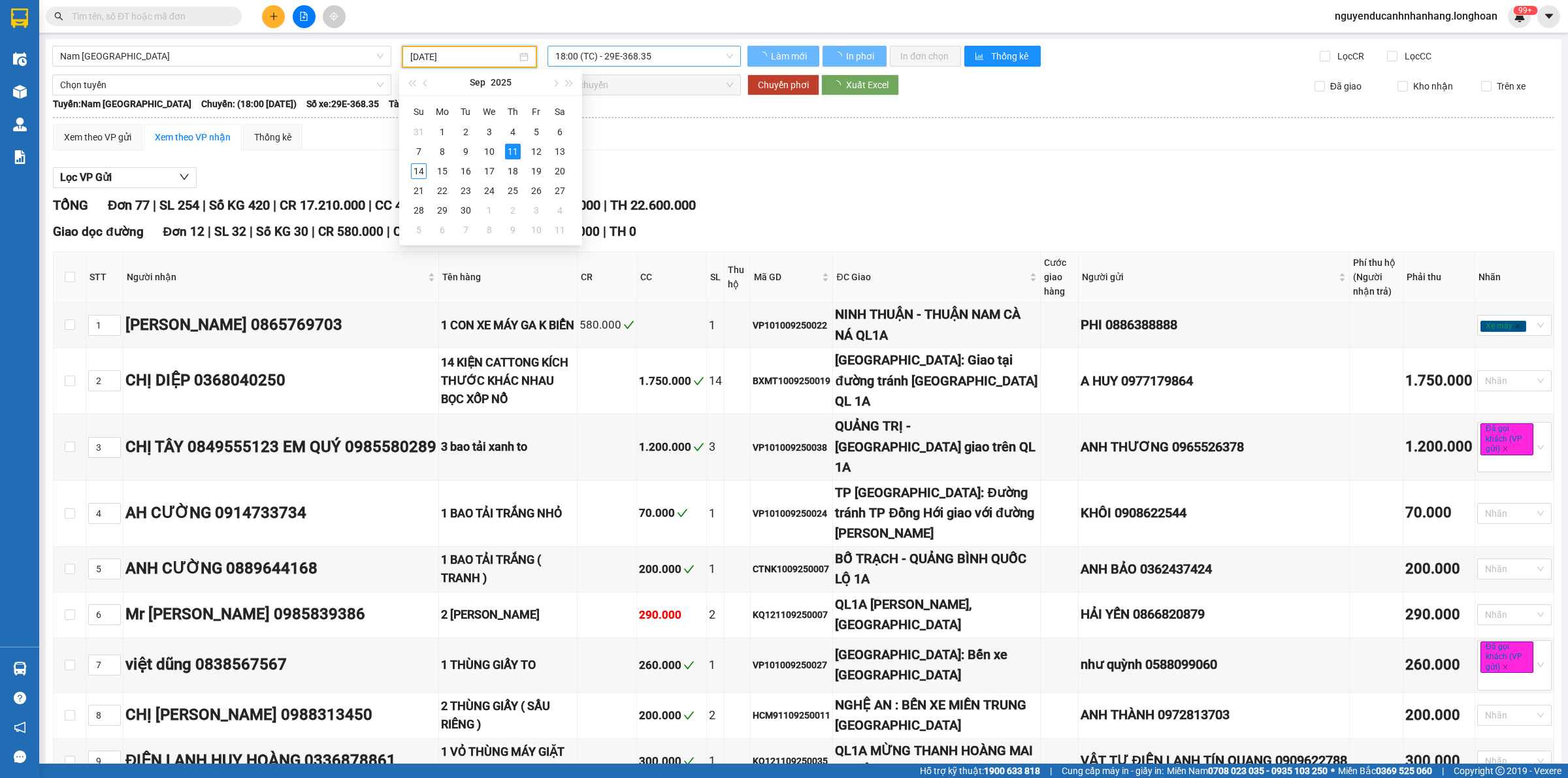
click at [611, 63] on span "18:00 (TC) - 29E-368.35" at bounding box center [644, 56] width 178 height 19
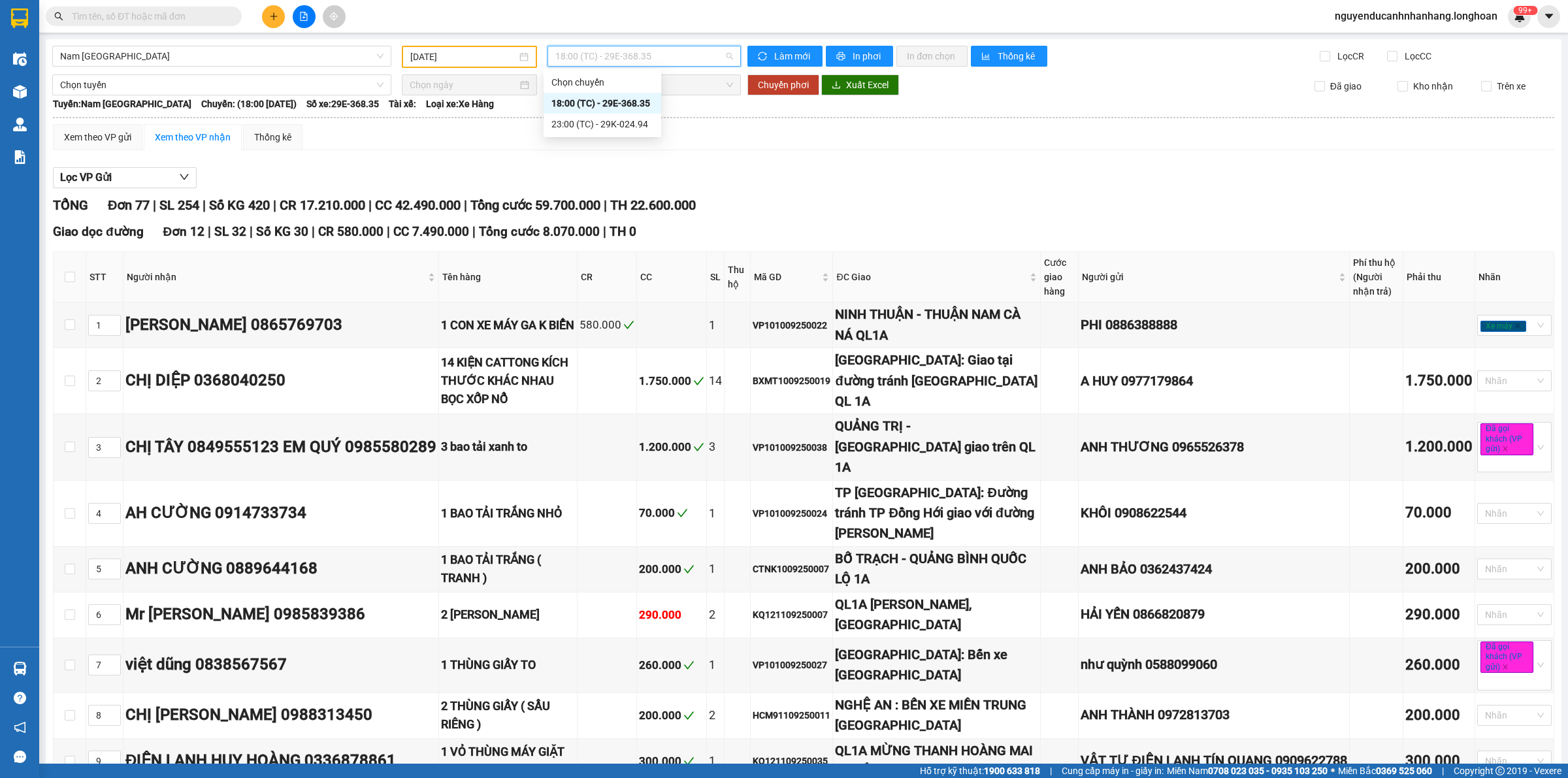
click at [283, 182] on div "Lọc VP Gửi" at bounding box center [804, 178] width 1502 height 22
click at [803, 327] on div "VP101009250022" at bounding box center [791, 325] width 78 height 15
copy div "VP101009250022"
click at [216, 15] on input "text" at bounding box center [149, 16] width 154 height 15
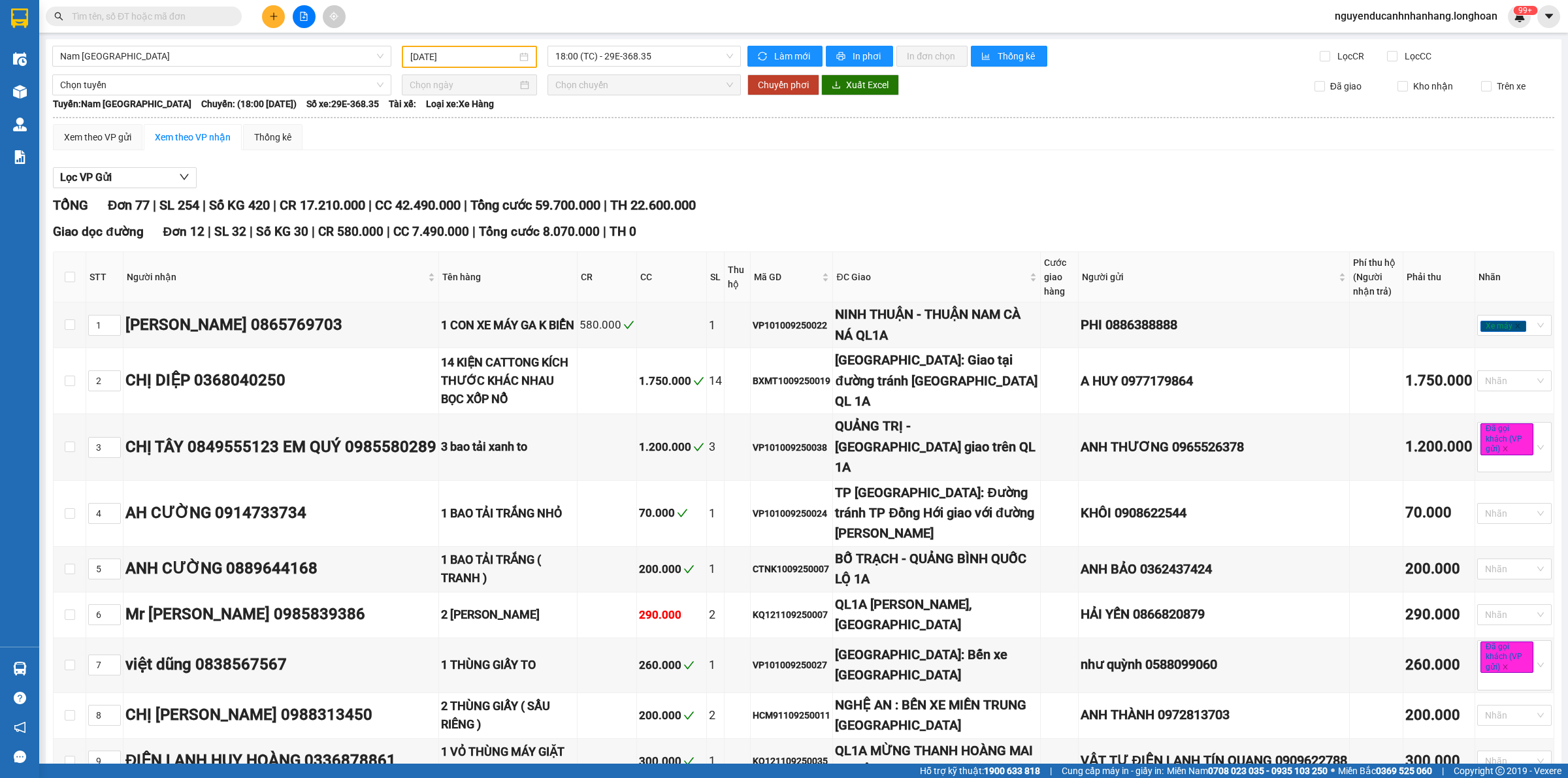
paste input "VP101009250022"
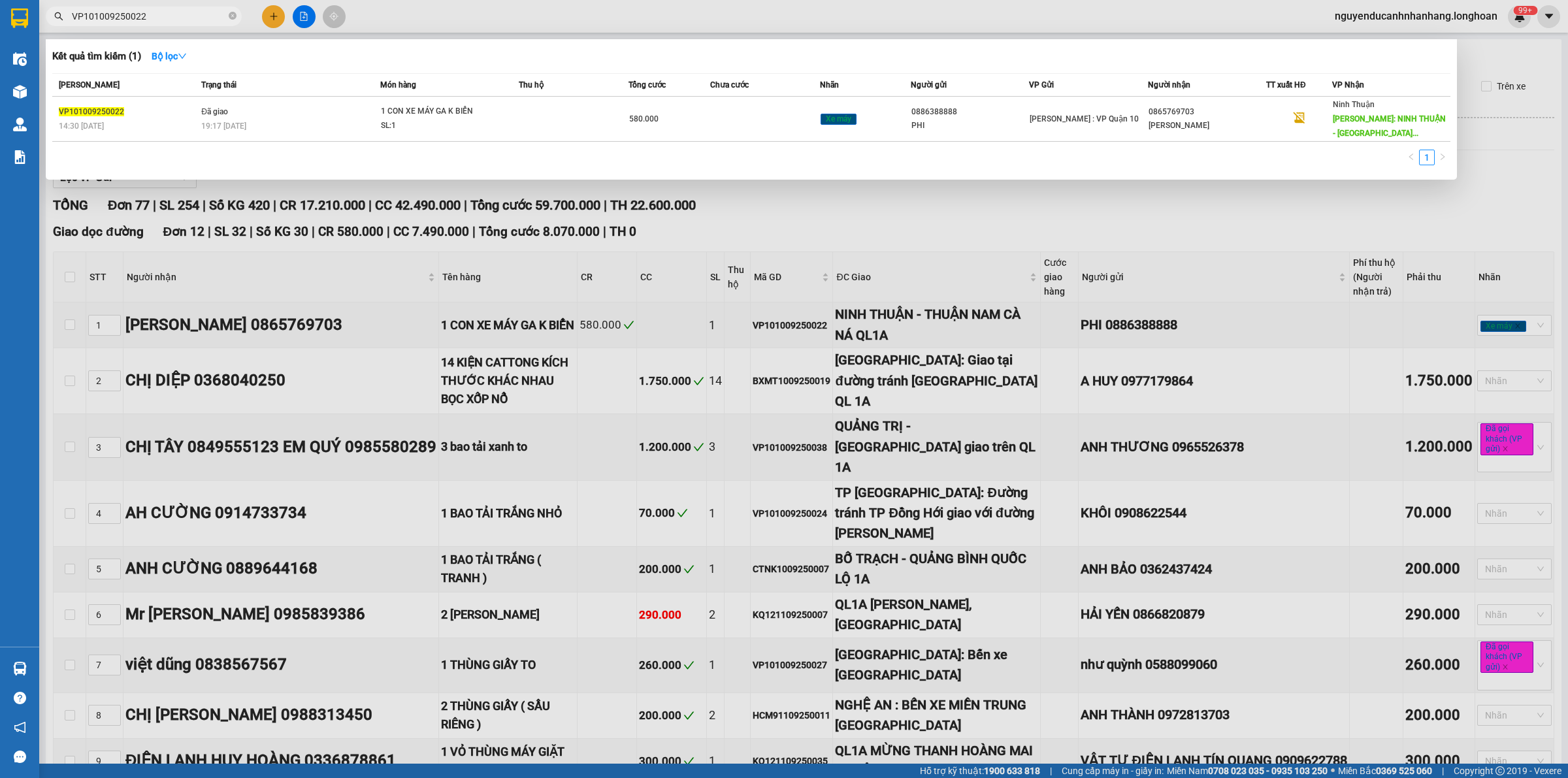
type input "VP101009250022"
click at [245, 119] on div "19:17 [DATE]" at bounding box center [290, 126] width 178 height 15
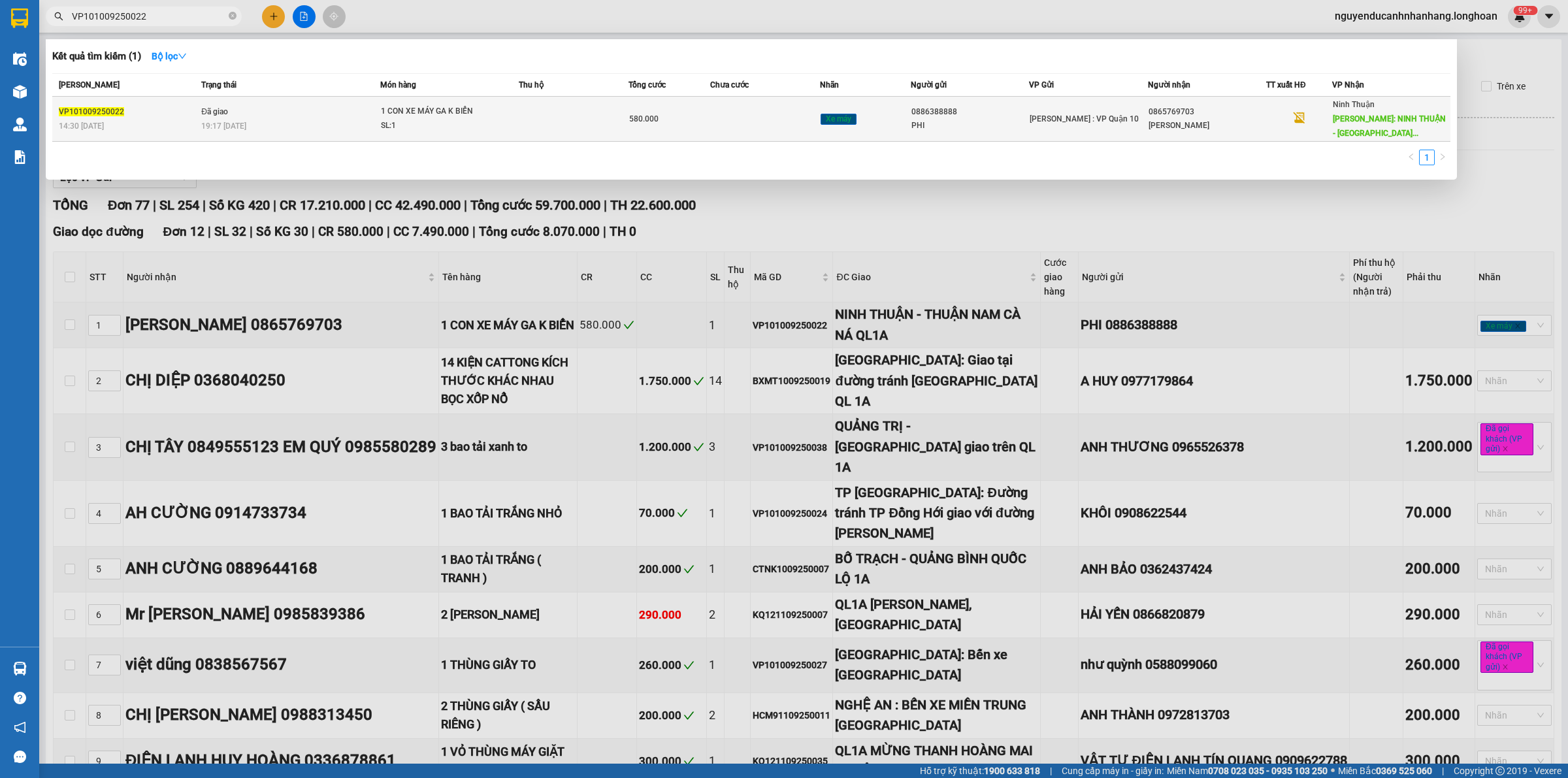
click at [249, 108] on td "Đã giao 19:17 [DATE]" at bounding box center [289, 119] width 182 height 45
click at [223, 103] on td "Đã giao 19:17 [DATE]" at bounding box center [289, 119] width 182 height 45
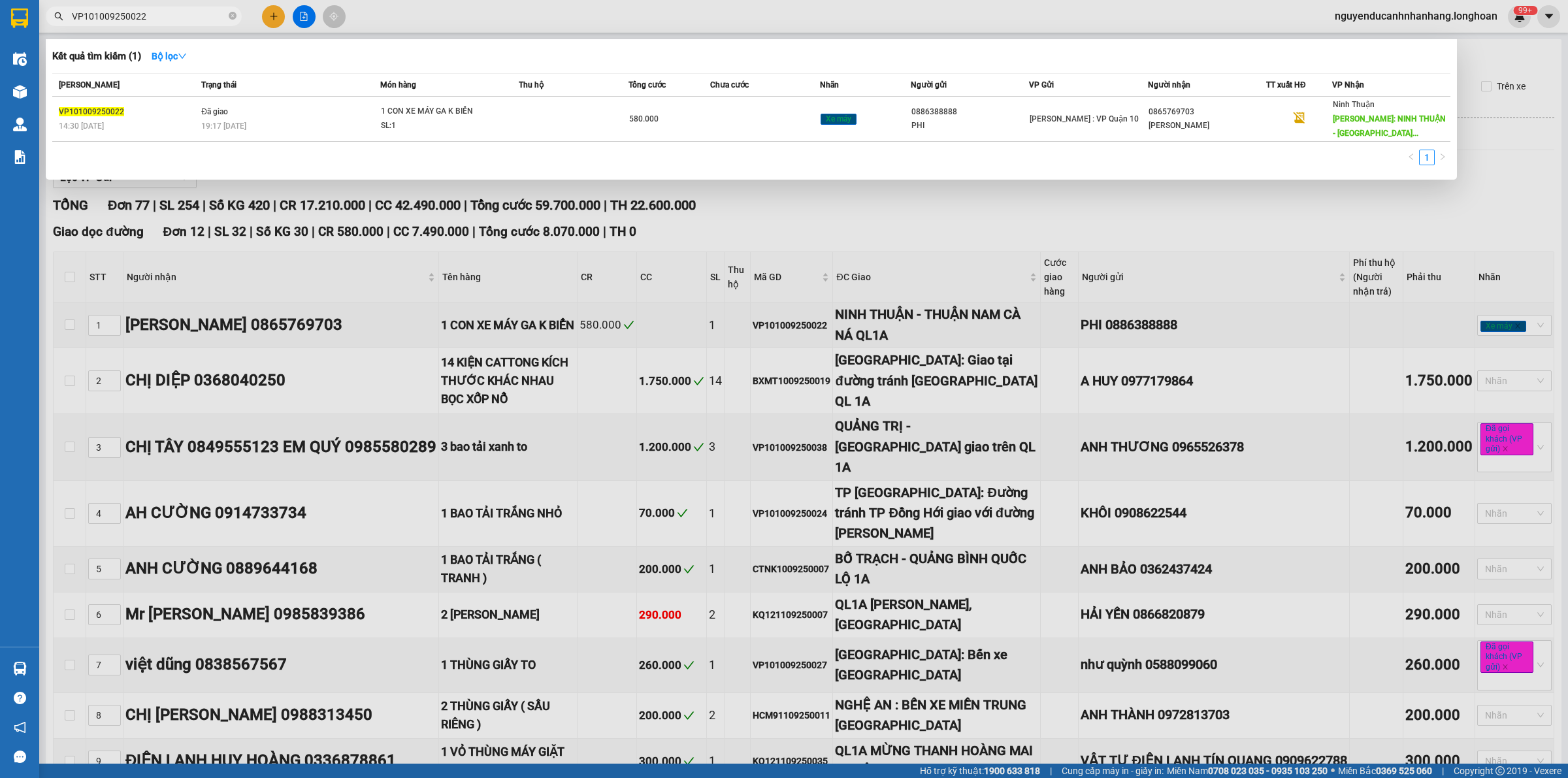
click at [742, 217] on div at bounding box center [784, 389] width 1568 height 778
drag, startPoint x: 171, startPoint y: 14, endPoint x: 201, endPoint y: 61, distance: 55.8
click at [172, 14] on input "VP101009250022" at bounding box center [149, 16] width 154 height 15
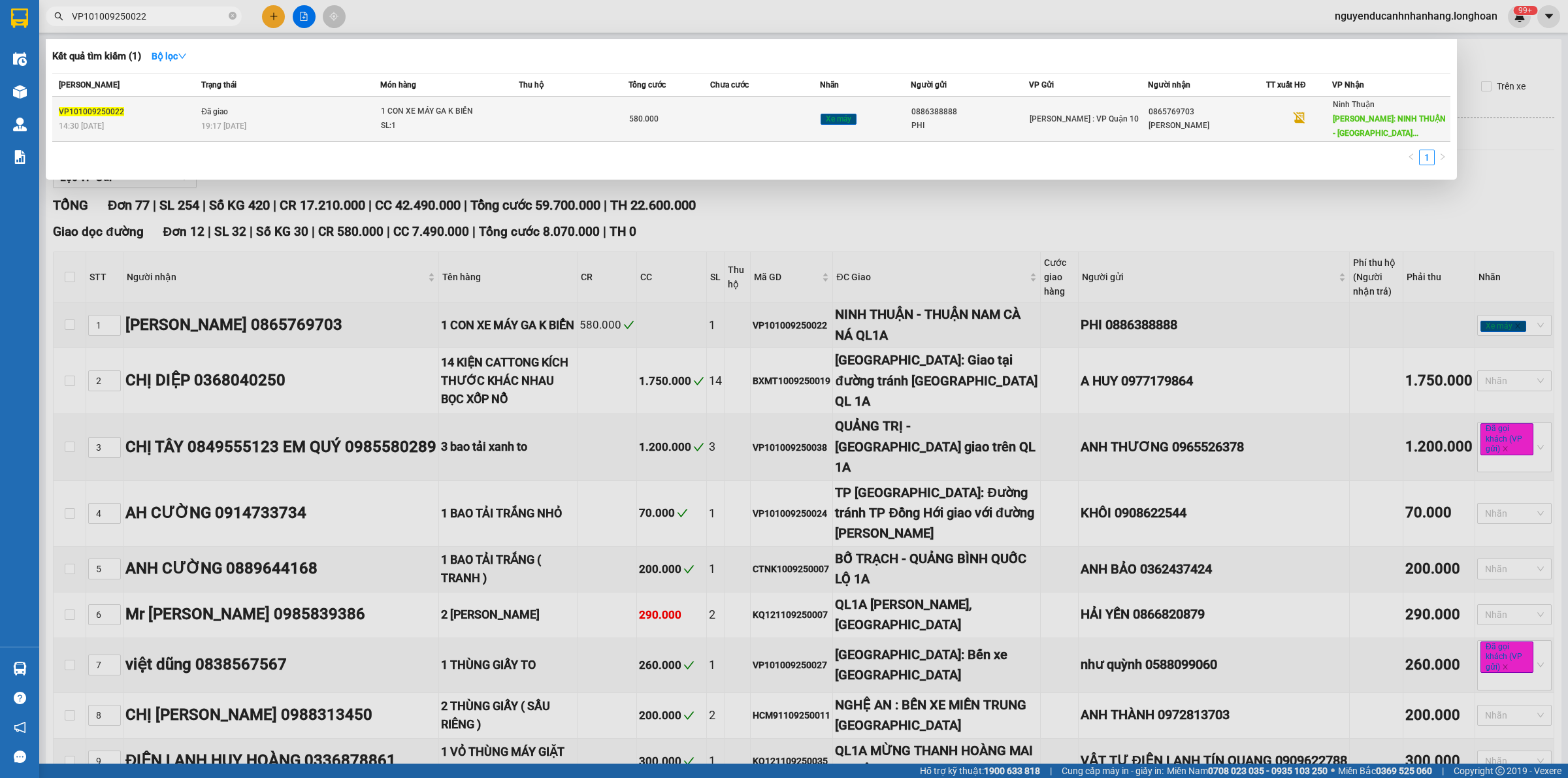
click at [296, 119] on div "19:17 [DATE]" at bounding box center [290, 126] width 178 height 15
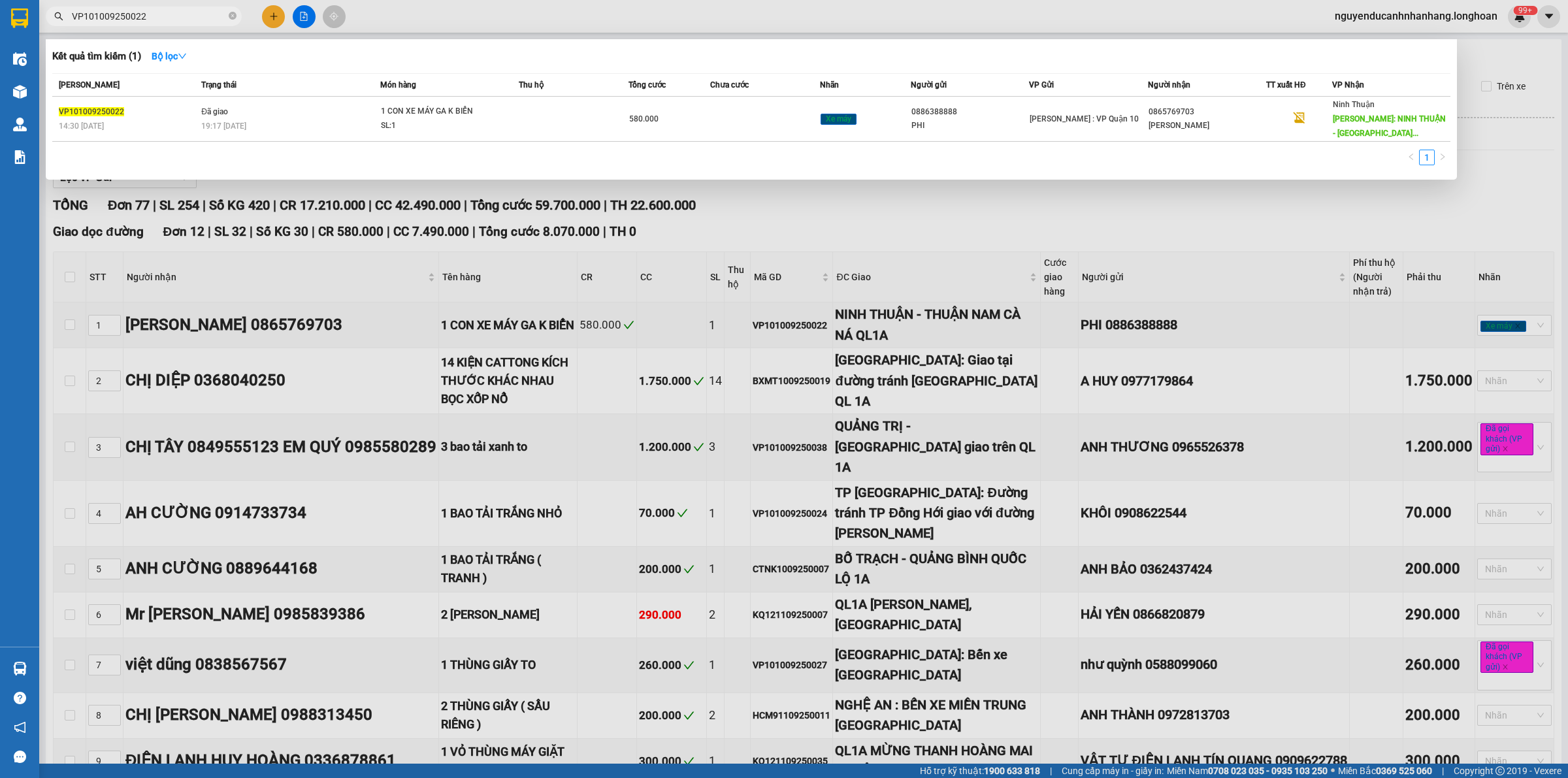
click at [889, 247] on div at bounding box center [784, 389] width 1568 height 778
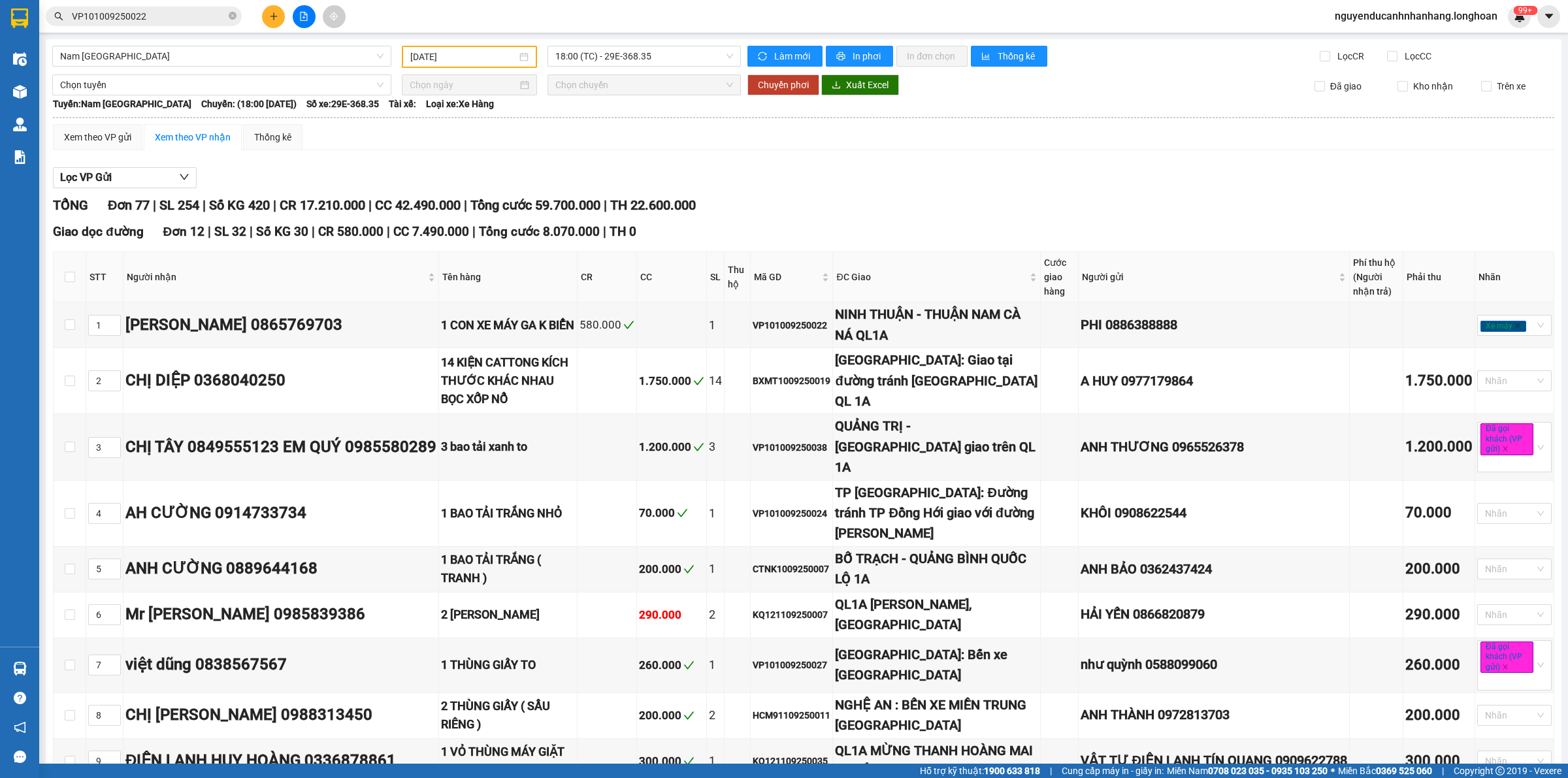
click at [889, 247] on div "Giao dọc đường Đơn 12 | SL 32 | Số KG 30 | CR 580.000 | CC 7.490.000 | Tổng cướ…" at bounding box center [804, 596] width 1502 height 749
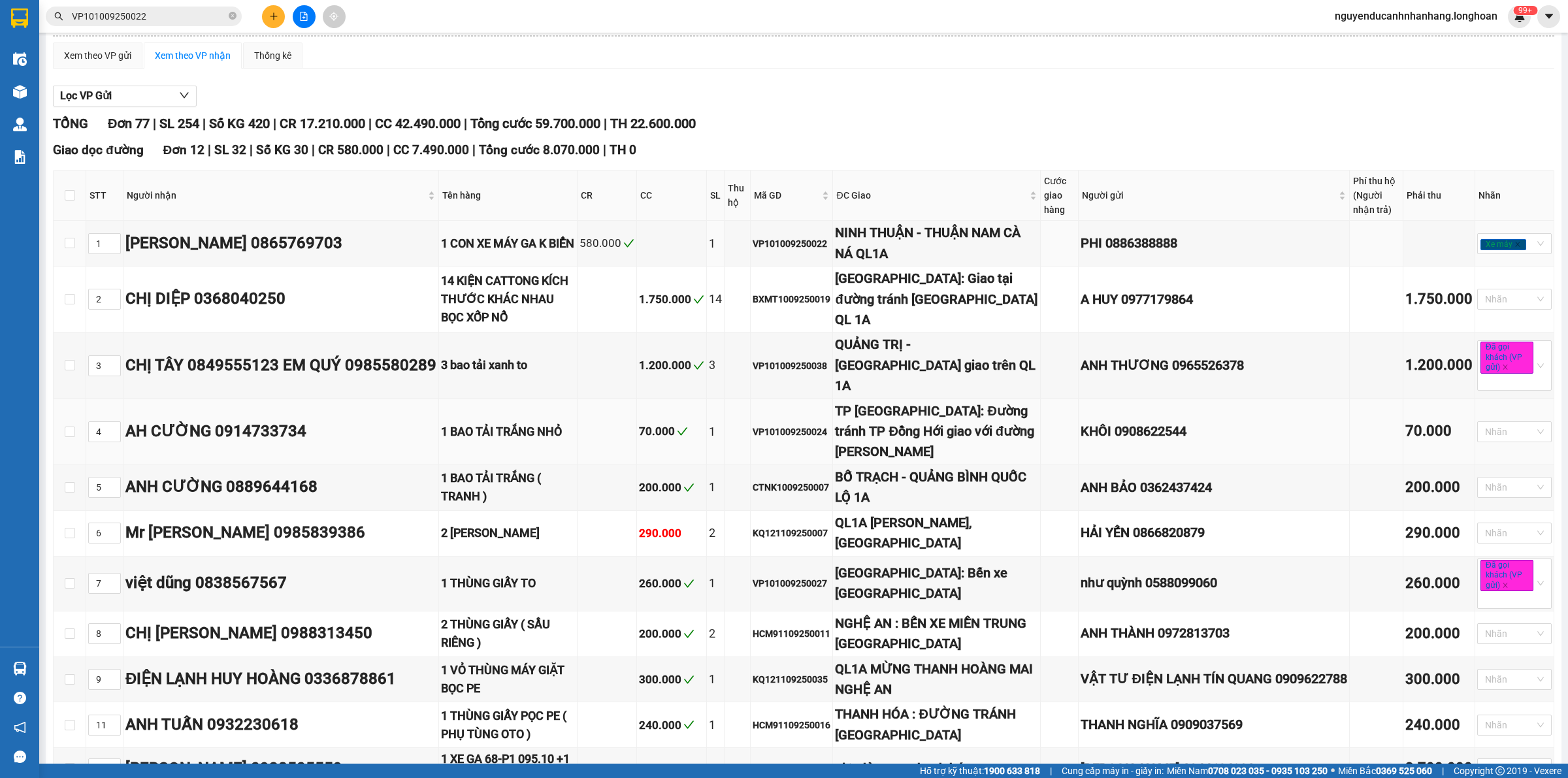
scroll to position [163, 0]
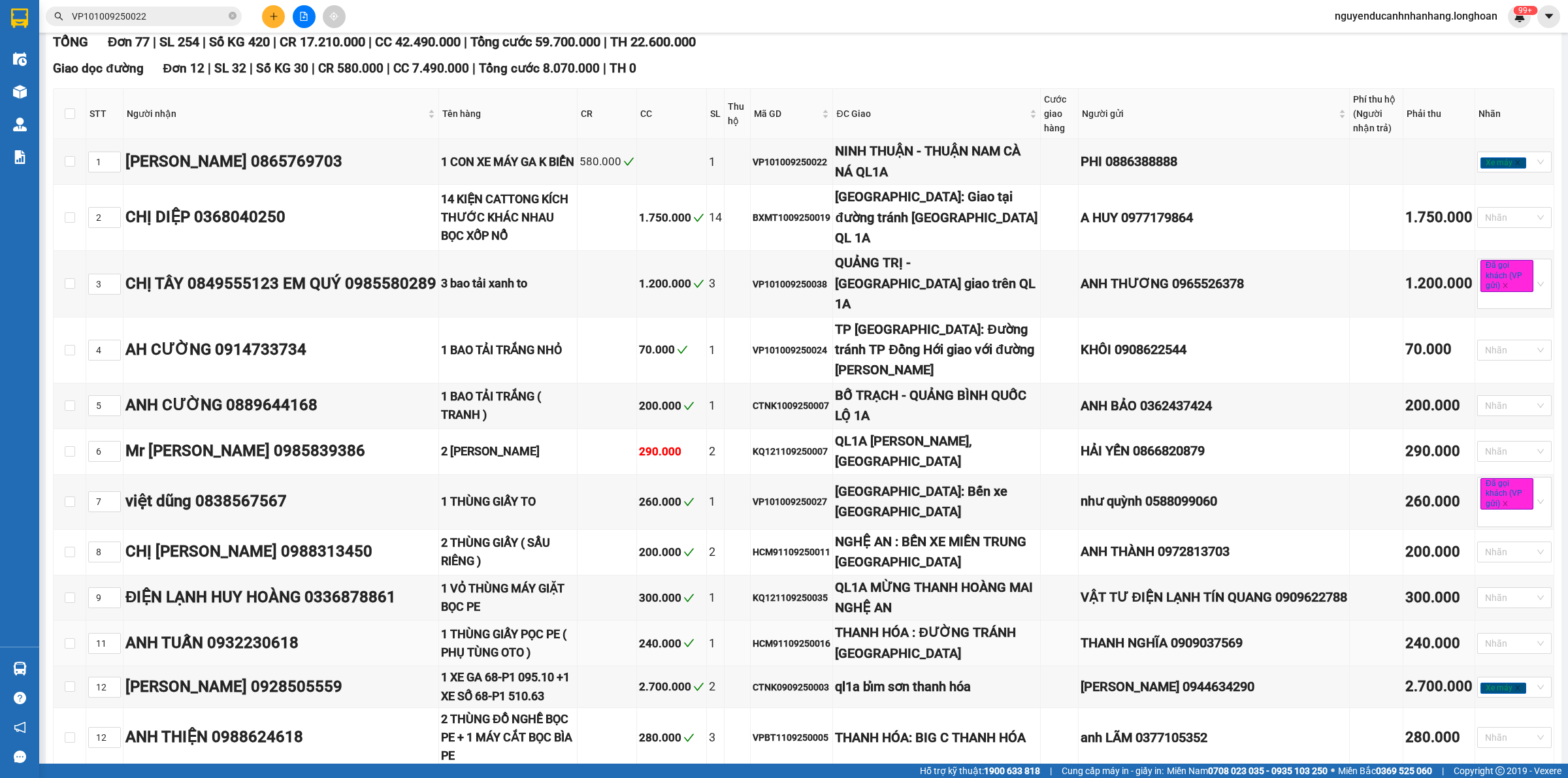
click at [536, 625] on div "1 THÙNG GIẤY PỌC PE ( PHỤ TÙNG OTO )" at bounding box center [508, 644] width 134 height 37
click at [537, 579] on div "1 VỎ THÙNG MÁY GIẶT BỌC PE" at bounding box center [508, 598] width 134 height 37
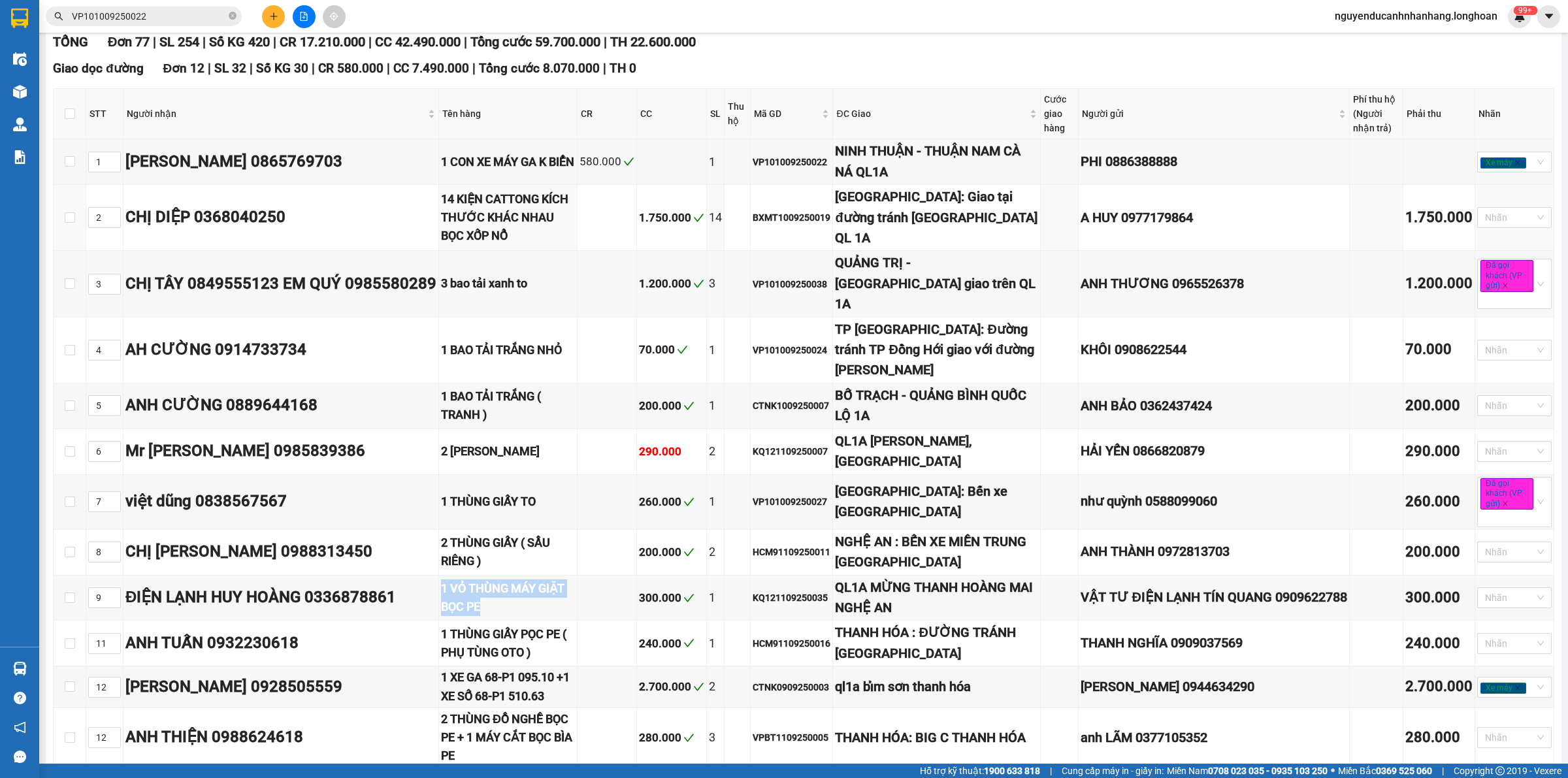
scroll to position [0, 0]
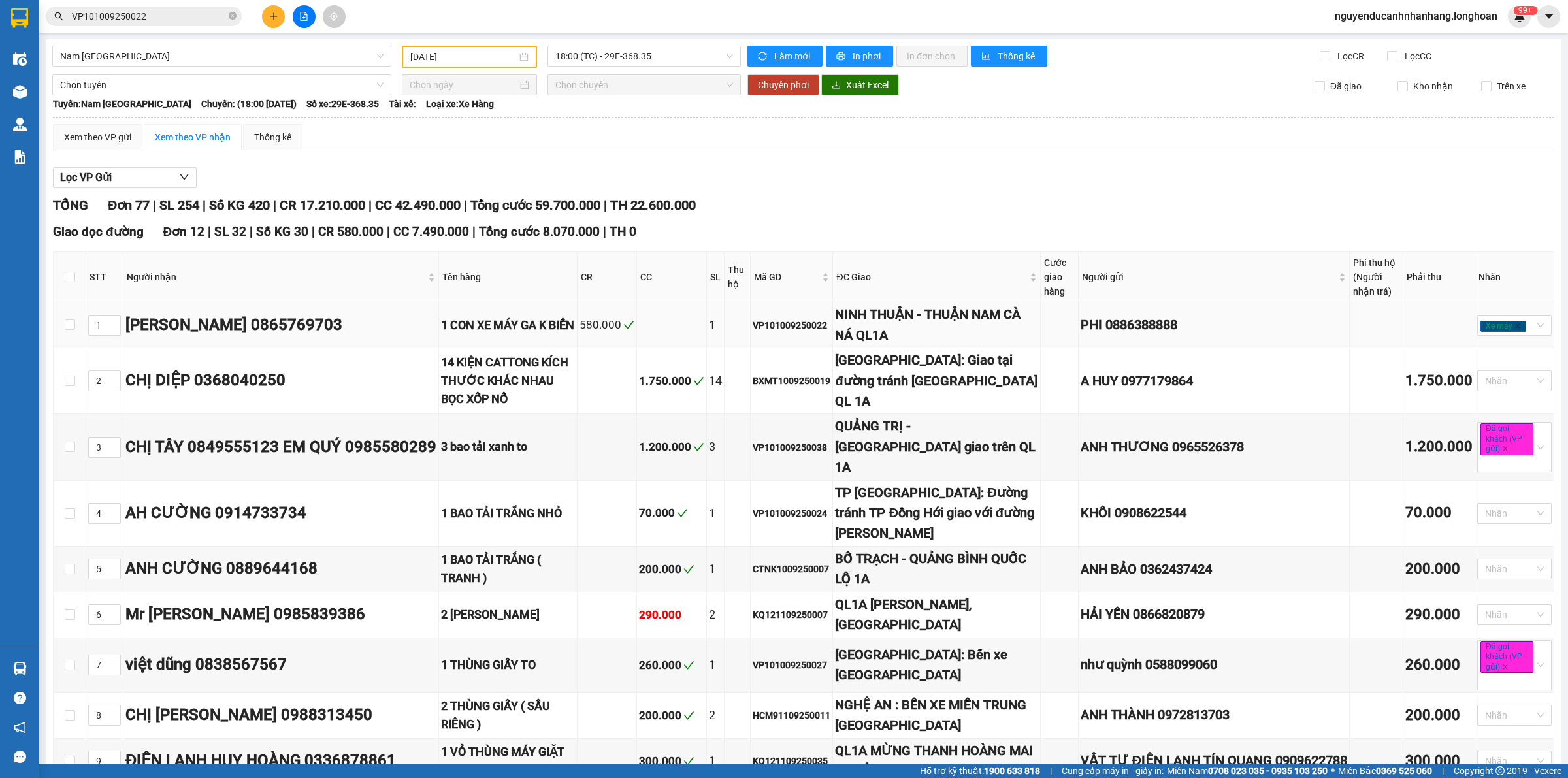
click at [801, 319] on div "VP101009250022" at bounding box center [791, 325] width 78 height 15
copy div "VP101009250022"
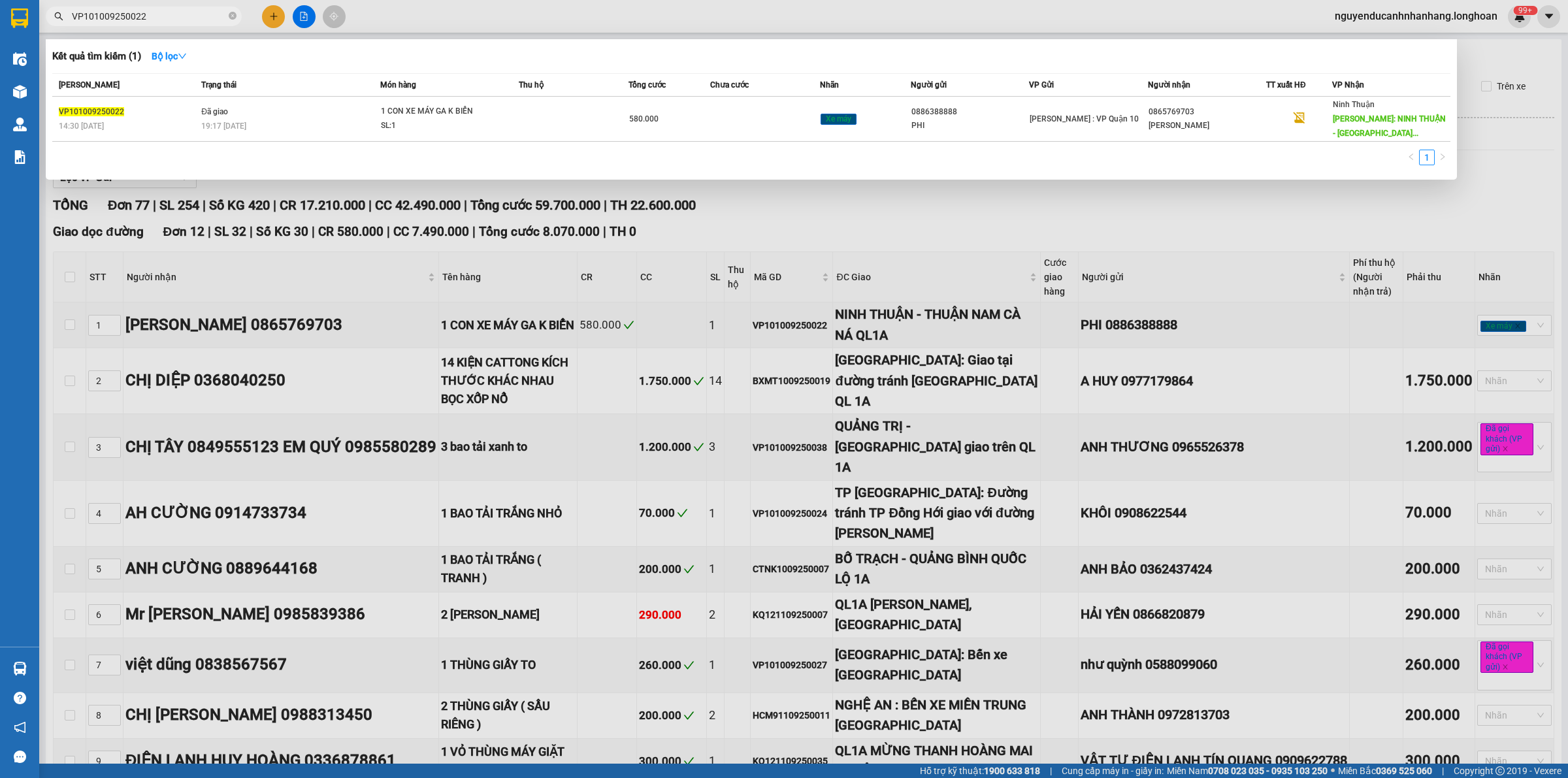
click at [203, 10] on input "VP101009250022" at bounding box center [149, 16] width 154 height 15
click at [233, 17] on icon "close-circle" at bounding box center [233, 16] width 8 height 8
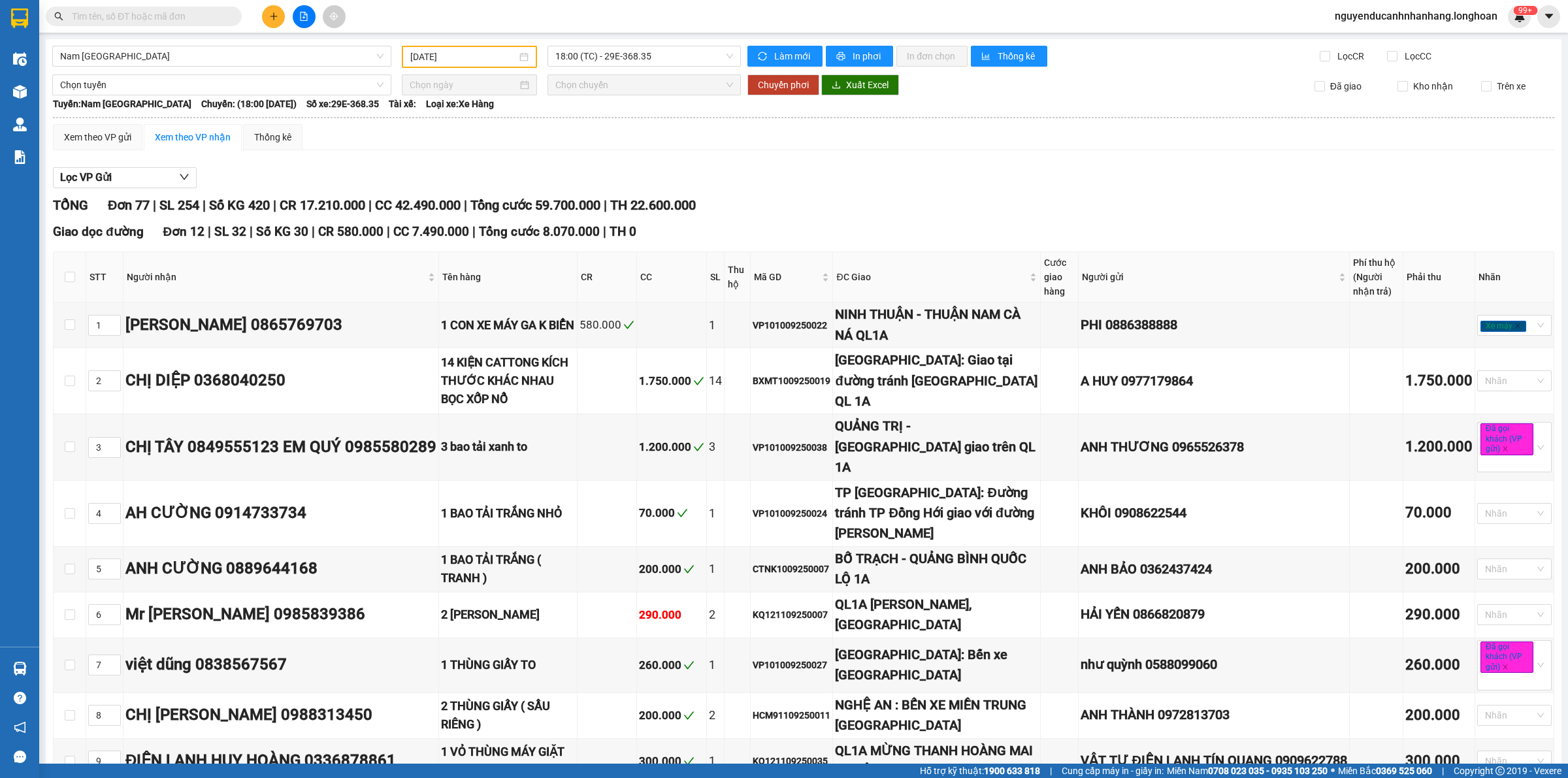
click at [221, 17] on input "text" at bounding box center [149, 16] width 154 height 15
paste input "VP101009250022"
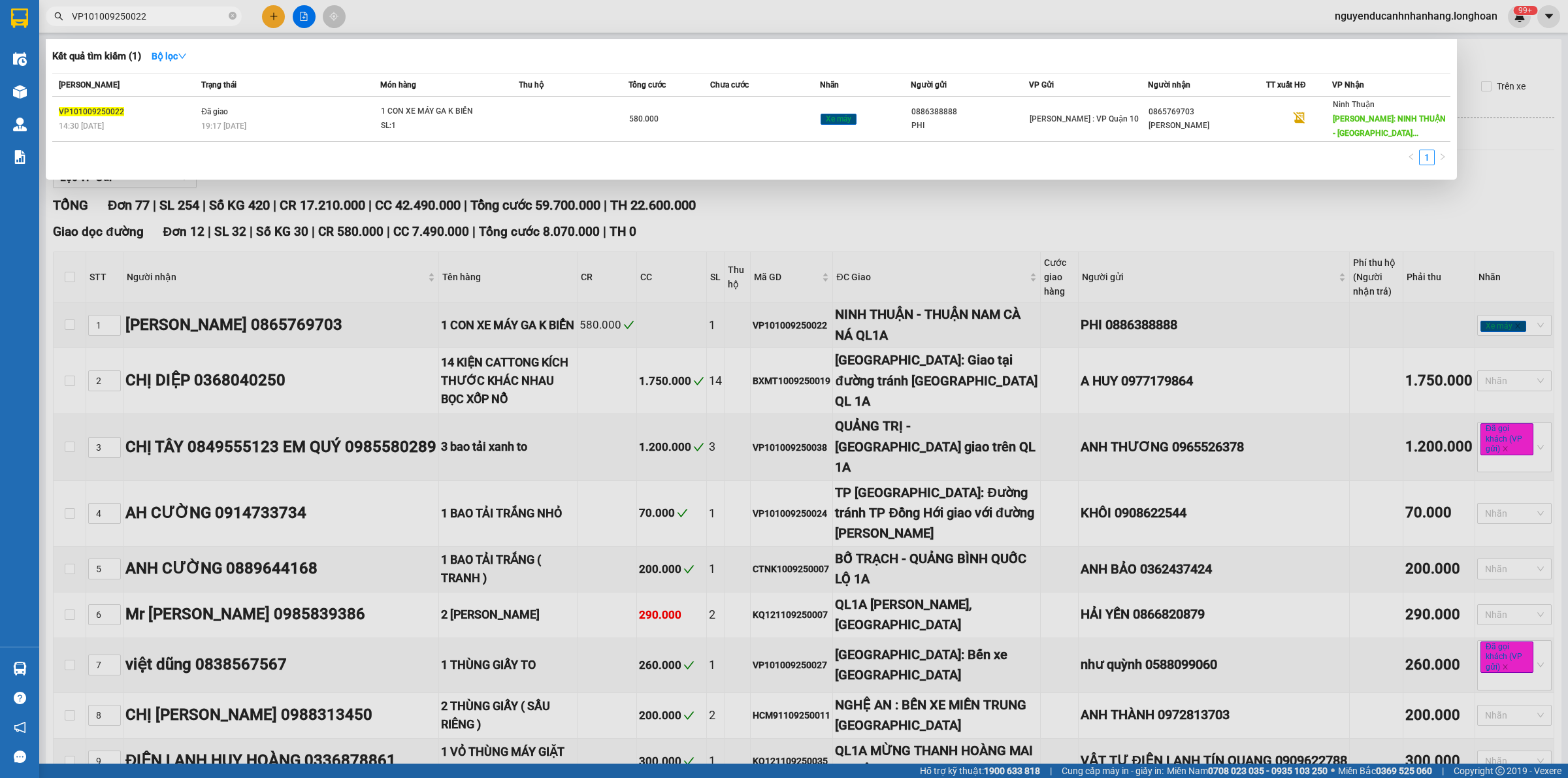
type input "VP101009250022"
click at [291, 108] on td "Đã giao 19:17 - 13/09" at bounding box center [289, 119] width 182 height 45
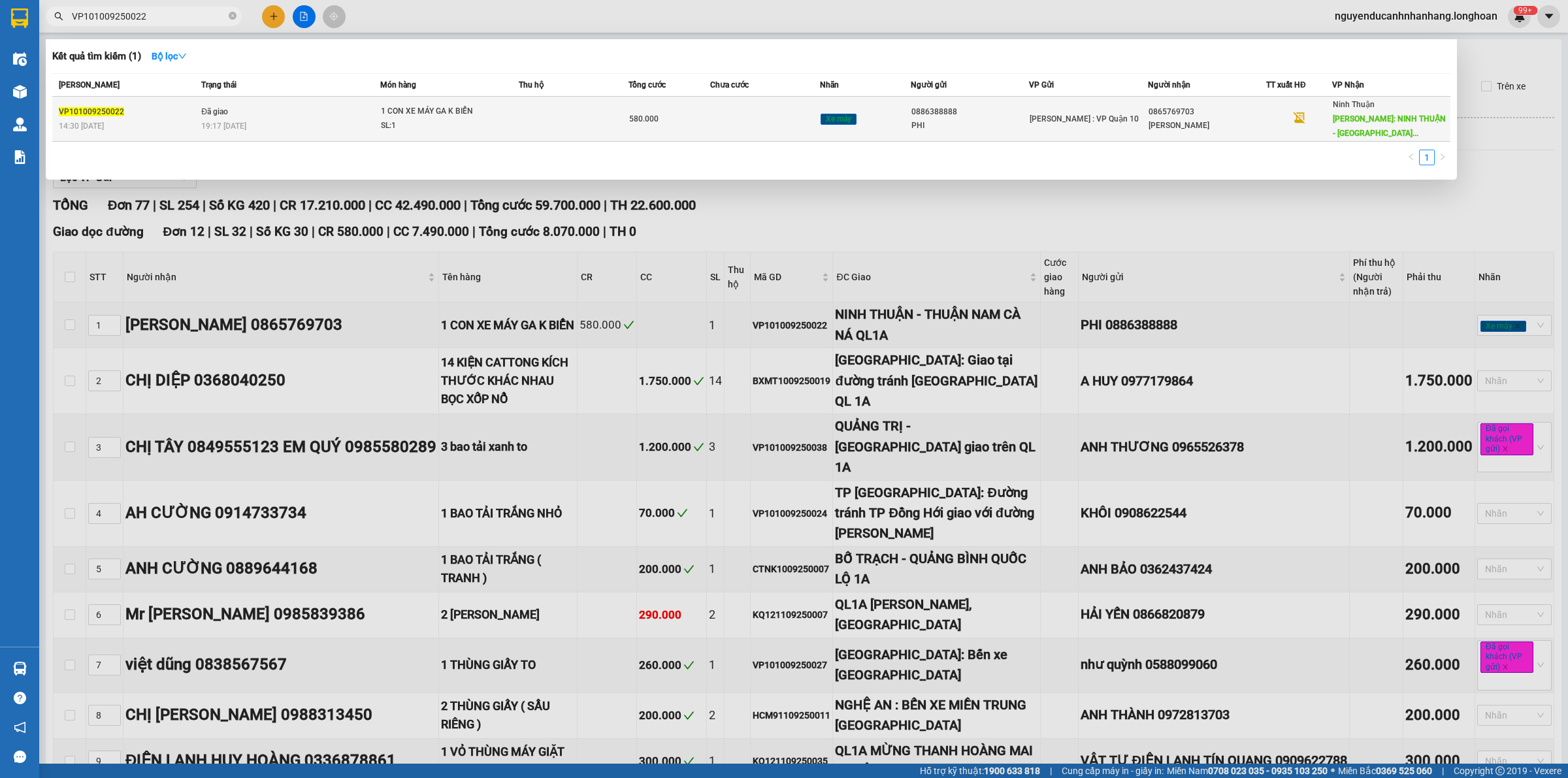
click at [475, 115] on div "1 CON XE MÁY GA K BIỂN" at bounding box center [430, 111] width 98 height 15
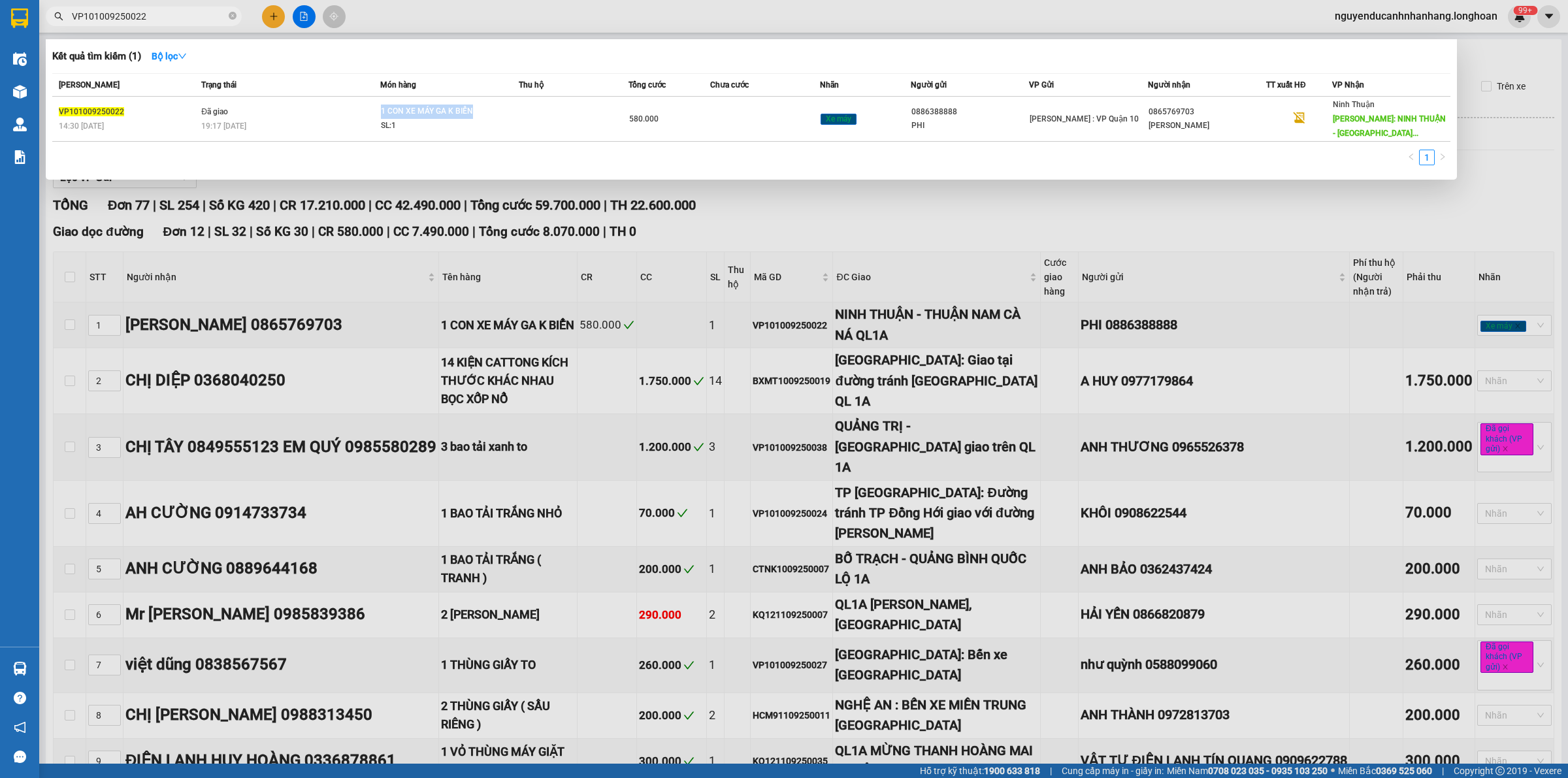
drag, startPoint x: 475, startPoint y: 115, endPoint x: 420, endPoint y: 3, distance: 124.8
click at [474, 110] on div "1 CON XE MÁY GA K BIỂN" at bounding box center [430, 111] width 98 height 15
click at [221, 23] on span "VP101009250022" at bounding box center [144, 16] width 196 height 19
click at [234, 13] on icon "close-circle" at bounding box center [233, 16] width 8 height 8
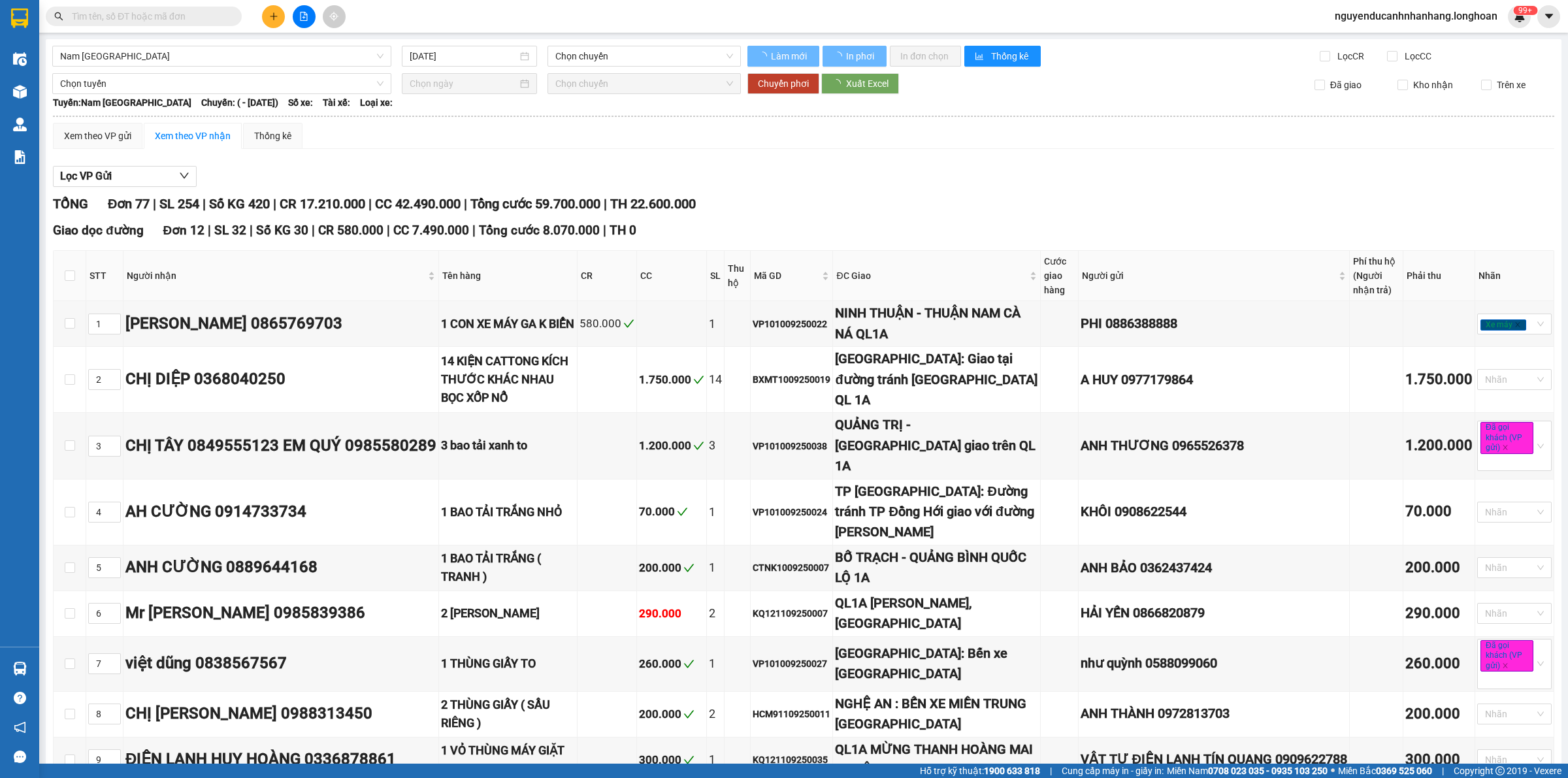
click at [161, 17] on input "text" at bounding box center [149, 16] width 154 height 15
paste input "VP101009250022"
type input "VP101009250022"
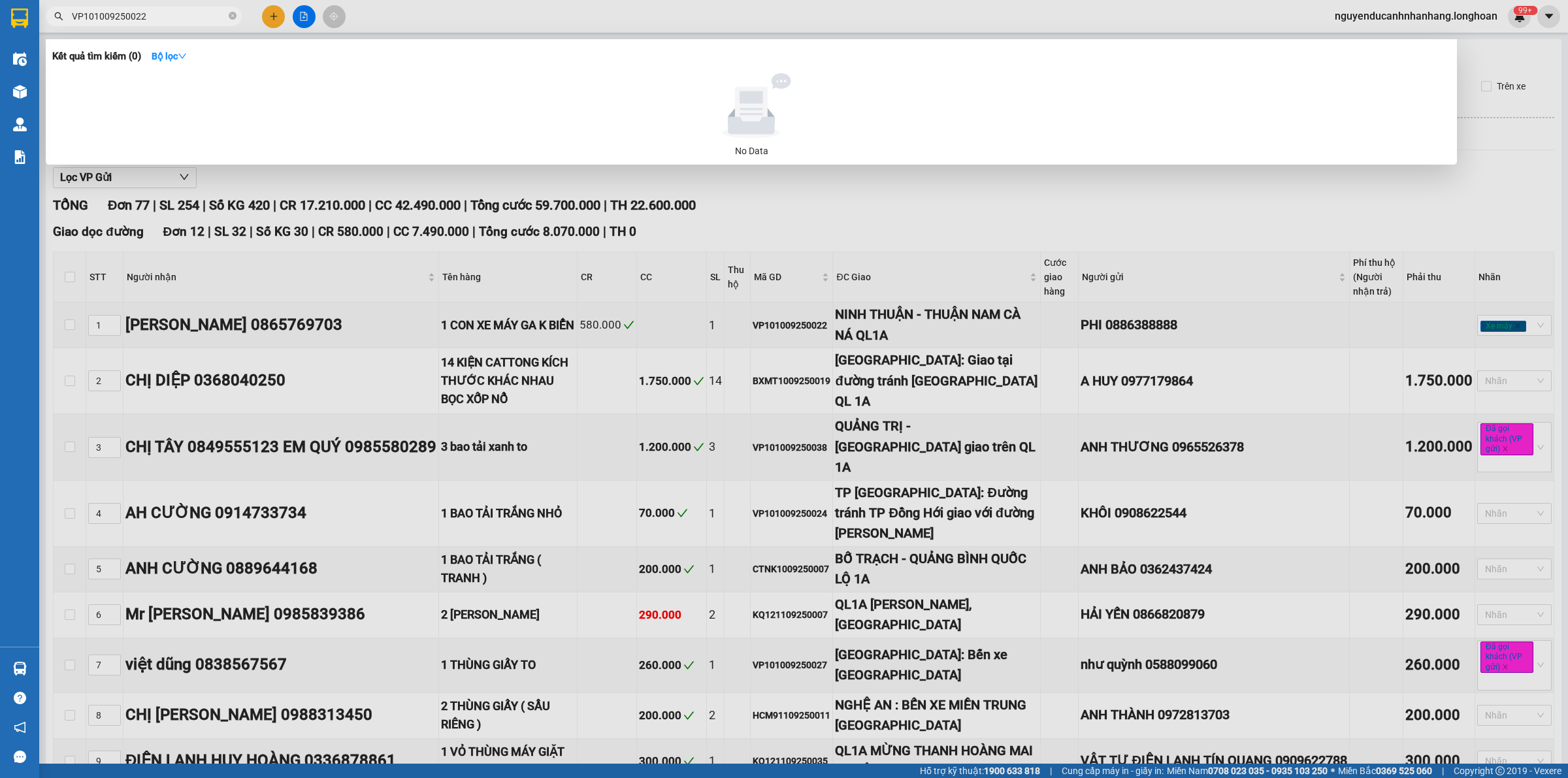
type input "[DATE]"
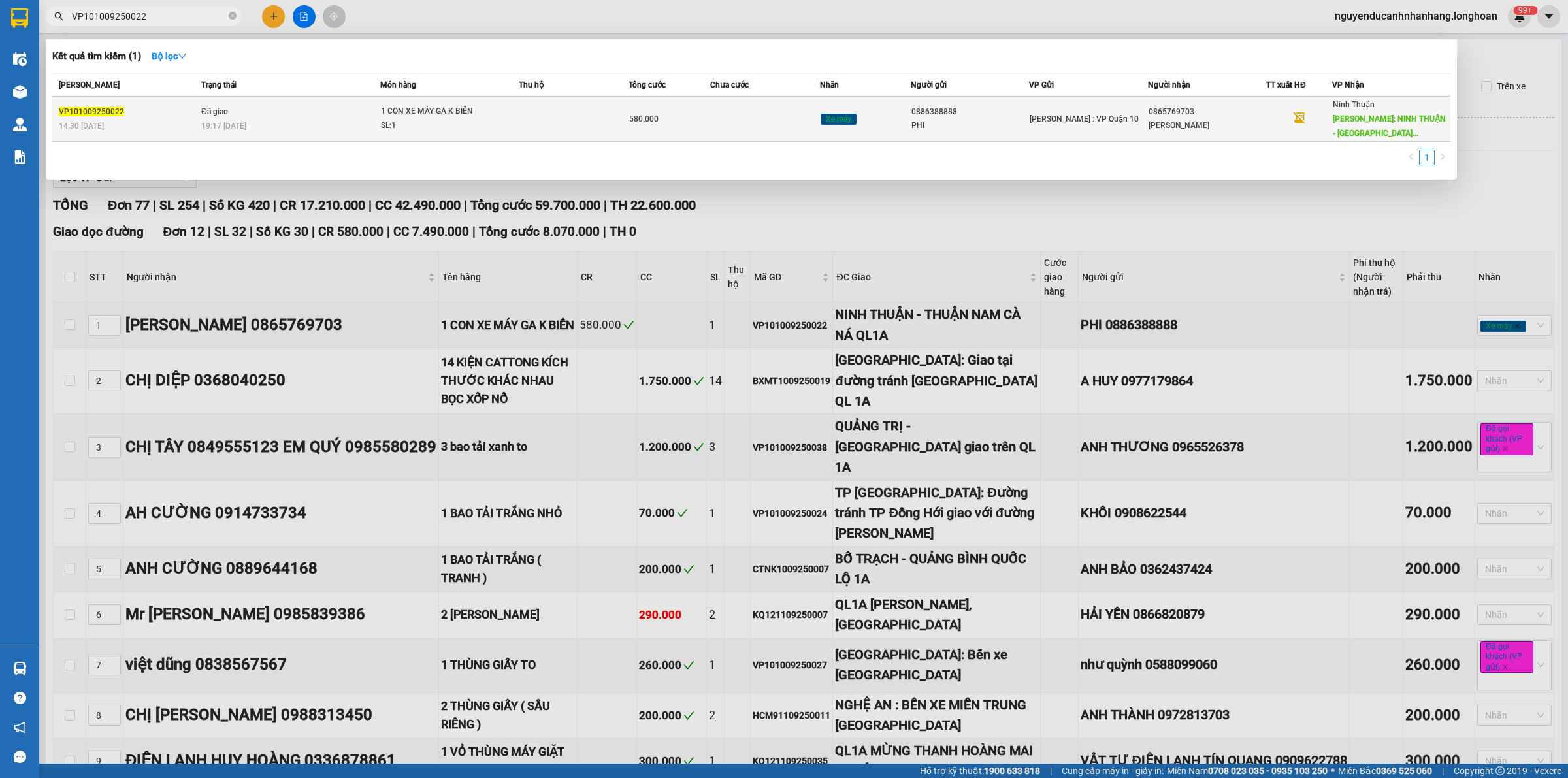
type input "VP101009250022"
click at [253, 115] on td "Đã giao 19:17 [DATE]" at bounding box center [289, 119] width 182 height 45
click at [124, 115] on div "VP101009250022" at bounding box center [128, 111] width 139 height 14
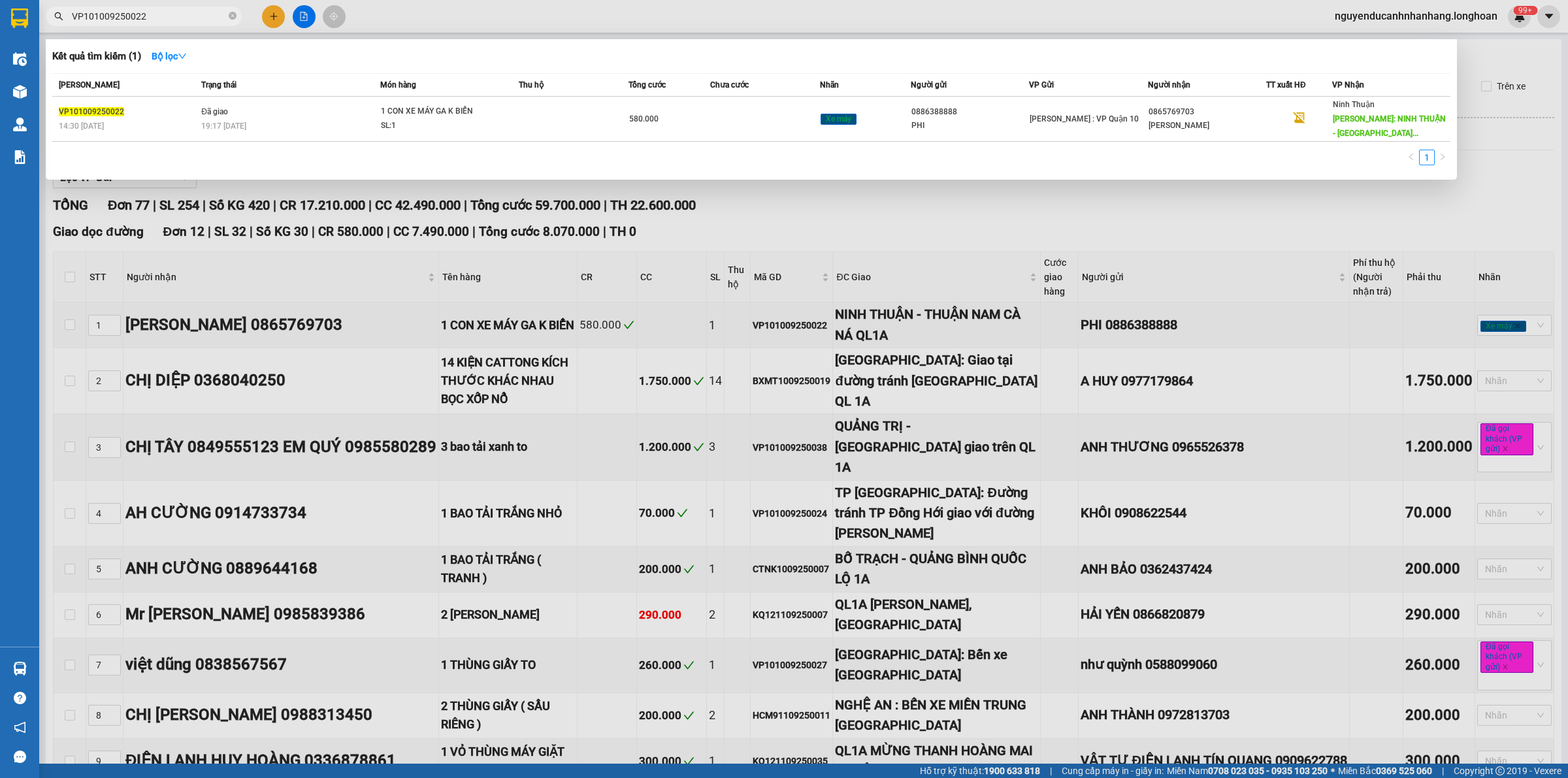
drag, startPoint x: 124, startPoint y: 115, endPoint x: 602, endPoint y: 142, distance: 478.8
click at [591, 142] on div "Mã ĐH Trạng thái Món hàng Thu hộ Tổng cước Chưa cước Nhãn Người gửi VP Gửi Ngườ…" at bounding box center [752, 123] width 1398 height 100
click at [1090, 145] on div "Mã ĐH Trạng thái Món hàng Thu hộ Tổng cước Chưa cước Nhãn Người gửi VP Gửi Ngườ…" at bounding box center [752, 123] width 1398 height 100
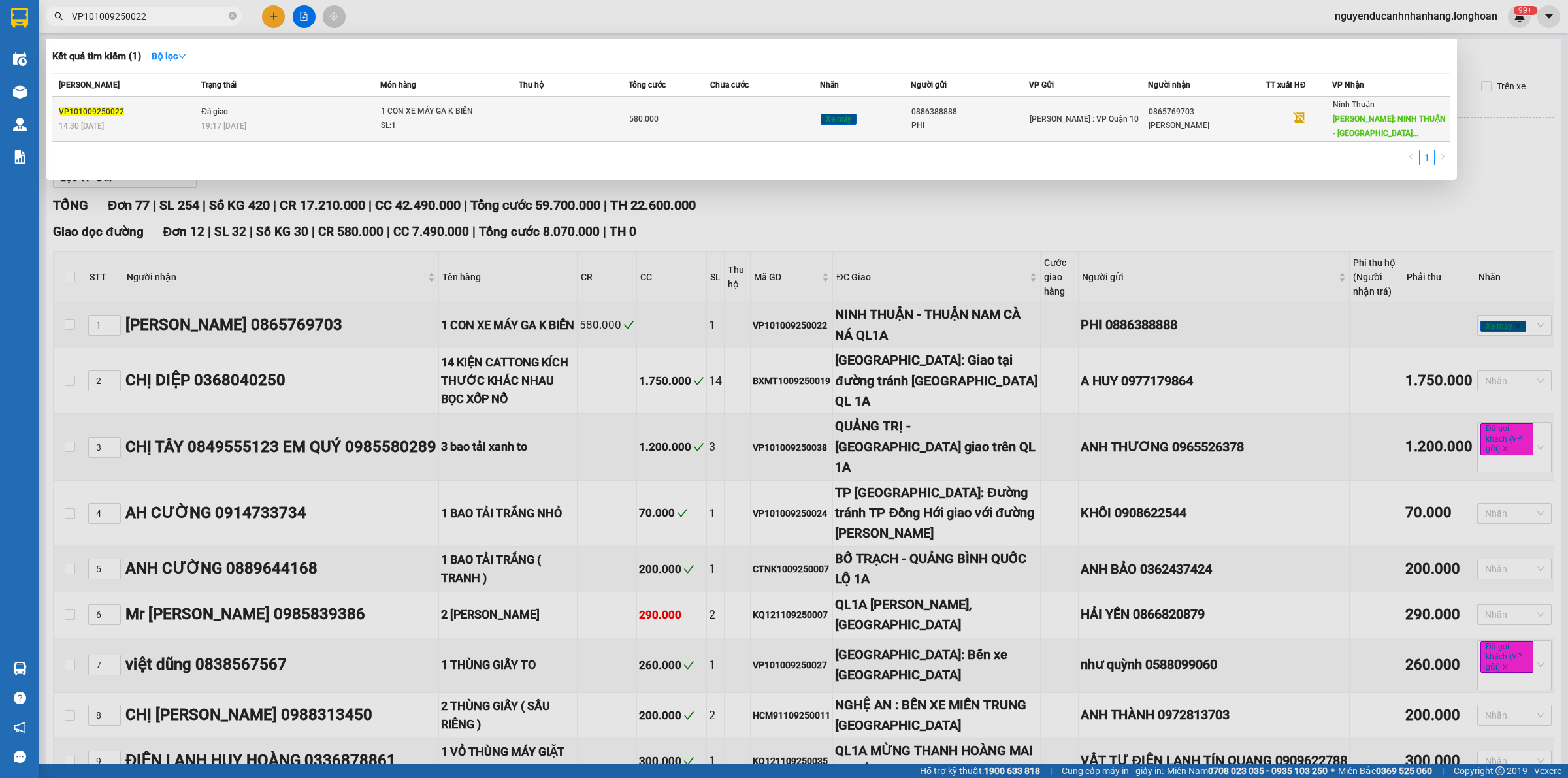
click at [1136, 128] on td "Hồ Chí Minh : VP Quận 10" at bounding box center [1088, 119] width 118 height 45
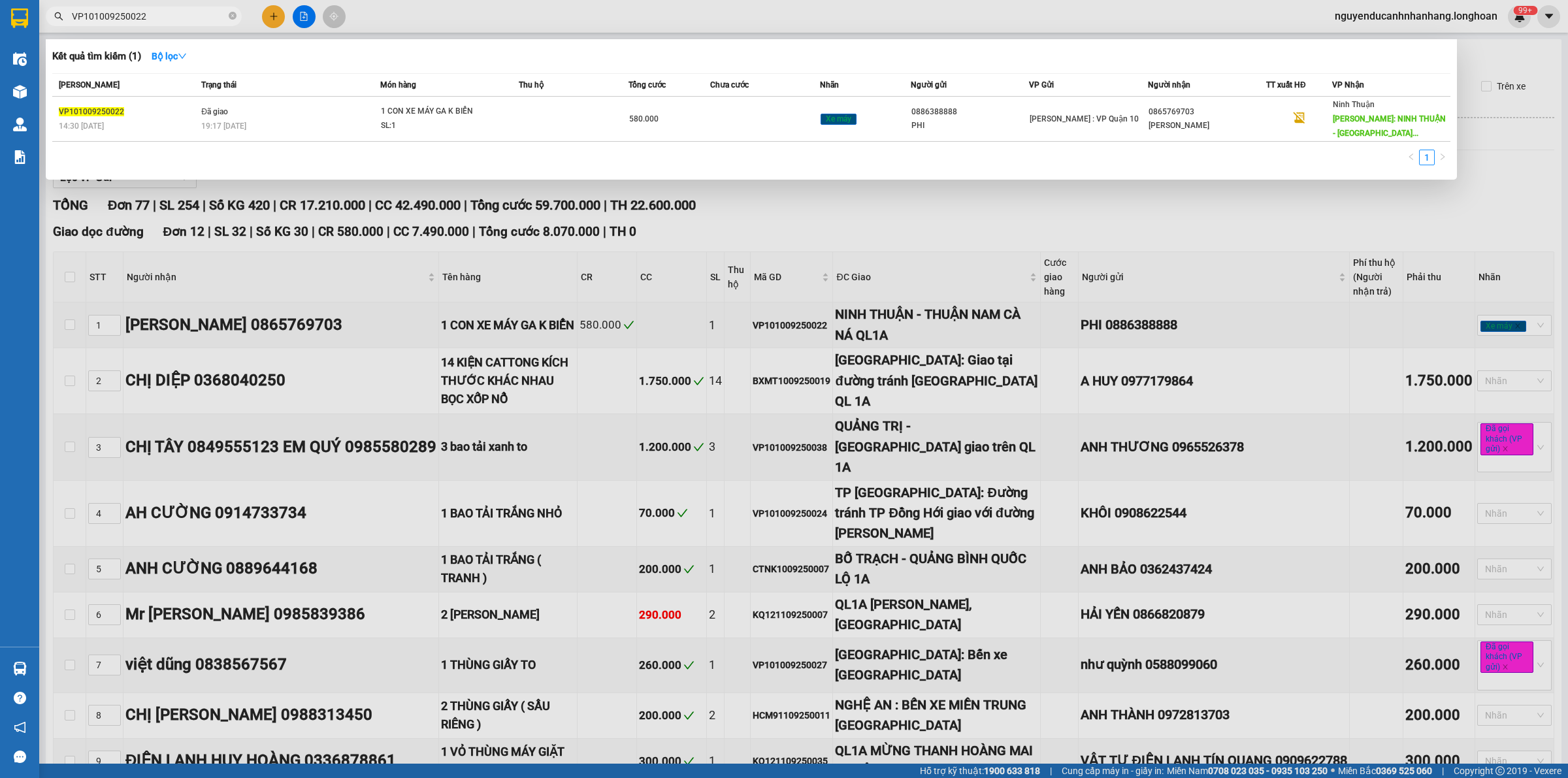
drag, startPoint x: 1209, startPoint y: 204, endPoint x: 1205, endPoint y: 216, distance: 12.6
click at [1210, 204] on div at bounding box center [784, 389] width 1568 height 778
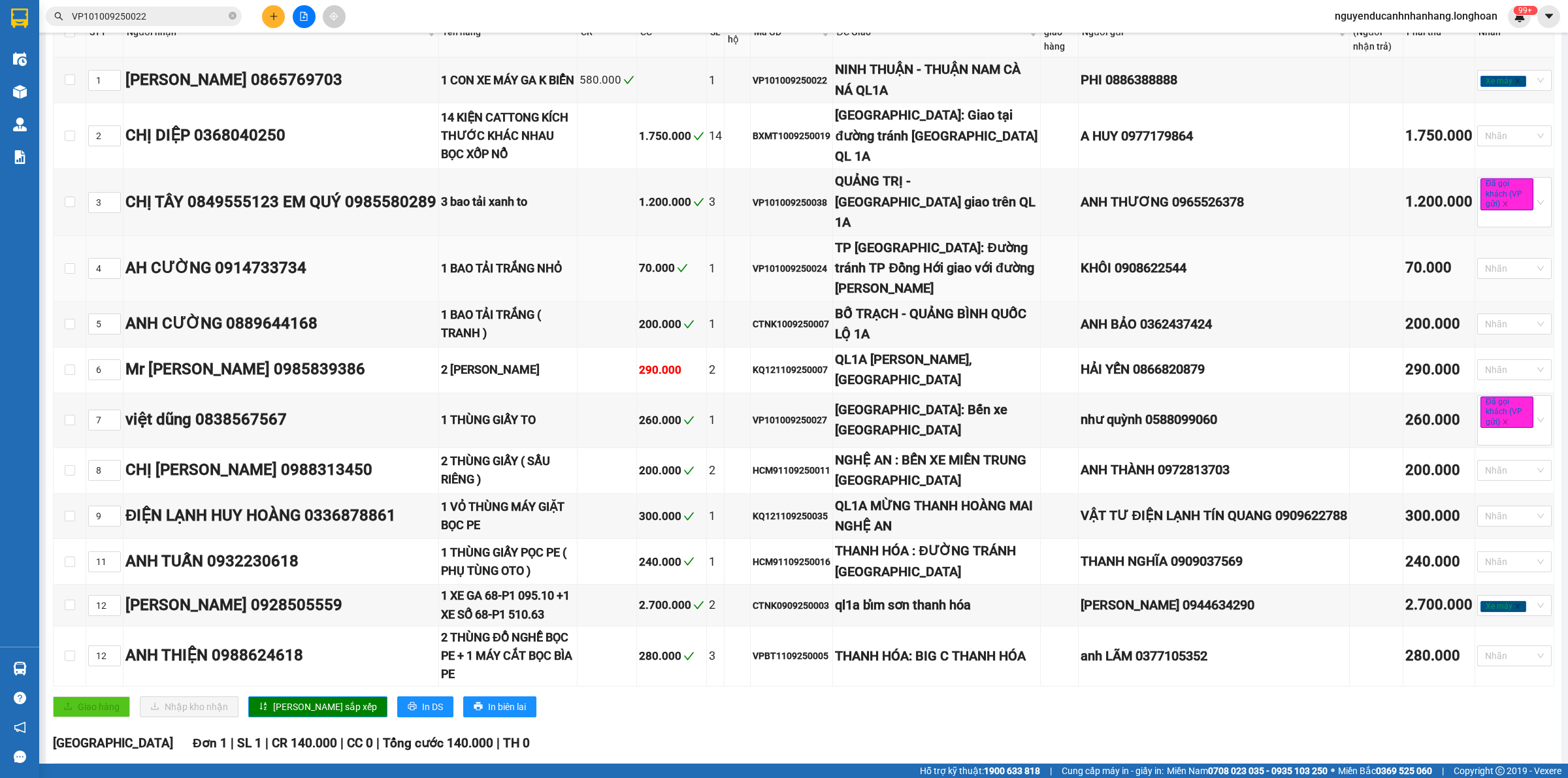
scroll to position [163, 0]
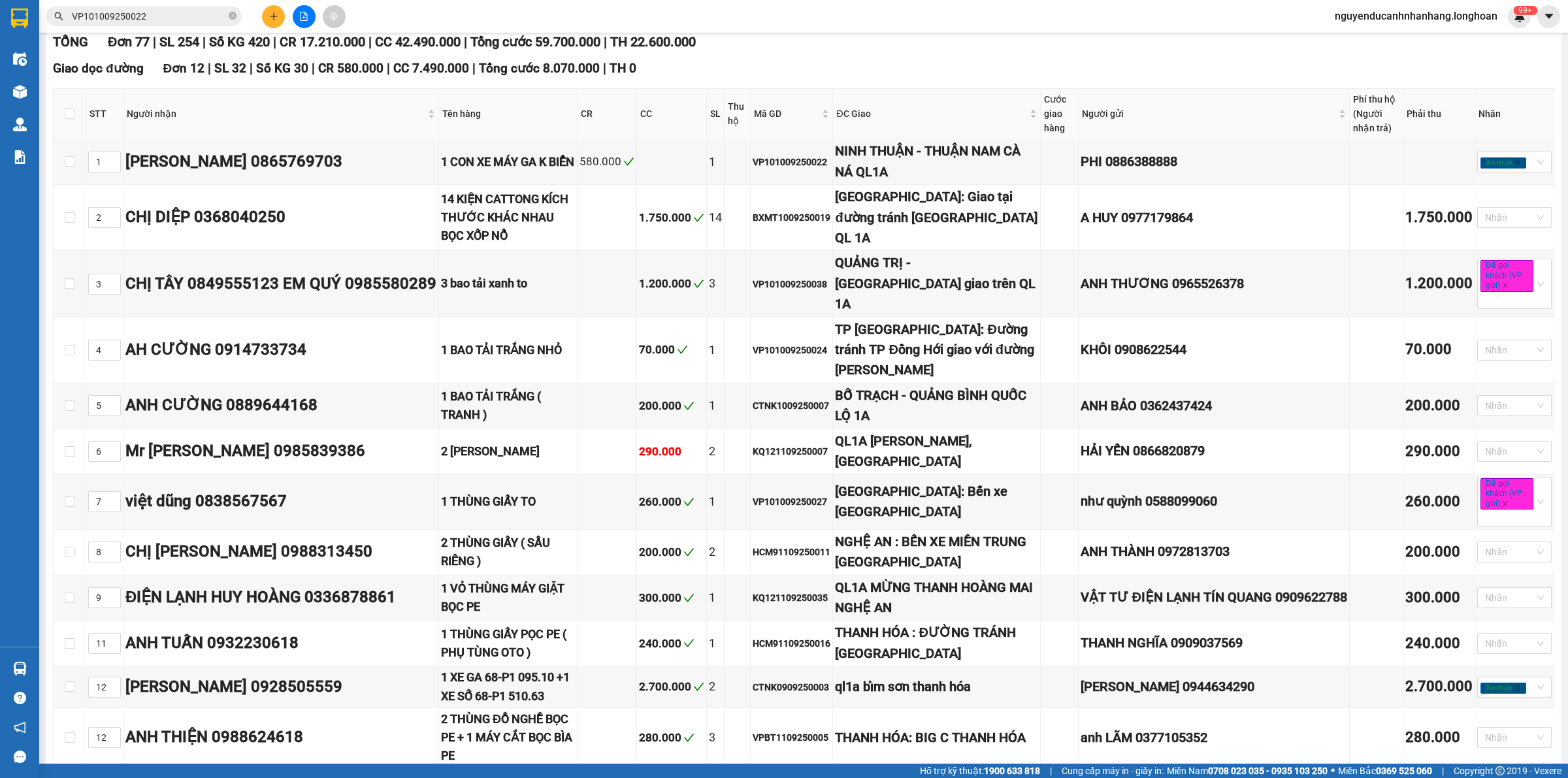
click at [1360, 16] on span "nguyenducanhnhanhang.longhoan" at bounding box center [1416, 16] width 183 height 16
click at [1360, 46] on span "Đăng xuất" at bounding box center [1421, 40] width 158 height 15
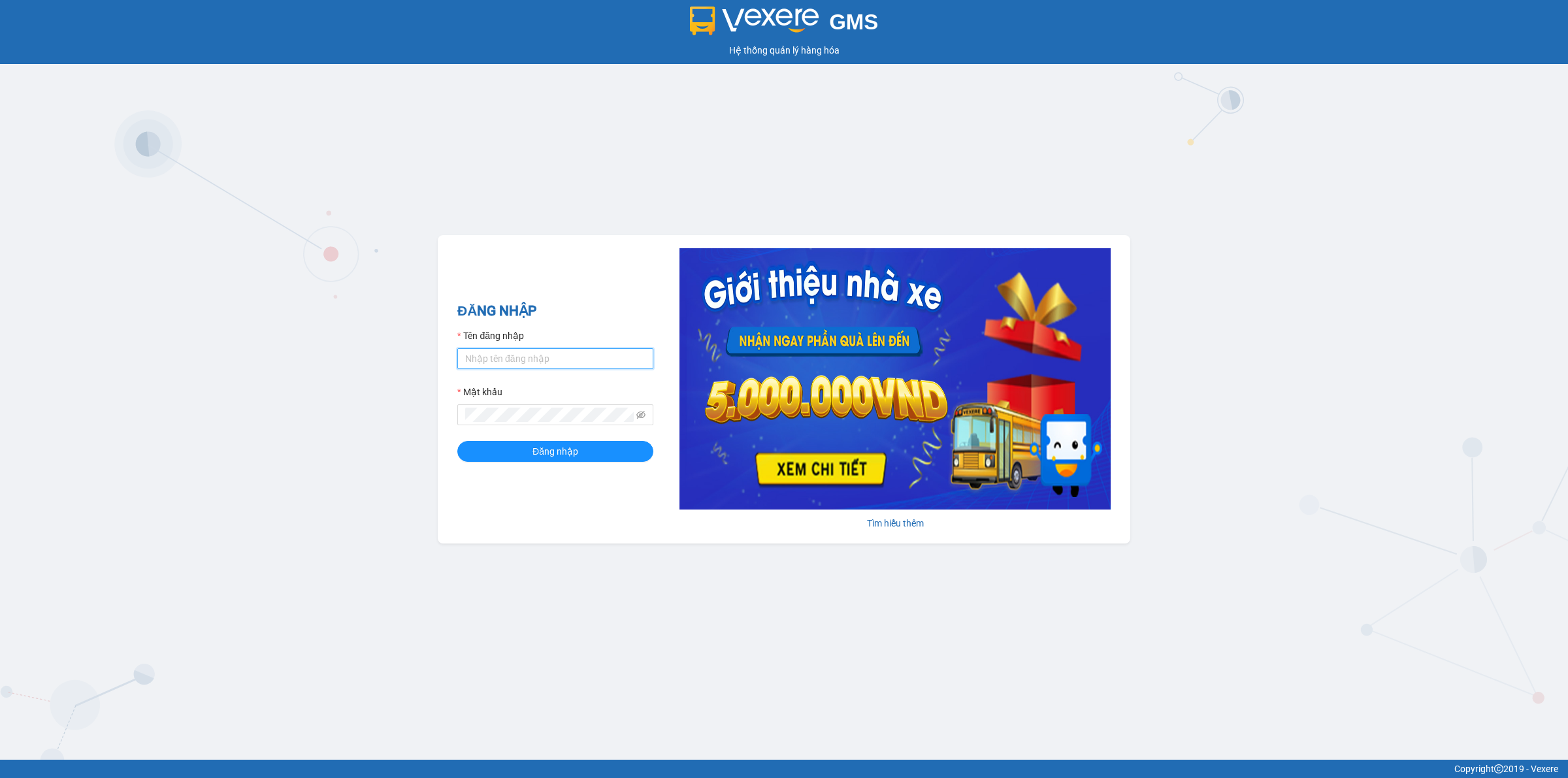
click at [522, 363] on input "Tên đăng nhập" at bounding box center [556, 358] width 196 height 21
type input "nguyenducanhnhanhang.longhoan"
click at [639, 418] on icon "eye-invisible" at bounding box center [640, 414] width 9 height 9
click at [458, 441] on button "Đăng nhập" at bounding box center [556, 451] width 196 height 21
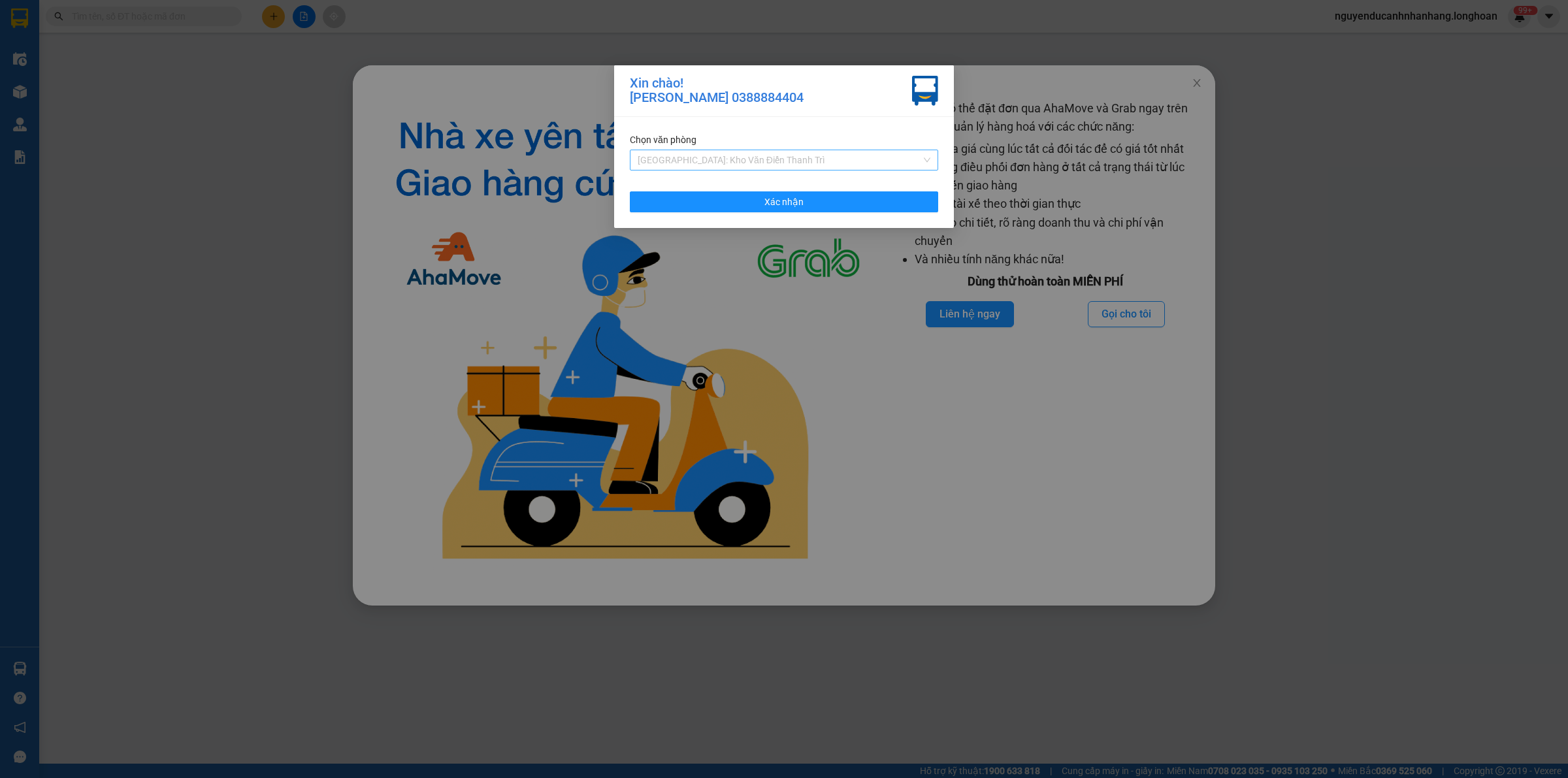
drag, startPoint x: 830, startPoint y: 157, endPoint x: 769, endPoint y: 193, distance: 70.8
click at [828, 157] on span "[GEOGRAPHIC_DATA]: Kho Văn Điển Thanh Trì" at bounding box center [784, 160] width 293 height 19
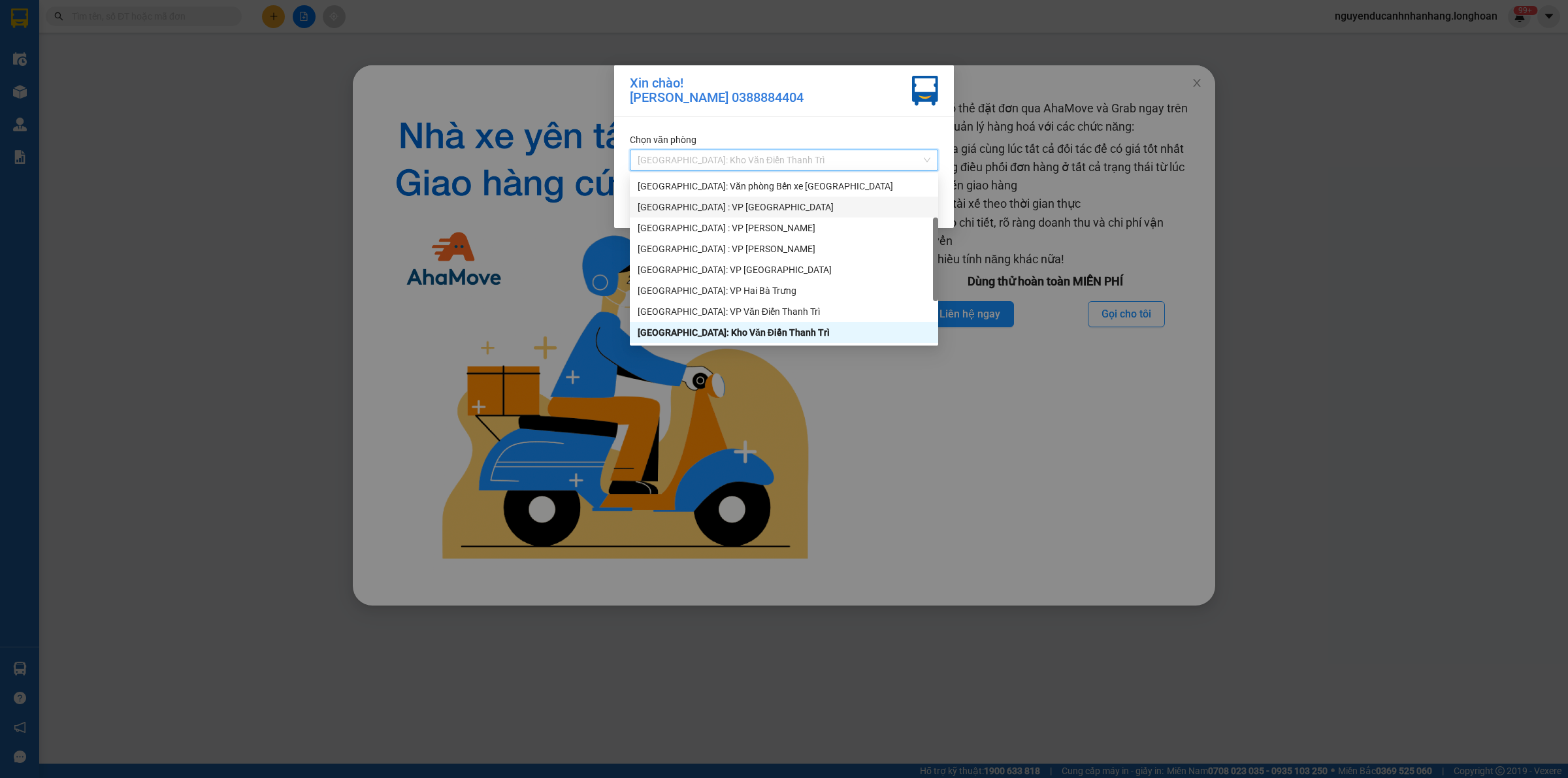
click at [713, 207] on div "[GEOGRAPHIC_DATA] : VP [GEOGRAPHIC_DATA]" at bounding box center [784, 207] width 293 height 15
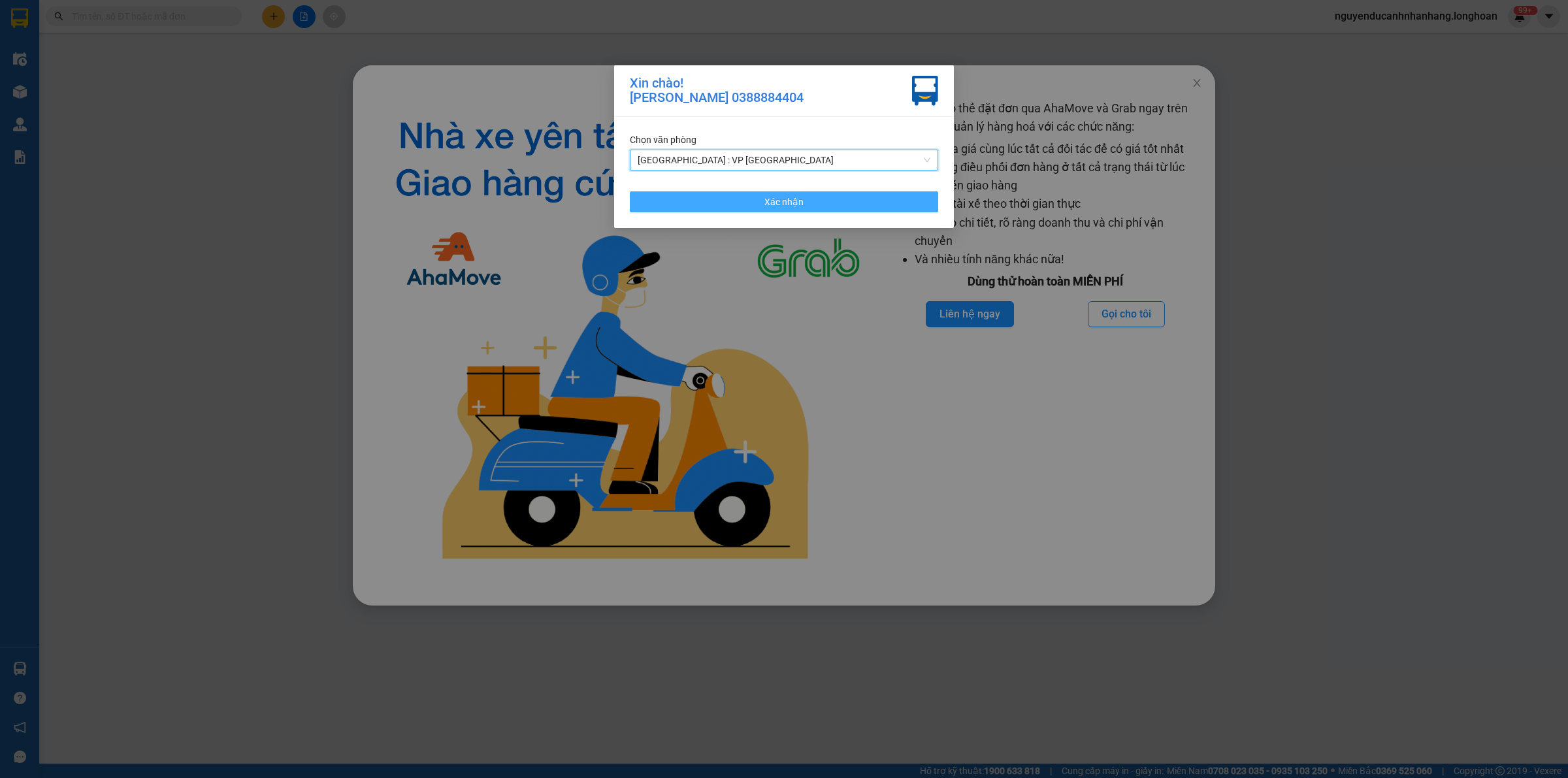
click at [778, 204] on span "Xác nhận" at bounding box center [784, 202] width 40 height 15
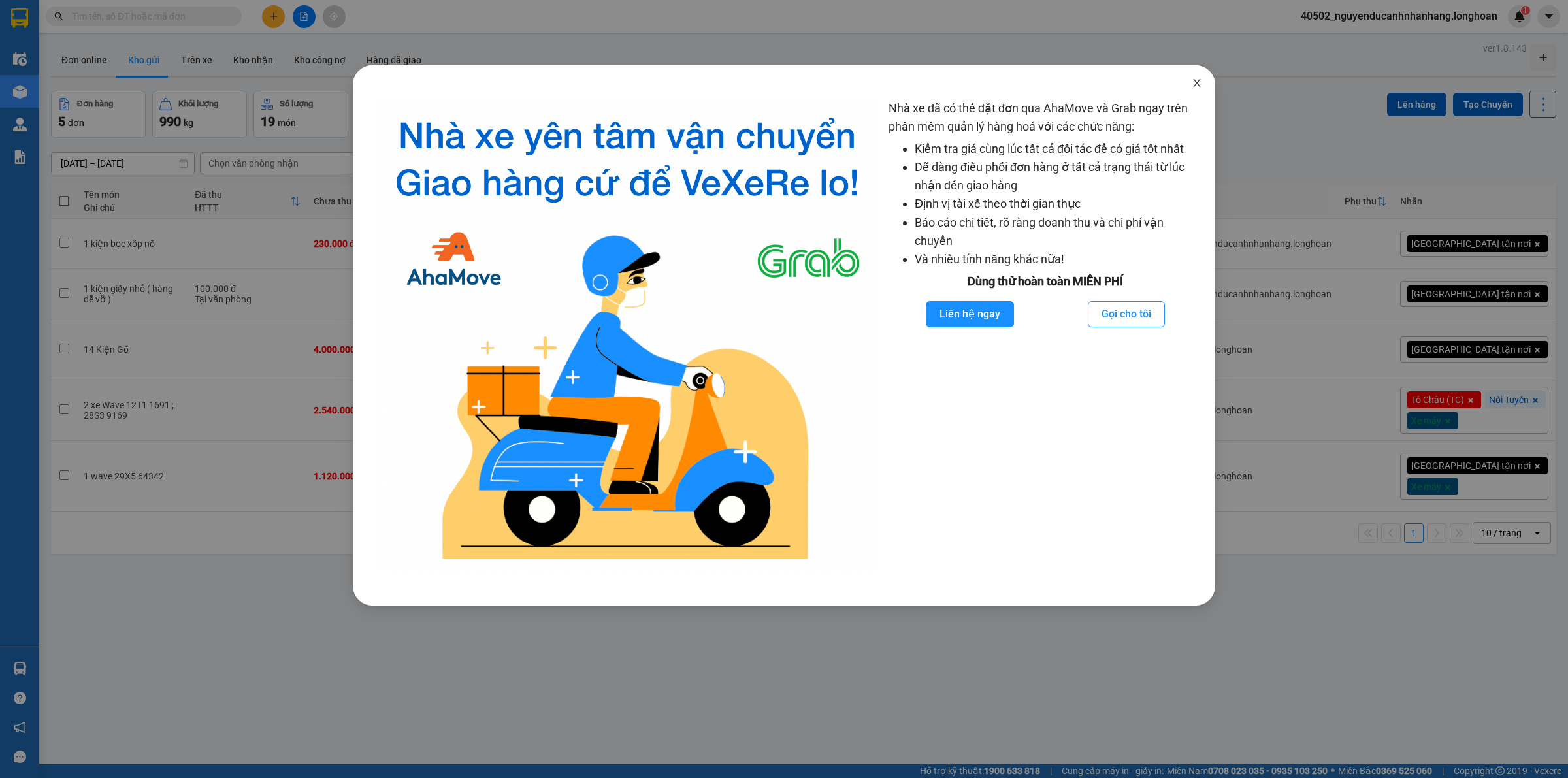
click at [1199, 86] on icon "close" at bounding box center [1197, 82] width 10 height 10
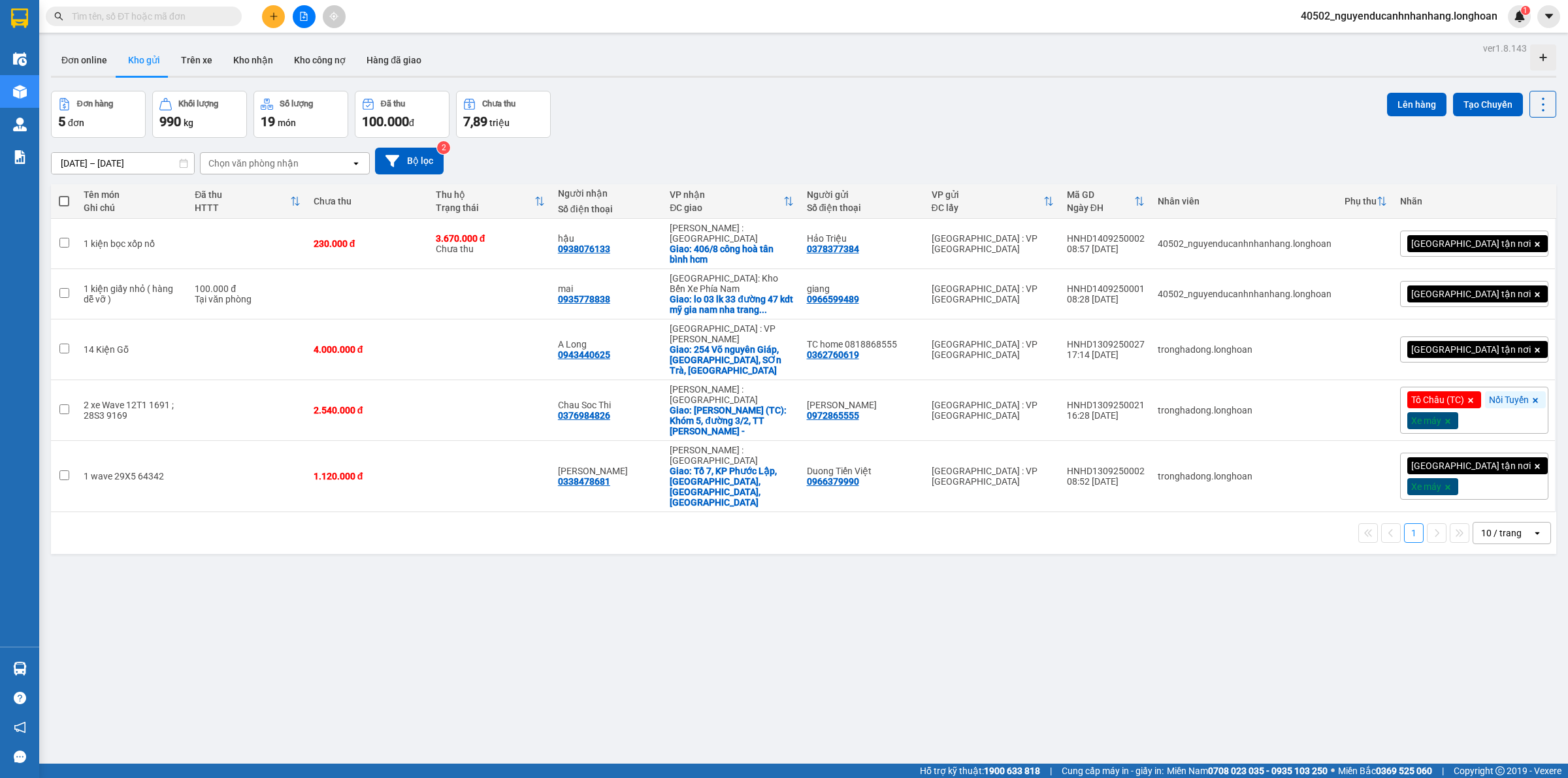
drag, startPoint x: 268, startPoint y: 15, endPoint x: 273, endPoint y: 28, distance: 13.9
click at [269, 15] on button at bounding box center [274, 16] width 23 height 23
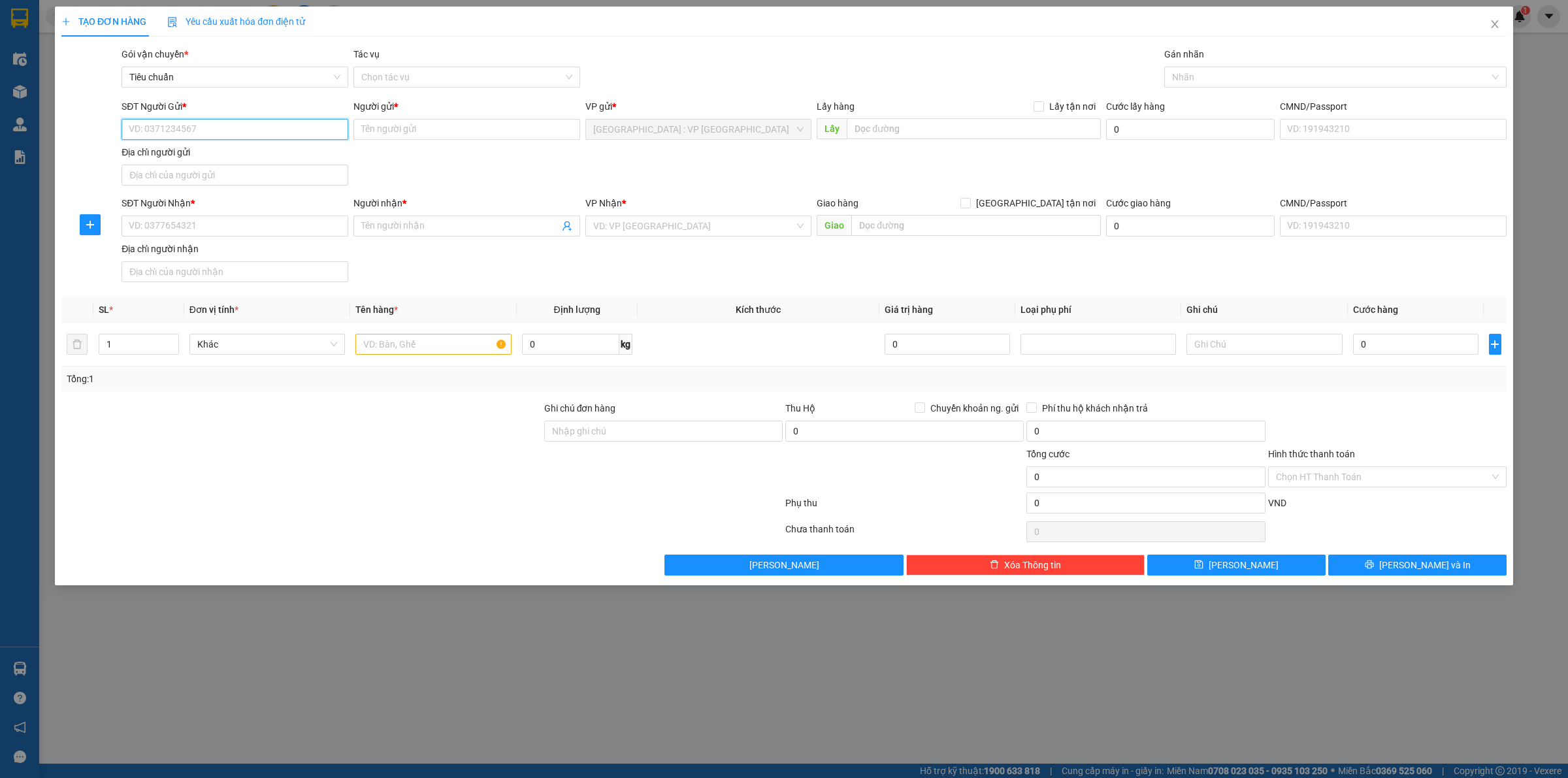
click at [203, 129] on input "SĐT Người Gửi *" at bounding box center [235, 129] width 227 height 21
paste input "0352281773"
type input "0352281773"
click at [216, 160] on div "0352281773 - Phượng" at bounding box center [234, 157] width 211 height 15
type input "Phượng"
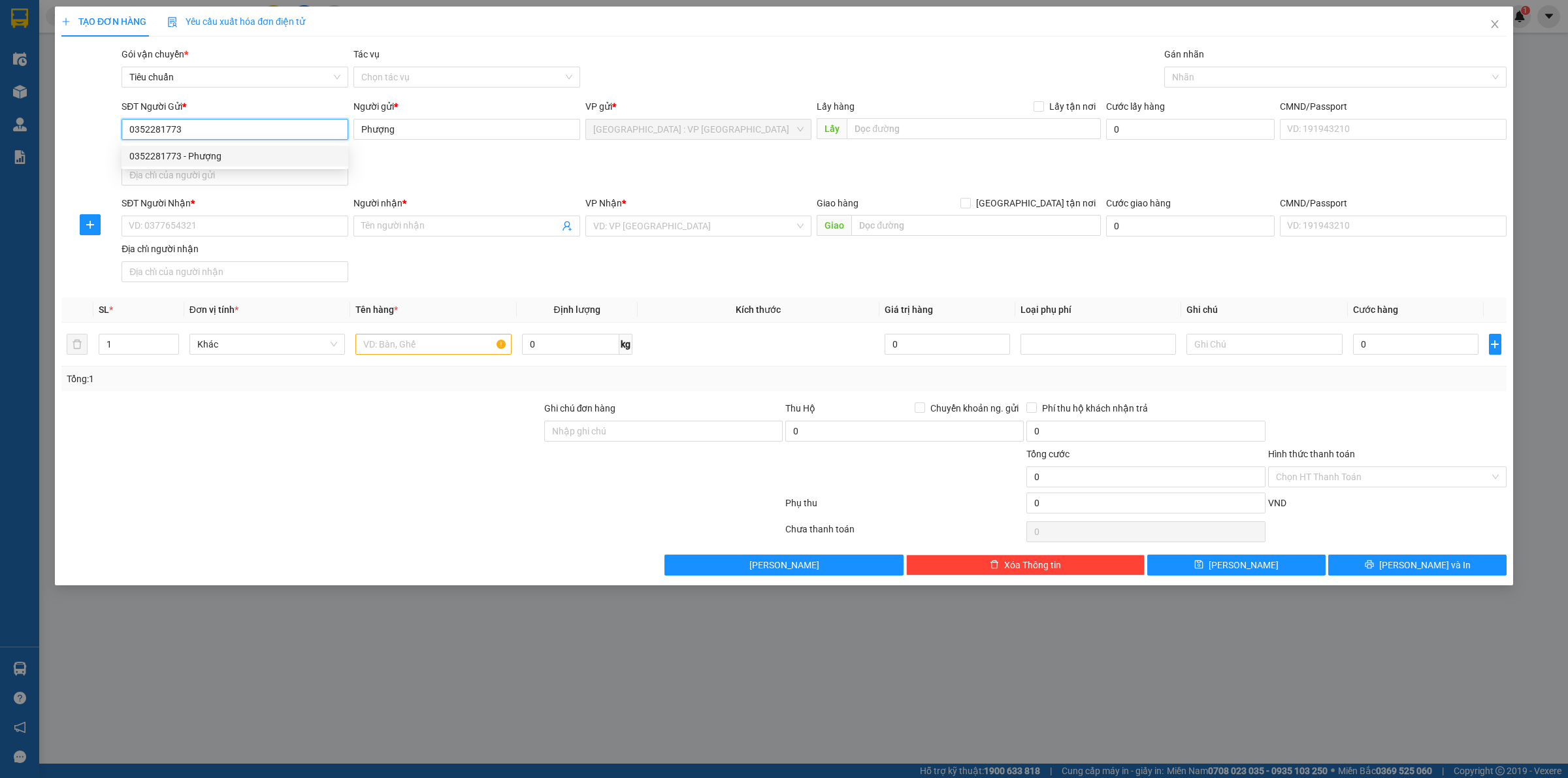
type input "0352281773"
click at [273, 227] on input "SĐT Người Nhận *" at bounding box center [235, 226] width 227 height 21
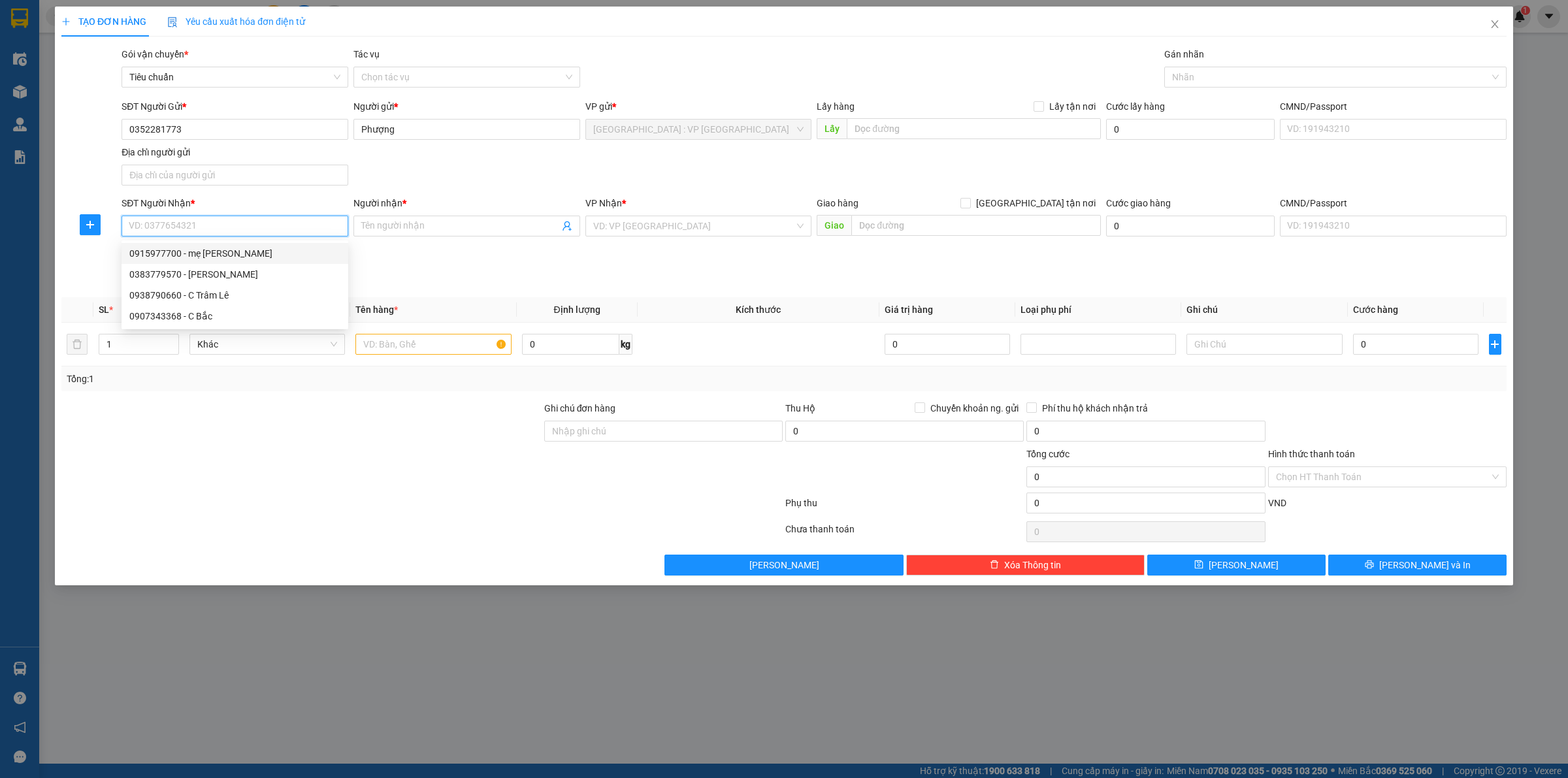
paste input "0383779570"
type input "0383779570"
click at [214, 253] on div "0383779570 - [PERSON_NAME]" at bounding box center [234, 253] width 211 height 15
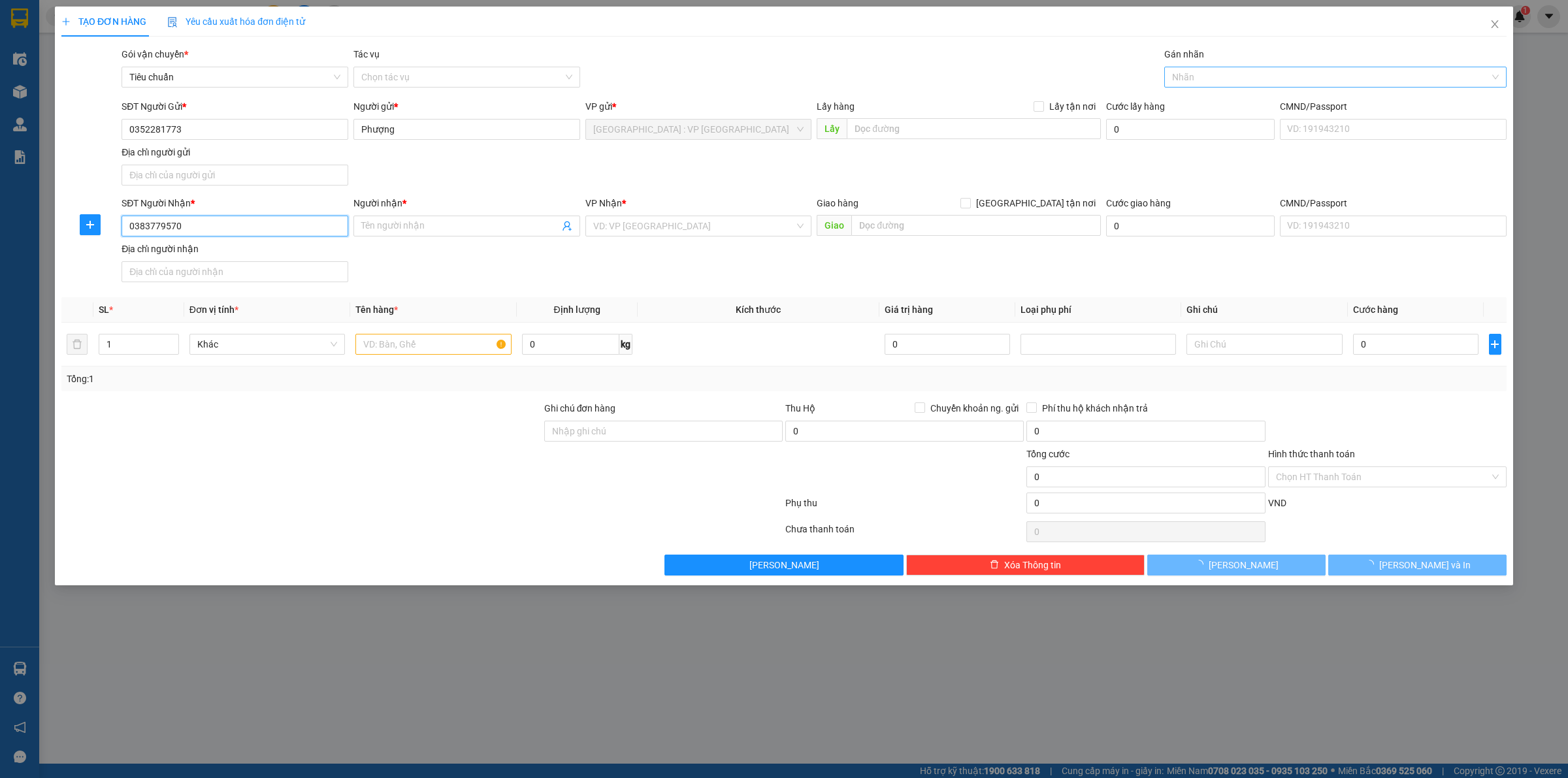
type input "[PERSON_NAME]"
type input "Phú Yên - Chành xe Ngọc, Vòng xoay Thuận Thảo Tuy Hoà QL 1A"
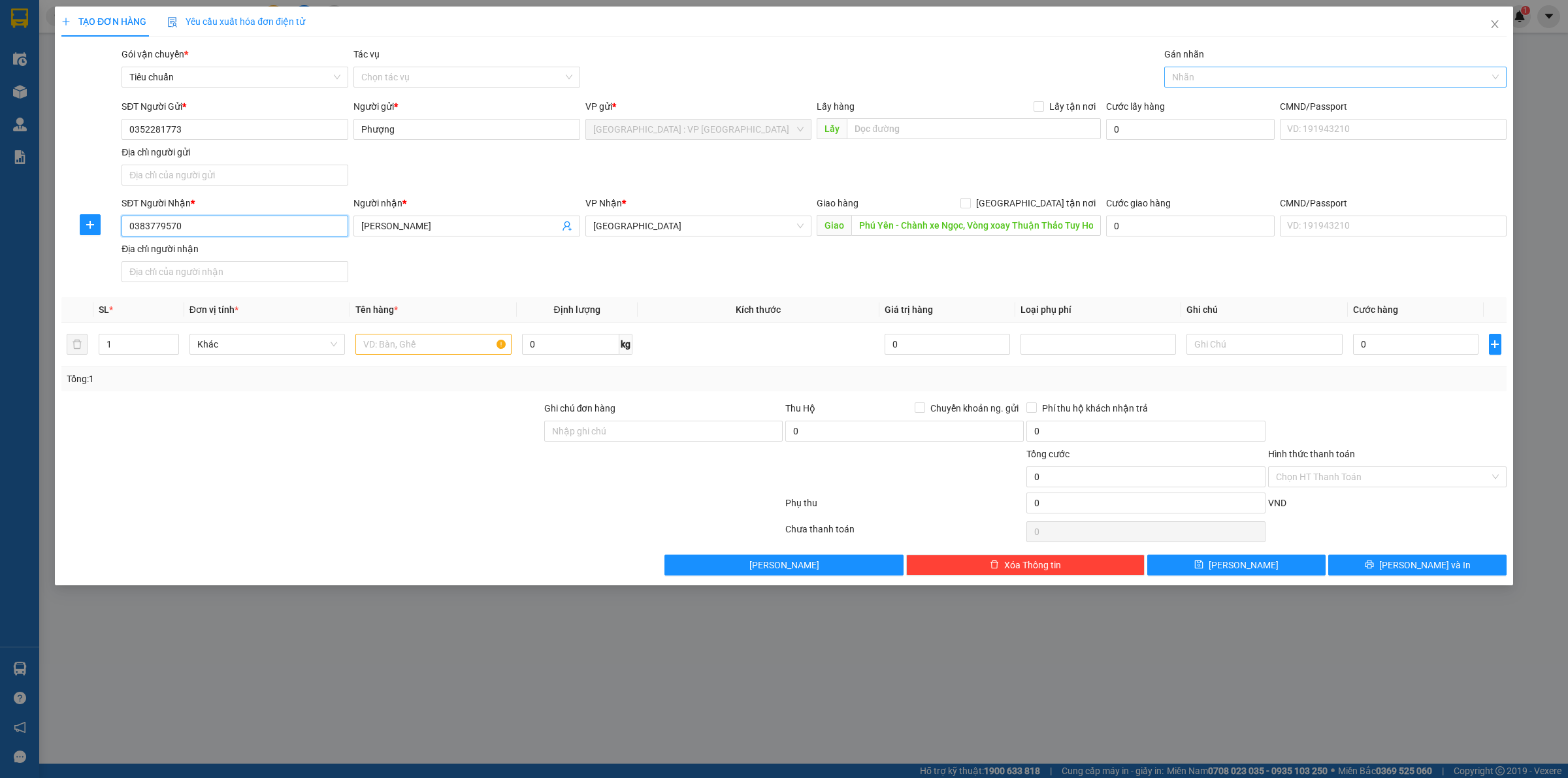
click at [1211, 73] on div at bounding box center [1329, 77] width 323 height 15
type input "0383779570"
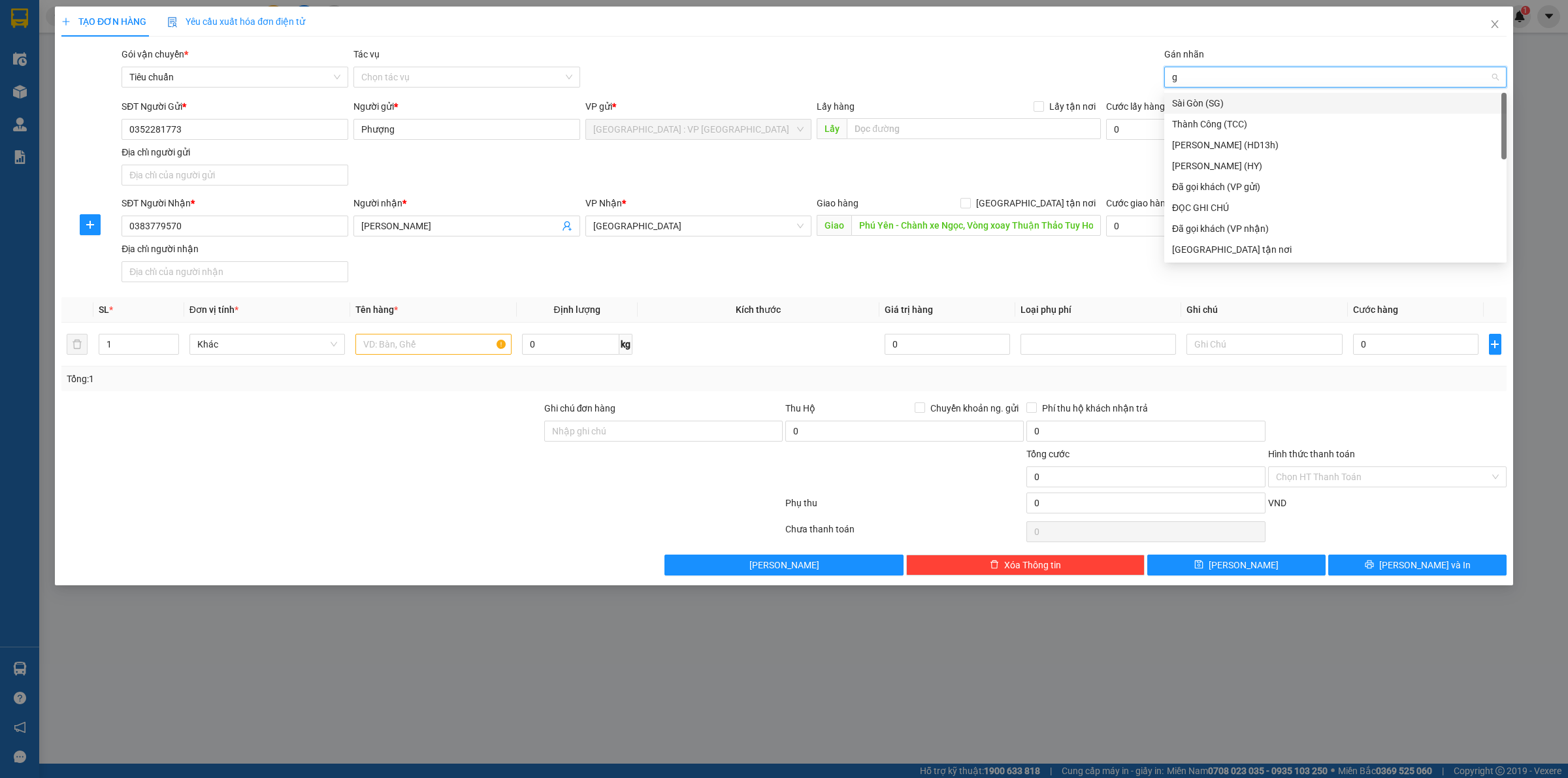
type input "gt"
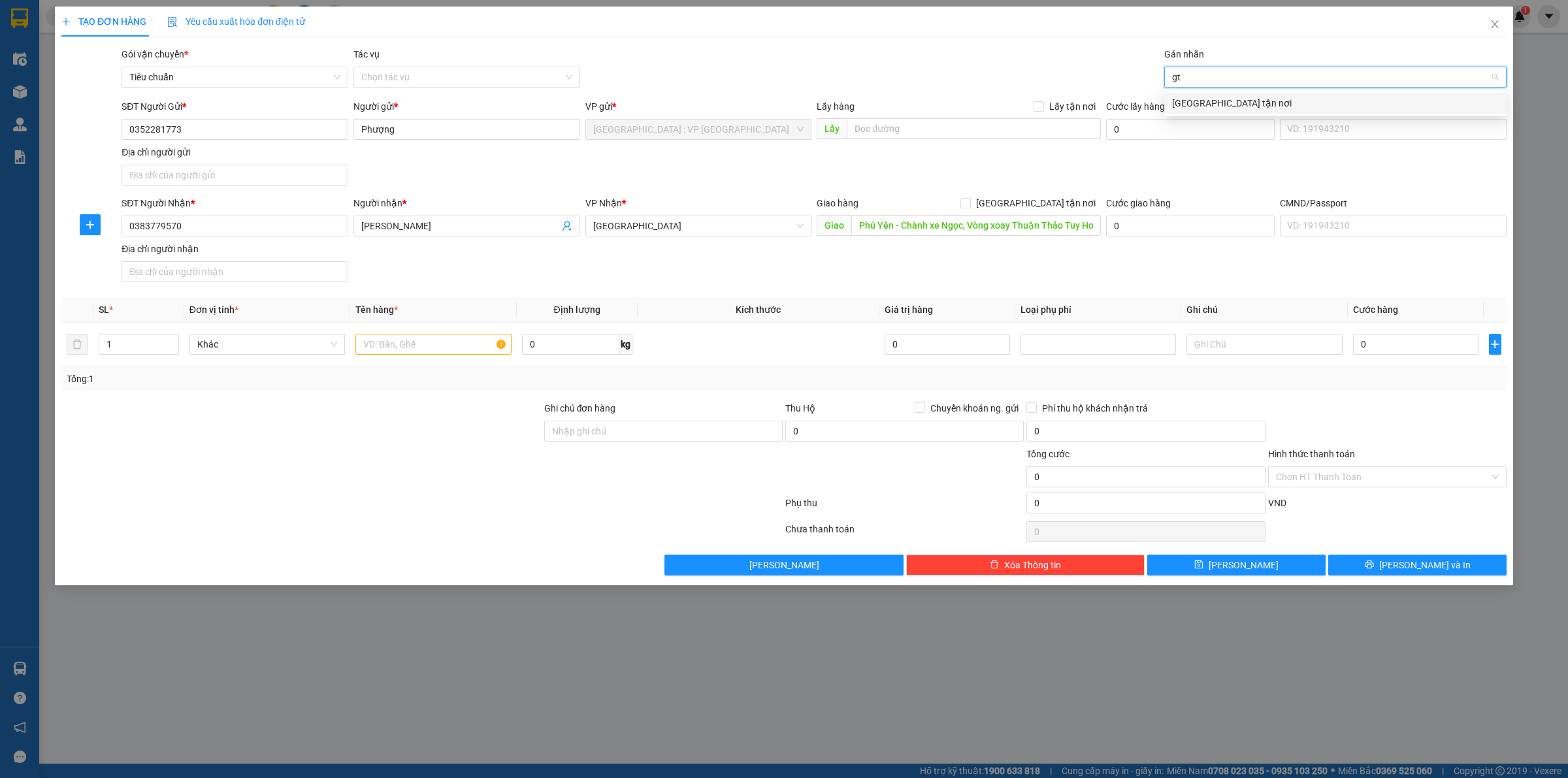
drag, startPoint x: 1210, startPoint y: 104, endPoint x: 1160, endPoint y: 77, distance: 56.8
click at [1205, 103] on div "[GEOGRAPHIC_DATA] tận nơi" at bounding box center [1335, 103] width 327 height 15
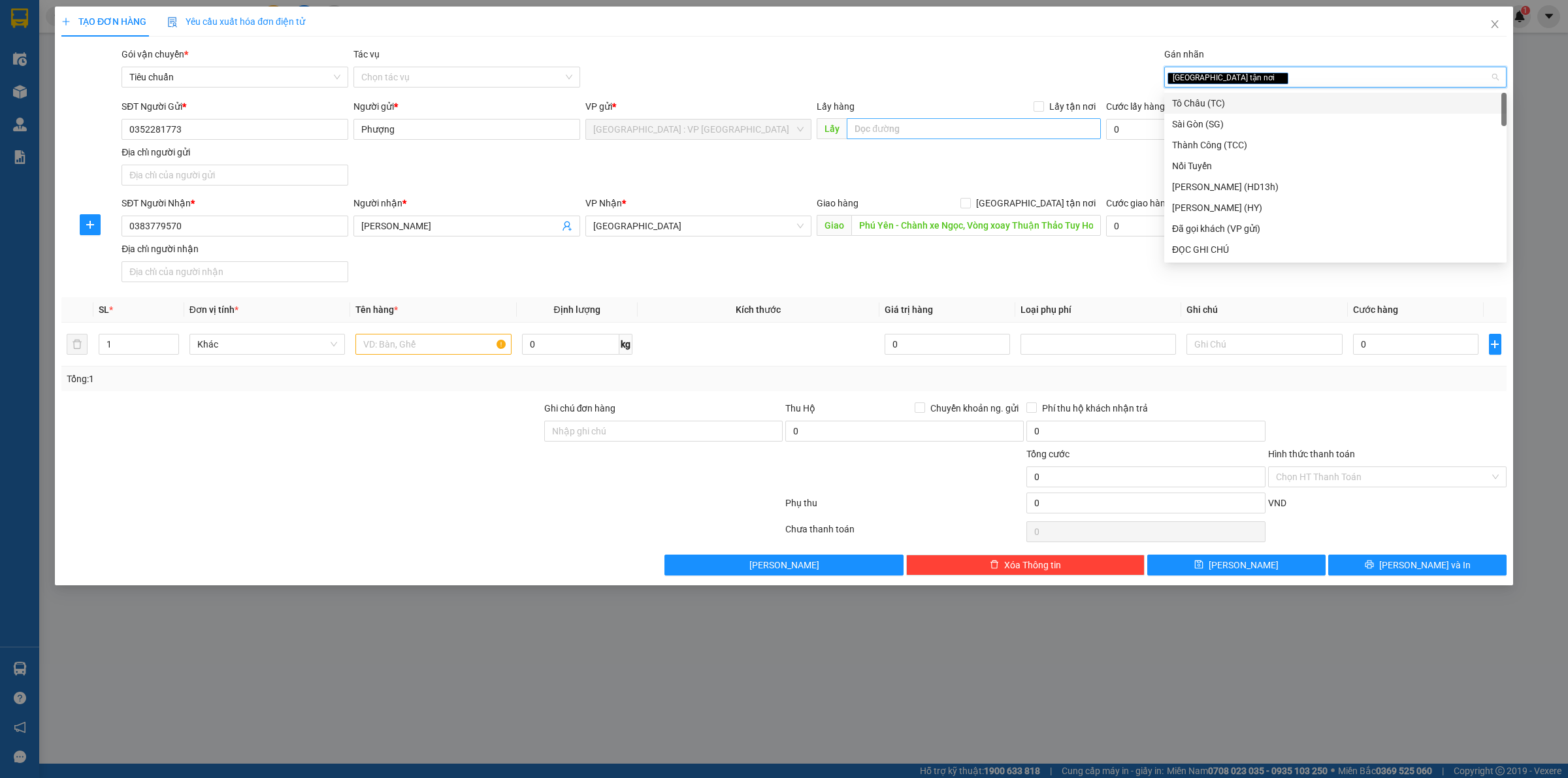
drag, startPoint x: 1021, startPoint y: 11, endPoint x: 945, endPoint y: 129, distance: 140.4
click at [1020, 15] on div "TẠO ĐƠN HÀNG Yêu cầu xuất hóa đơn điện tử" at bounding box center [784, 21] width 1445 height 30
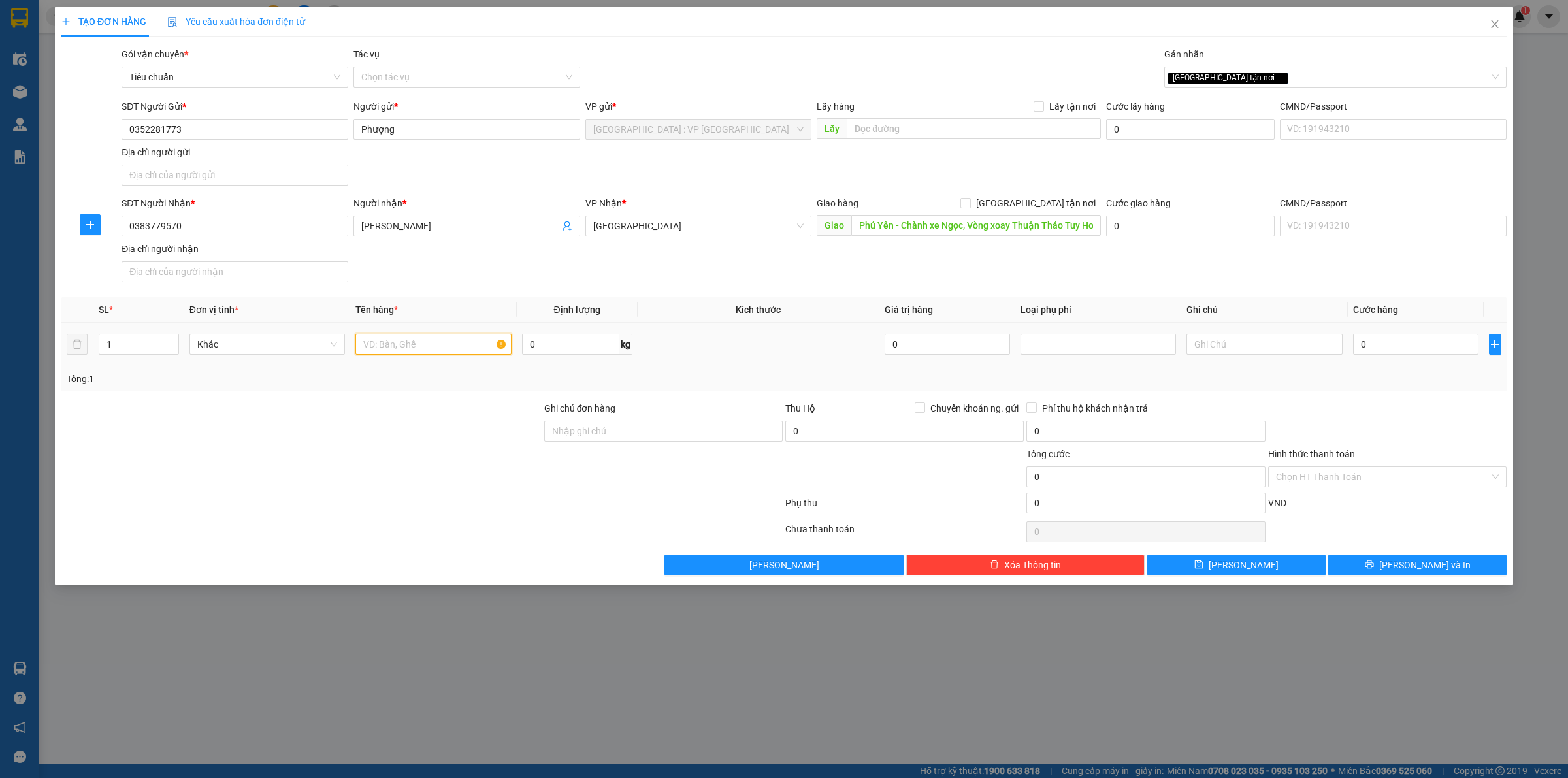
click at [397, 334] on input "text" at bounding box center [433, 345] width 156 height 21
type input "2 thùng xốp bọc pe"
click at [150, 349] on input "1" at bounding box center [139, 344] width 79 height 19
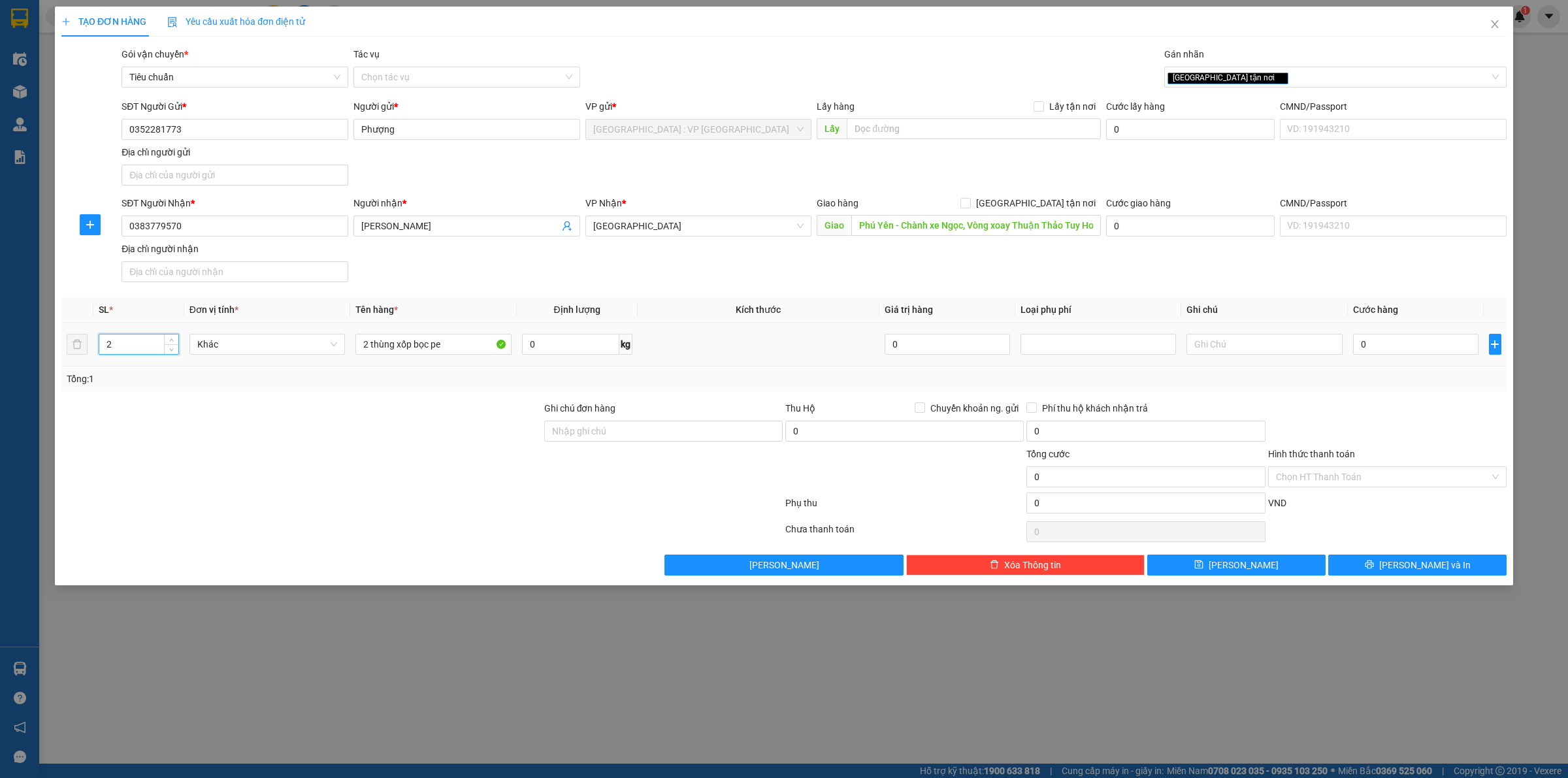
type input "2"
click at [208, 420] on div at bounding box center [301, 424] width 483 height 46
click at [1383, 349] on input "0" at bounding box center [1415, 345] width 125 height 21
click at [572, 434] on input "Ghi chú đơn hàng" at bounding box center [663, 431] width 238 height 21
type input "HÀNG DỄ VỠ, ĐÃ BÁO KHÁCH GỬI BỂ VỠ KO ĐỀN"
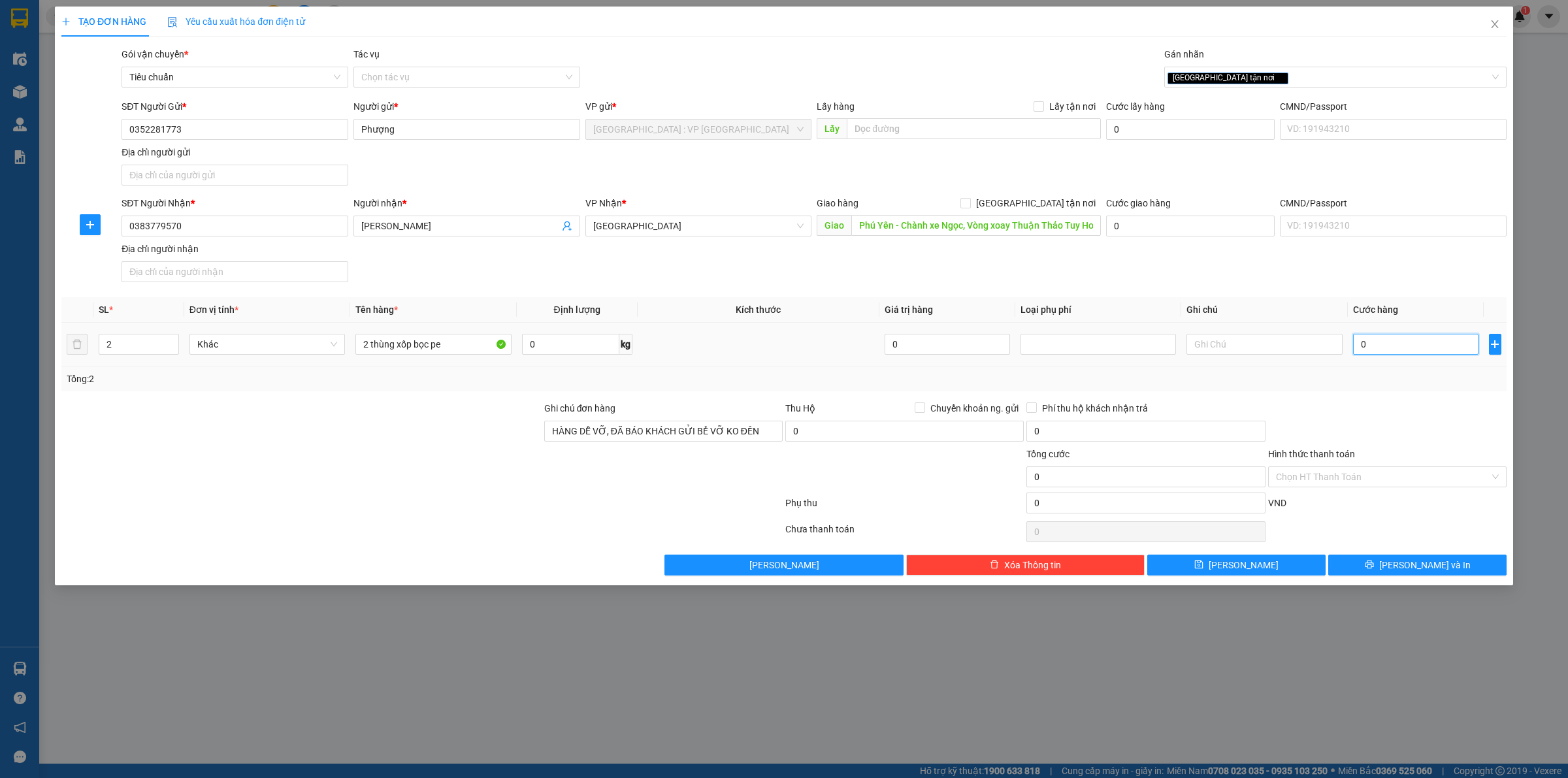
type input "1"
type input "19"
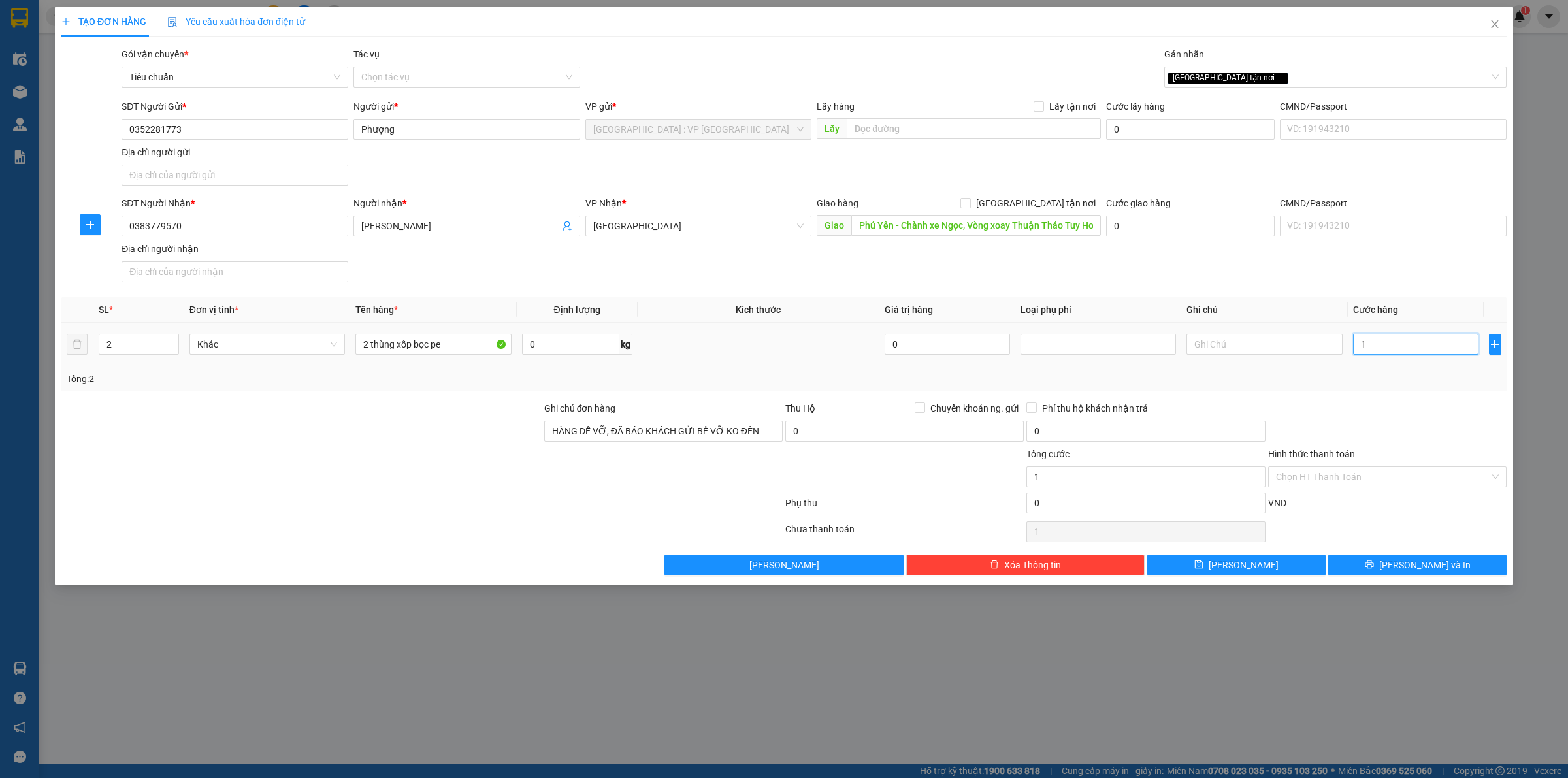
type input "19"
type input "190"
type input "190.000"
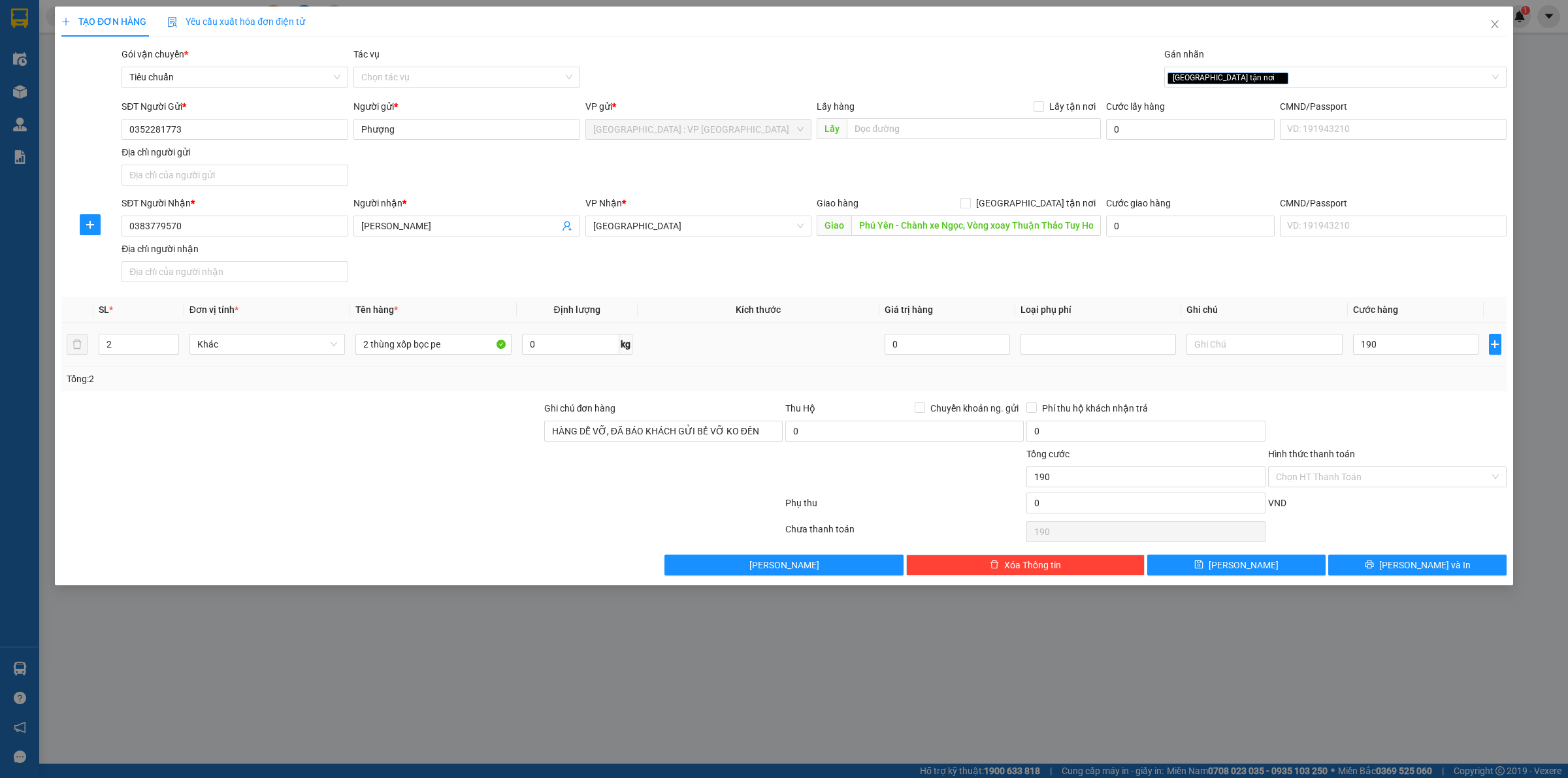
type input "190.000"
click at [1436, 374] on div "Tổng: 2" at bounding box center [784, 379] width 1435 height 15
click at [1373, 569] on icon "printer" at bounding box center [1369, 564] width 9 height 9
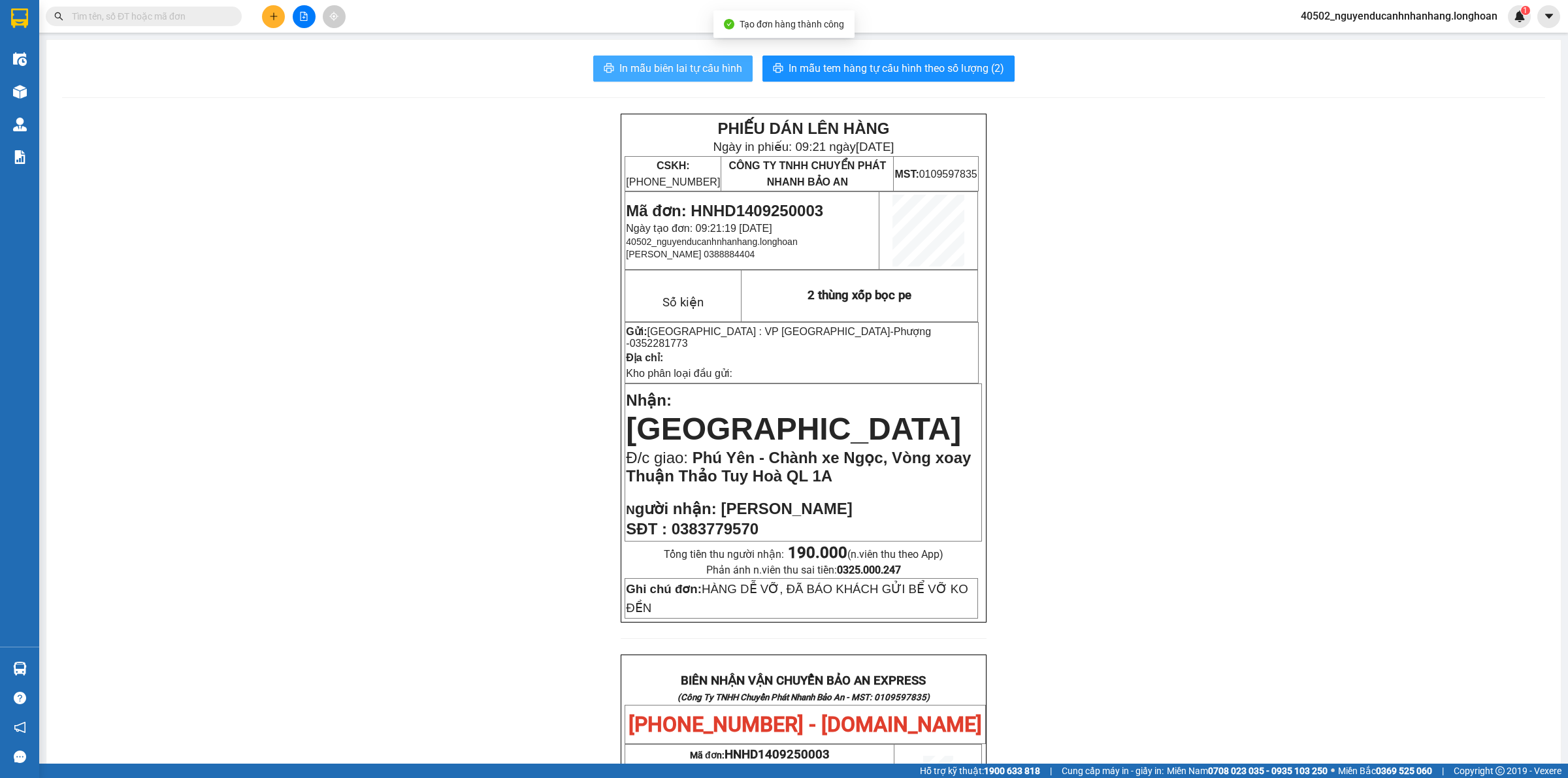
click at [732, 82] on button "In mẫu biên lai tự cấu hình" at bounding box center [673, 69] width 159 height 26
click at [877, 70] on span "In mẫu tem hàng tự cấu hình theo số lượng (2)" at bounding box center [896, 68] width 216 height 16
